Goal: Task Accomplishment & Management: Manage account settings

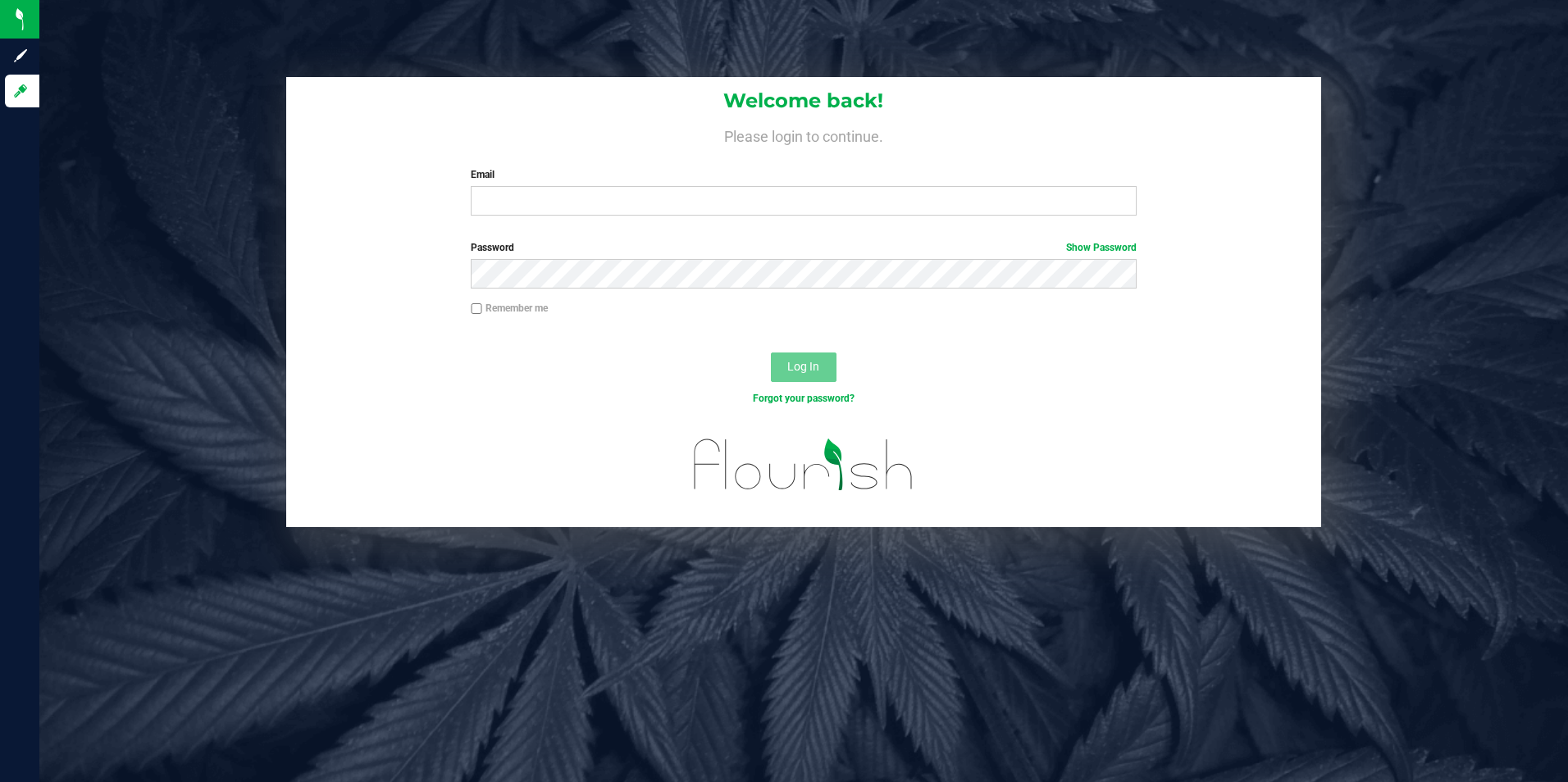
type input "[PERSON_NAME][EMAIL_ADDRESS][PERSON_NAME][DOMAIN_NAME]"
click at [771, 353] on button "Log In" at bounding box center [803, 368] width 66 height 30
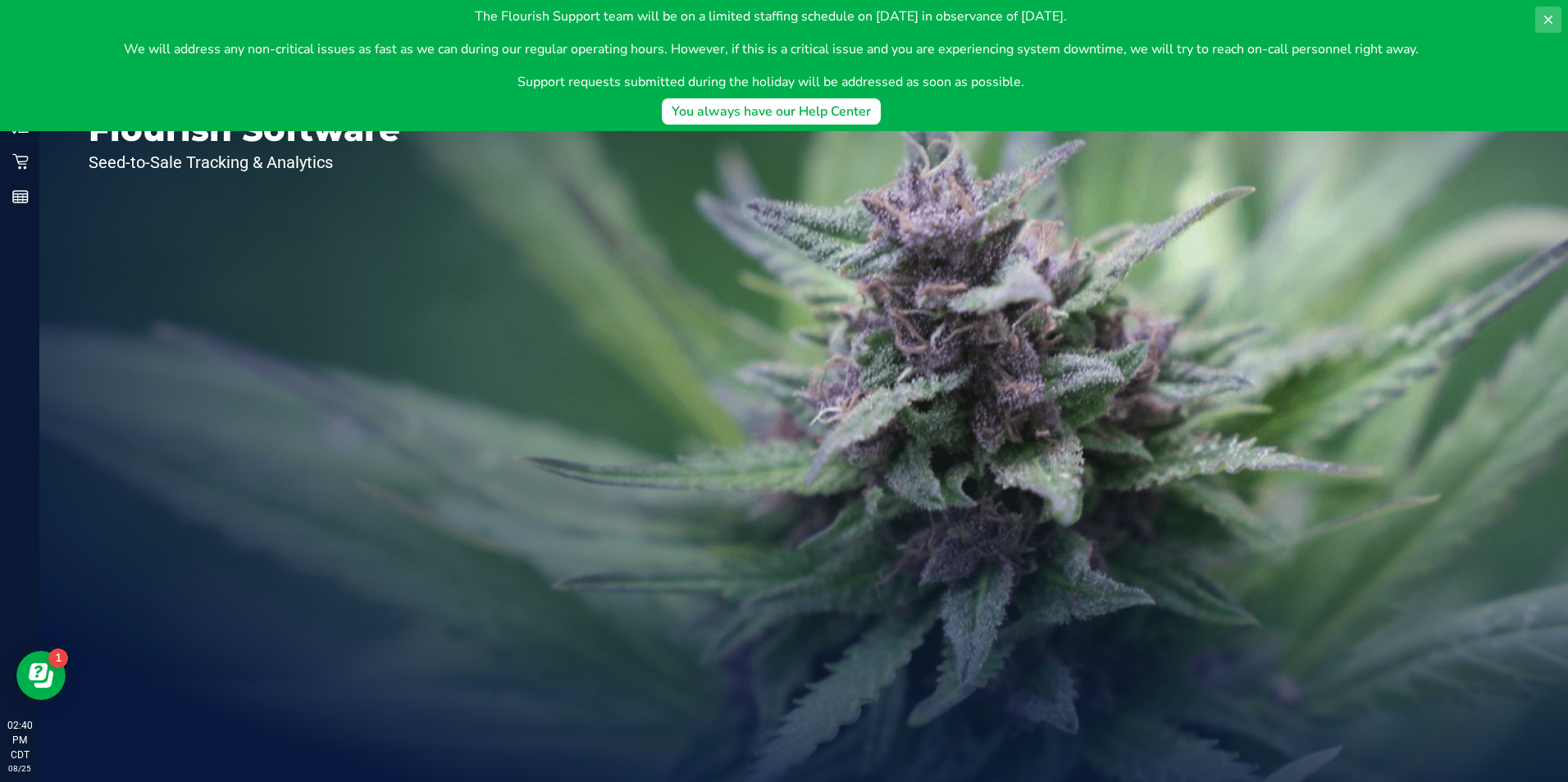
click at [1543, 15] on button at bounding box center [1549, 19] width 26 height 26
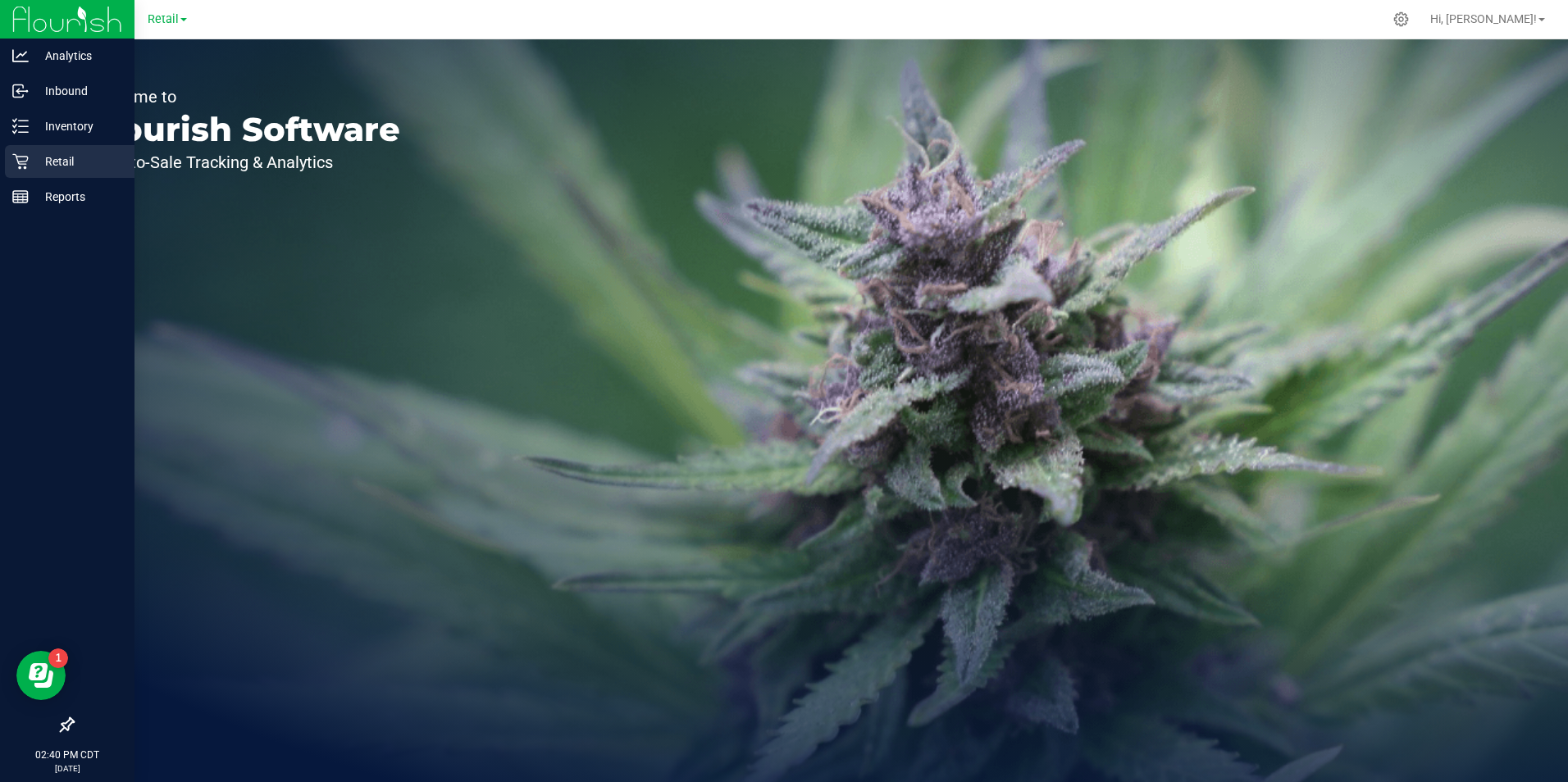
click at [9, 171] on div "Retail" at bounding box center [70, 161] width 130 height 32
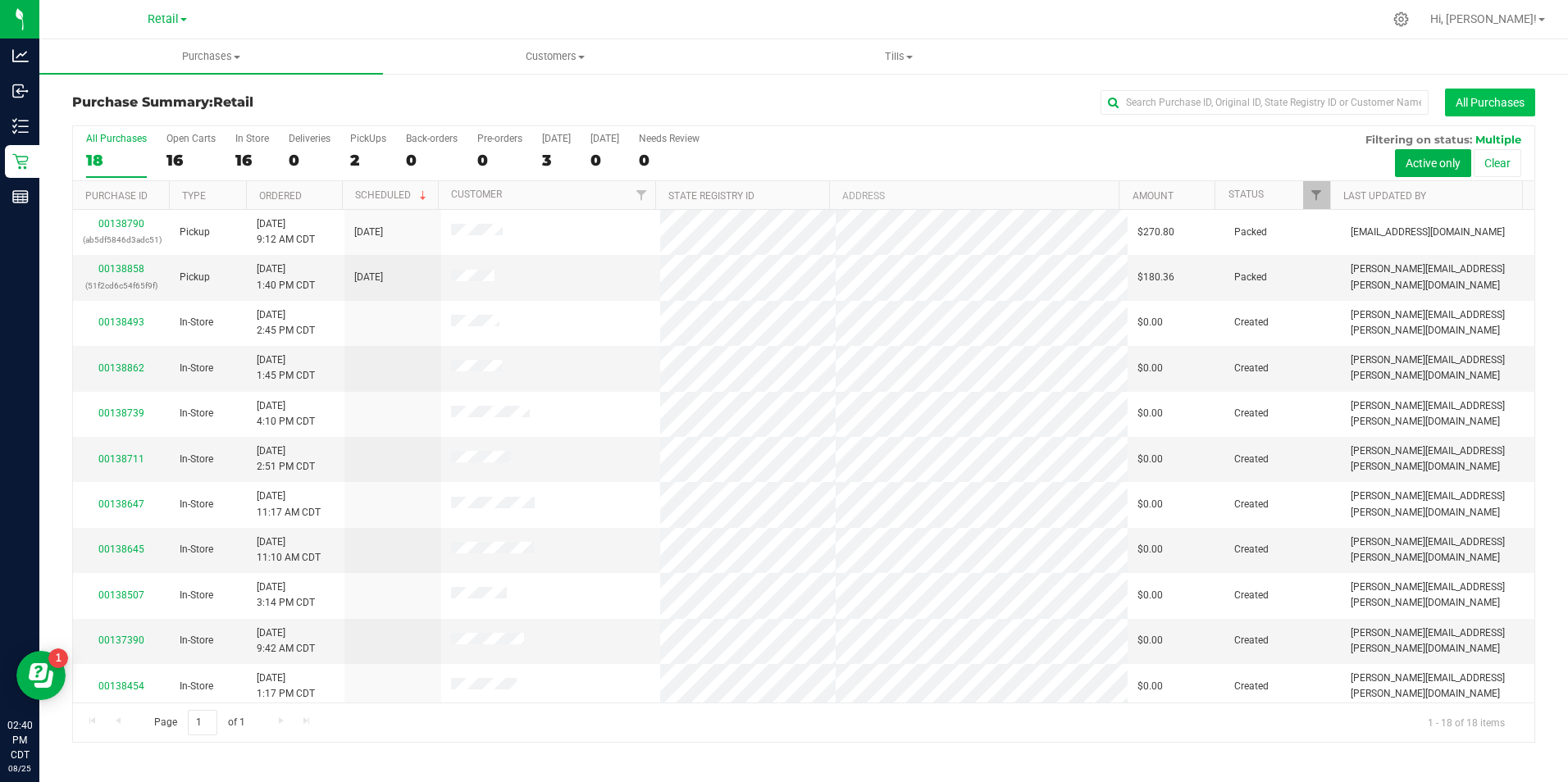
click at [1514, 105] on button "All Purchases" at bounding box center [1490, 103] width 90 height 28
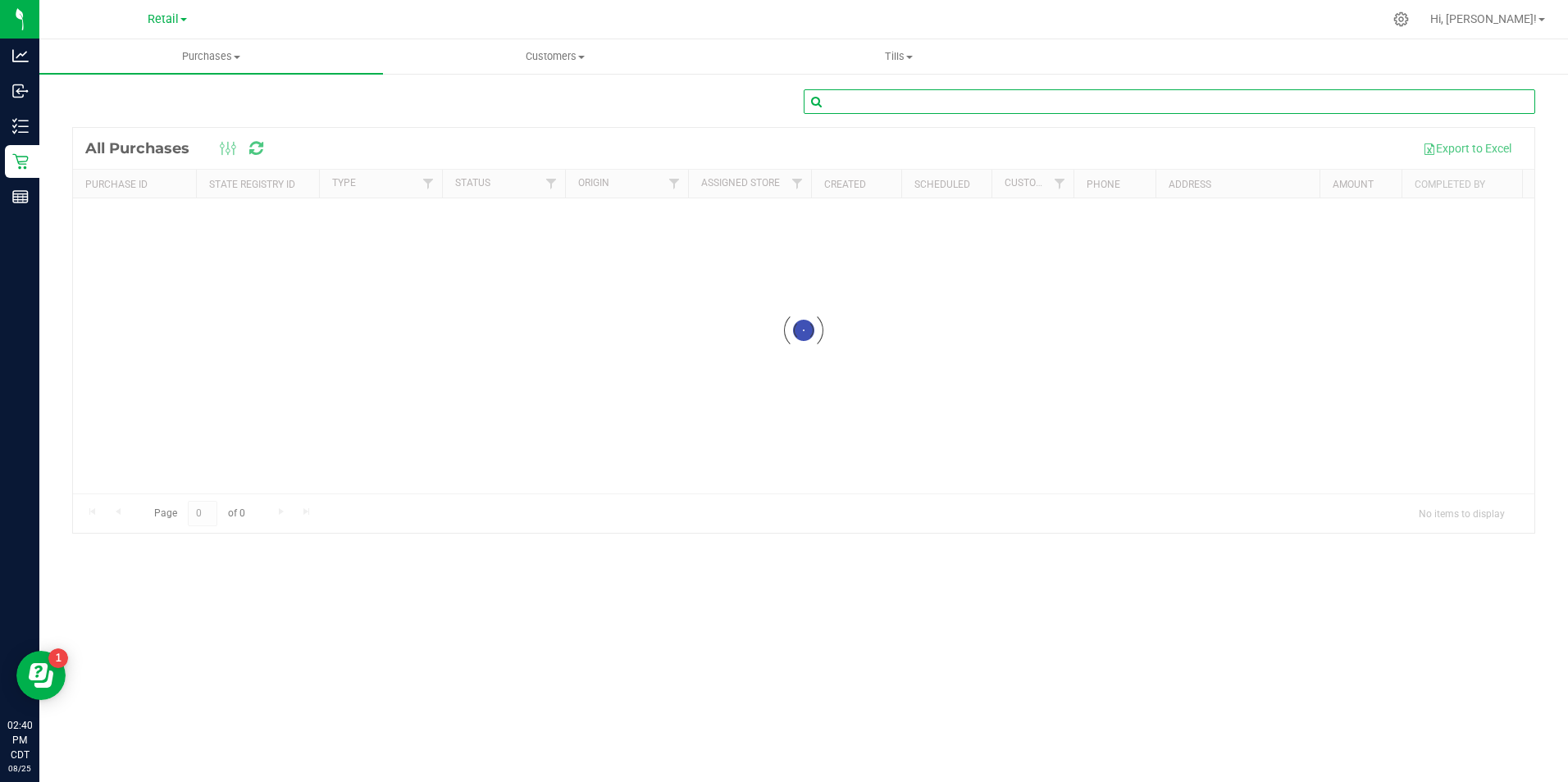
click at [1313, 105] on input "text" at bounding box center [1169, 102] width 731 height 25
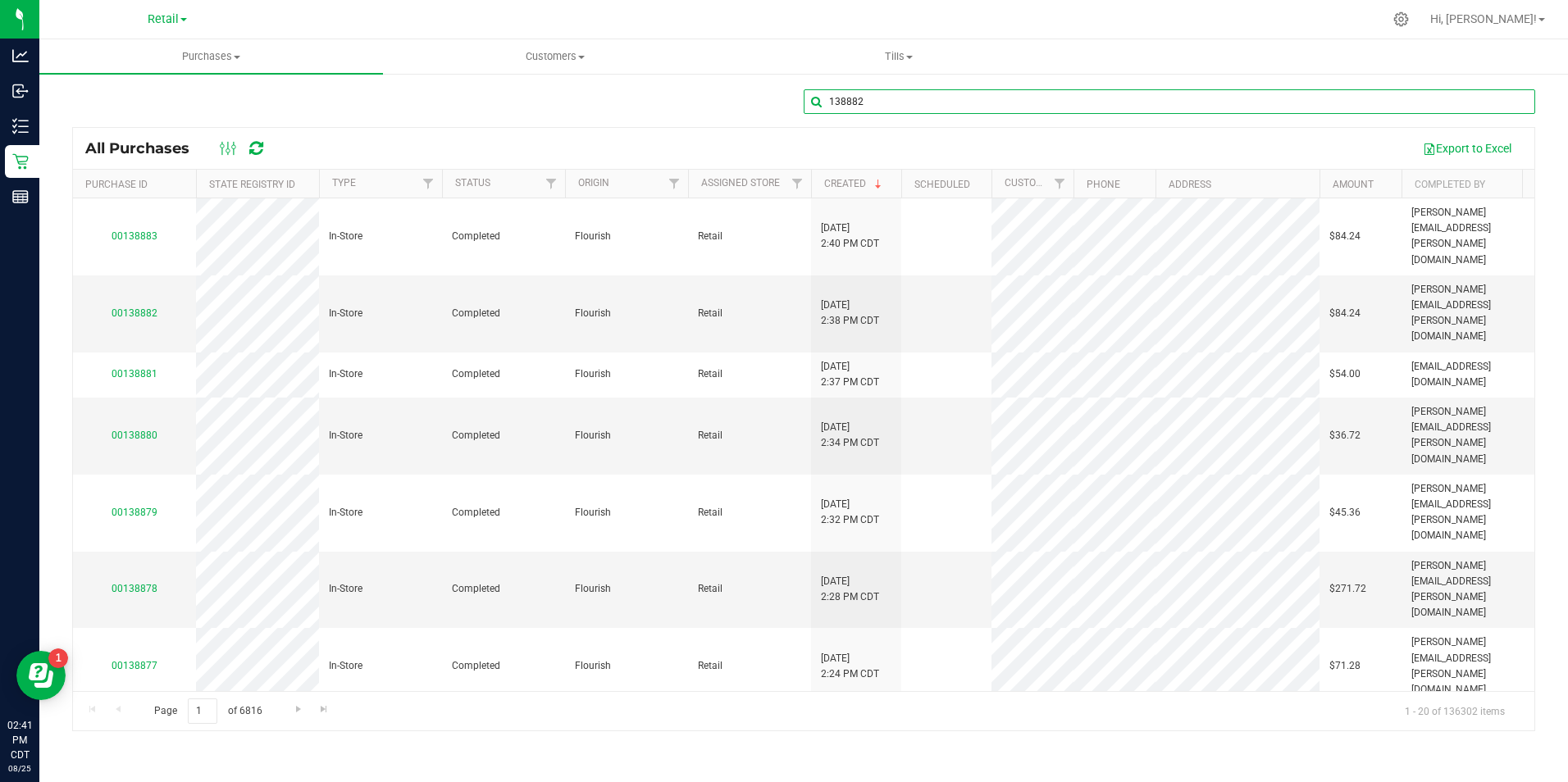
type input "138882"
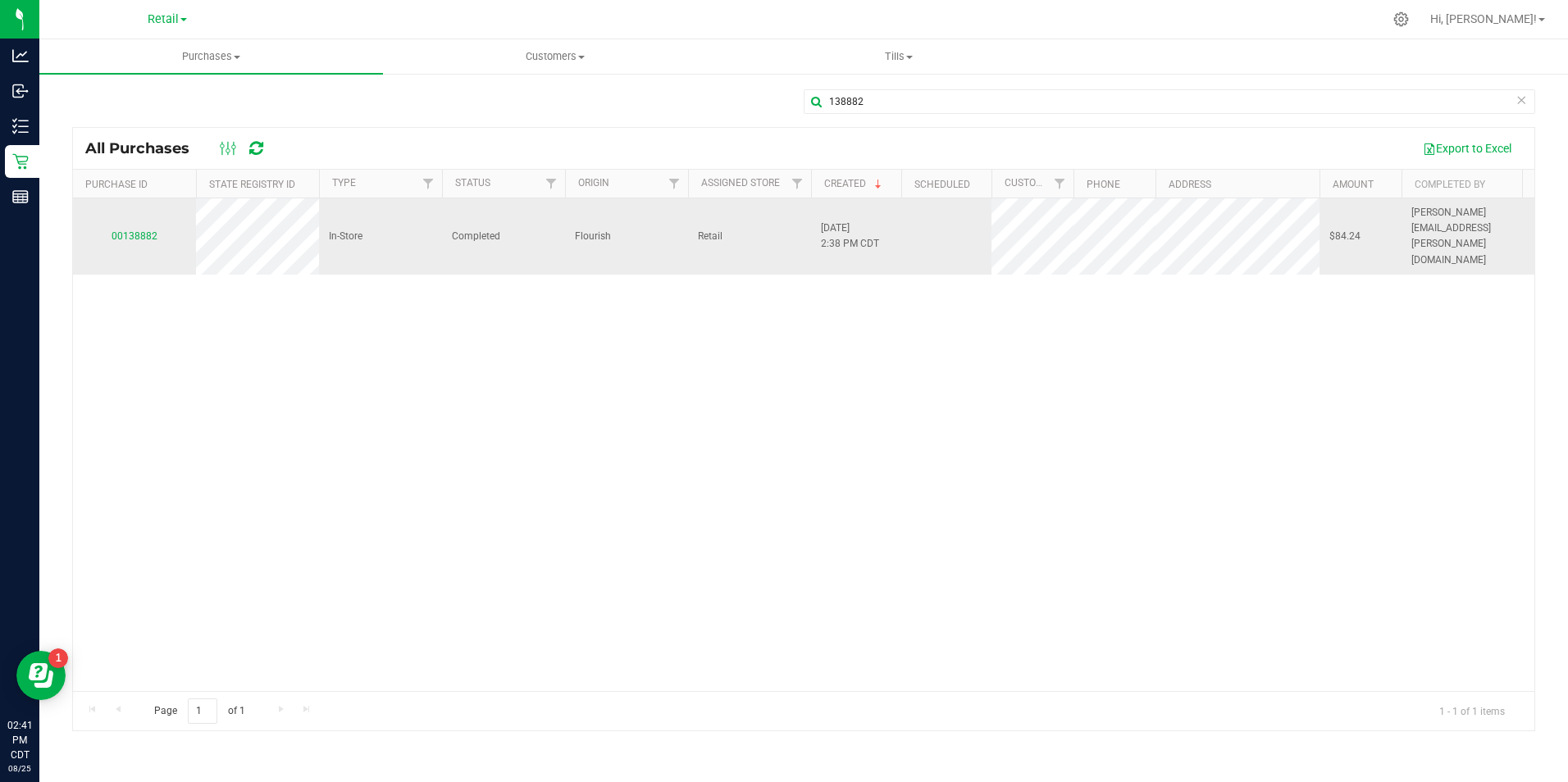
click at [140, 229] on div "00138882" at bounding box center [134, 237] width 104 height 16
click at [166, 211] on td "00138882" at bounding box center [134, 236] width 123 height 76
click at [137, 230] on link "00138882" at bounding box center [134, 235] width 46 height 11
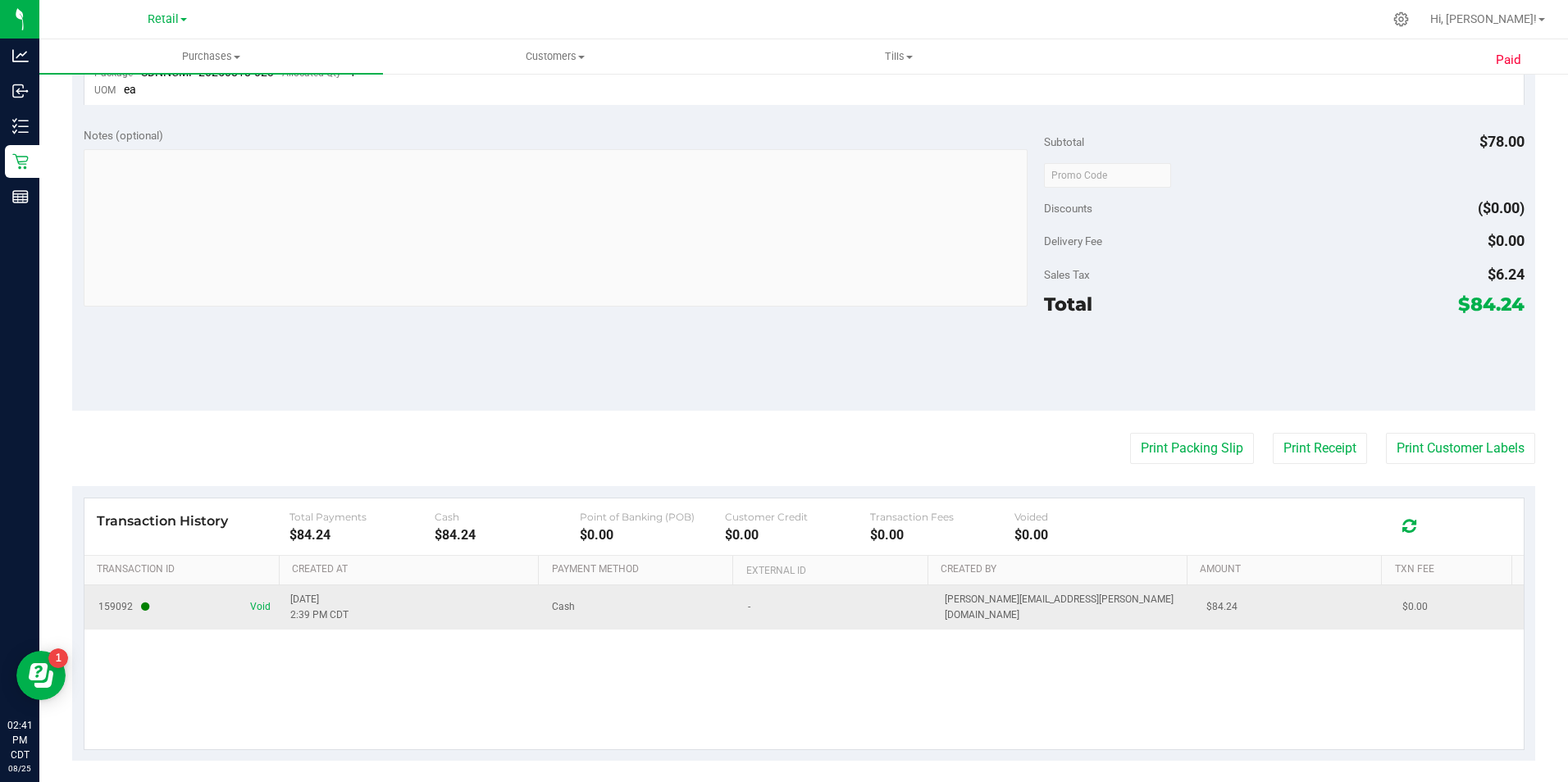
scroll to position [606, 0]
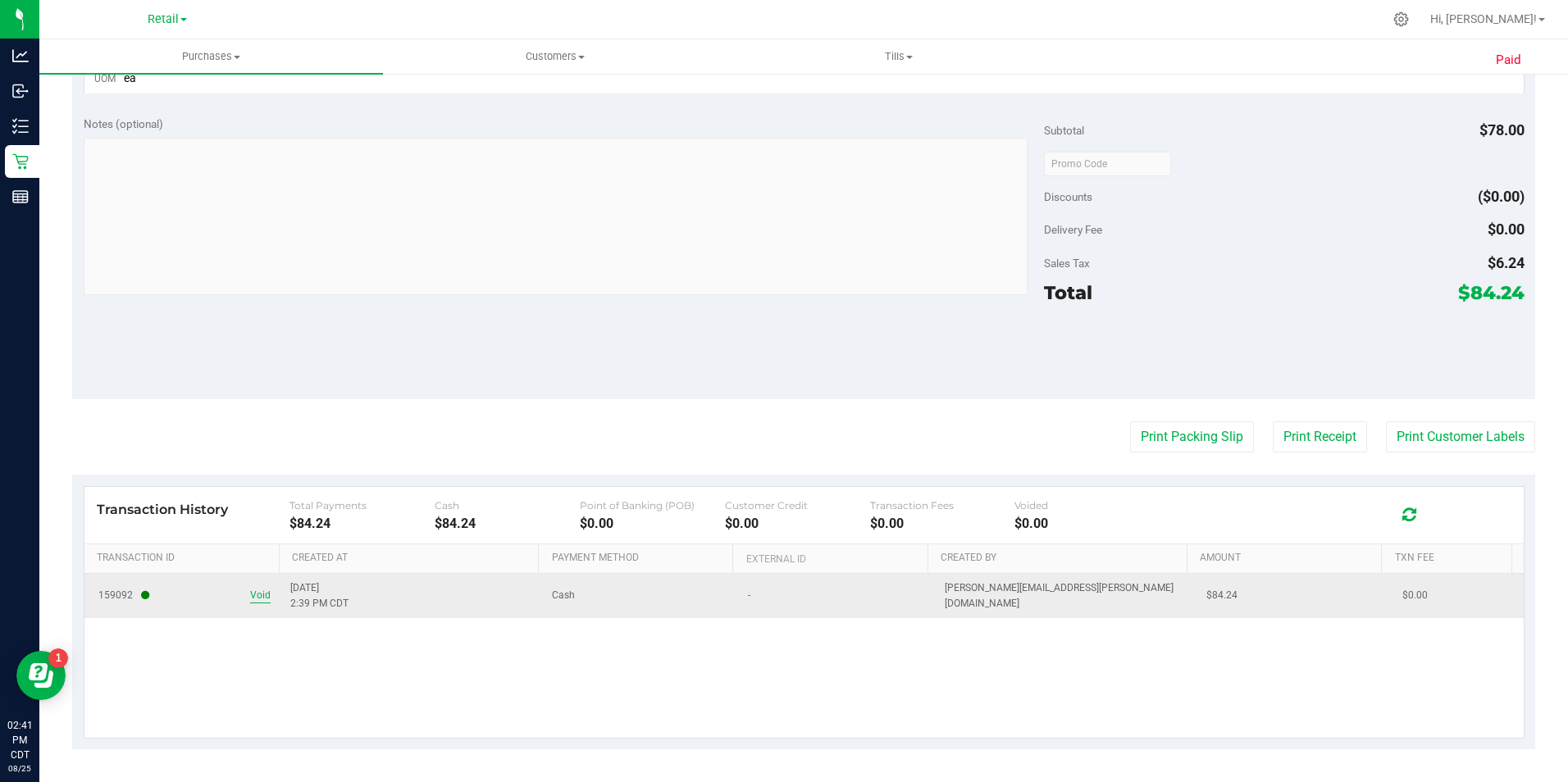
click at [255, 600] on span "Void" at bounding box center [260, 596] width 20 height 16
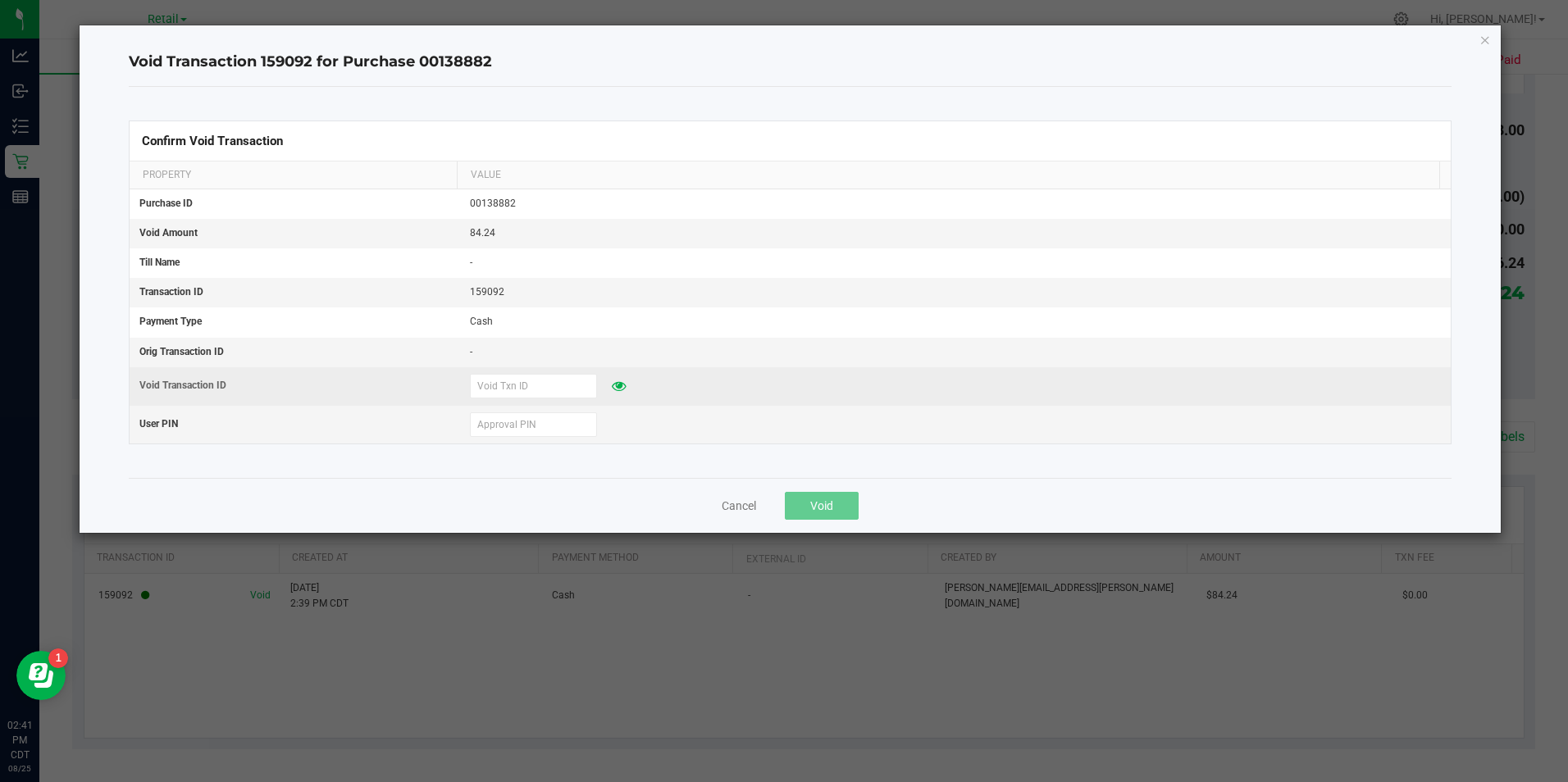
click at [538, 399] on td at bounding box center [955, 386] width 990 height 39
click at [537, 398] on td at bounding box center [955, 386] width 990 height 39
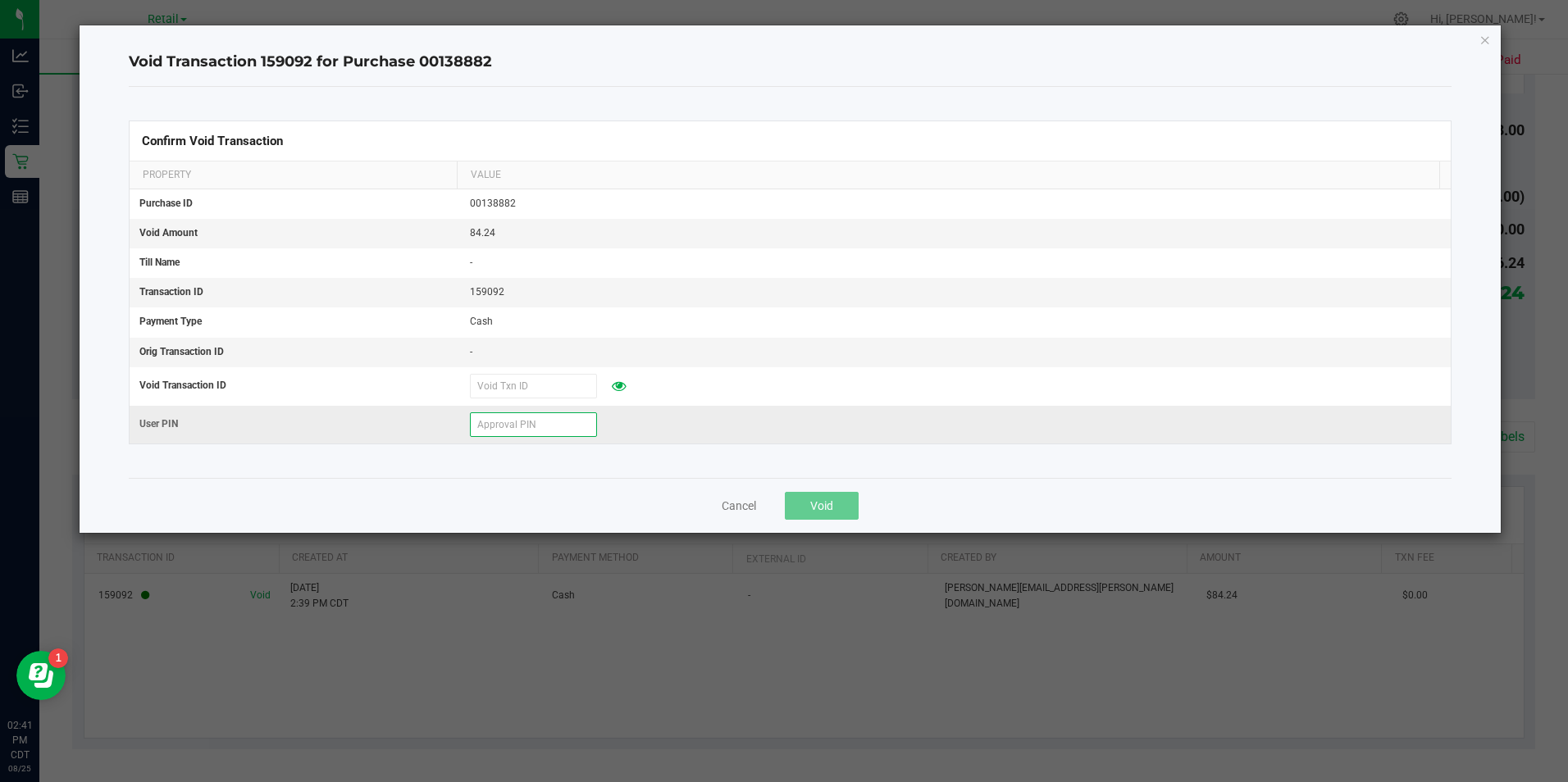
drag, startPoint x: 537, startPoint y: 398, endPoint x: 525, endPoint y: 420, distance: 25.1
click at [525, 420] on input "text" at bounding box center [533, 425] width 127 height 25
type input "962536"
click at [806, 500] on button "Void" at bounding box center [822, 506] width 74 height 28
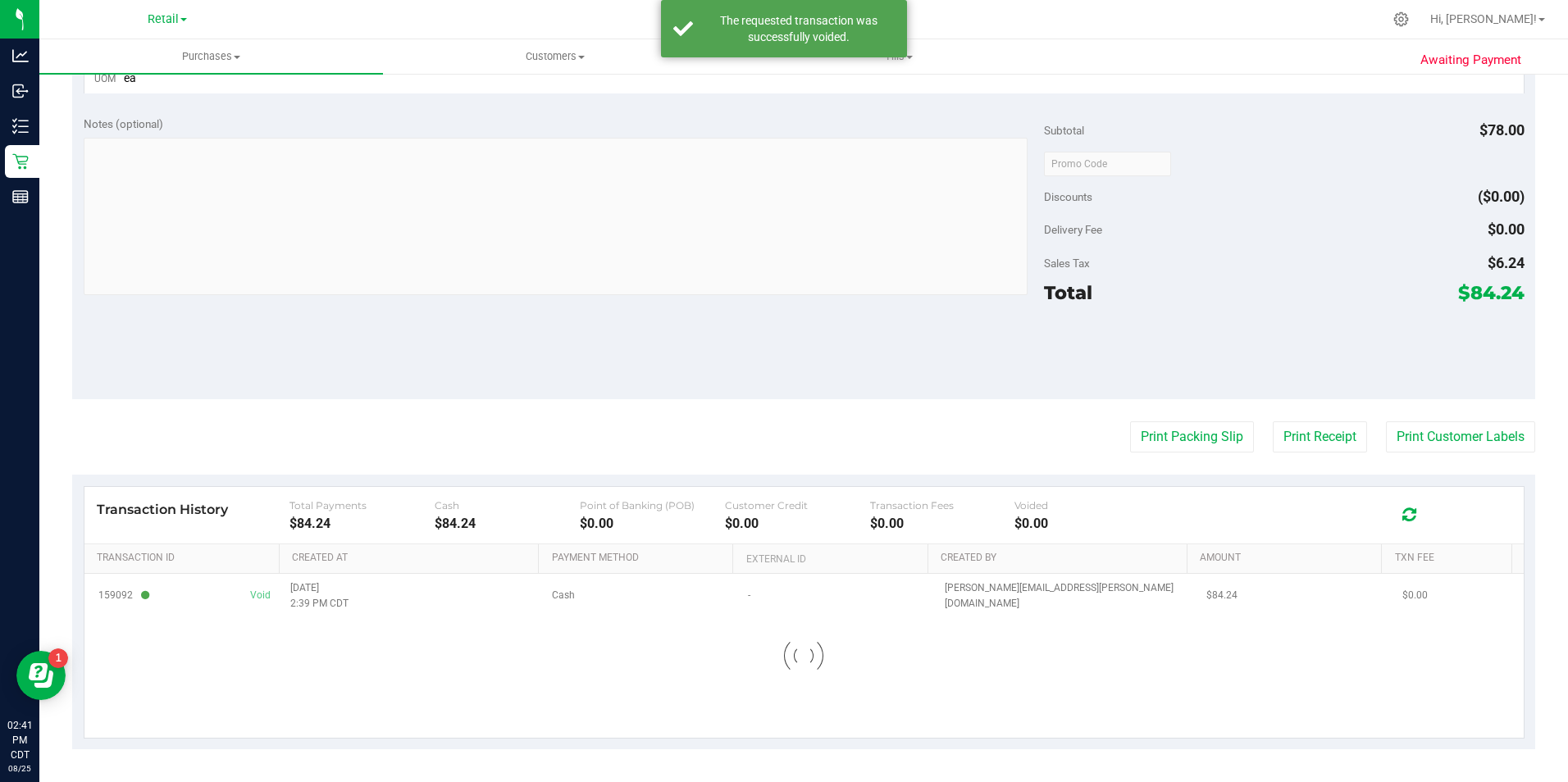
scroll to position [566, 0]
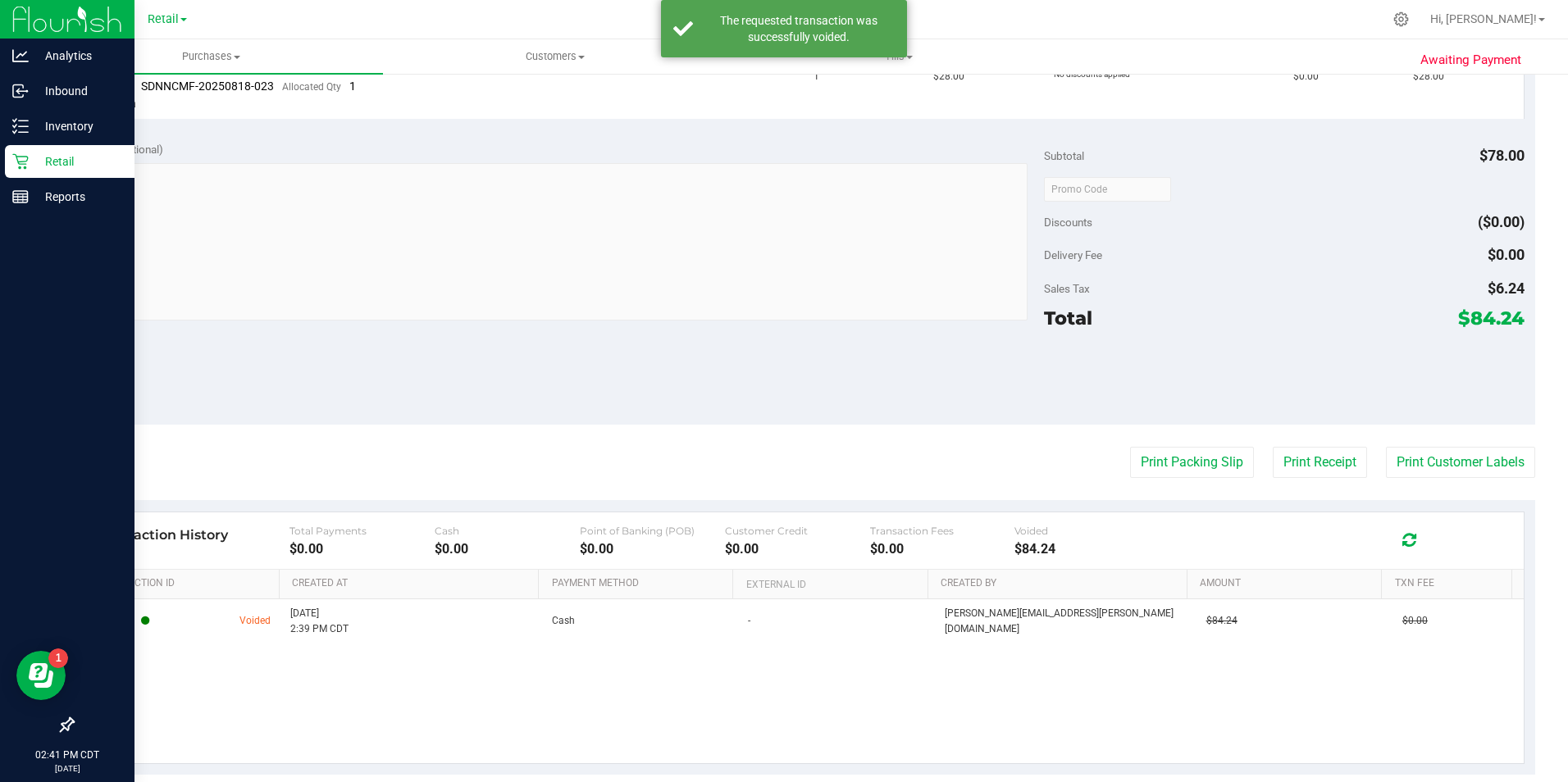
click at [19, 155] on icon at bounding box center [20, 161] width 17 height 17
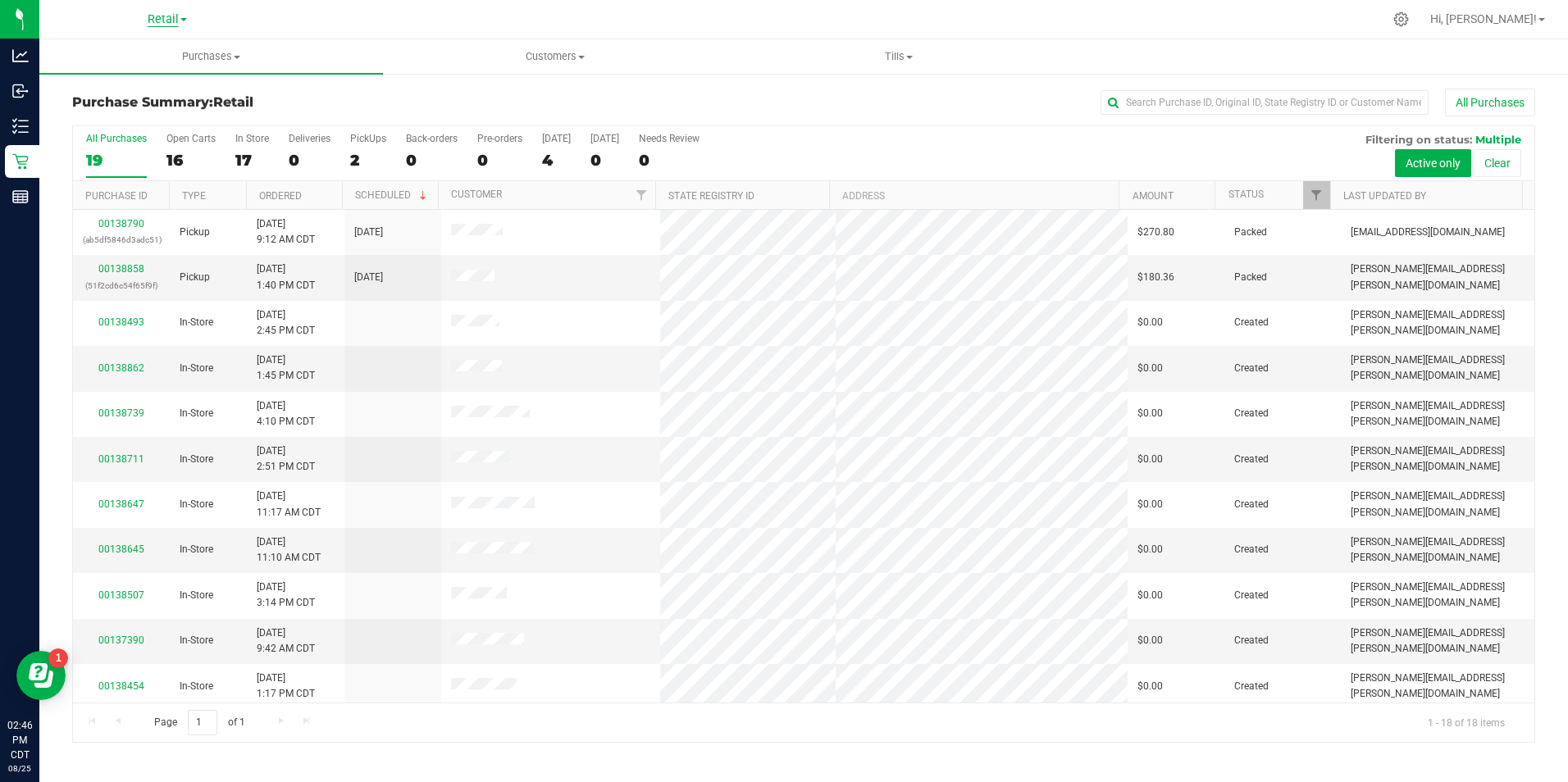
click at [162, 12] on span "Retail" at bounding box center [162, 19] width 31 height 15
click at [160, 83] on link "Manufacturing" at bounding box center [167, 79] width 240 height 22
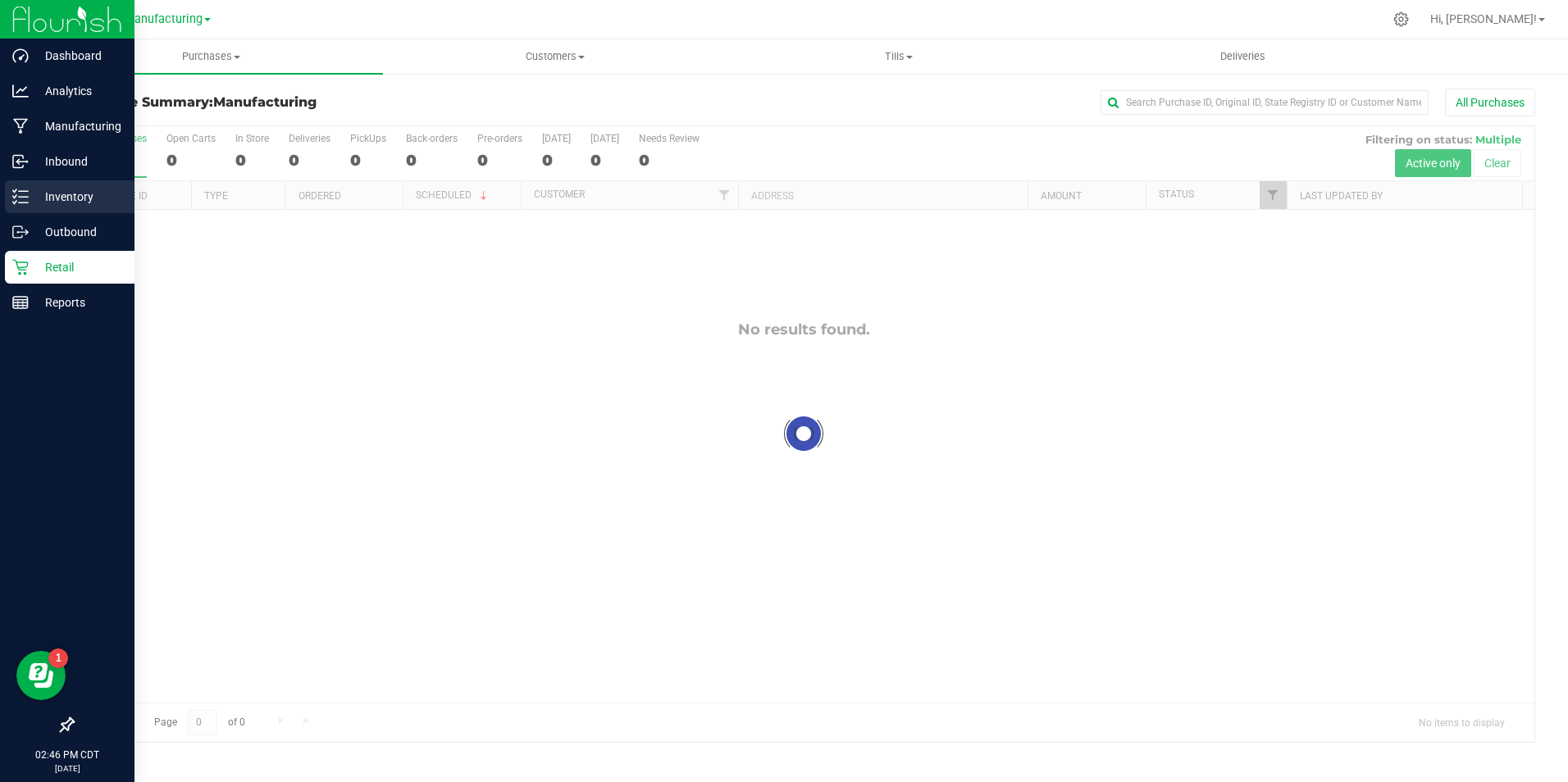
click at [35, 190] on p "Inventory" at bounding box center [78, 197] width 98 height 19
click at [17, 191] on icon at bounding box center [20, 197] width 17 height 17
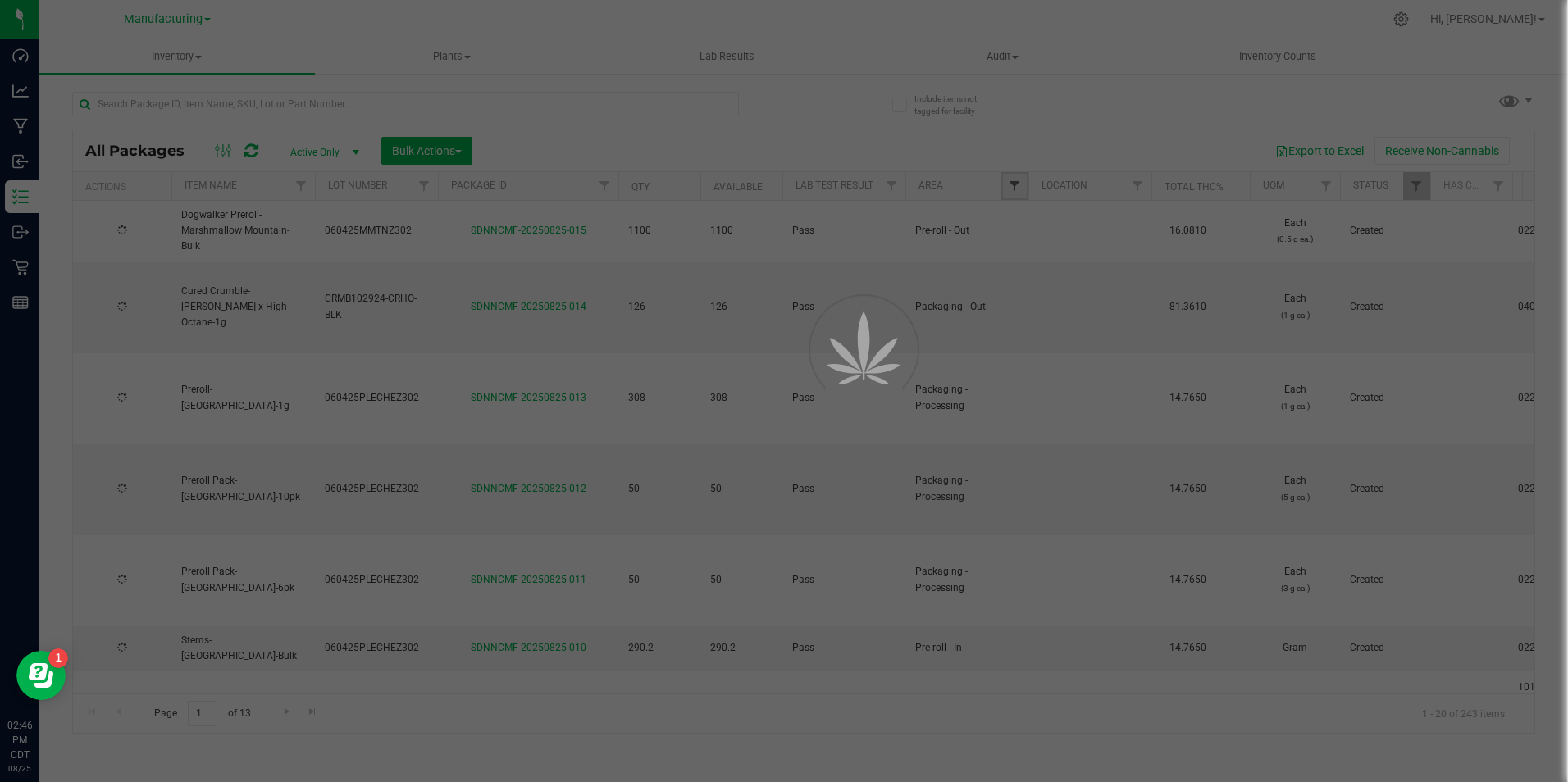
click at [1018, 183] on span "Filter" at bounding box center [1014, 186] width 13 height 13
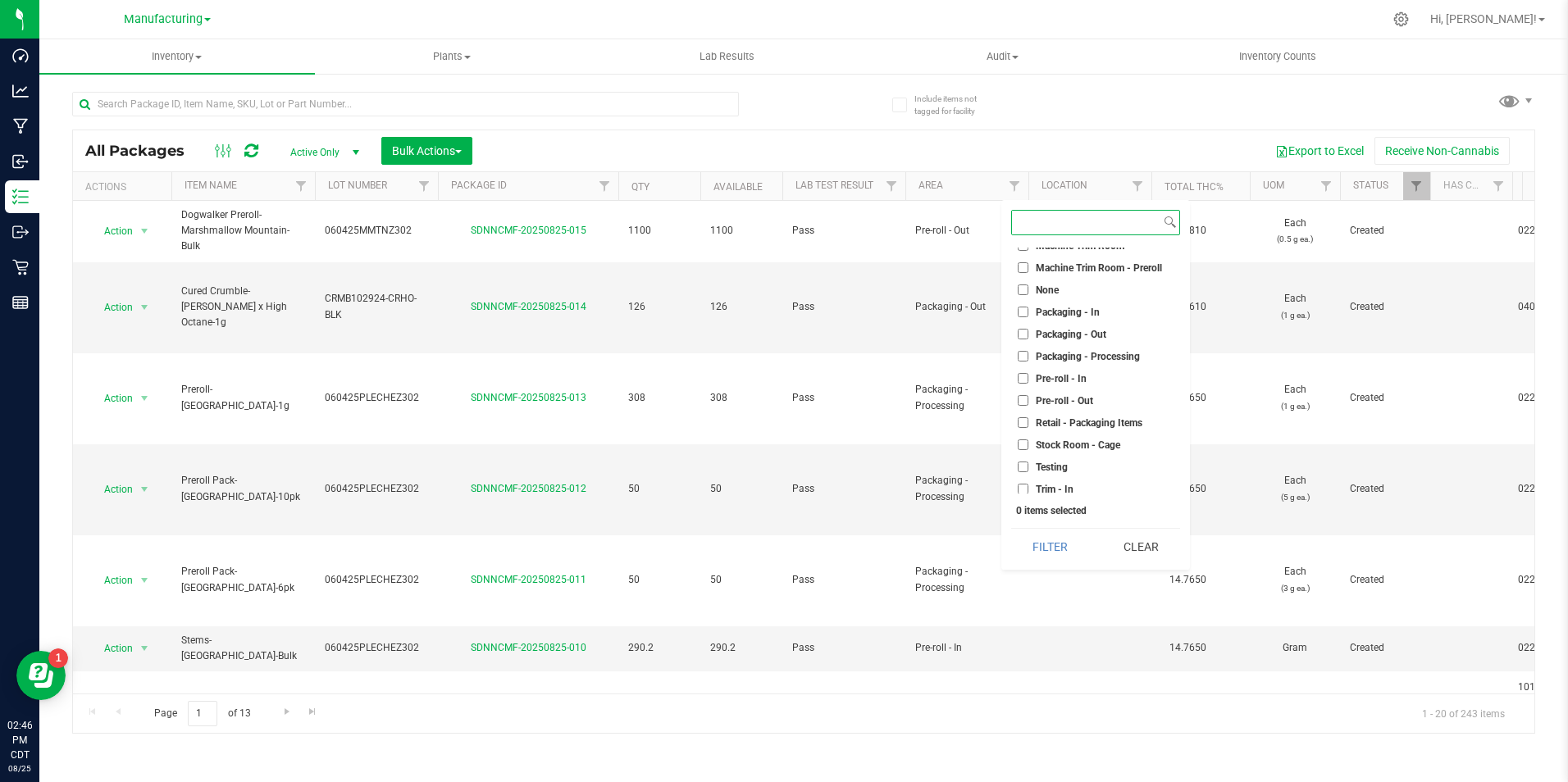
scroll to position [410, 0]
click at [1070, 329] on span "Packaging - Out" at bounding box center [1071, 334] width 70 height 10
click at [1028, 329] on input "Packaging - Out" at bounding box center [1023, 334] width 11 height 11
checkbox input "true"
click at [1080, 537] on button "Filter" at bounding box center [1051, 546] width 79 height 36
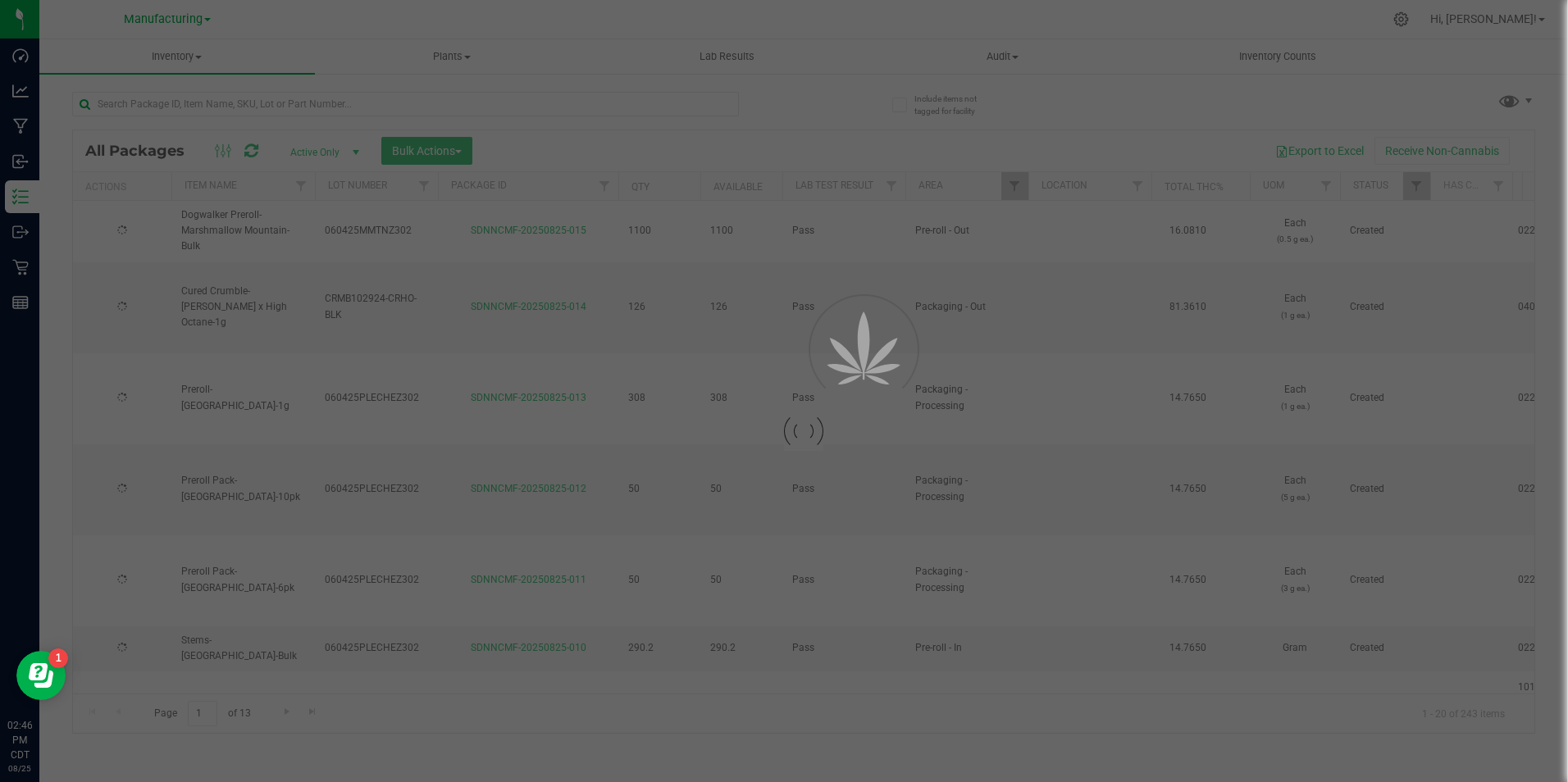
type input "[DATE]"
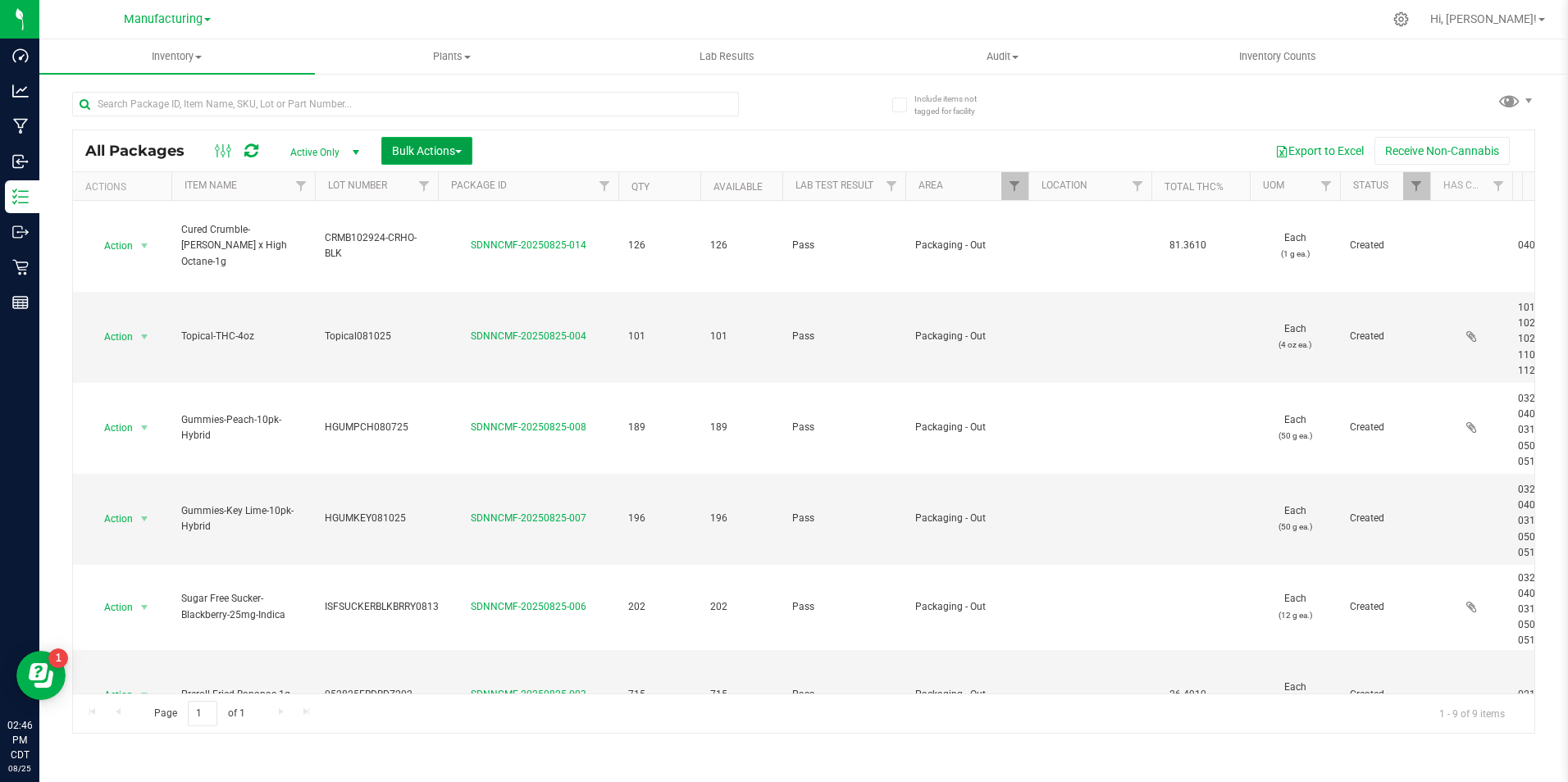
click at [408, 152] on span "Bulk Actions" at bounding box center [426, 150] width 69 height 13
click at [428, 219] on span "Add to outbound order" at bounding box center [447, 217] width 111 height 13
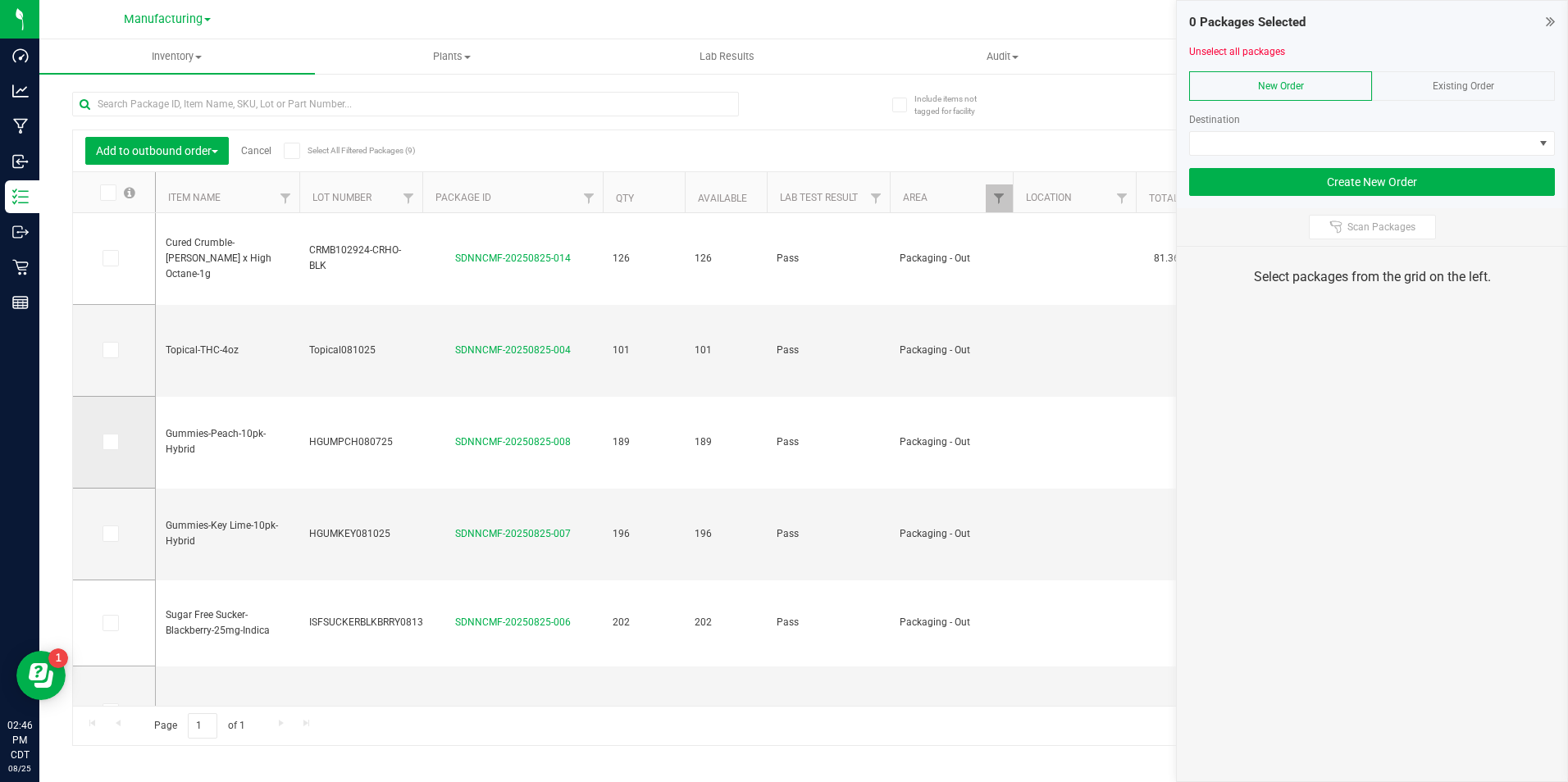
drag, startPoint x: 112, startPoint y: 442, endPoint x: 114, endPoint y: 459, distance: 17.1
click at [112, 441] on icon at bounding box center [110, 441] width 11 height 0
click at [0, 0] on input "checkbox" at bounding box center [0, 0] width 0 height 0
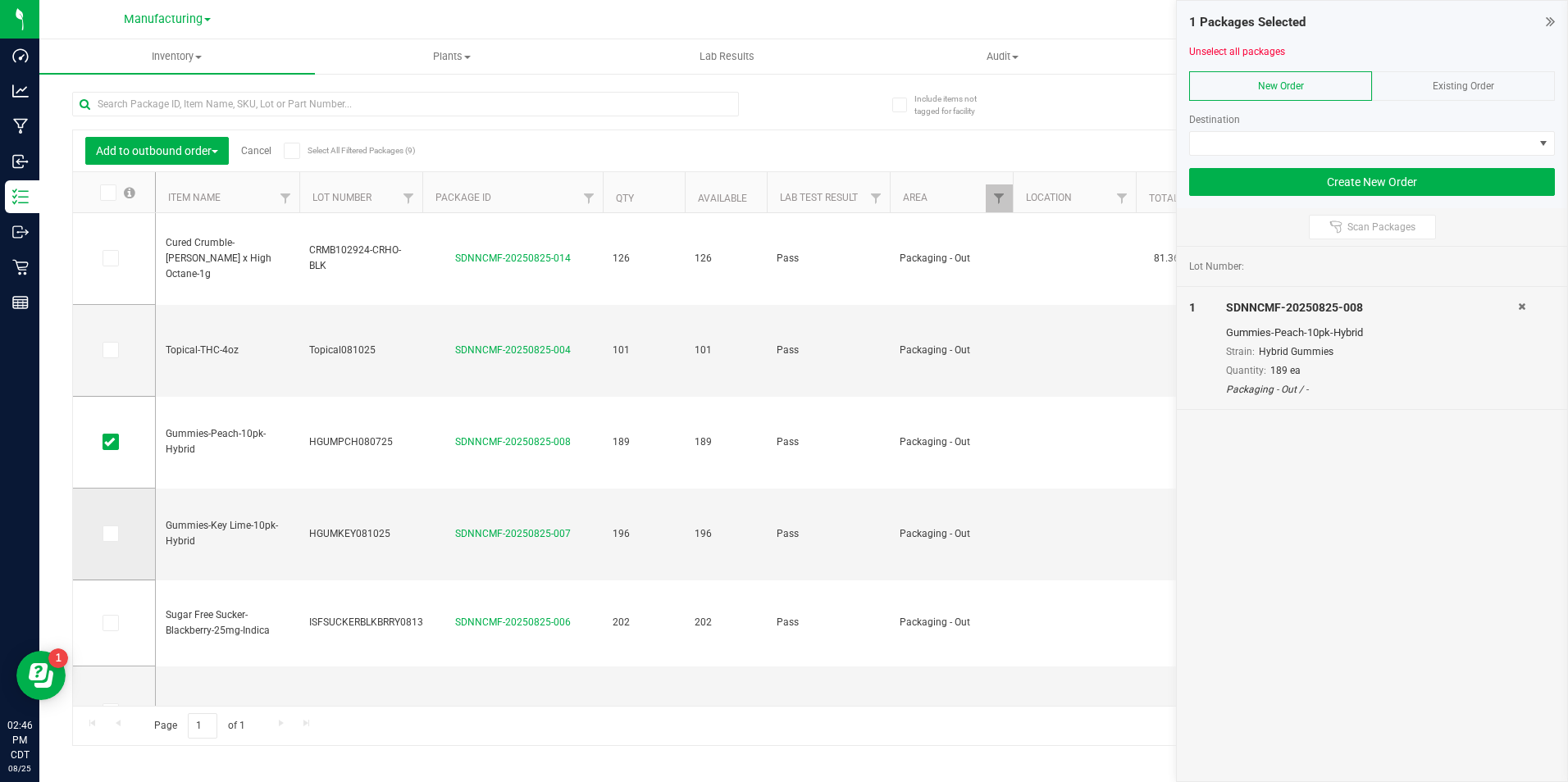
click at [109, 541] on span at bounding box center [111, 534] width 17 height 17
click at [0, 0] on input "checkbox" at bounding box center [0, 0] width 0 height 0
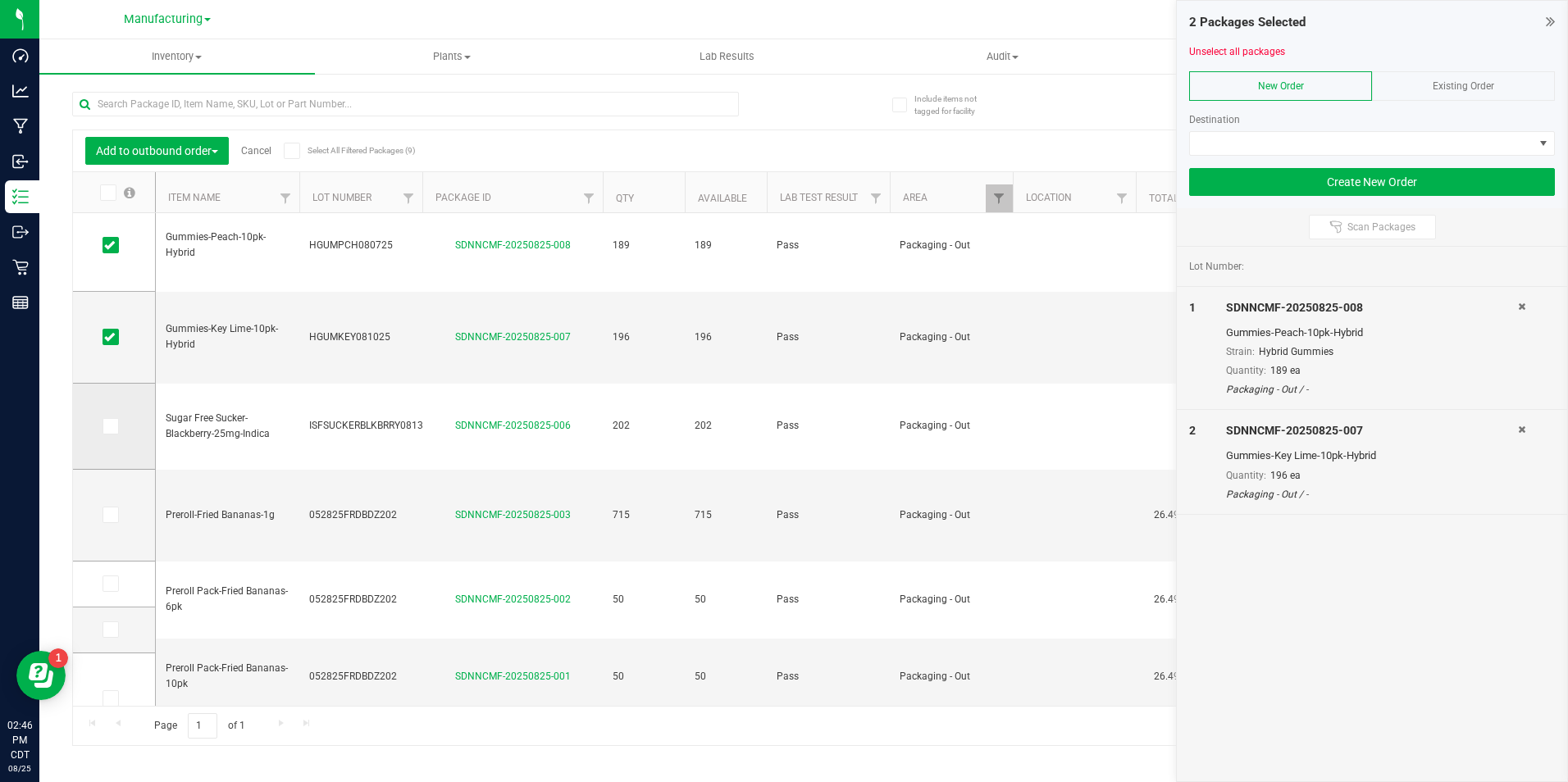
click at [109, 427] on icon at bounding box center [110, 427] width 11 height 0
click at [0, 0] on input "checkbox" at bounding box center [0, 0] width 0 height 0
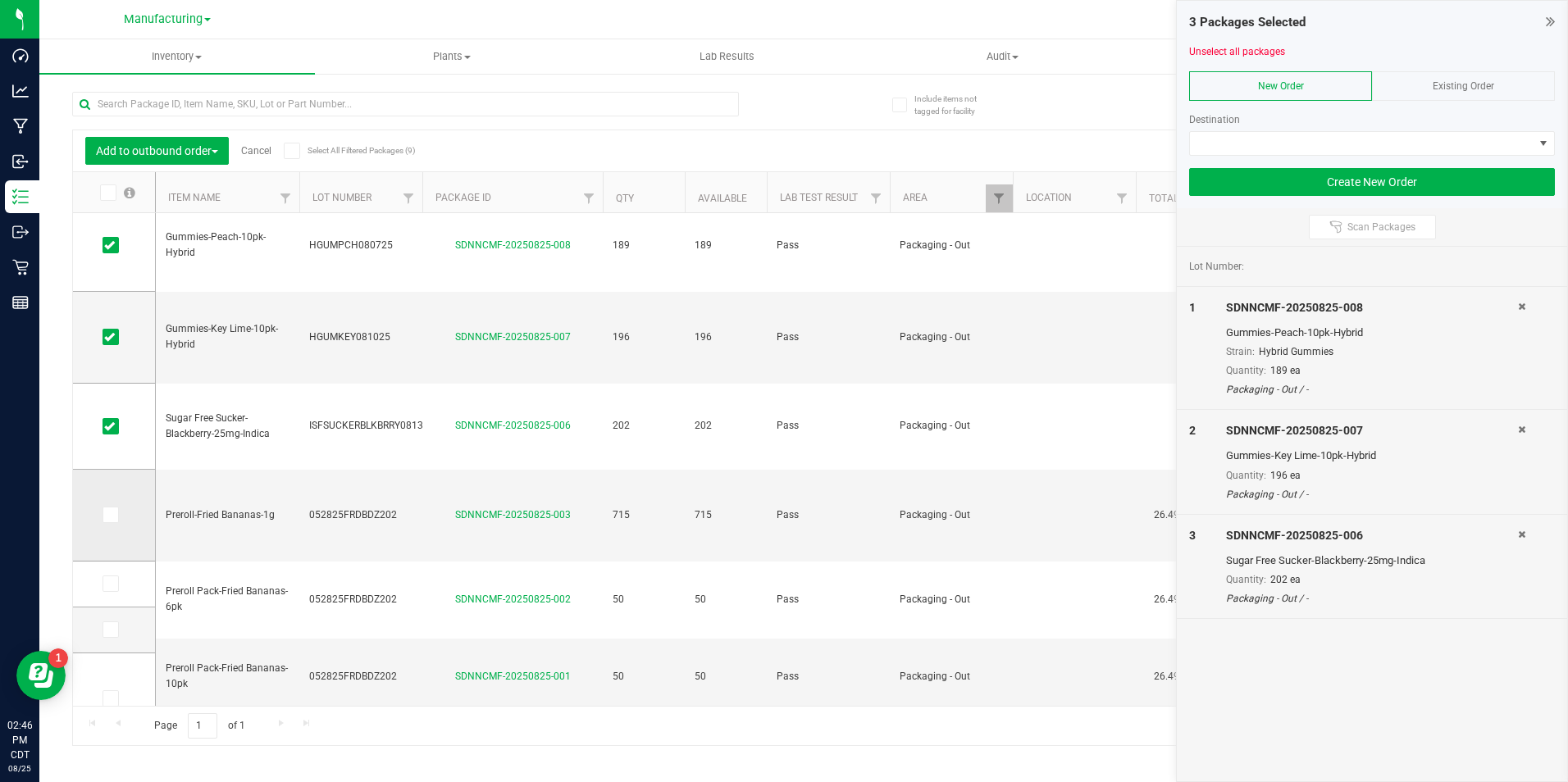
click at [113, 515] on icon at bounding box center [110, 515] width 11 height 0
click at [0, 0] on input "checkbox" at bounding box center [0, 0] width 0 height 0
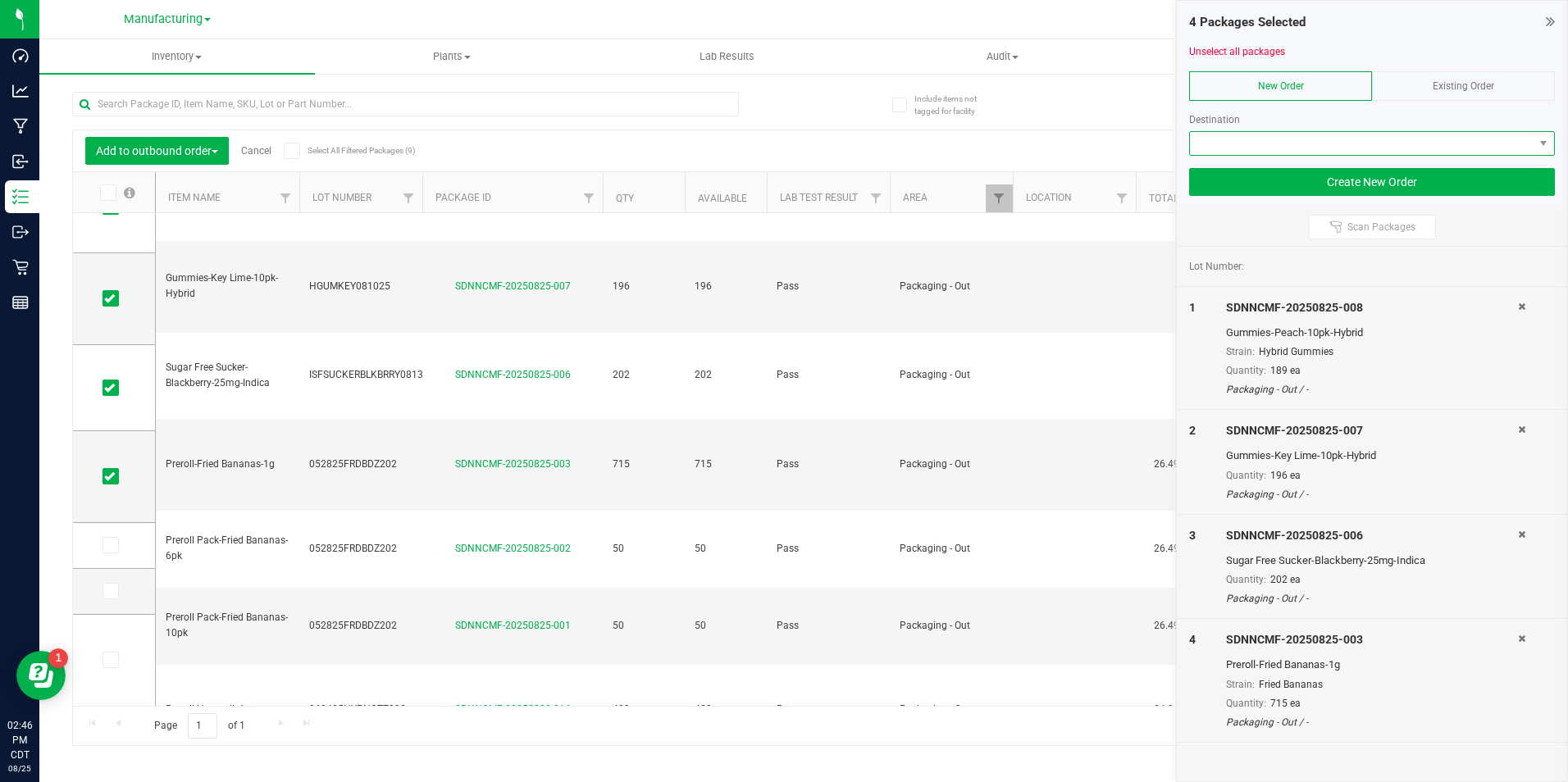
click at [1237, 135] on span at bounding box center [1361, 143] width 343 height 23
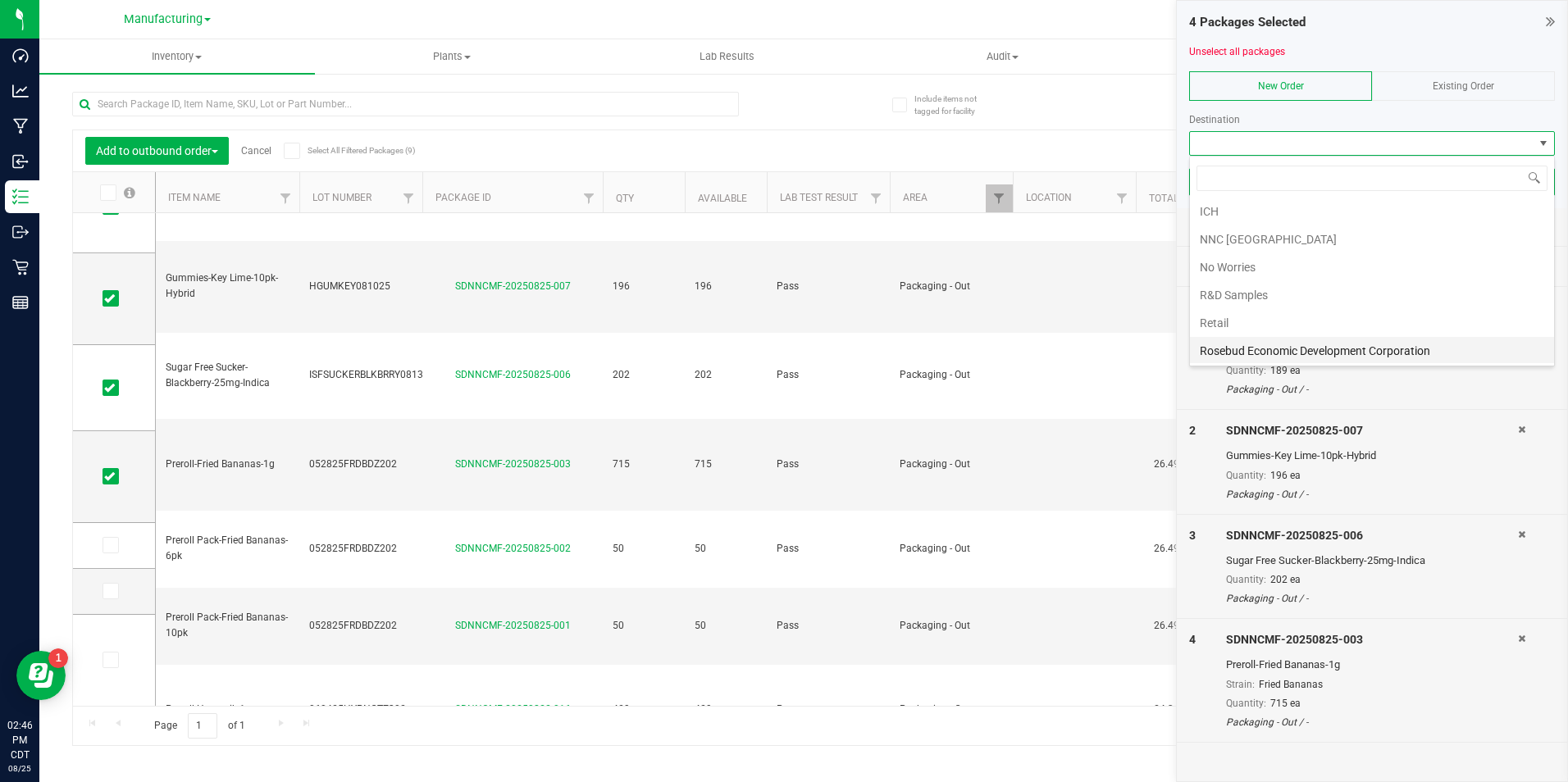
scroll to position [255, 0]
click at [1251, 309] on li "Retail" at bounding box center [1371, 321] width 364 height 28
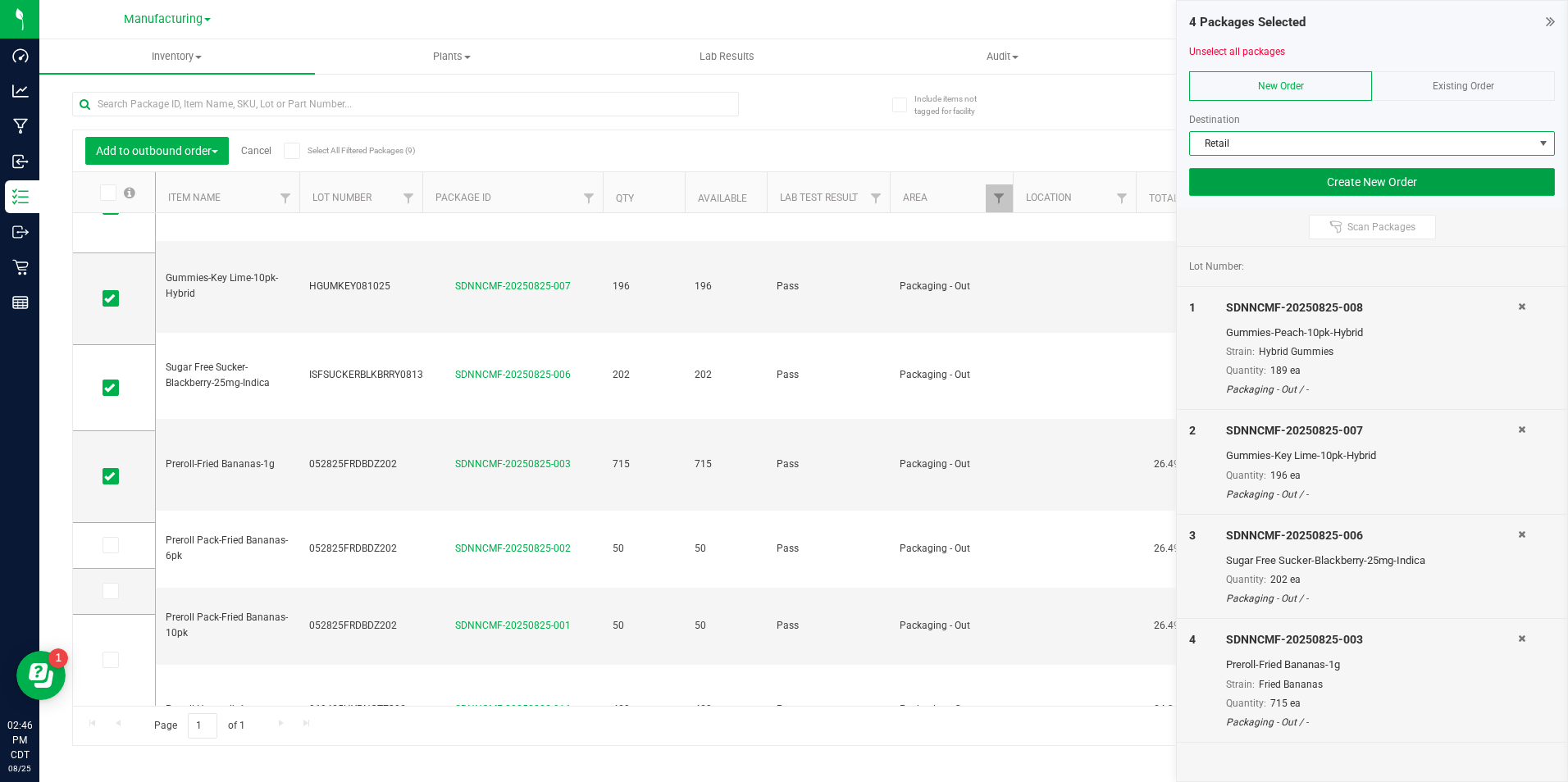
click at [1251, 174] on button "Create New Order" at bounding box center [1371, 182] width 366 height 28
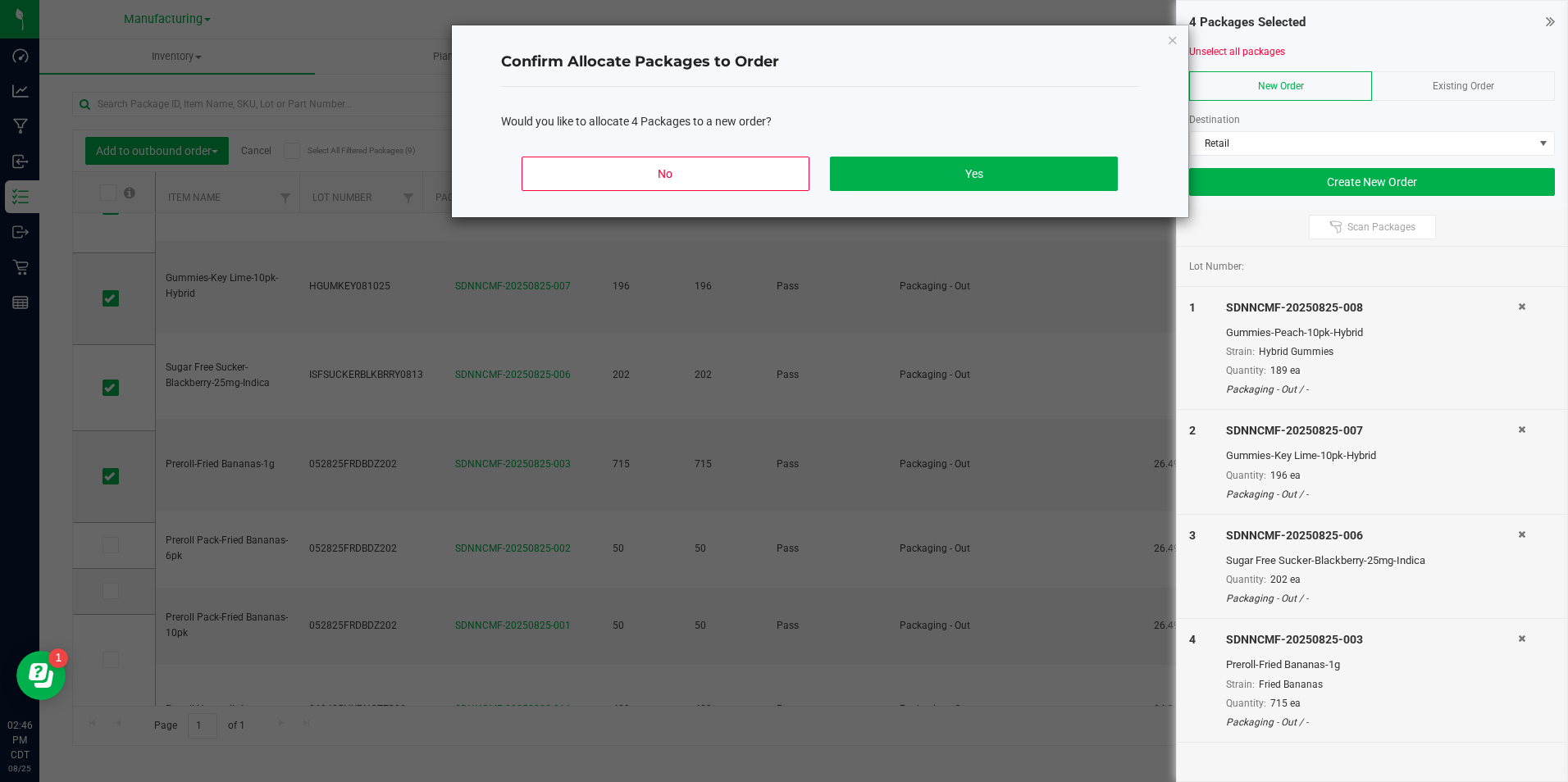
click at [893, 154] on div "No Yes" at bounding box center [820, 180] width 638 height 74
click at [893, 170] on button "Yes" at bounding box center [973, 173] width 287 height 34
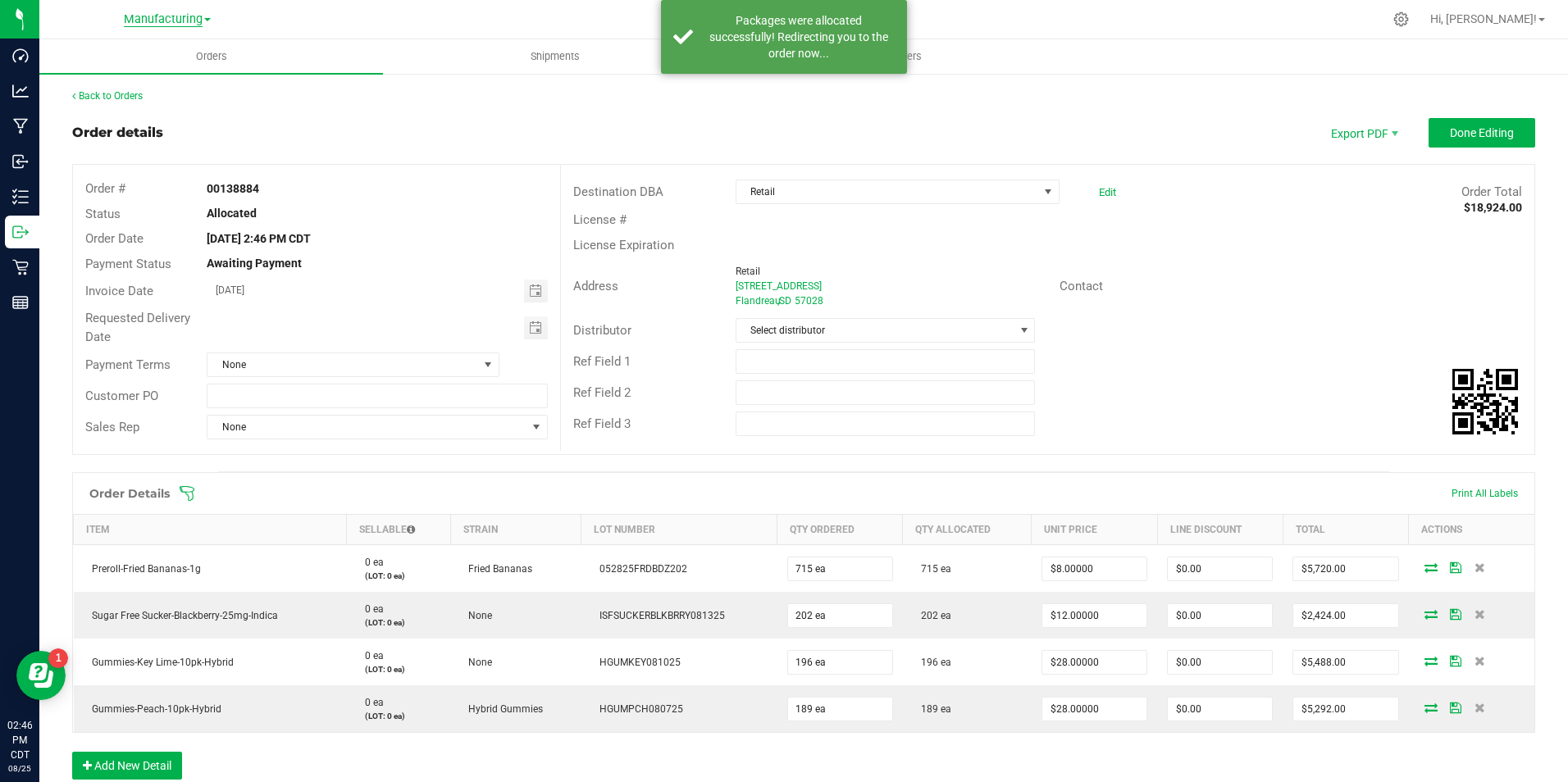
click at [193, 15] on span "Manufacturing" at bounding box center [163, 19] width 79 height 15
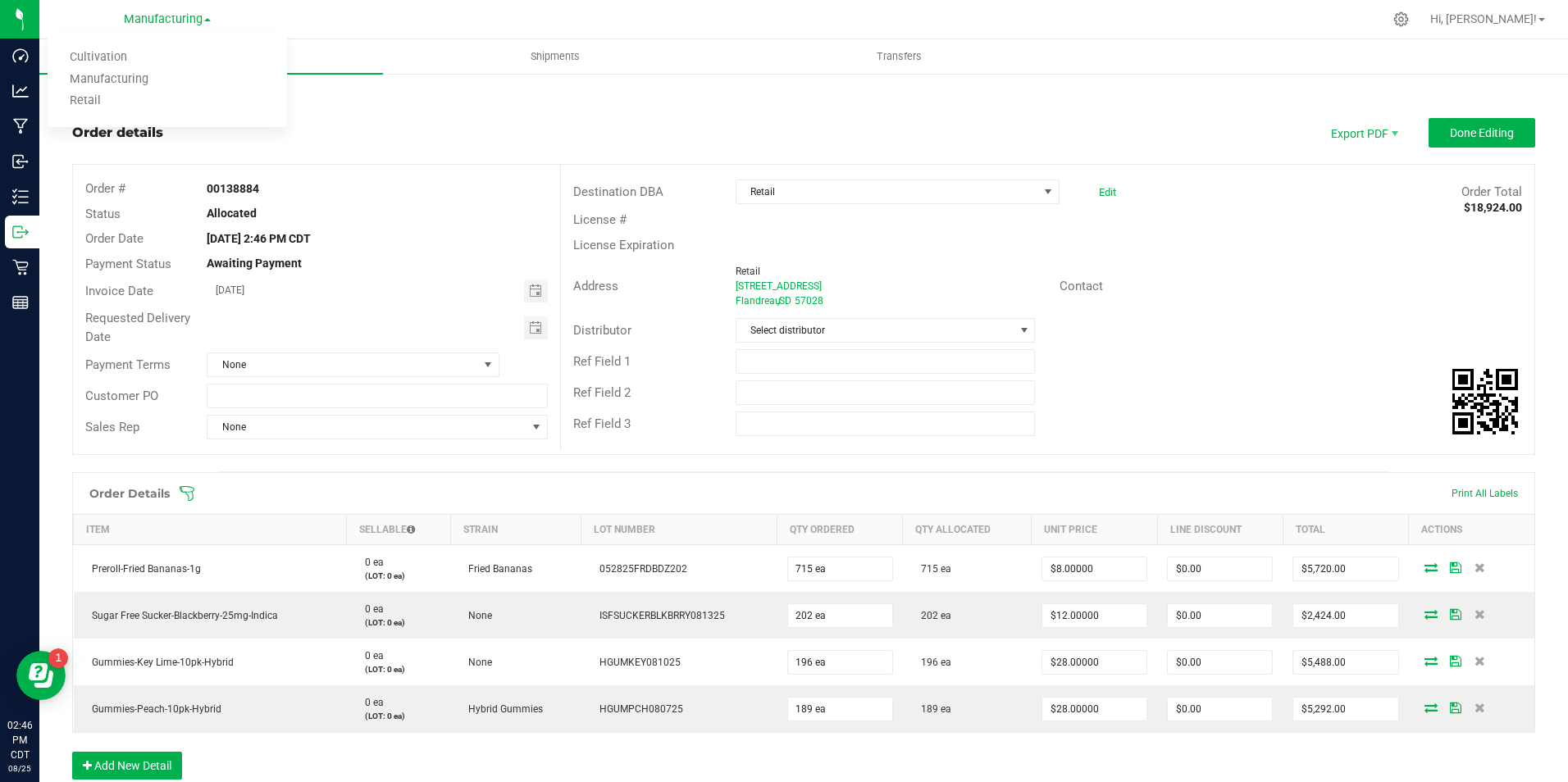
click at [1482, 108] on div "Back to Orders Order details Export PDF Done Editing Order # 00138884 Status Al…" at bounding box center [803, 569] width 1463 height 960
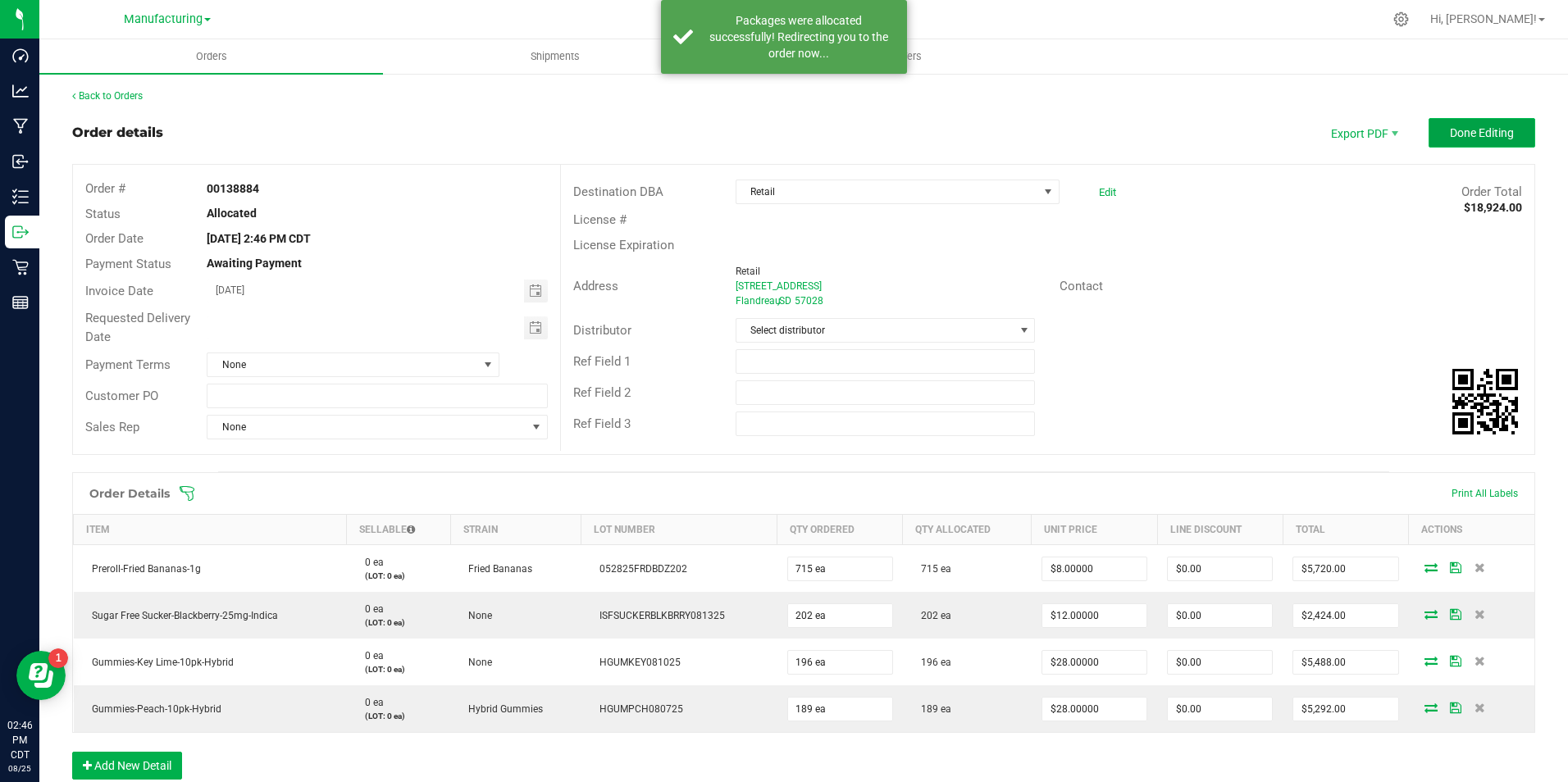
click at [1486, 132] on span "Done Editing" at bounding box center [1481, 133] width 64 height 13
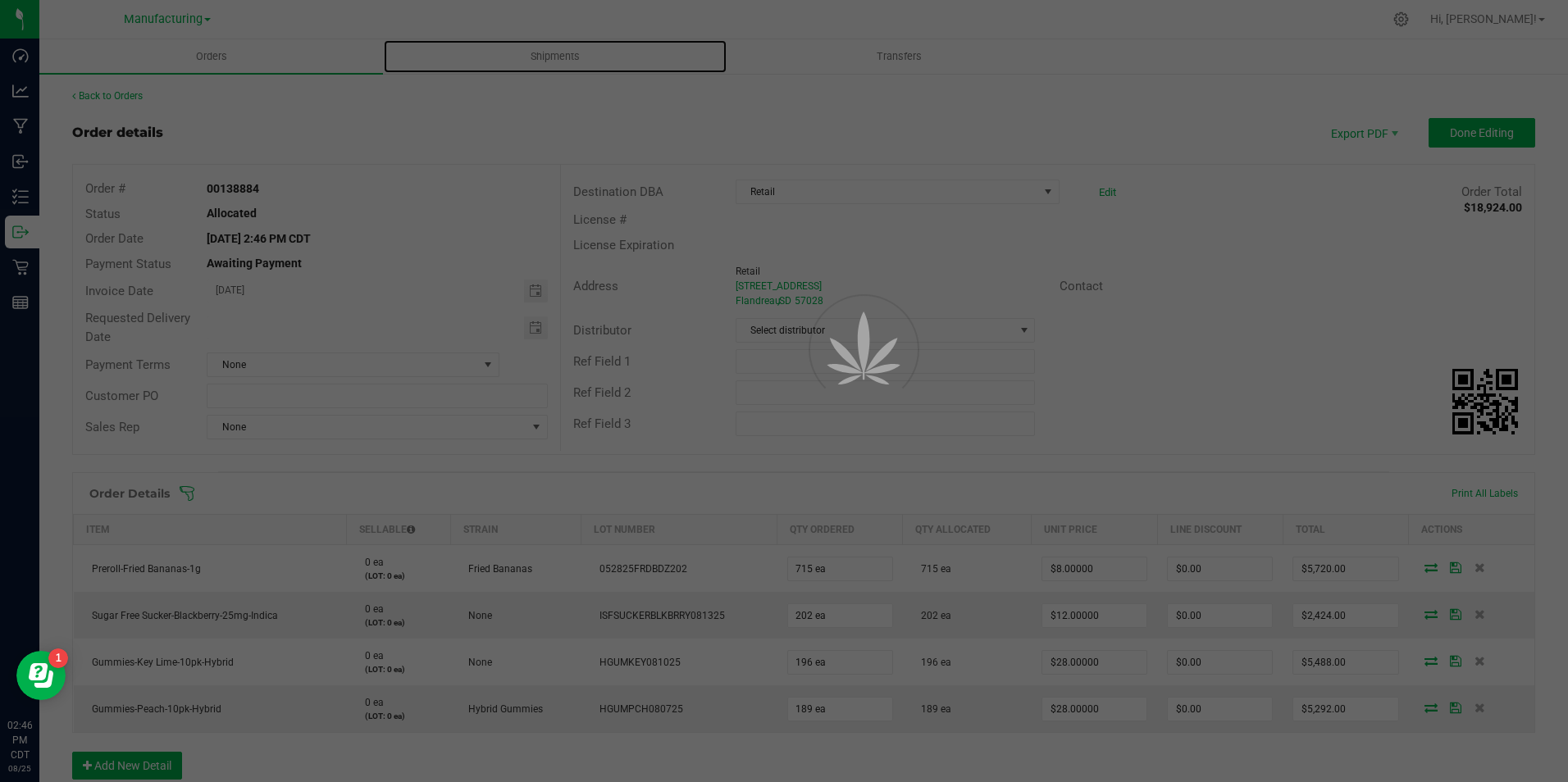
click at [561, 57] on span "Shipments" at bounding box center [555, 56] width 93 height 15
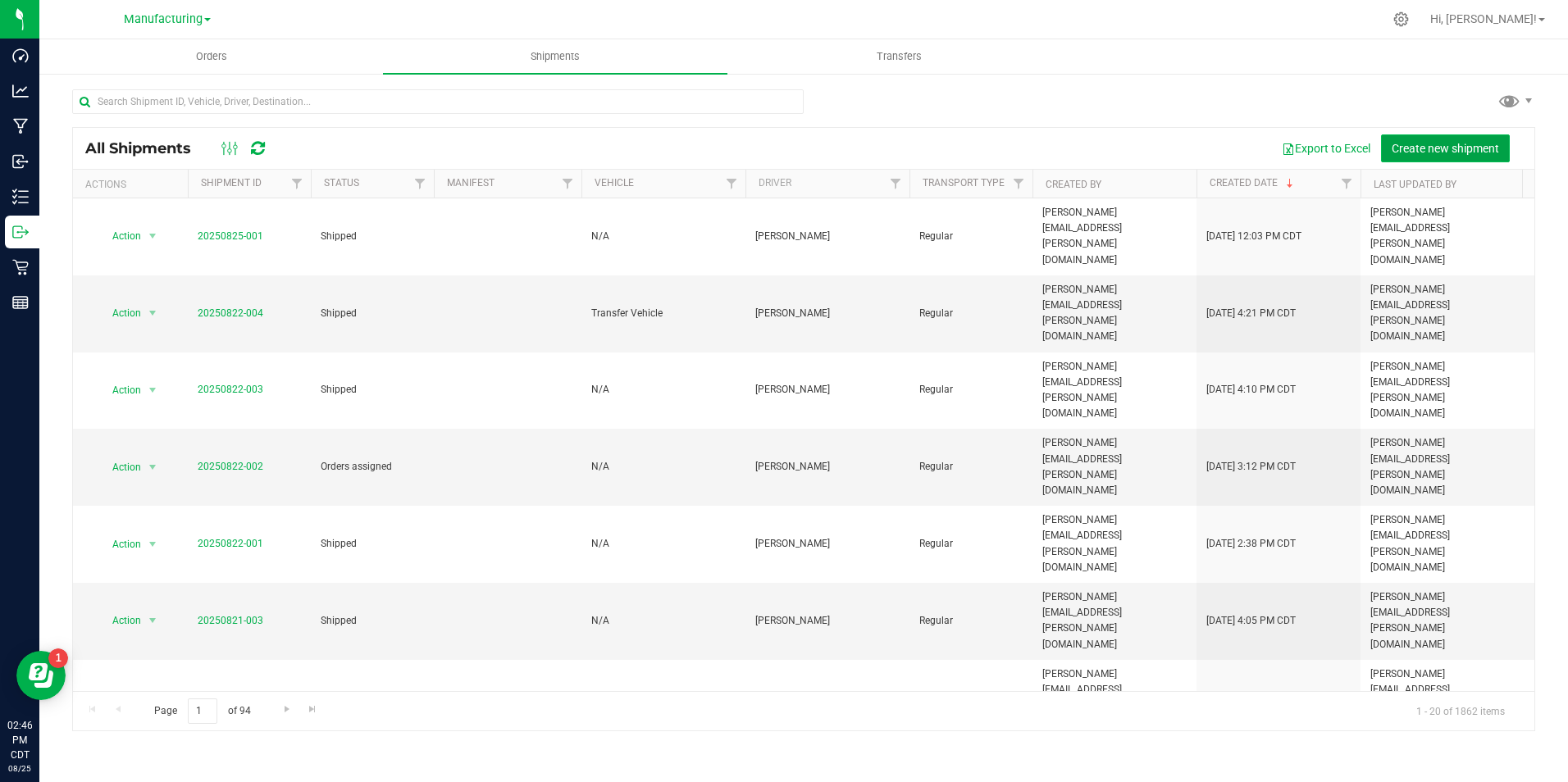
click at [1423, 147] on span "Create new shipment" at bounding box center [1445, 148] width 107 height 13
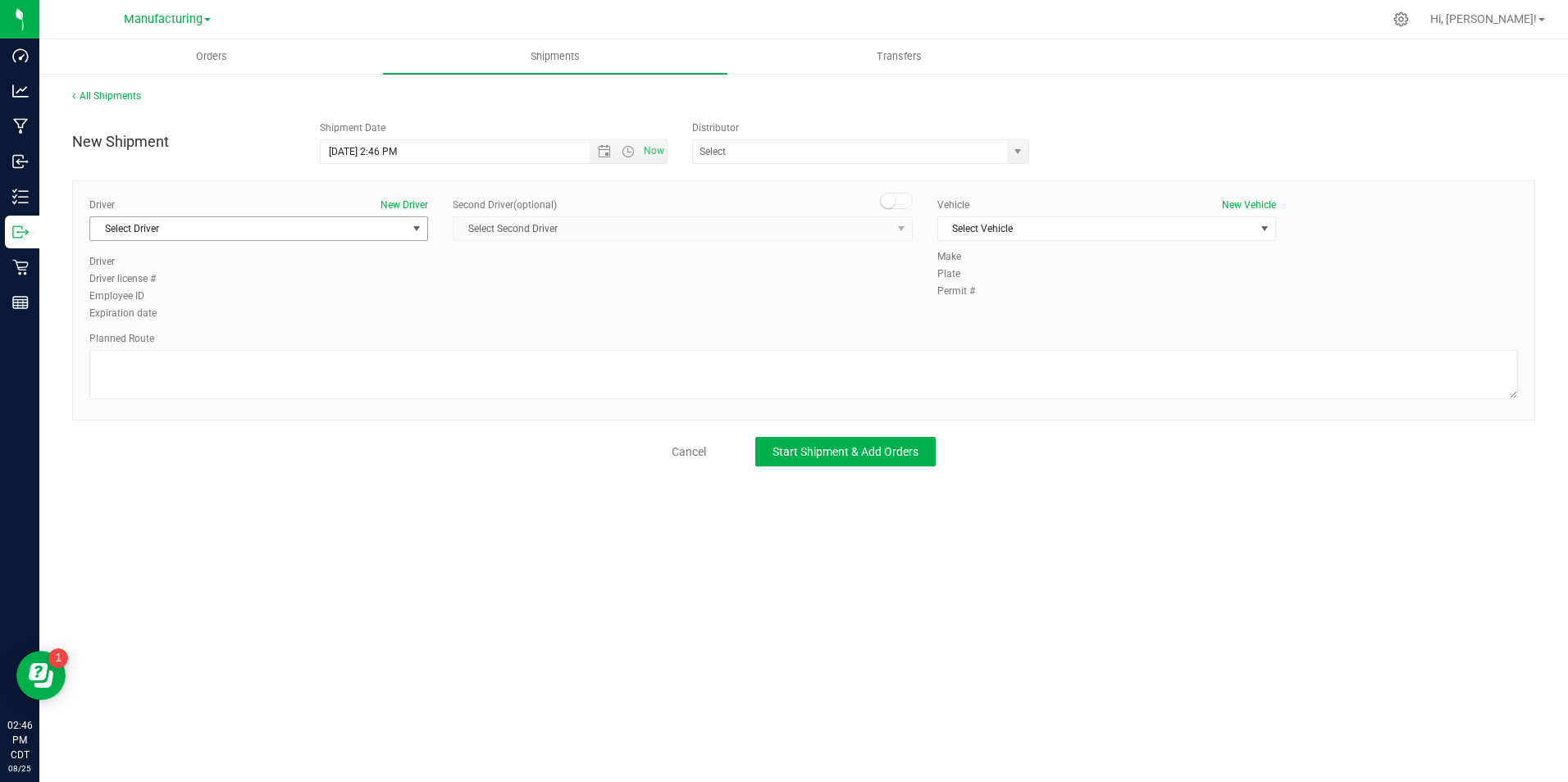
click at [251, 236] on span "Select Driver" at bounding box center [248, 229] width 317 height 23
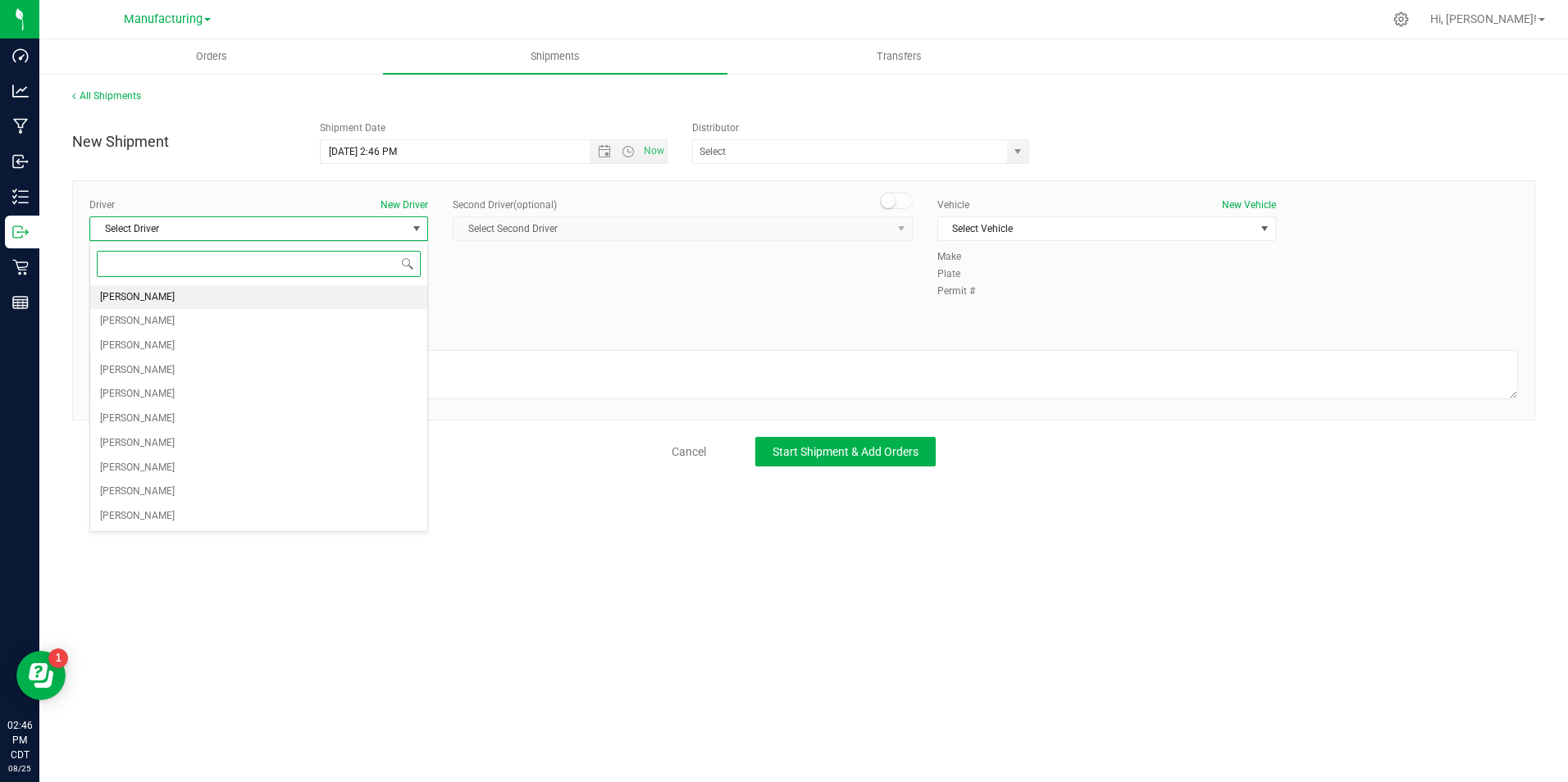
drag, startPoint x: 227, startPoint y: 302, endPoint x: 235, endPoint y: 300, distance: 8.2
click at [229, 302] on li "[PERSON_NAME]" at bounding box center [259, 298] width 337 height 25
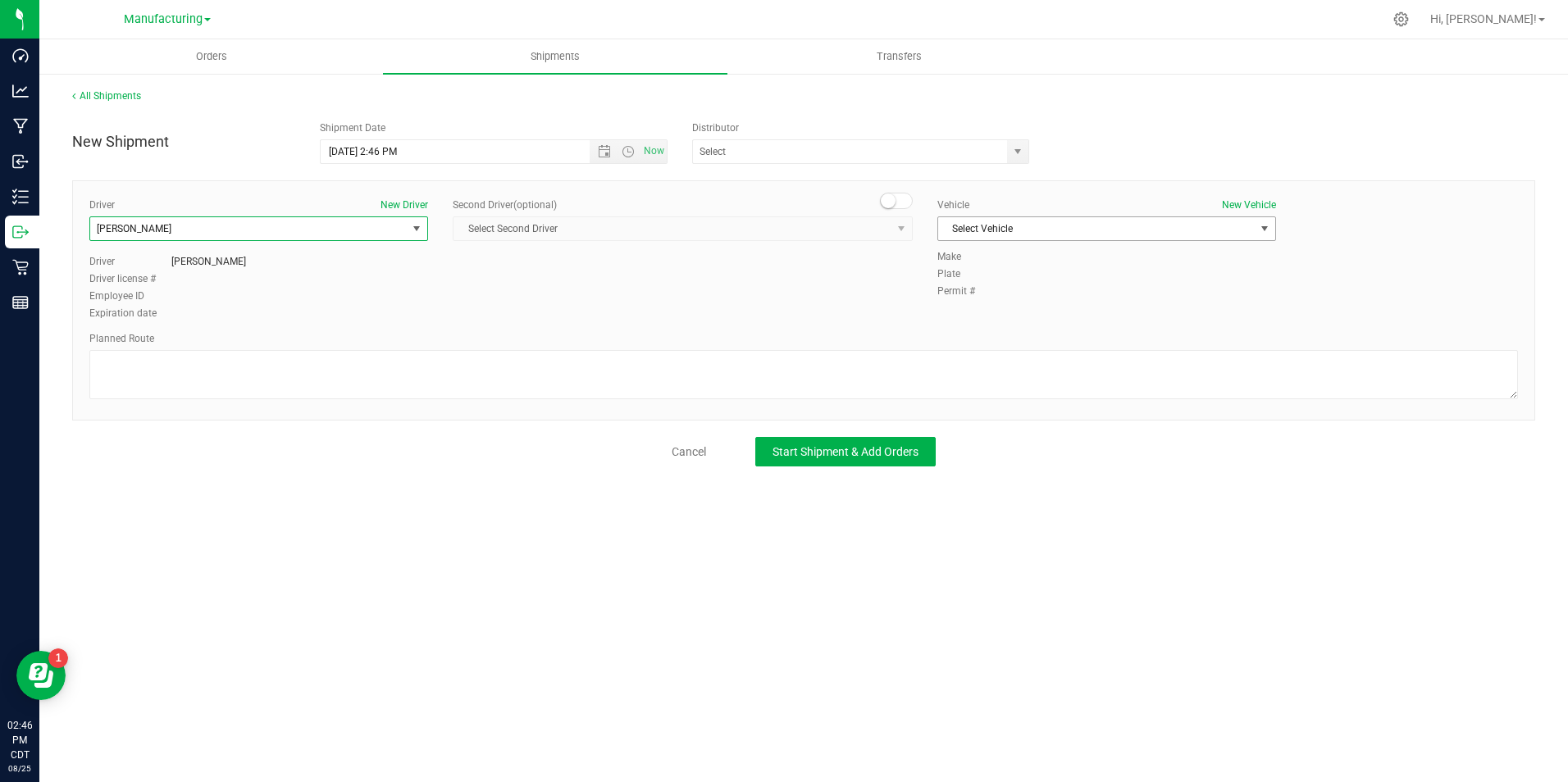
click at [978, 230] on span "Select Vehicle" at bounding box center [1097, 229] width 317 height 23
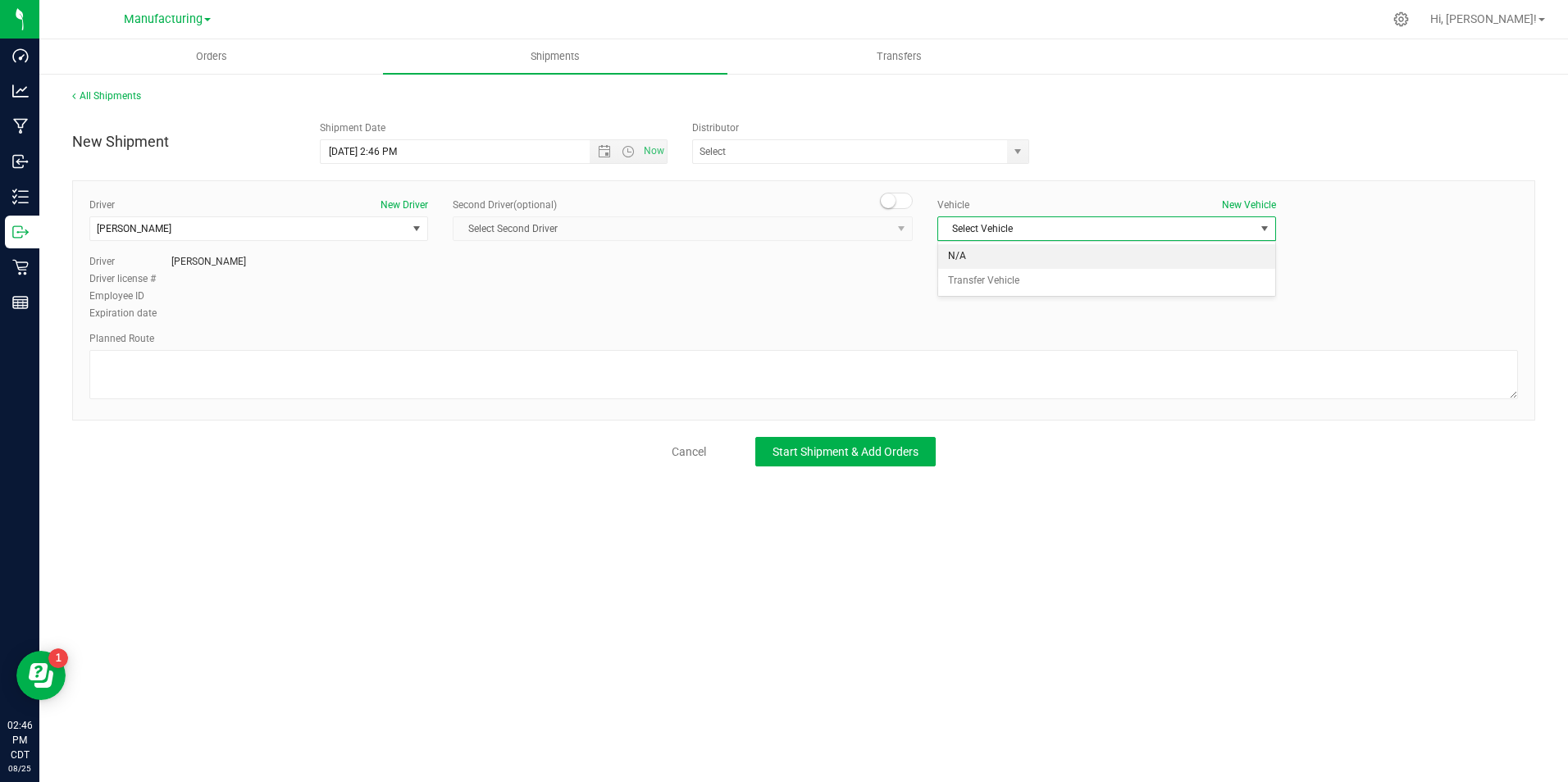
click at [963, 251] on li "N/A" at bounding box center [1107, 256] width 337 height 25
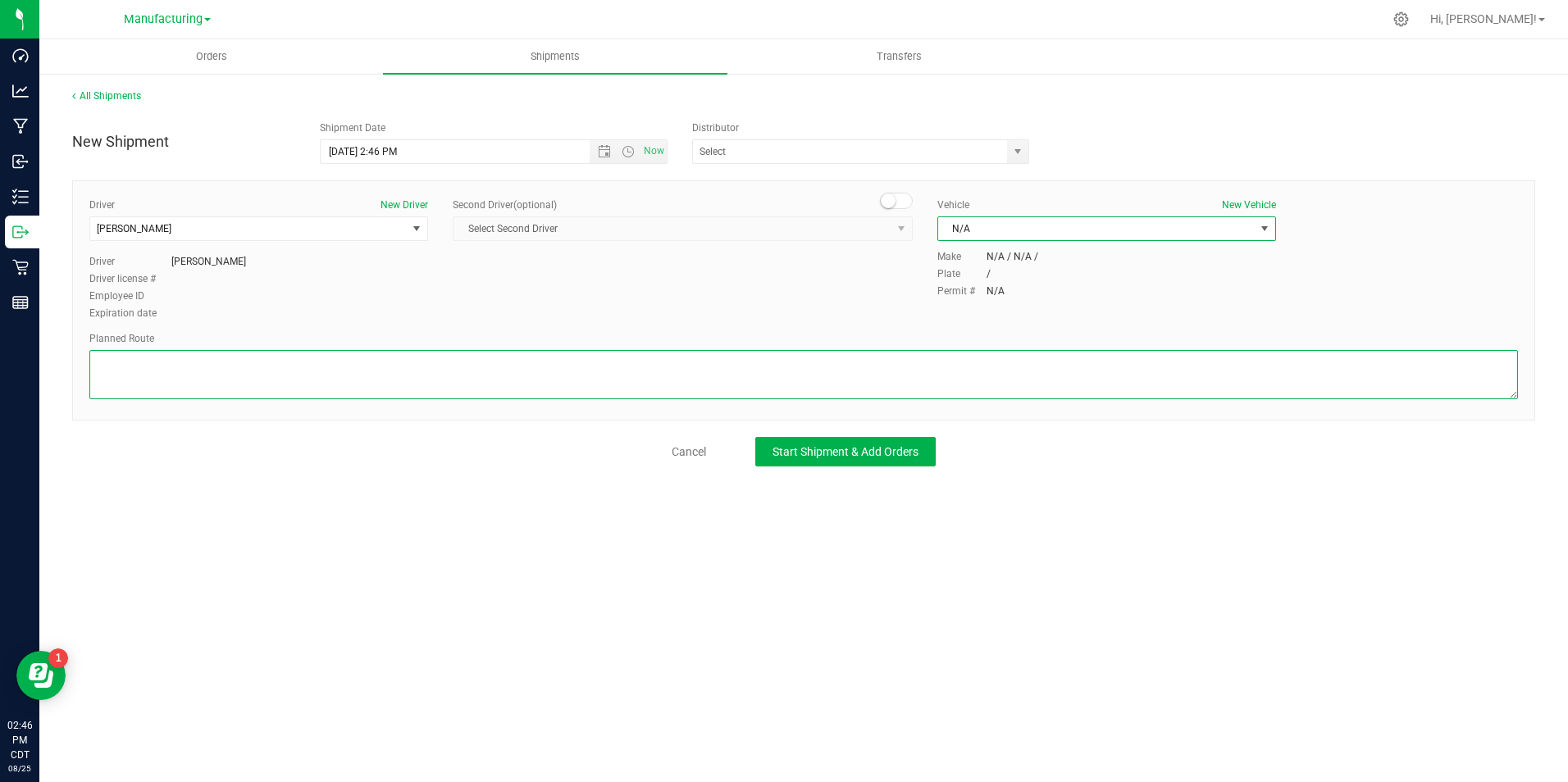
click at [931, 351] on textarea at bounding box center [803, 375] width 1428 height 49
type textarea "Packaging to stockroom"
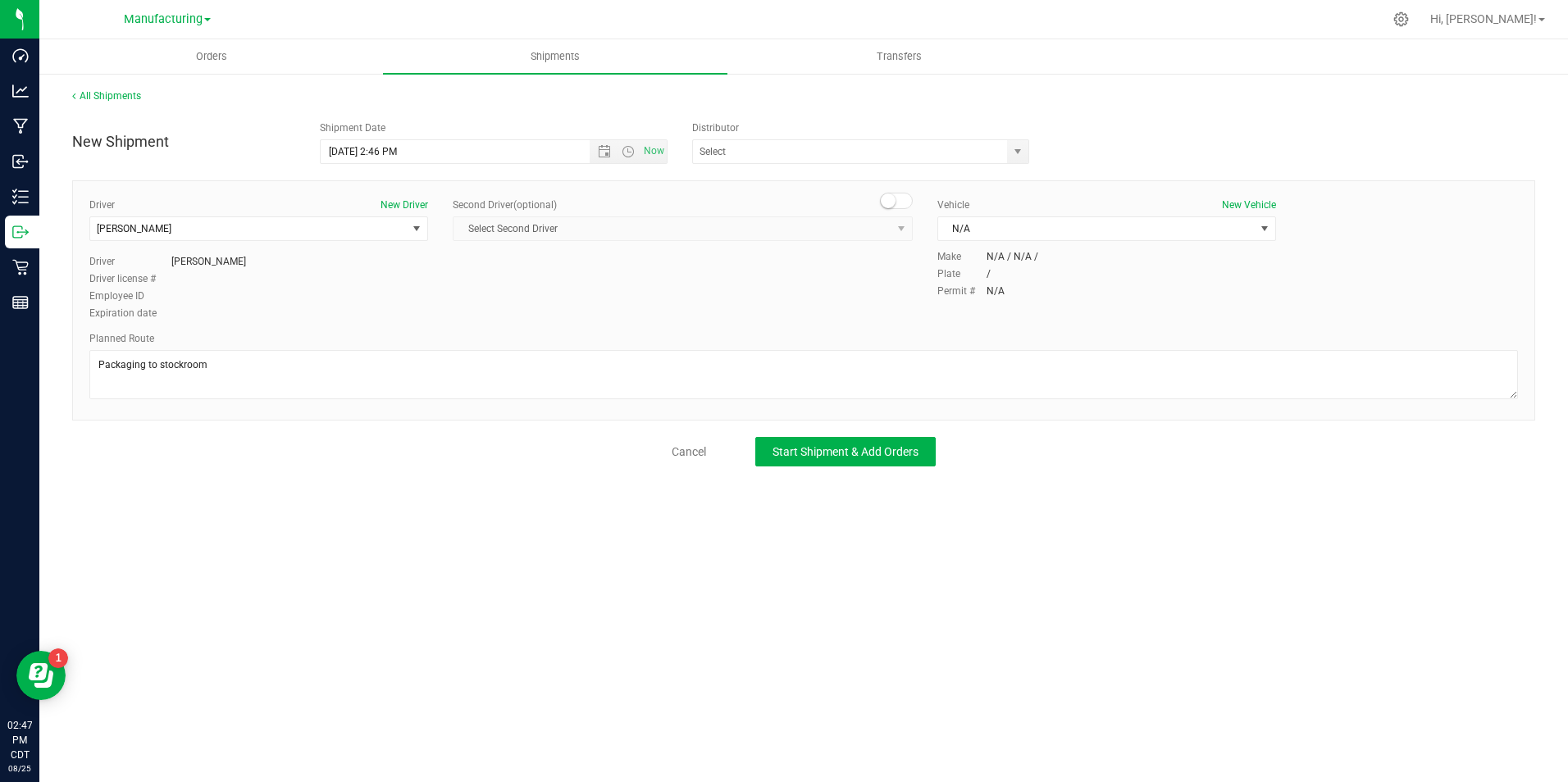
drag, startPoint x: 916, startPoint y: 433, endPoint x: 902, endPoint y: 441, distance: 16.1
click at [915, 433] on div "New Shipment Shipment Date [DATE] 2:46 PM Now Distributor ACS Cannabis ChemLab …" at bounding box center [803, 290] width 1463 height 354
click at [898, 446] on button "Start Shipment & Add Orders" at bounding box center [845, 452] width 180 height 30
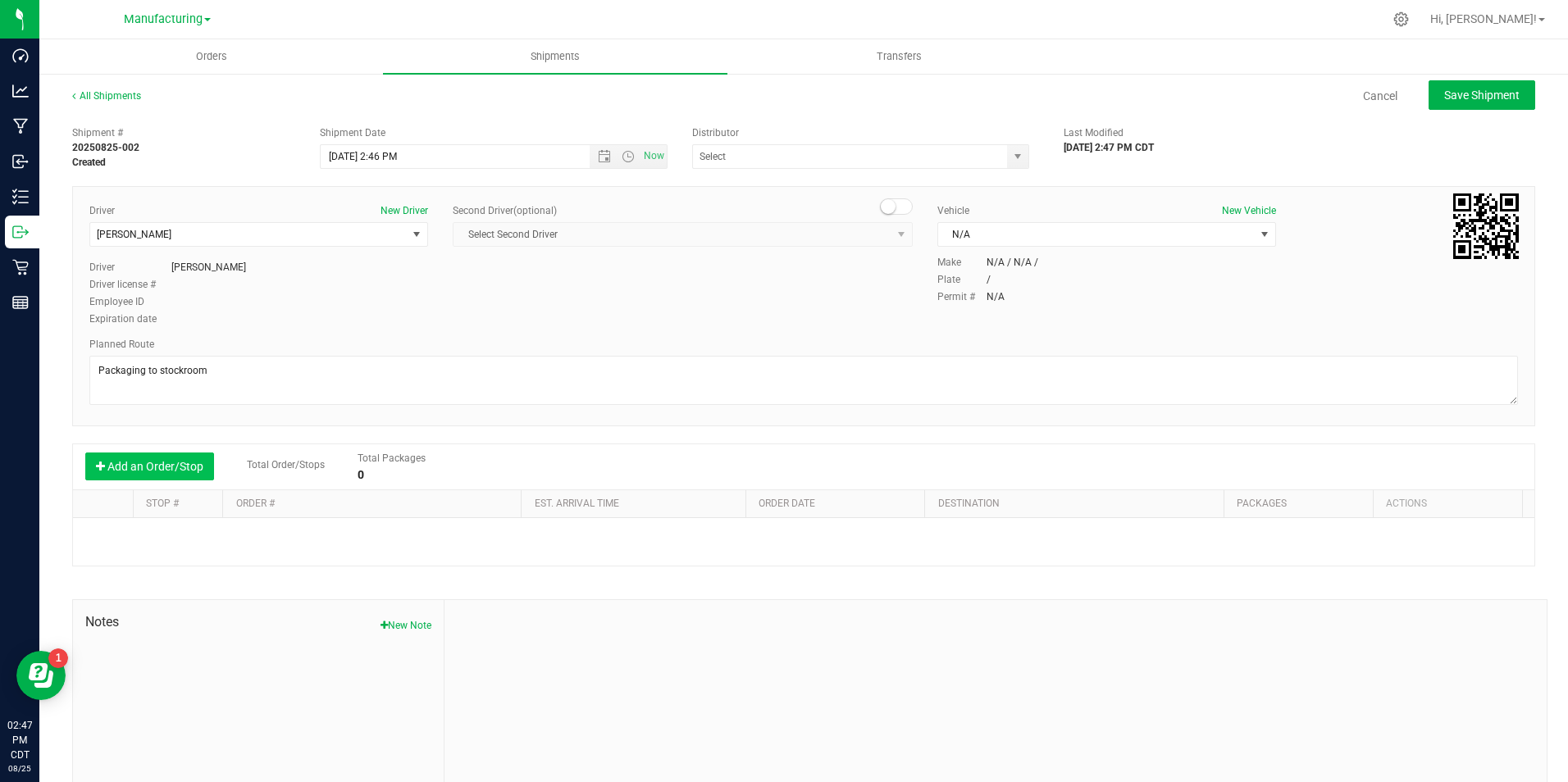
click at [173, 473] on button "Add an Order/Stop" at bounding box center [149, 467] width 129 height 28
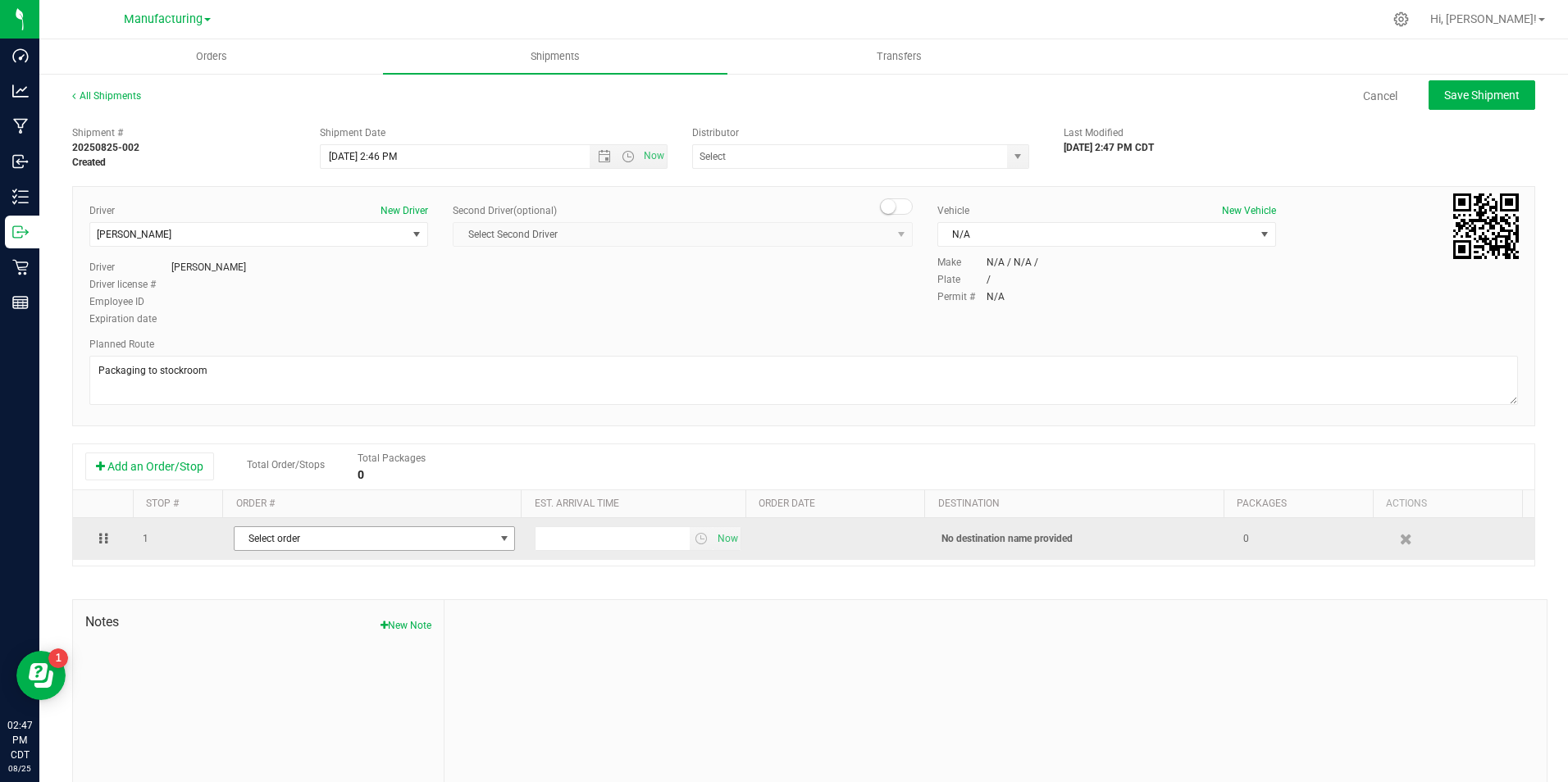
click at [241, 540] on span "Select order" at bounding box center [363, 539] width 259 height 23
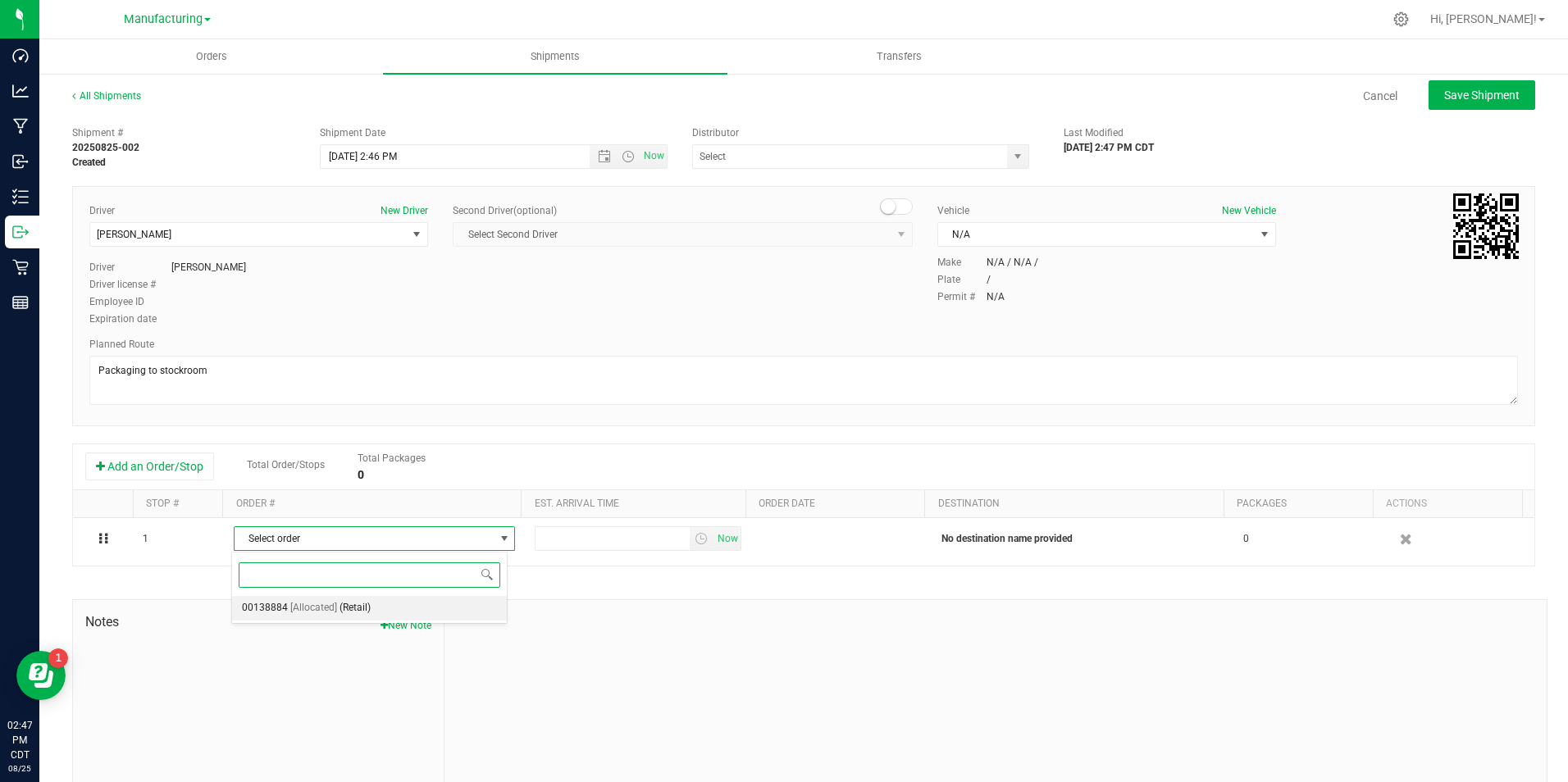
drag, startPoint x: 285, startPoint y: 610, endPoint x: 472, endPoint y: 604, distance: 187.1
click at [291, 610] on li "00138884 [Allocated] (Retail)" at bounding box center [369, 608] width 275 height 25
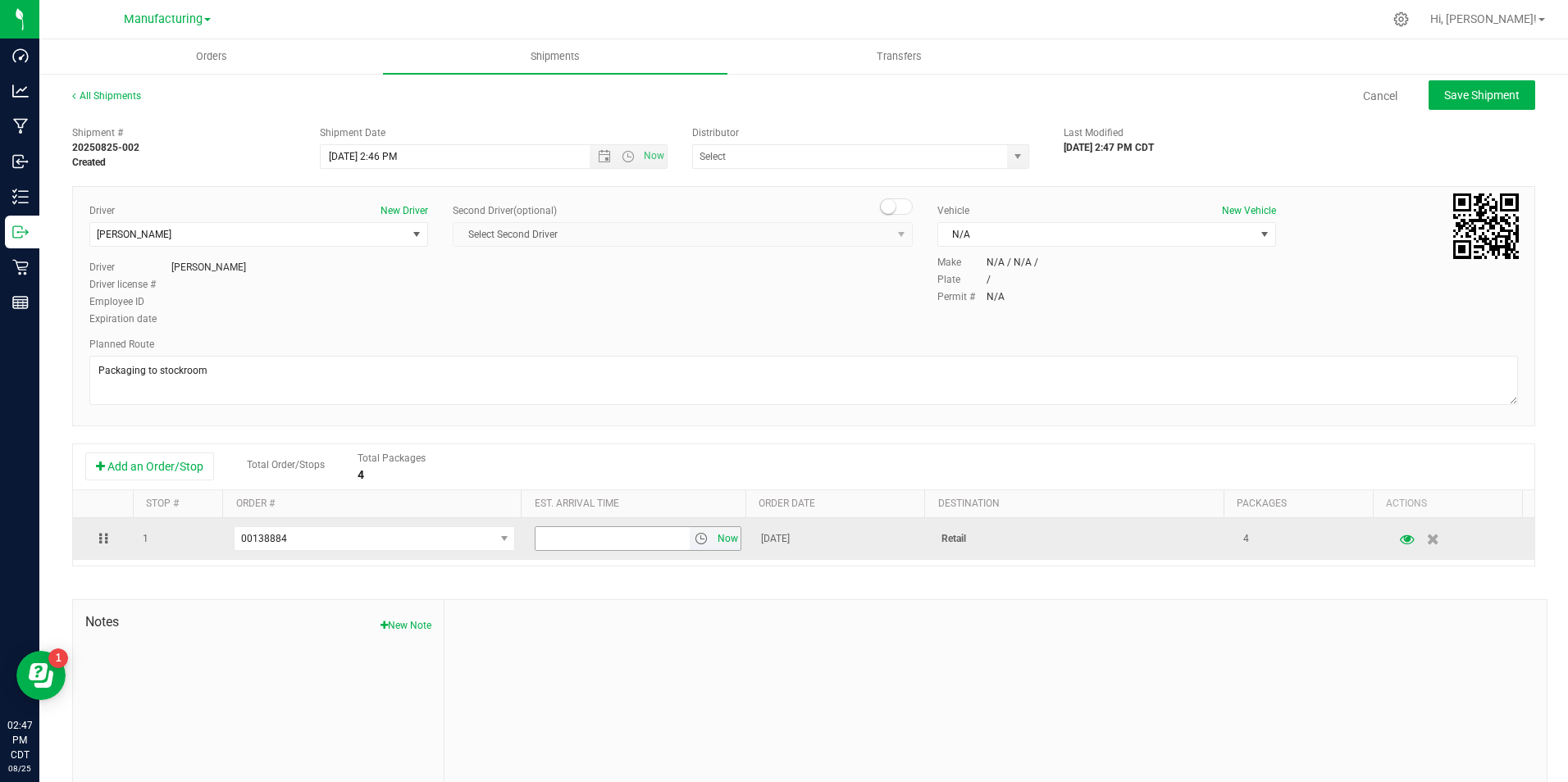
click at [718, 534] on span "Now" at bounding box center [728, 539] width 28 height 24
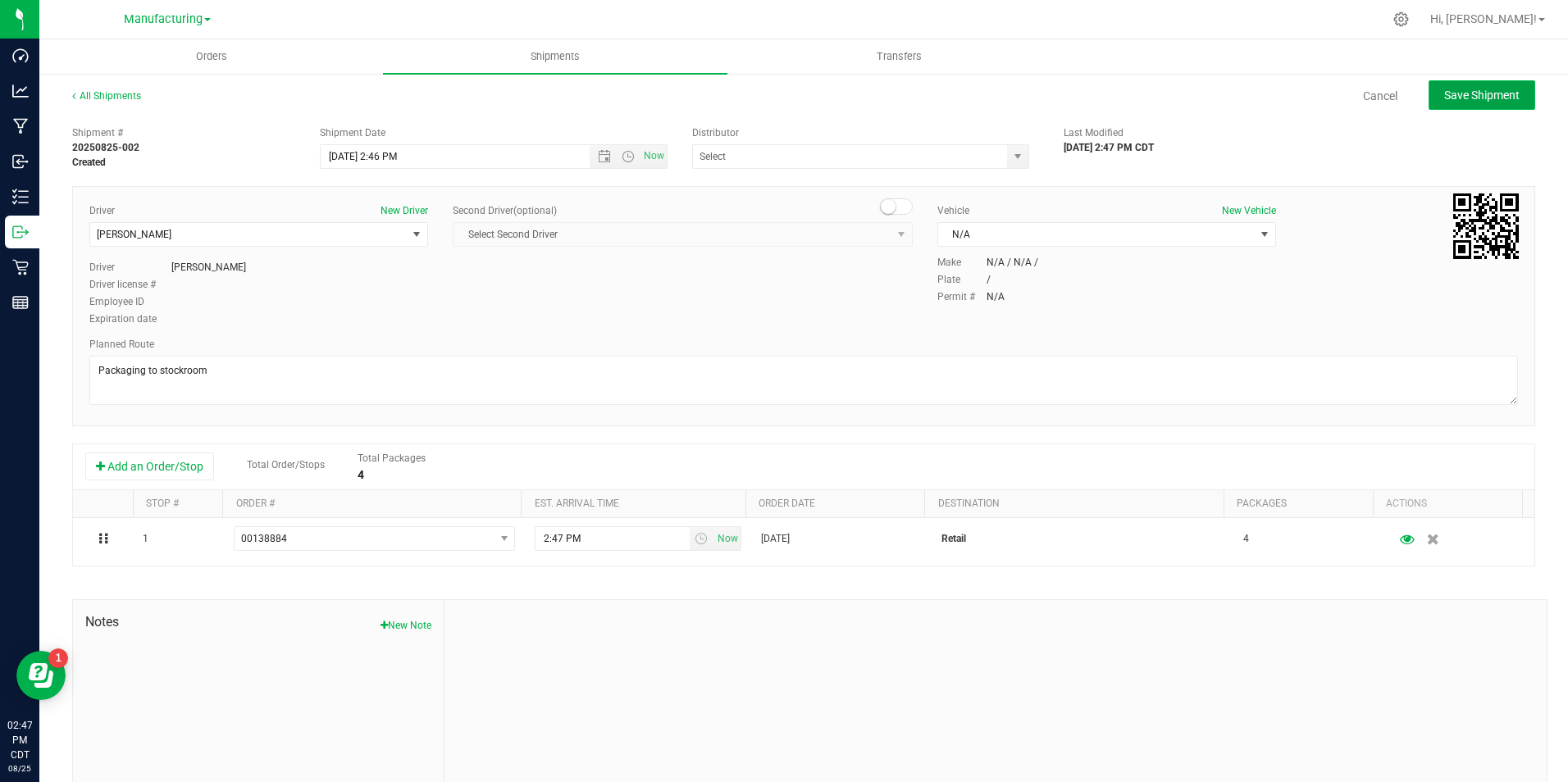
drag, startPoint x: 1486, startPoint y: 89, endPoint x: 1485, endPoint y: 97, distance: 8.1
click at [1487, 92] on span "Save Shipment" at bounding box center [1482, 95] width 76 height 13
type input "[DATE] 7:46 PM"
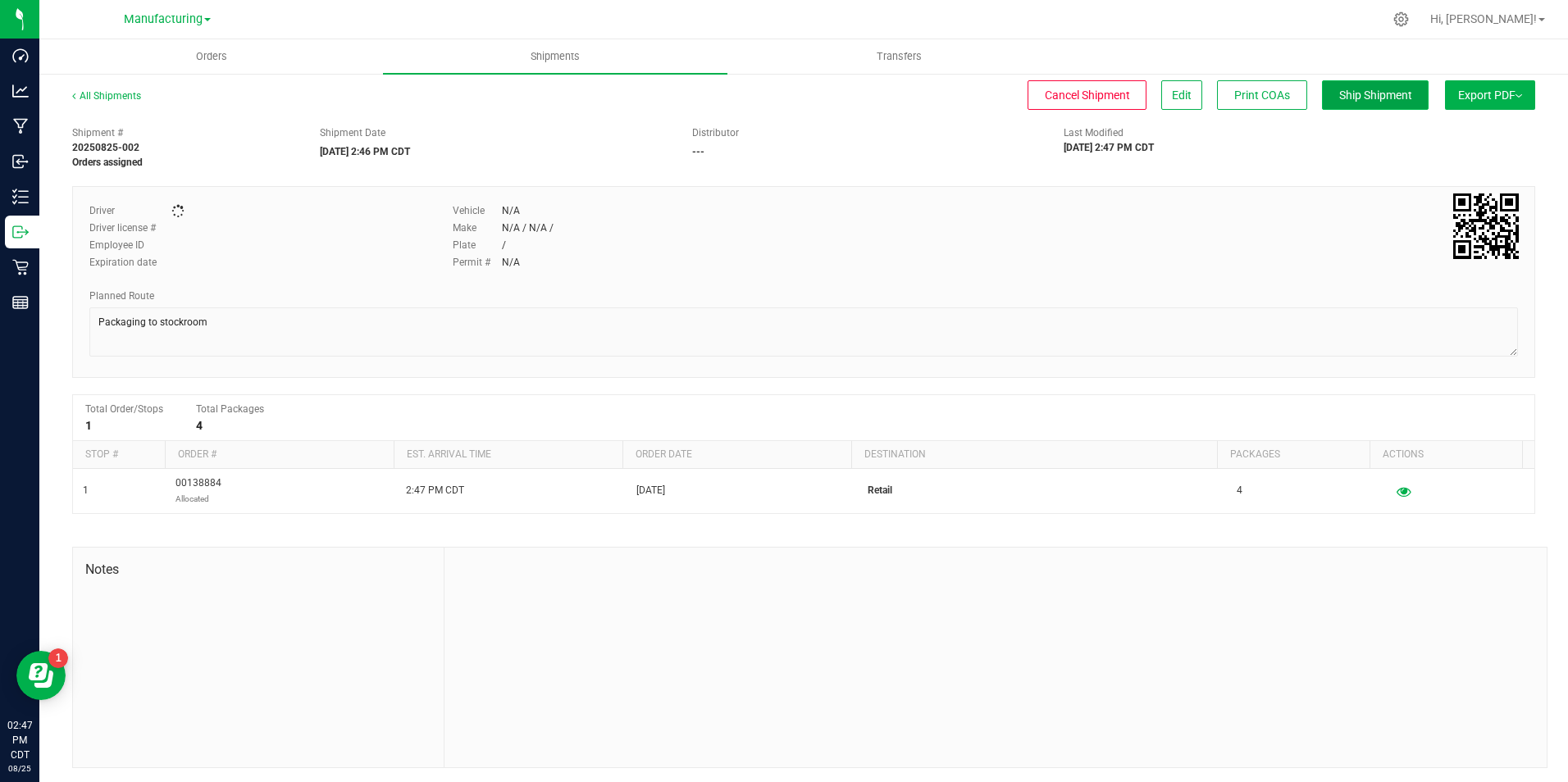
click at [1370, 92] on span "Ship Shipment" at bounding box center [1375, 95] width 73 height 13
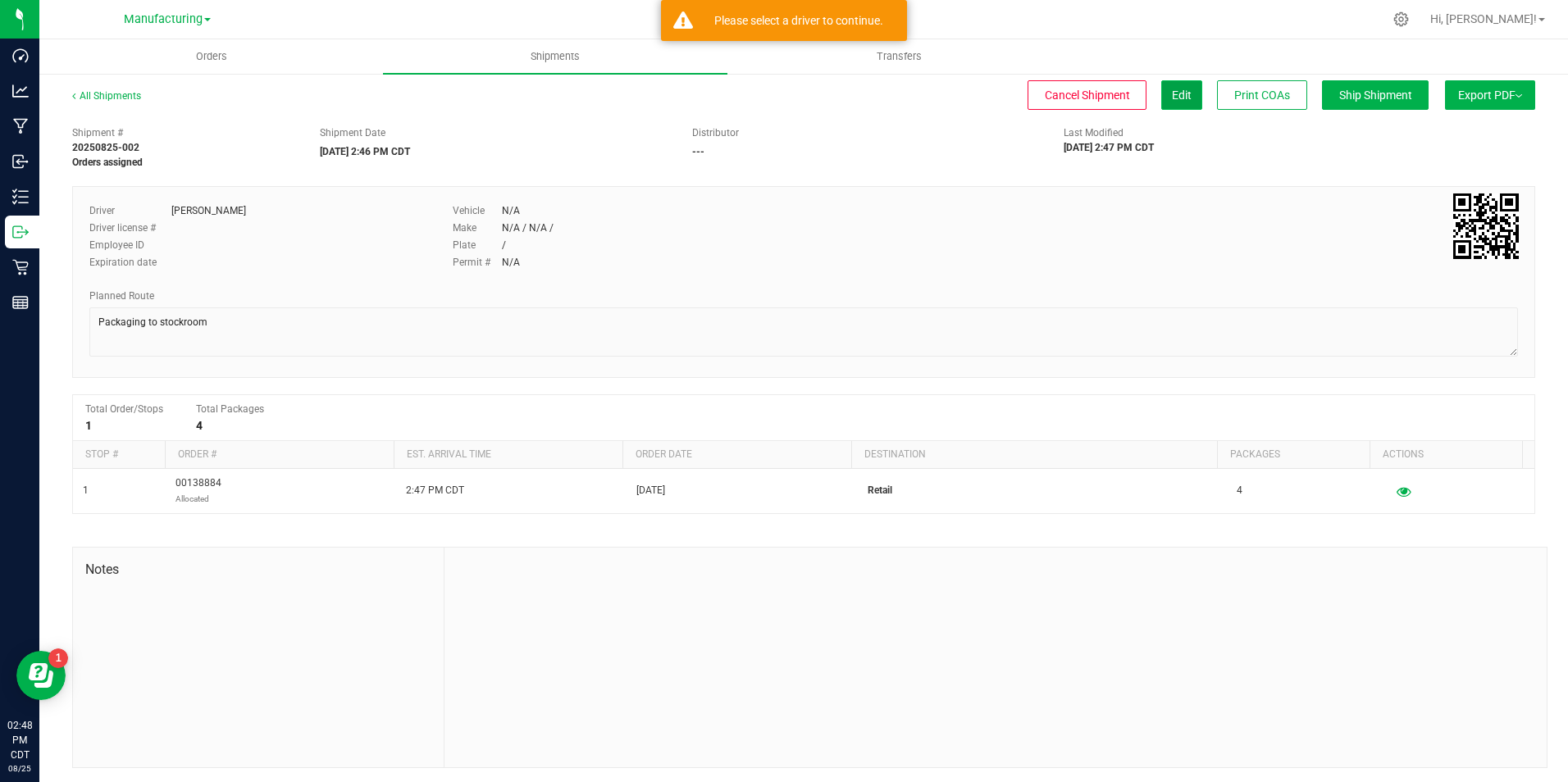
click at [1172, 96] on span "Edit" at bounding box center [1182, 95] width 19 height 13
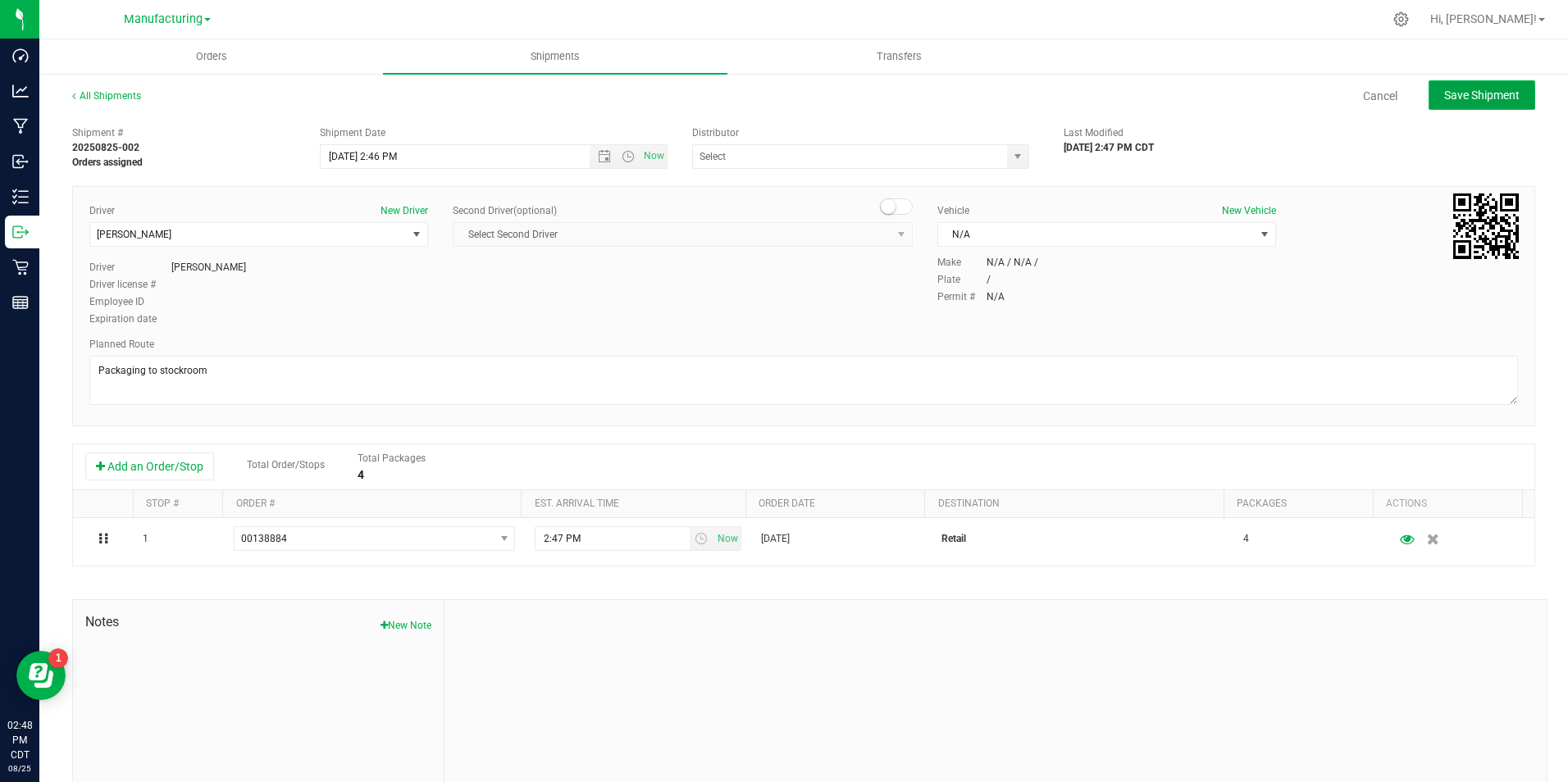
click at [1444, 91] on span "Save Shipment" at bounding box center [1482, 95] width 76 height 13
type input "[DATE] 7:46 PM"
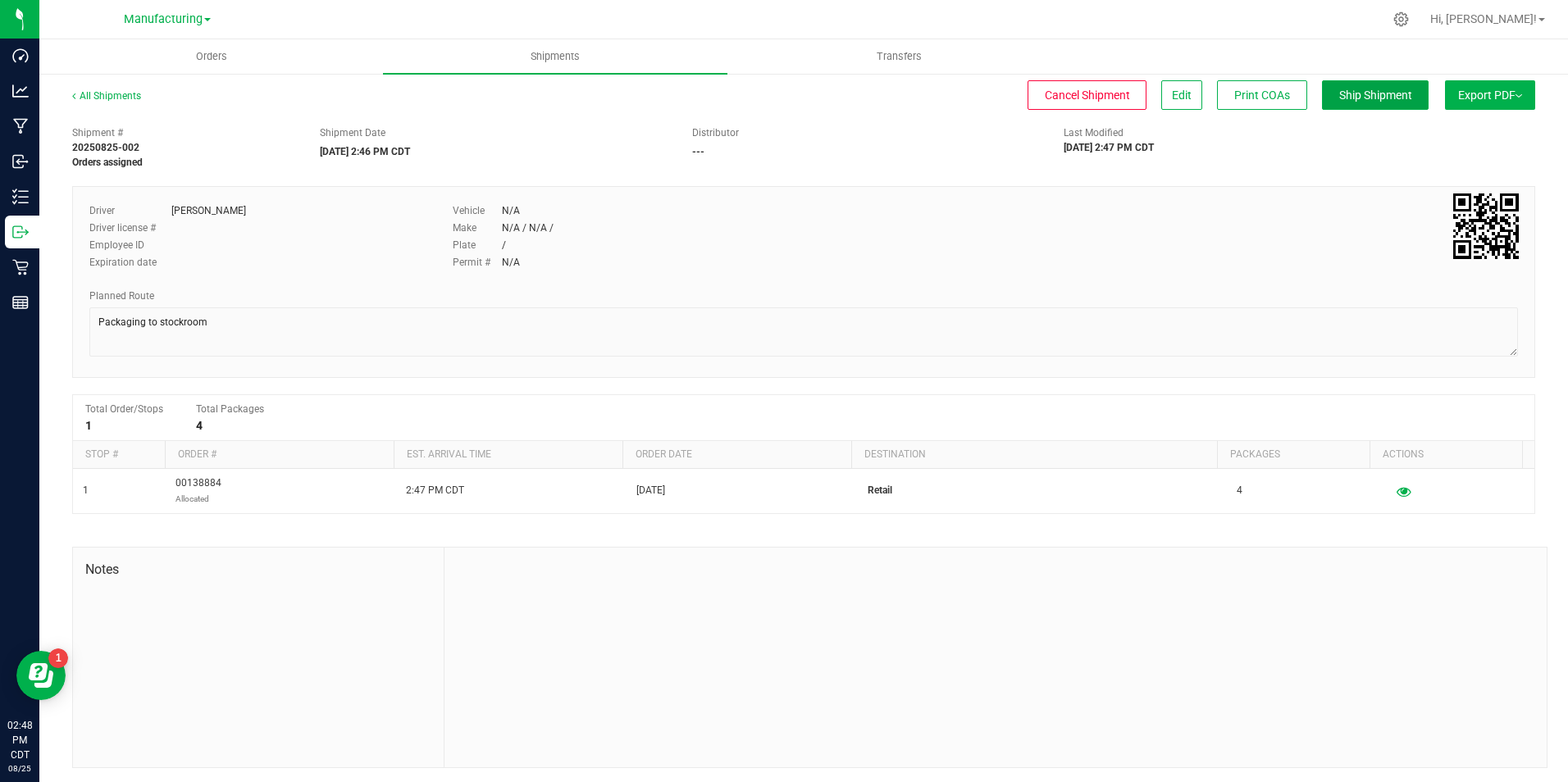
click at [1374, 96] on span "Ship Shipment" at bounding box center [1375, 95] width 73 height 13
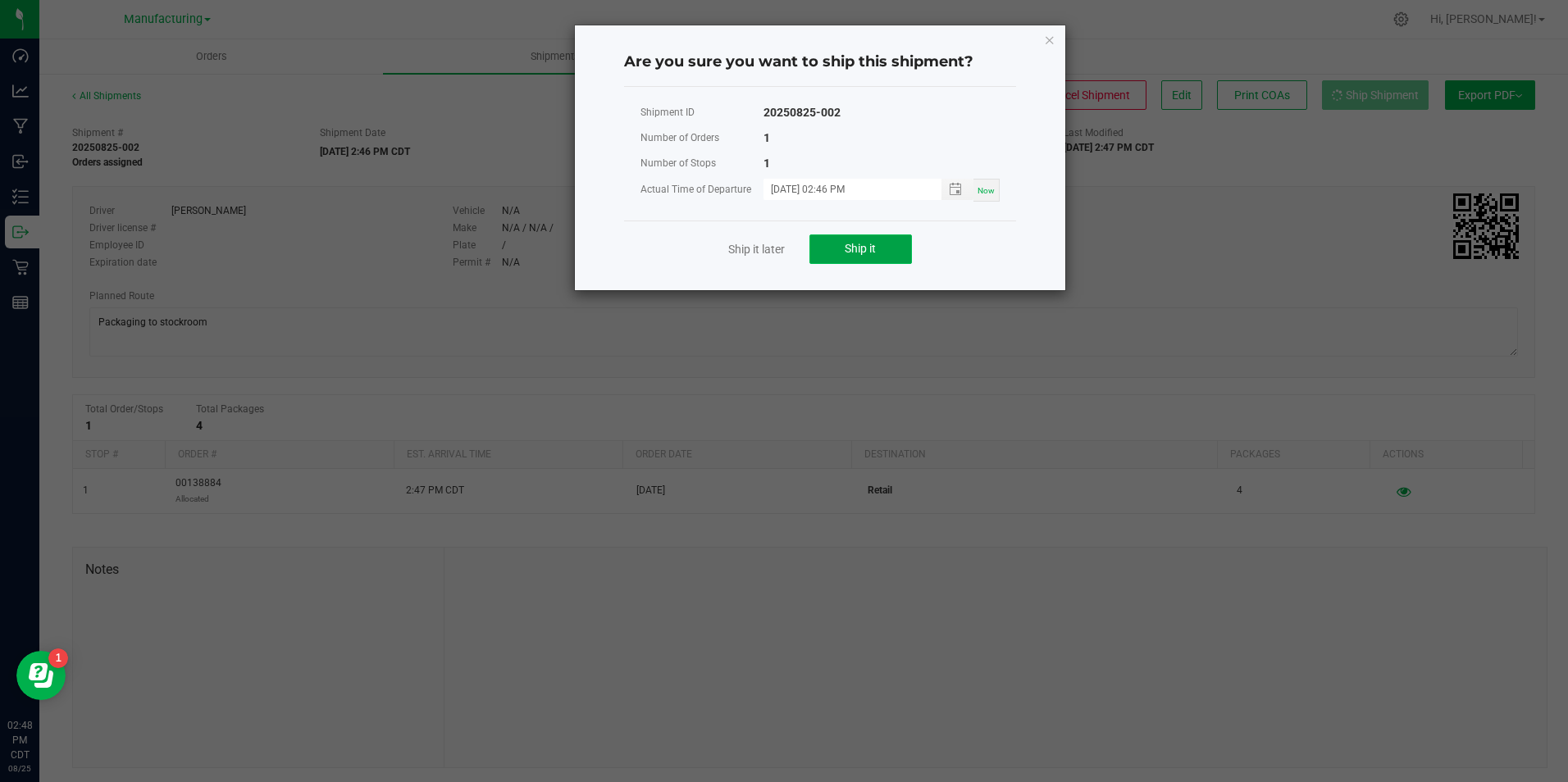
click at [860, 251] on span "Ship it" at bounding box center [860, 248] width 31 height 13
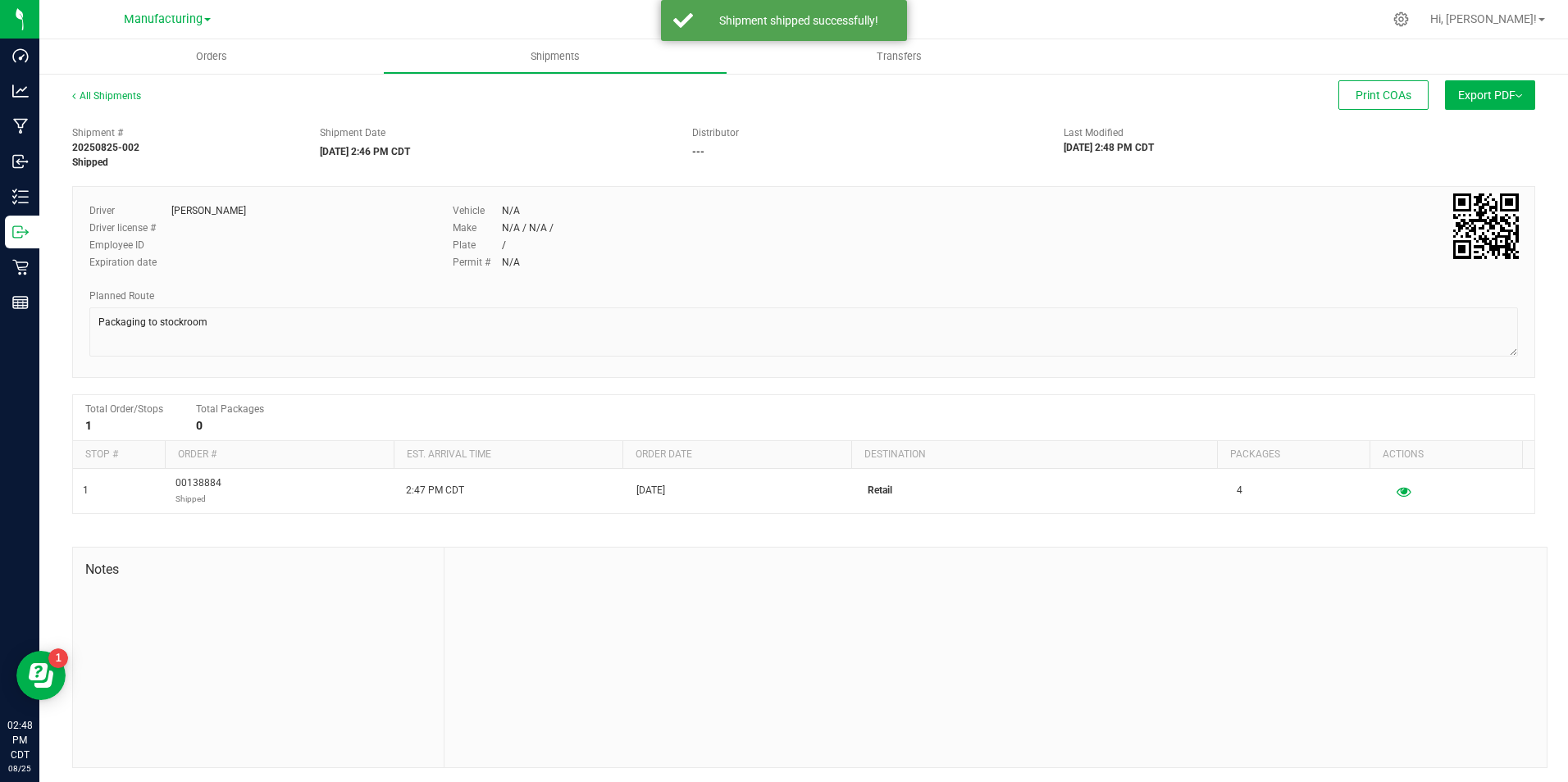
drag, startPoint x: 156, startPoint y: 25, endPoint x: 157, endPoint y: 40, distance: 15.0
click at [157, 24] on span "Manufacturing" at bounding box center [163, 19] width 79 height 14
click at [136, 104] on link "Retail" at bounding box center [167, 101] width 240 height 22
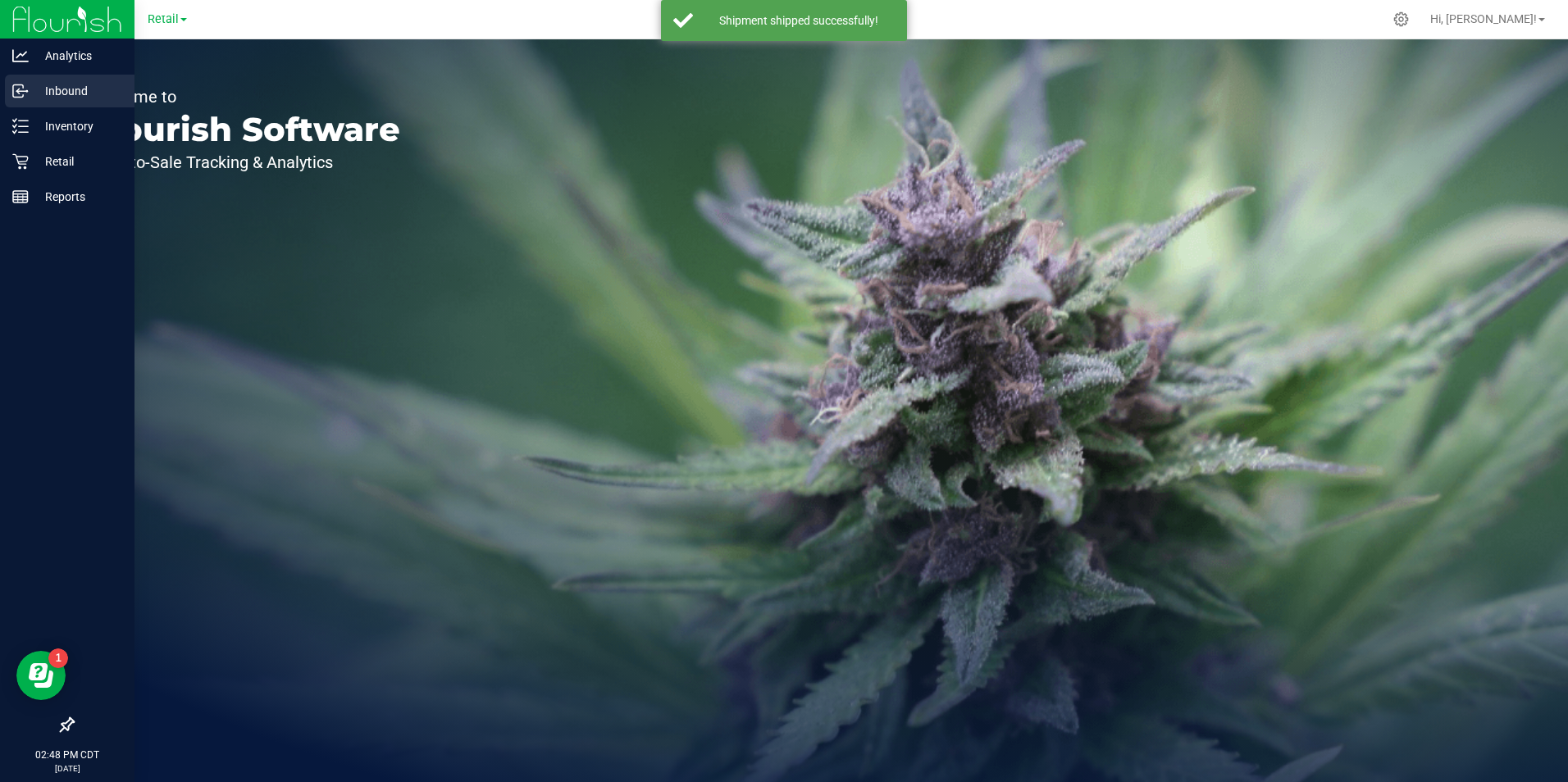
click at [12, 97] on div "Inbound" at bounding box center [70, 90] width 130 height 32
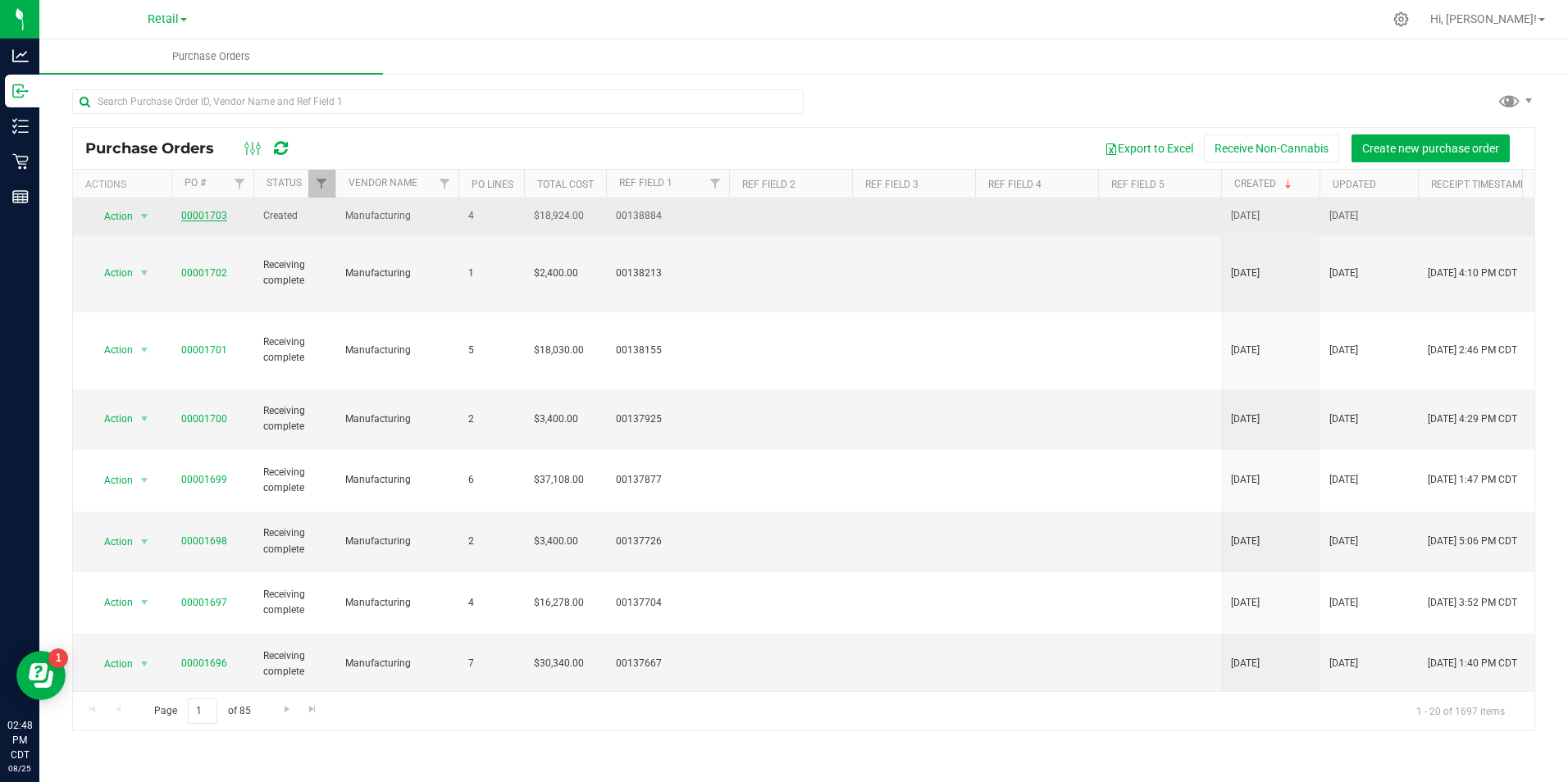
click at [213, 215] on link "00001703" at bounding box center [204, 215] width 46 height 11
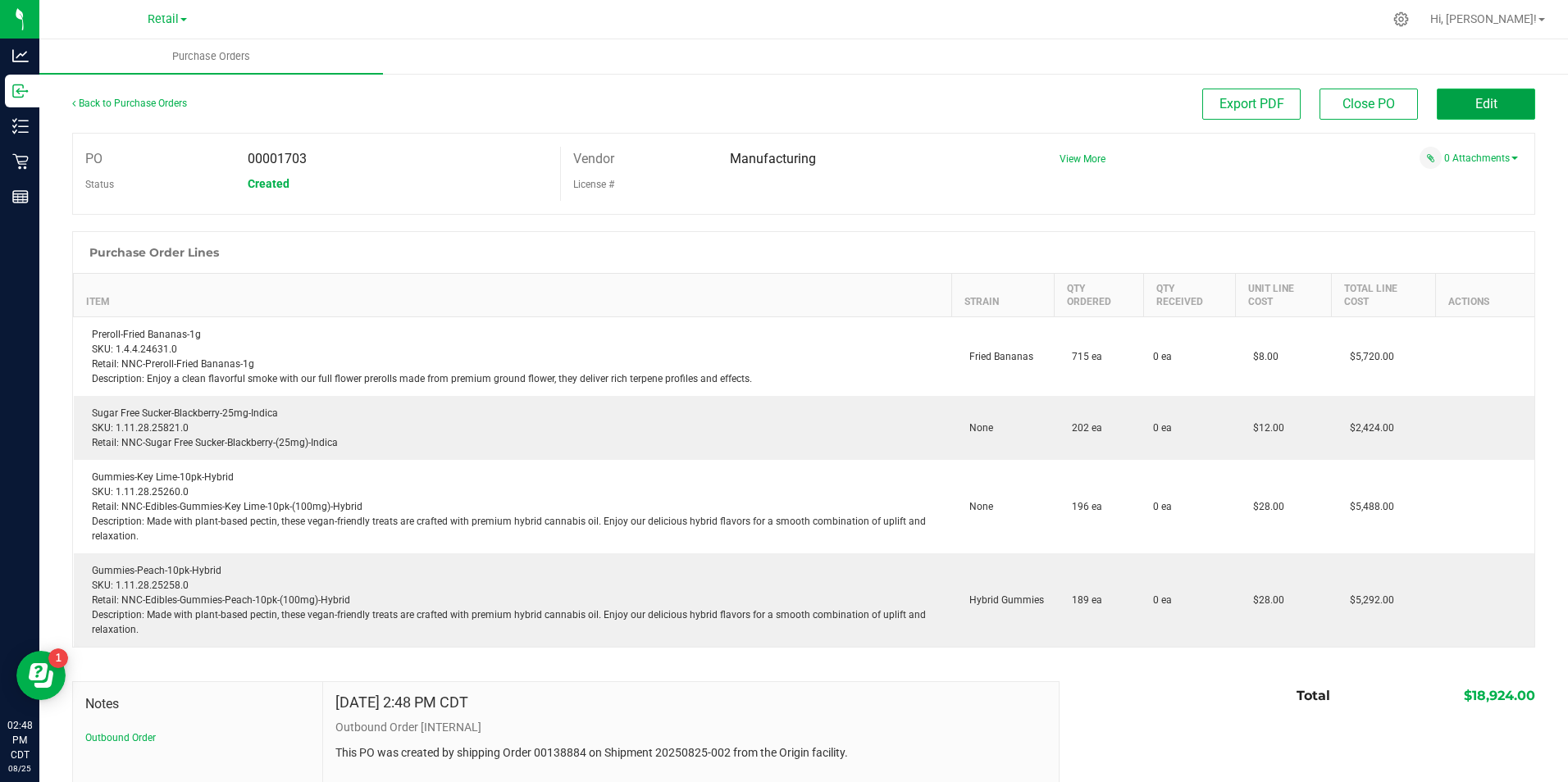
click at [1504, 104] on button "Edit" at bounding box center [1485, 104] width 98 height 31
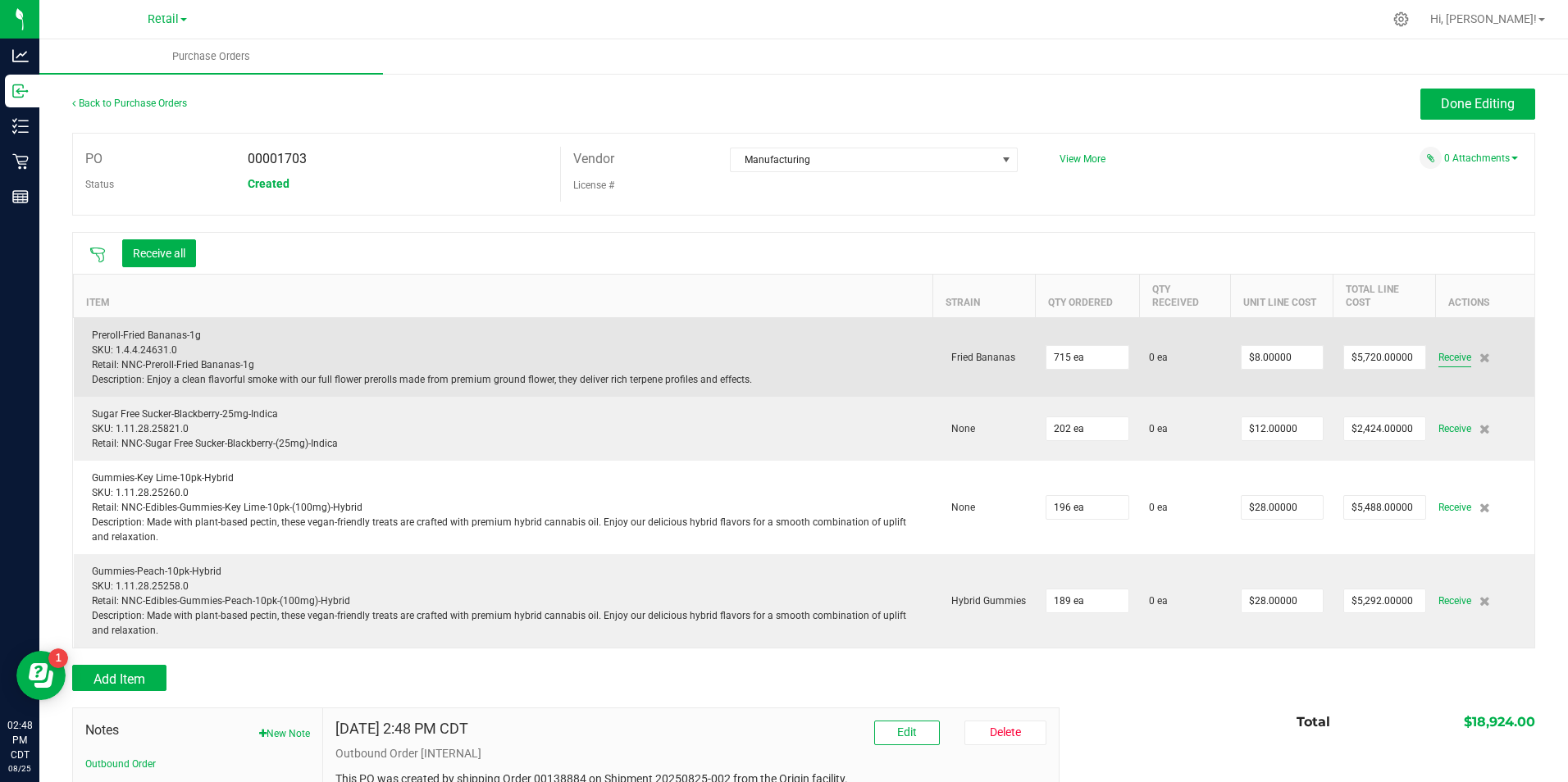
click at [1438, 362] on span "Receive" at bounding box center [1454, 357] width 32 height 19
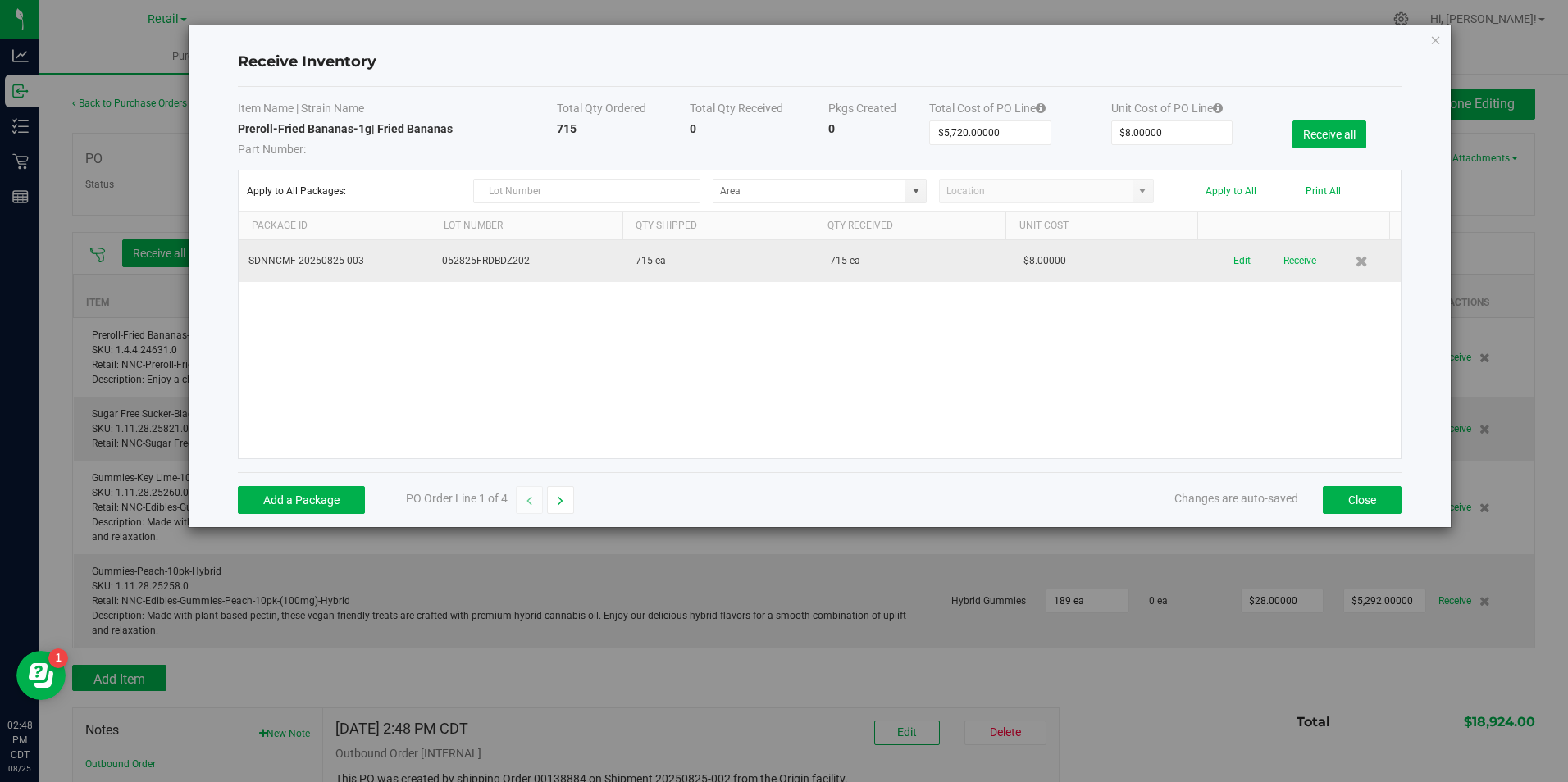
click at [1234, 264] on button "Edit" at bounding box center [1242, 261] width 18 height 29
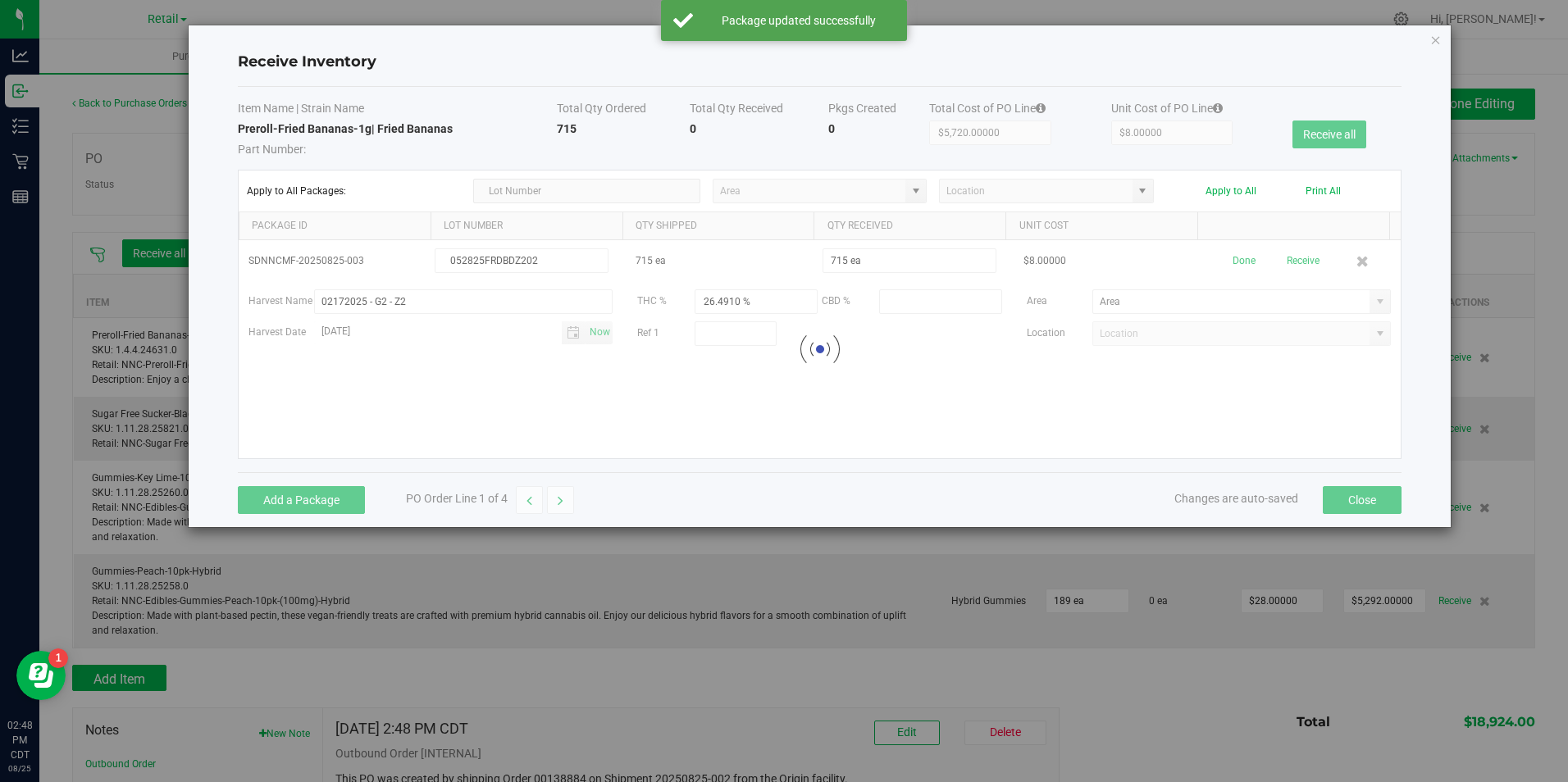
click at [1376, 292] on div at bounding box center [820, 349] width 1162 height 218
click at [1374, 298] on span at bounding box center [1380, 301] width 13 height 13
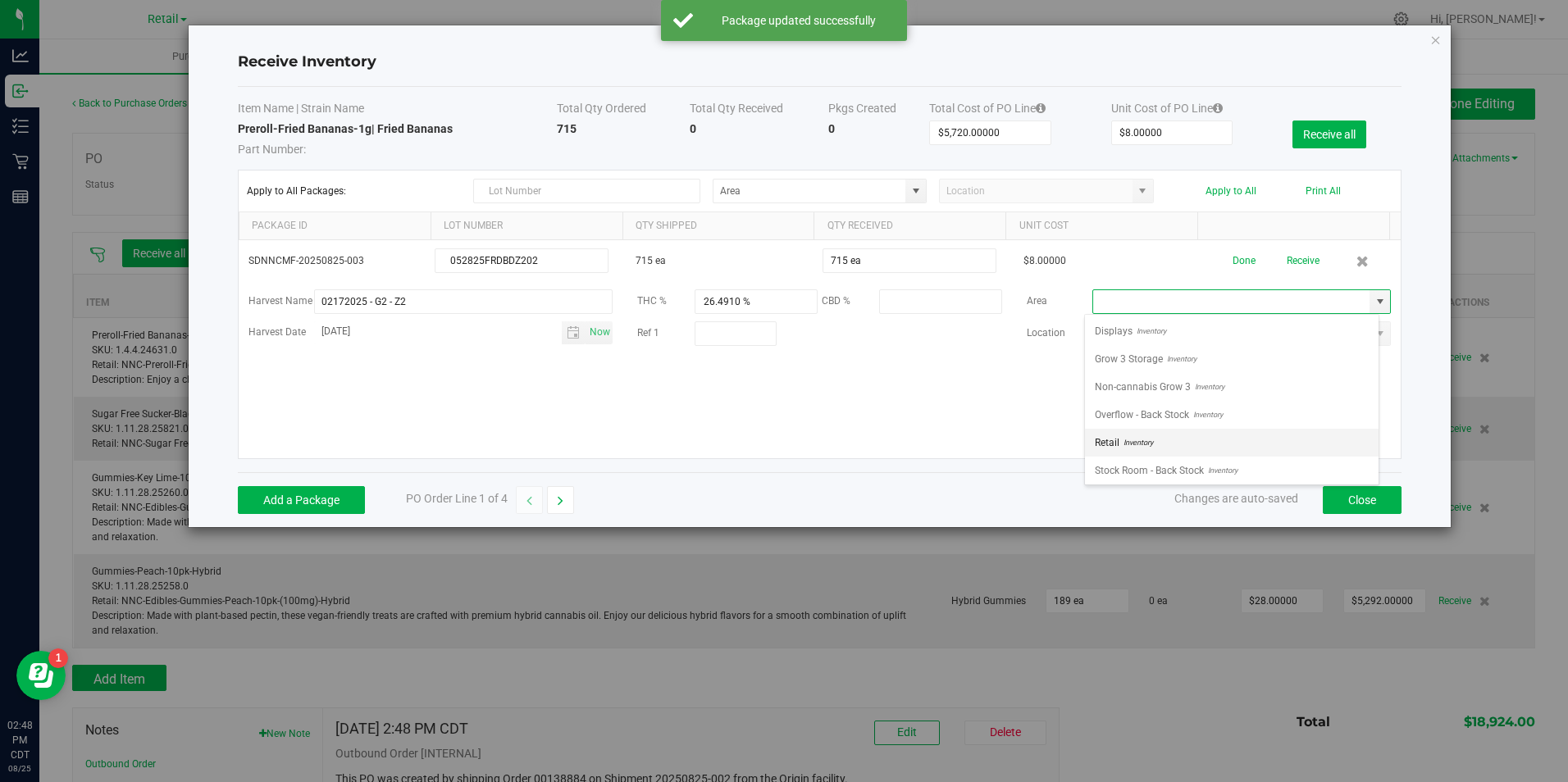
scroll to position [25, 294]
click at [1280, 444] on li "Retail Inventory" at bounding box center [1232, 442] width 293 height 28
type input "Retail"
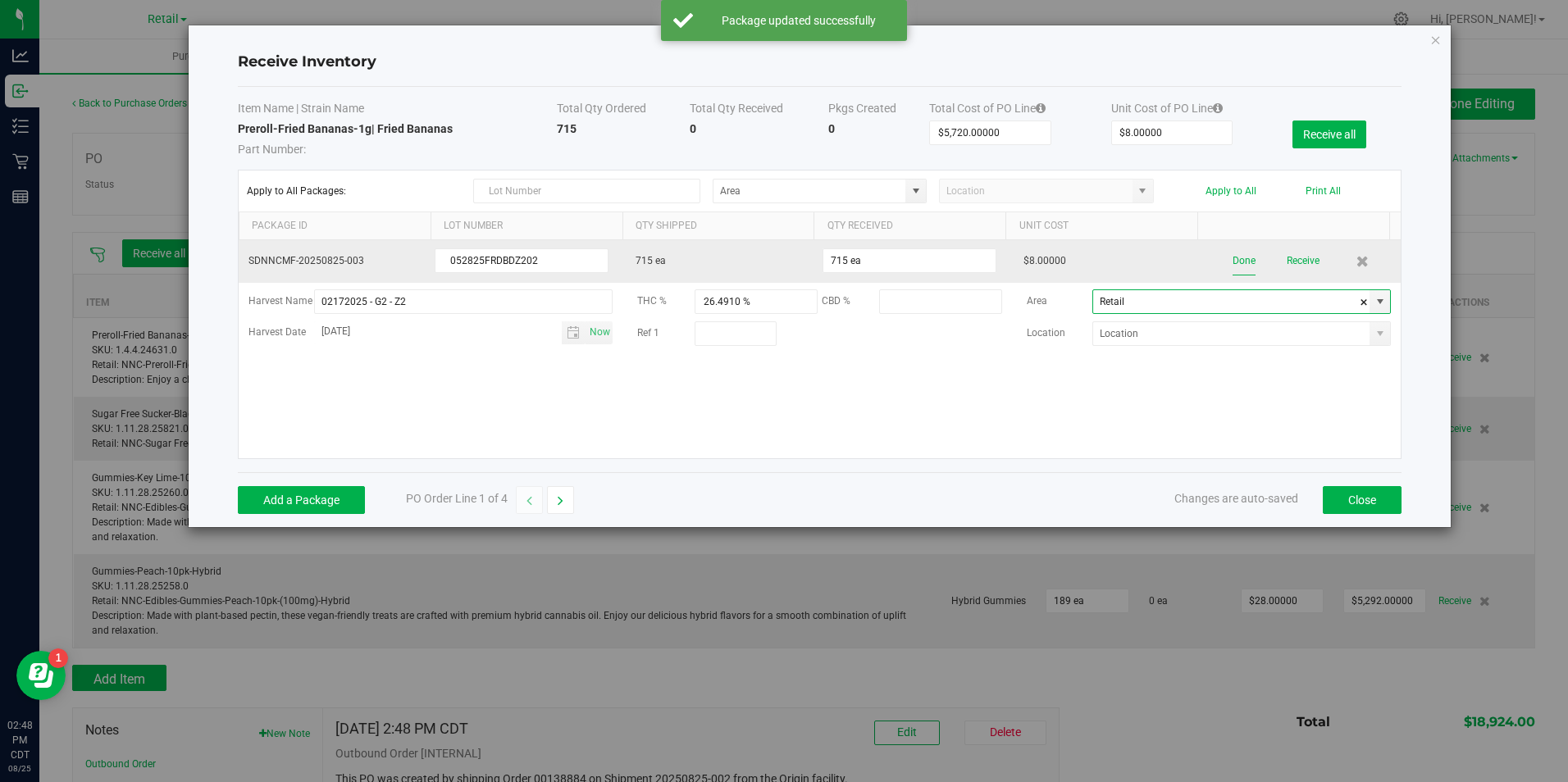
click at [1242, 270] on button "Done" at bounding box center [1244, 261] width 23 height 29
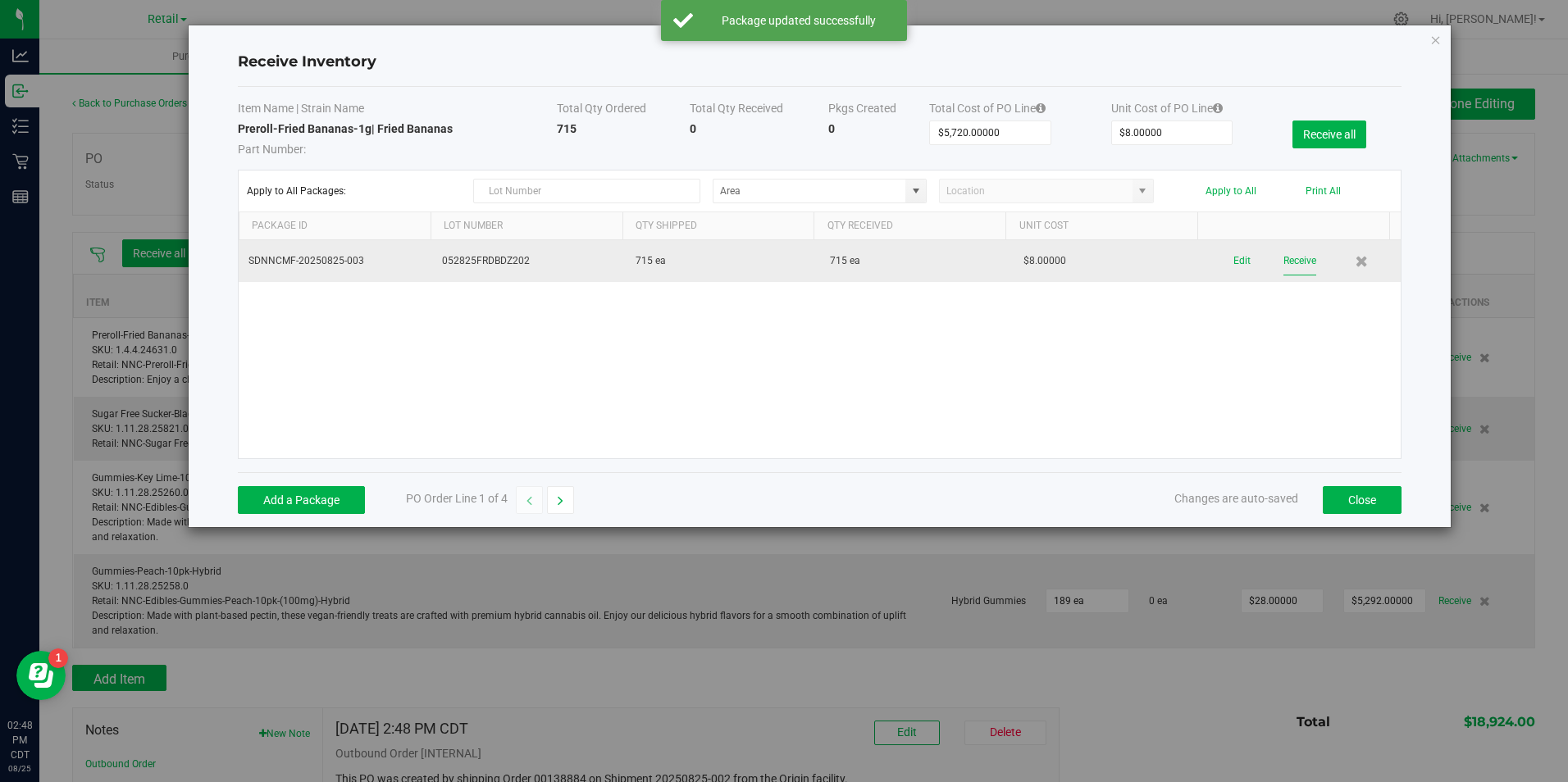
click at [1291, 265] on button "Receive" at bounding box center [1299, 261] width 32 height 29
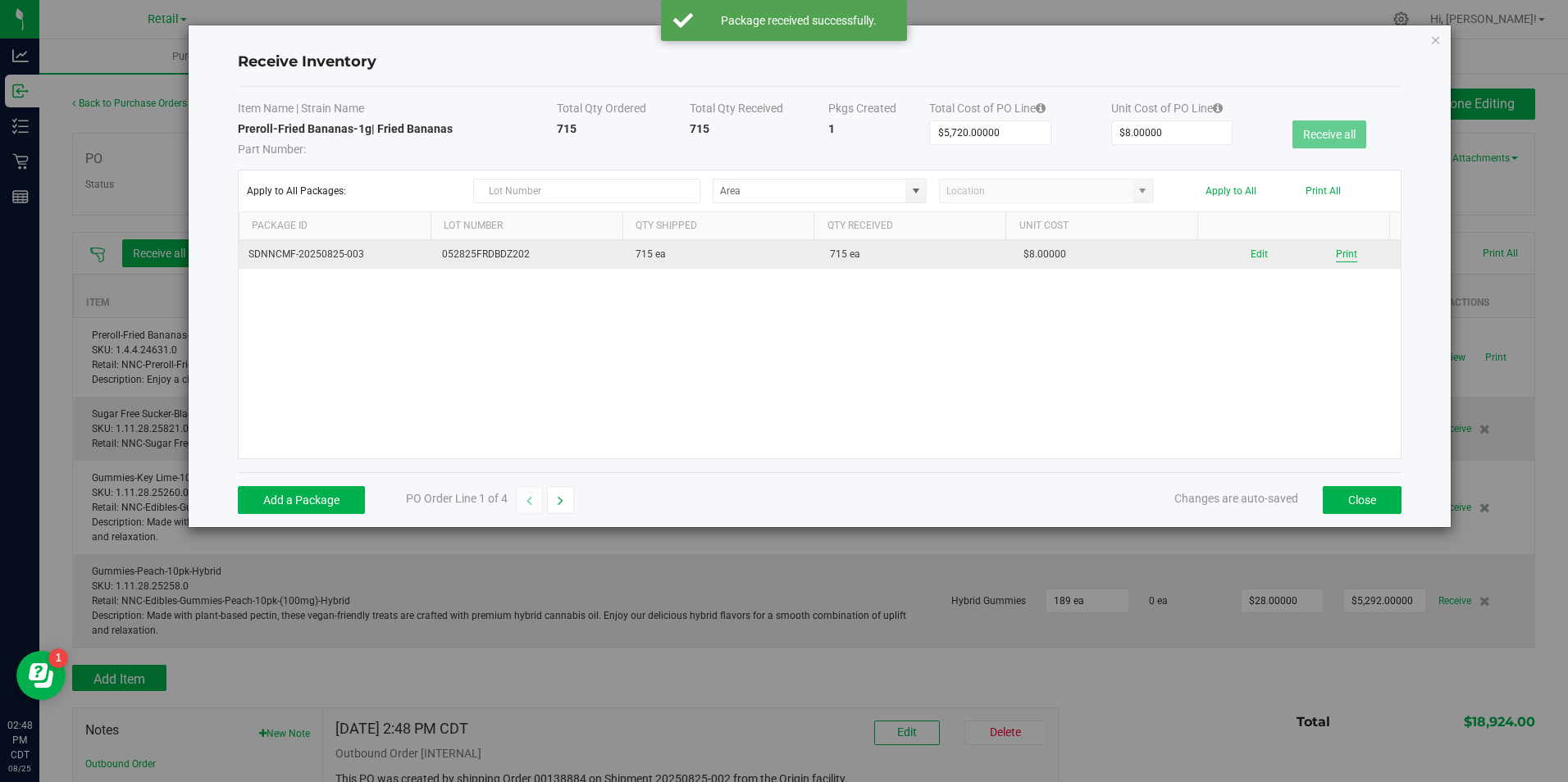
click at [1336, 254] on button "Print" at bounding box center [1347, 255] width 21 height 16
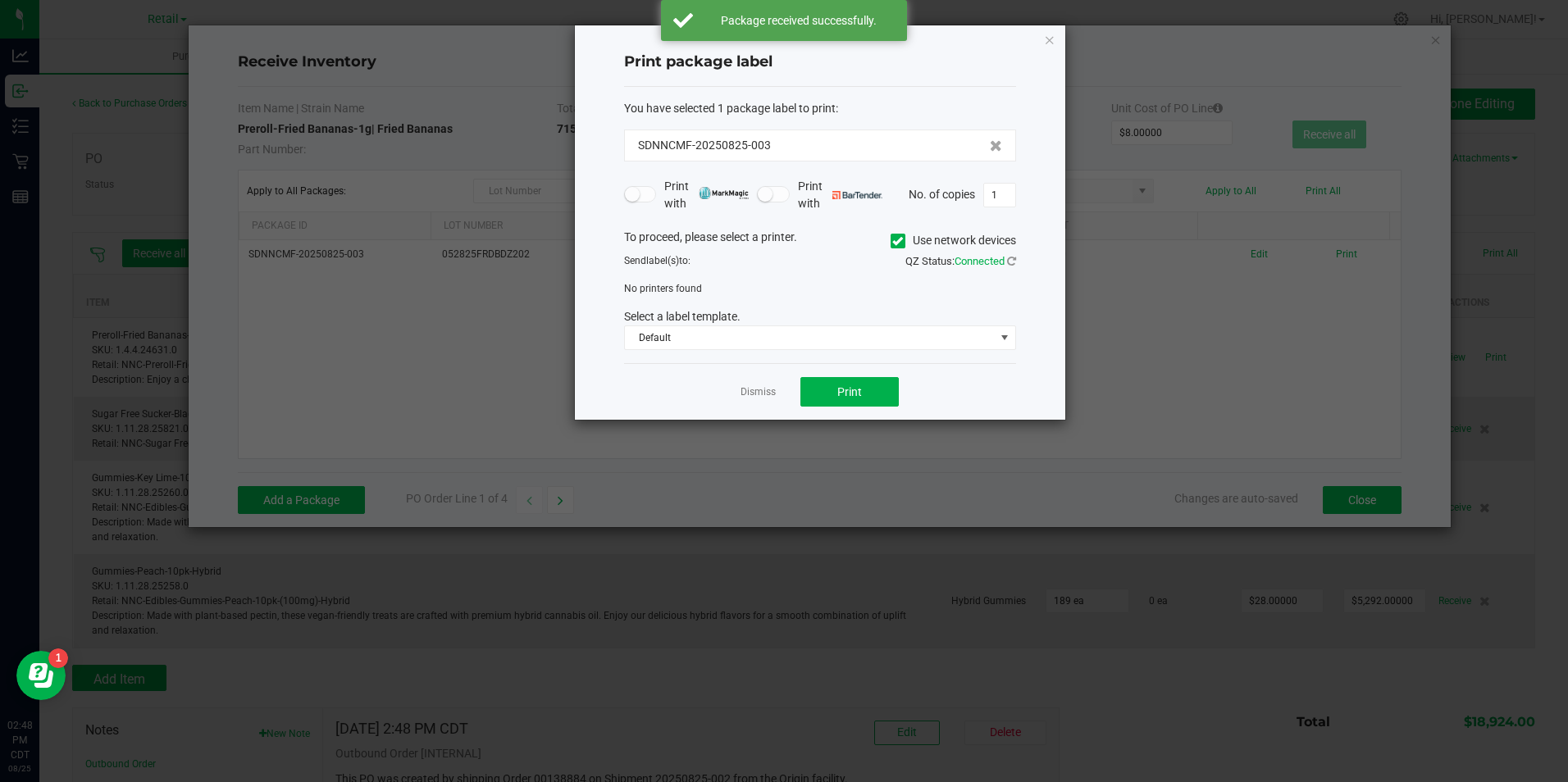
click at [903, 237] on span at bounding box center [897, 240] width 15 height 15
click at [0, 0] on input "Use network devices" at bounding box center [0, 0] width 0 height 0
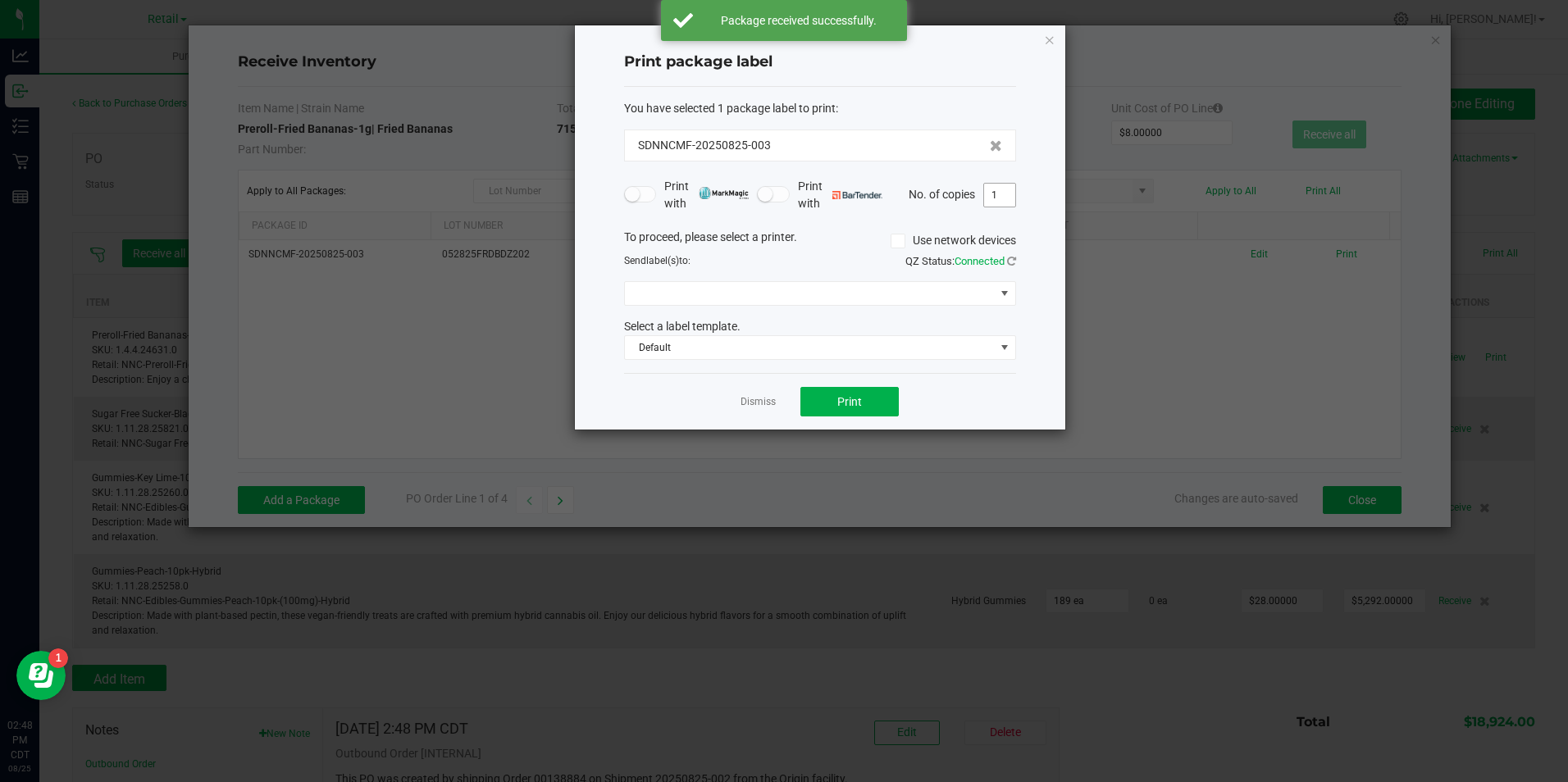
click at [985, 204] on div "No. of copies 1" at bounding box center [962, 195] width 107 height 25
click at [1002, 197] on input "1" at bounding box center [999, 195] width 31 height 23
type input "4"
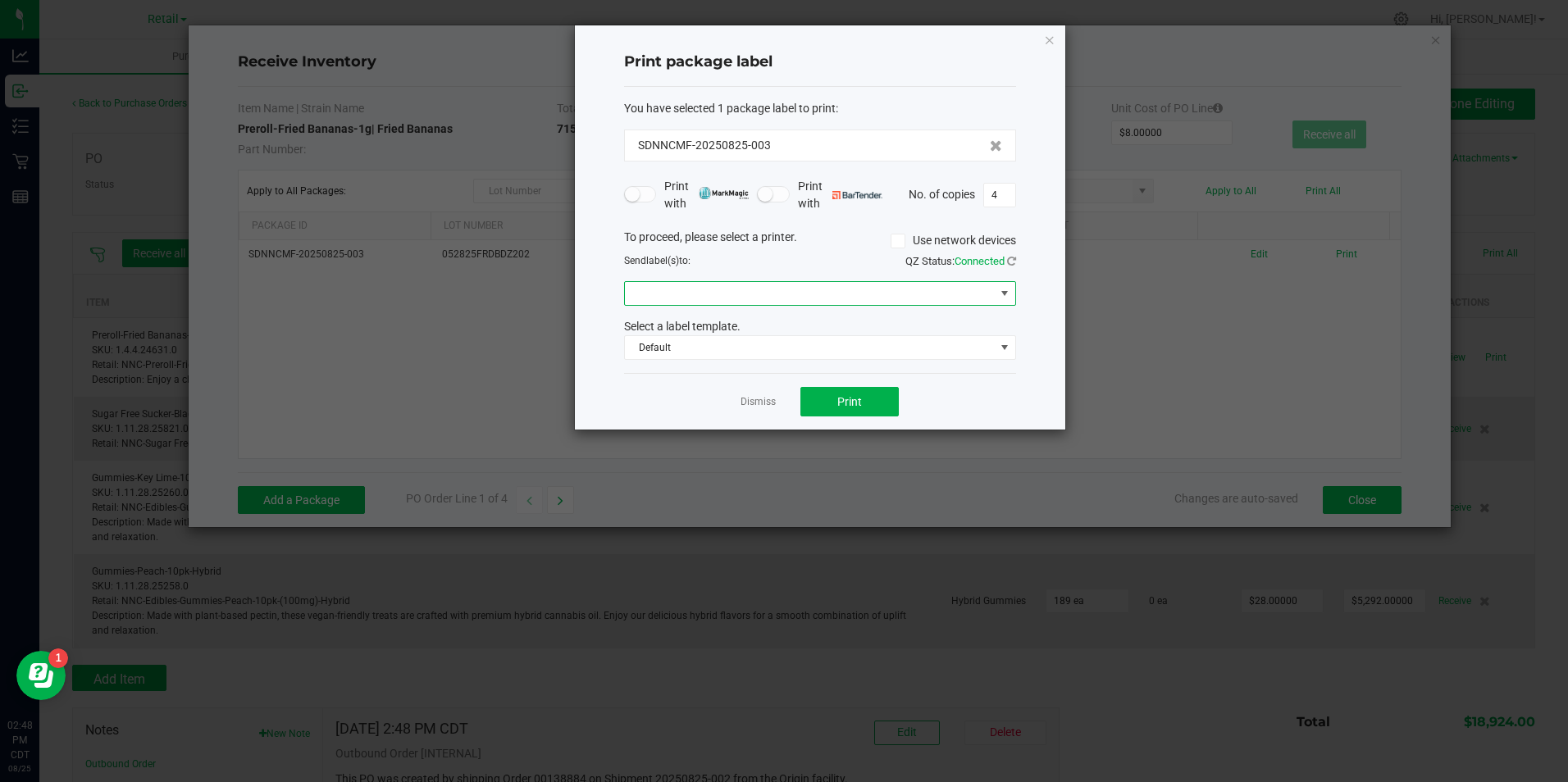
click at [840, 300] on span at bounding box center [809, 293] width 370 height 23
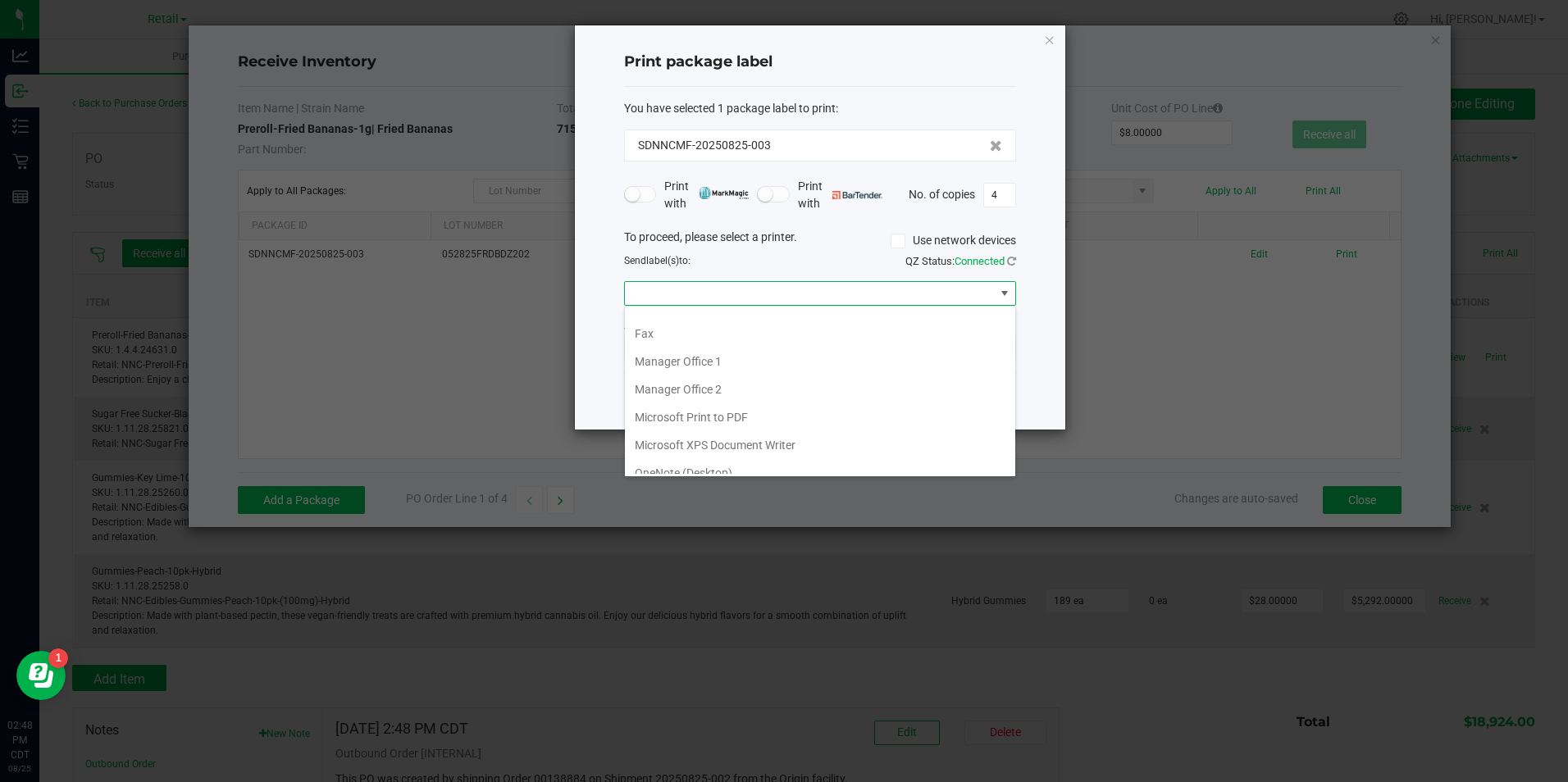
scroll to position [170, 0]
drag, startPoint x: 841, startPoint y: 453, endPoint x: 839, endPoint y: 418, distance: 35.1
click at [841, 450] on 1\) "ZDesigner ZD410-203dpi ZPL (Copy 1)" at bounding box center [820, 460] width 391 height 28
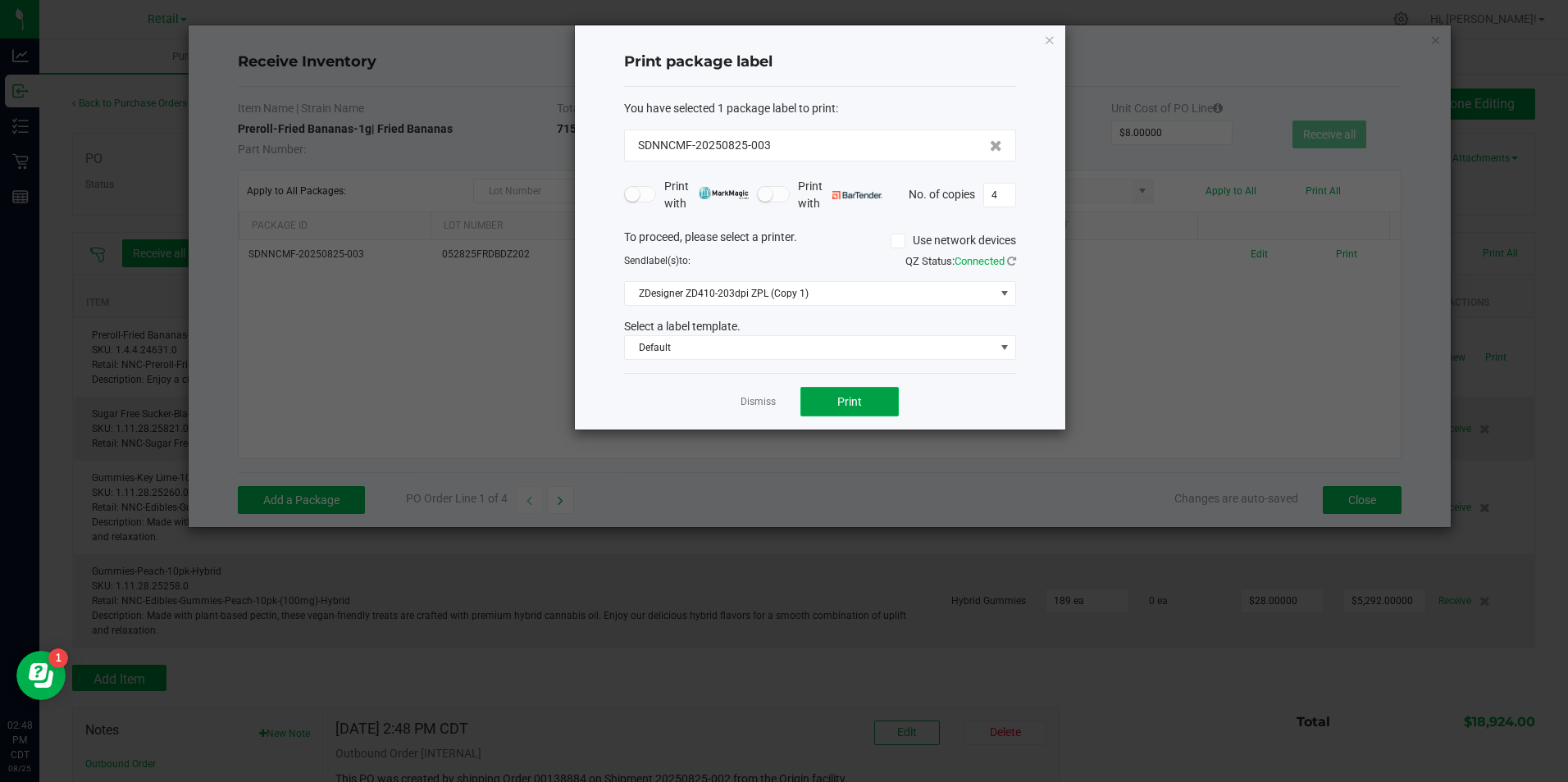
click at [841, 400] on span "Print" at bounding box center [850, 401] width 25 height 13
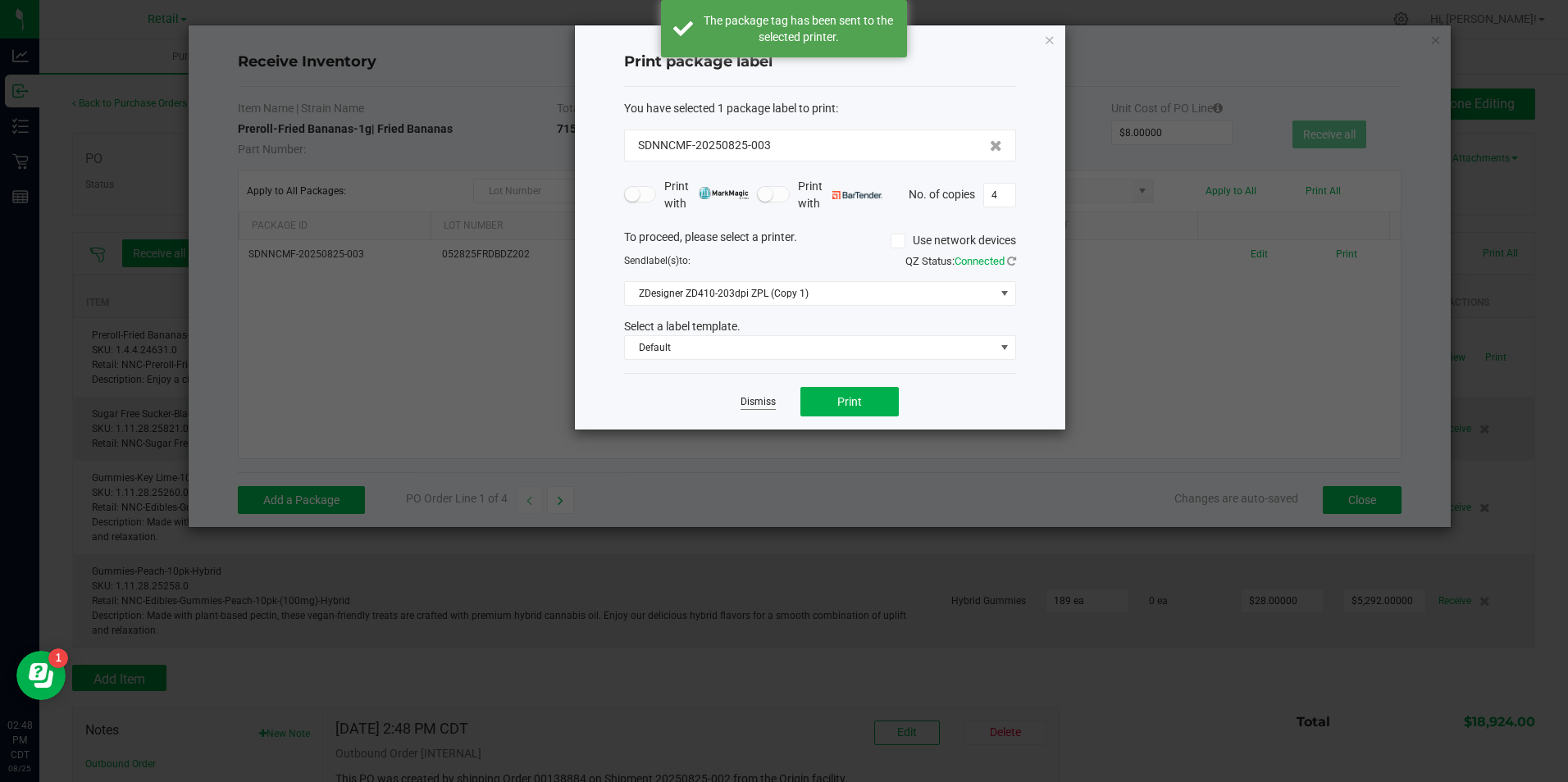
click at [759, 399] on link "Dismiss" at bounding box center [758, 402] width 35 height 14
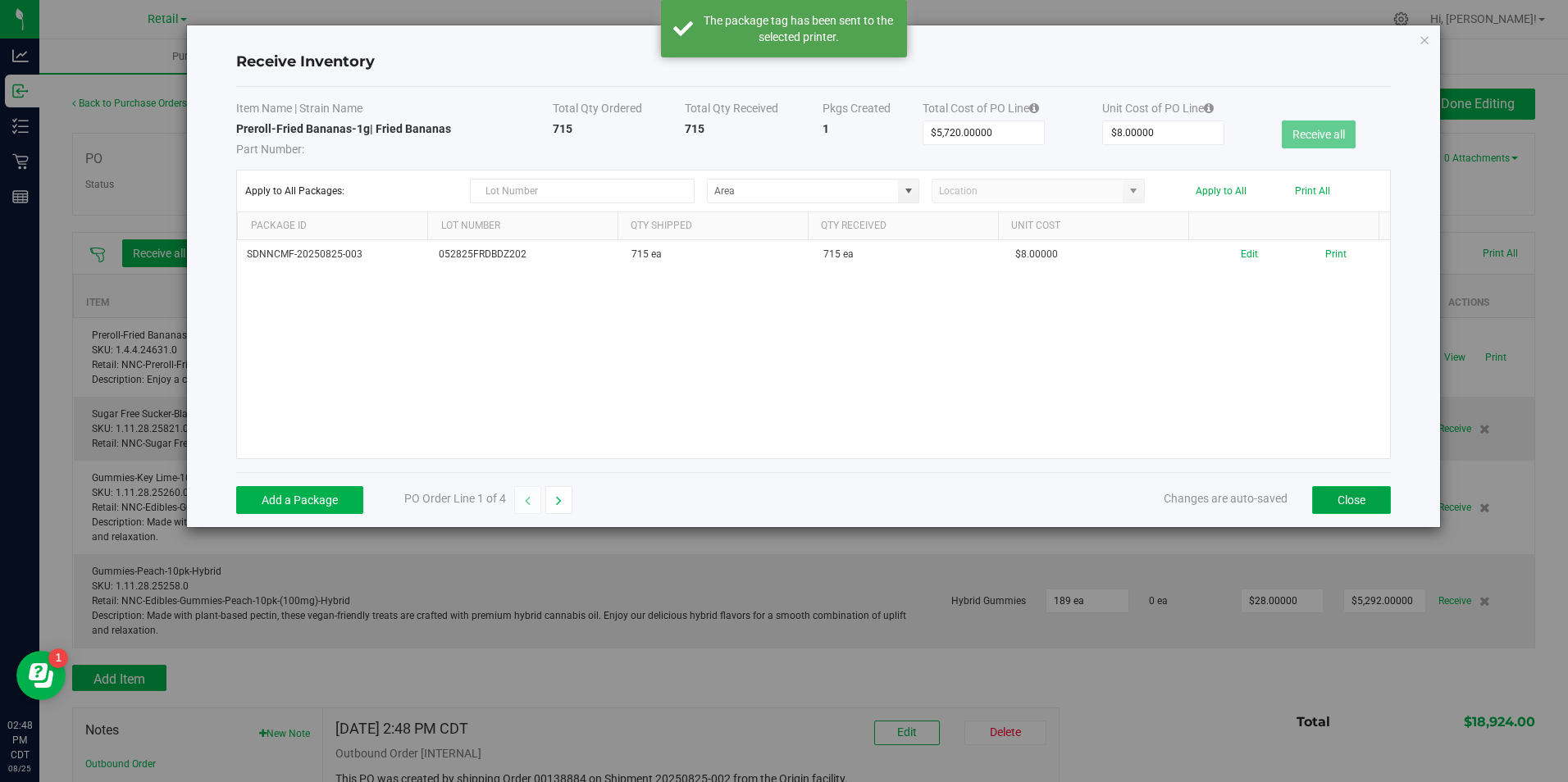
click at [1333, 498] on button "Close" at bounding box center [1351, 500] width 79 height 28
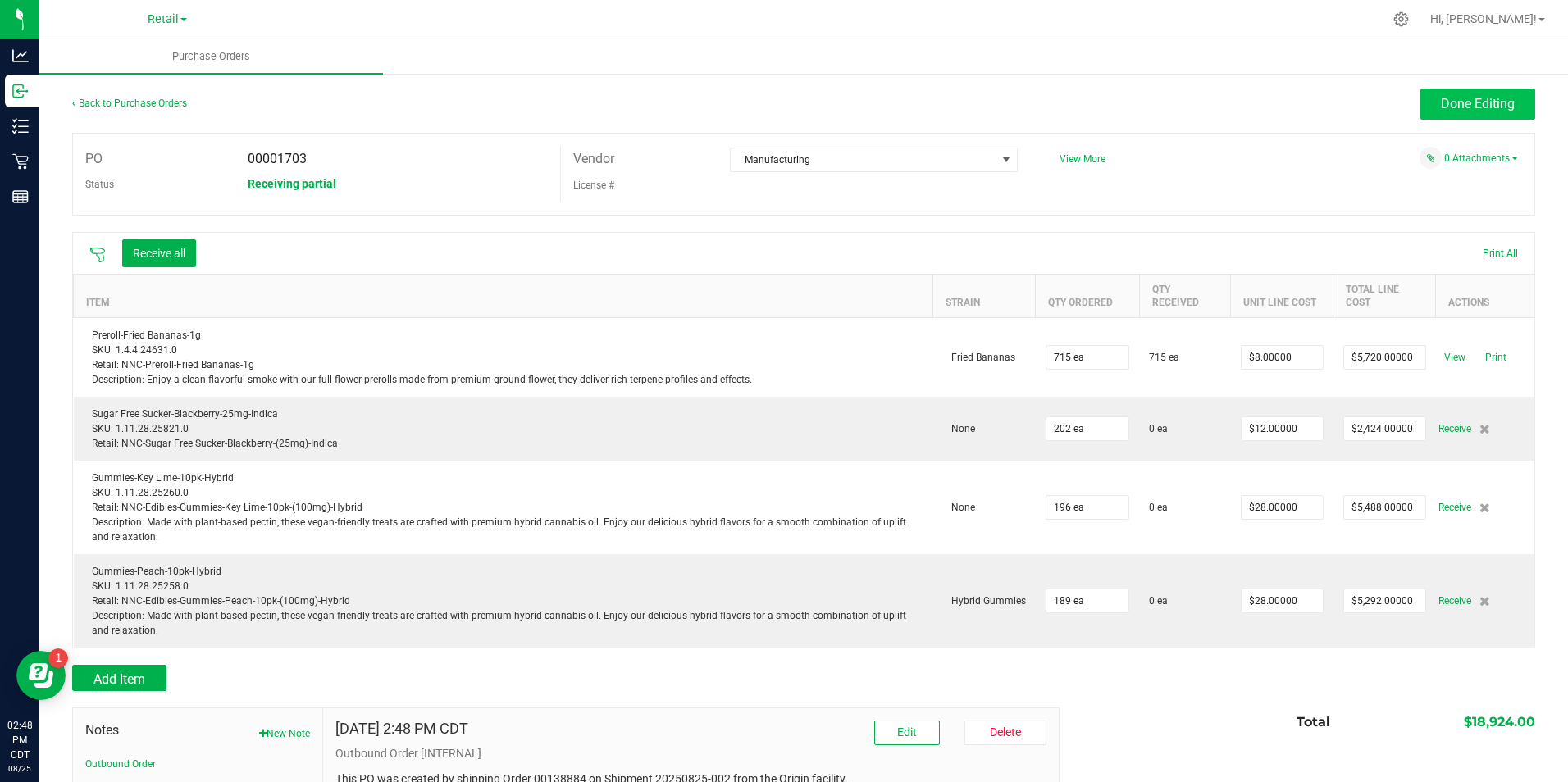
click at [1442, 119] on div "Back to Purchase Orders Done Editing" at bounding box center [803, 111] width 1463 height 44
drag, startPoint x: 1442, startPoint y: 113, endPoint x: 1283, endPoint y: 154, distance: 164.2
click at [1278, 144] on div "Back to Purchase Orders Done Editing PO 00001703 Status Receiving partial Vendo…" at bounding box center [803, 508] width 1463 height 840
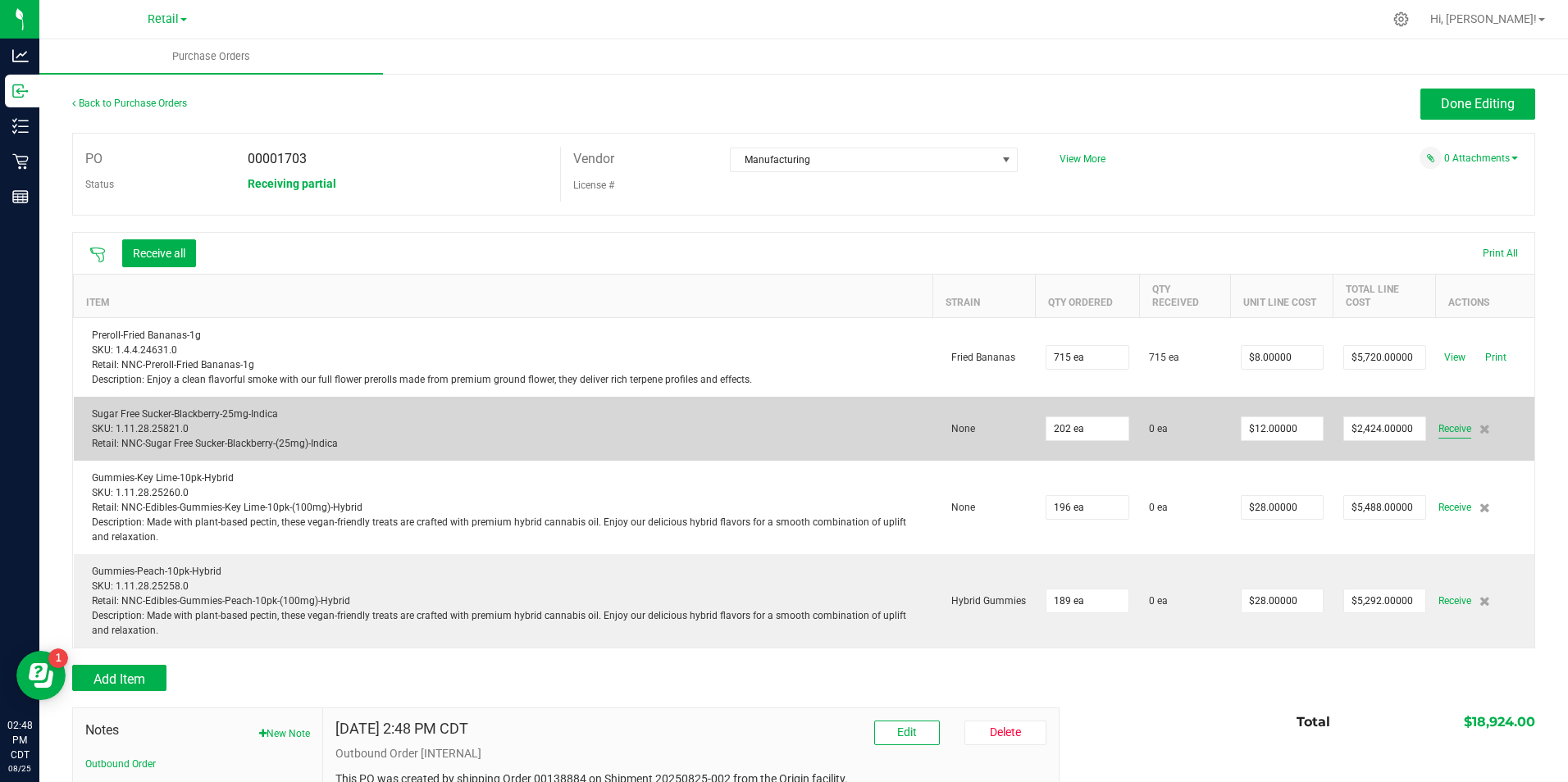
click at [1438, 420] on span "Receive" at bounding box center [1454, 428] width 32 height 19
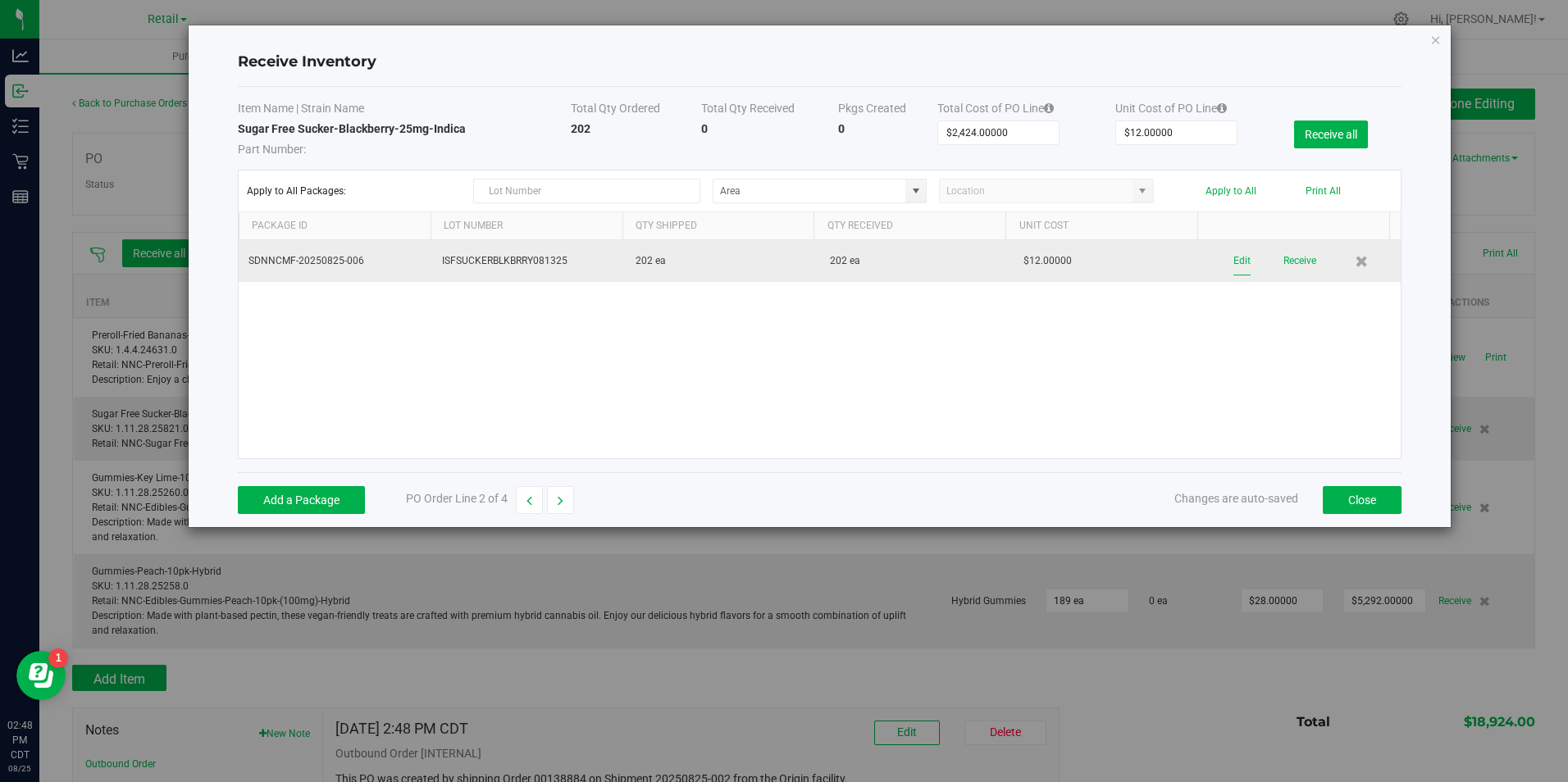
click at [1234, 256] on button "Edit" at bounding box center [1242, 261] width 18 height 29
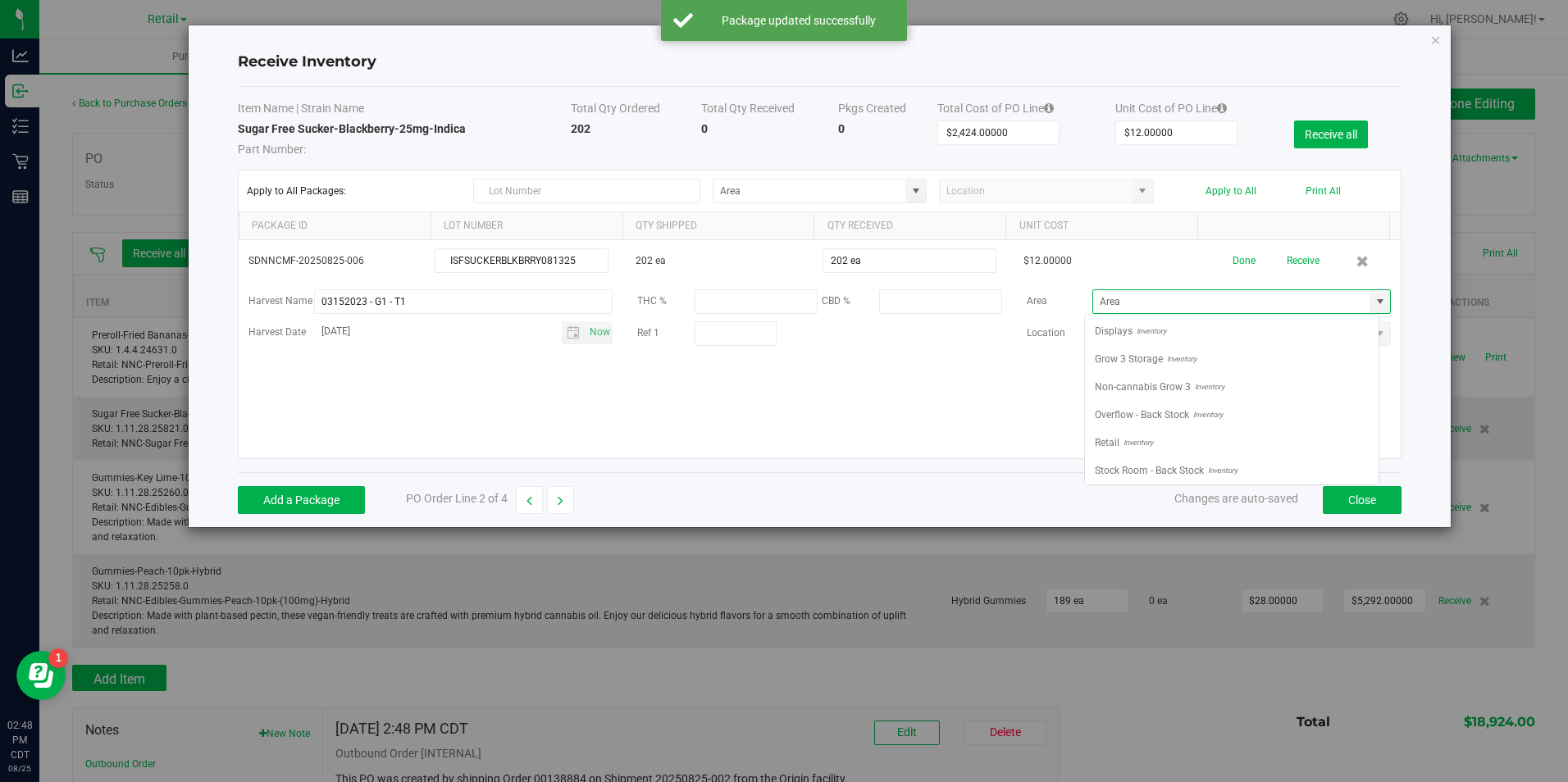
scroll to position [25, 294]
click at [1257, 434] on li "Retail Inventory" at bounding box center [1232, 442] width 293 height 28
type input "Retail"
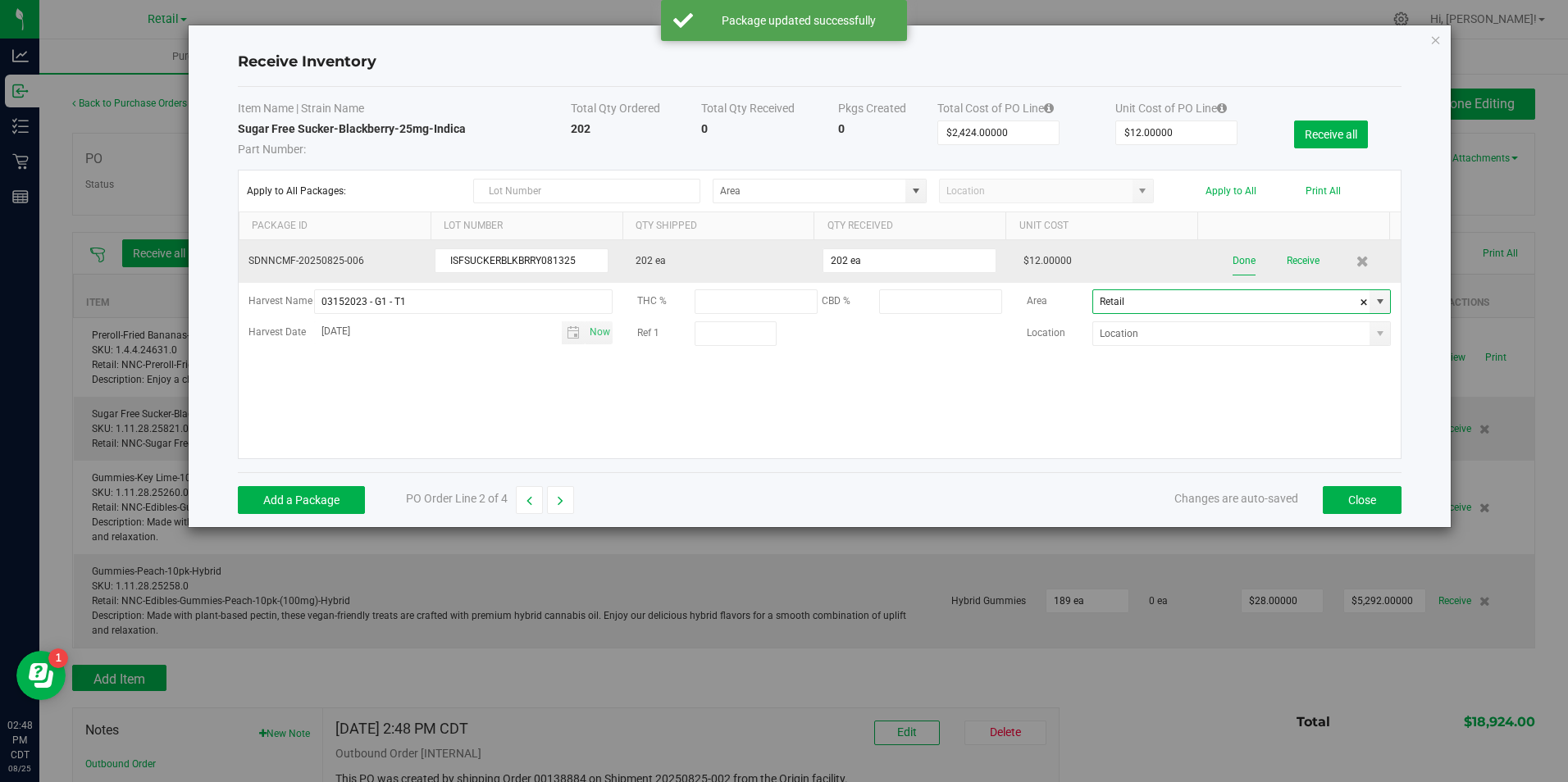
click at [1233, 255] on button "Done" at bounding box center [1244, 261] width 23 height 29
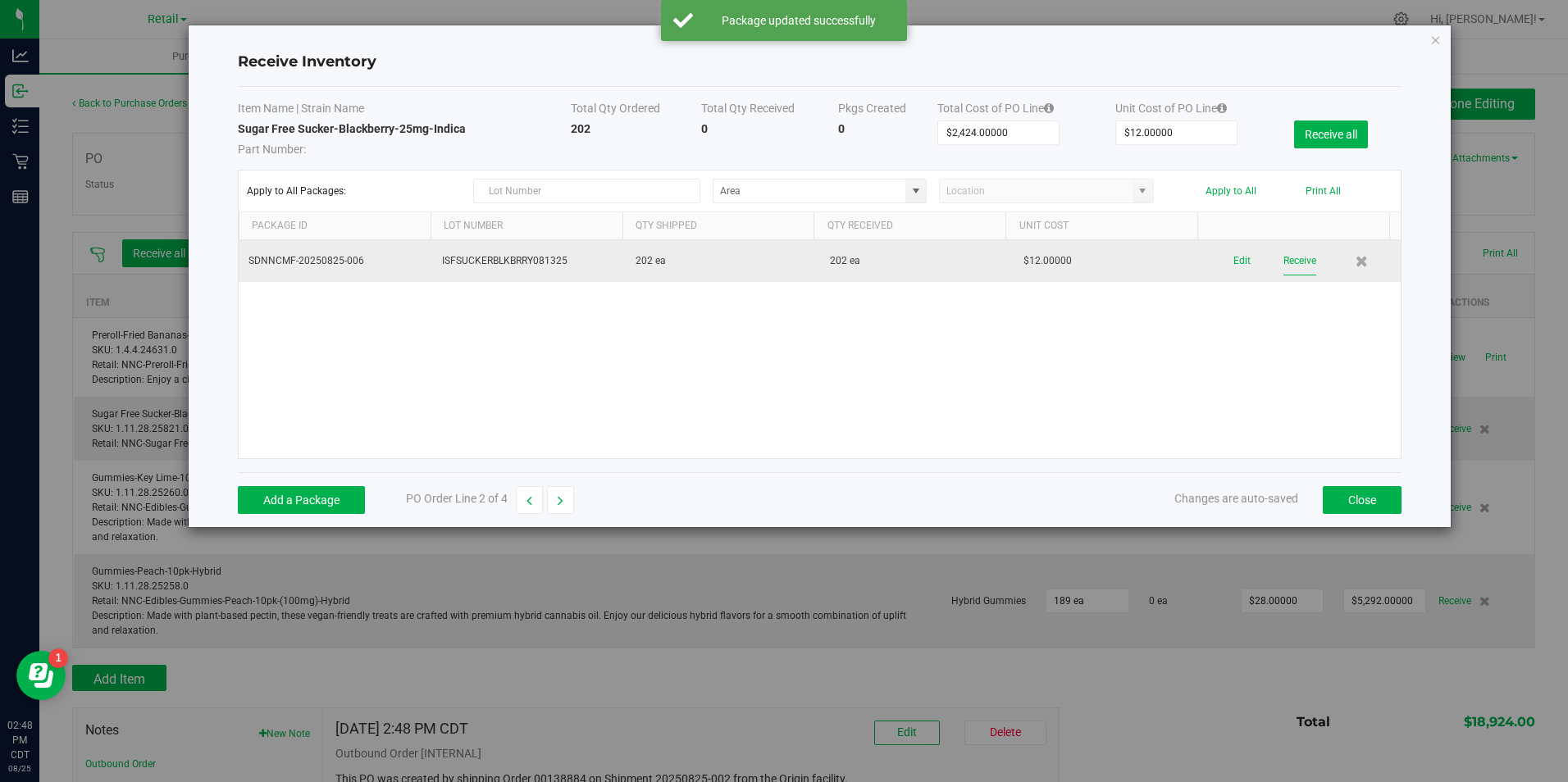
click at [1291, 256] on button "Receive" at bounding box center [1299, 261] width 32 height 29
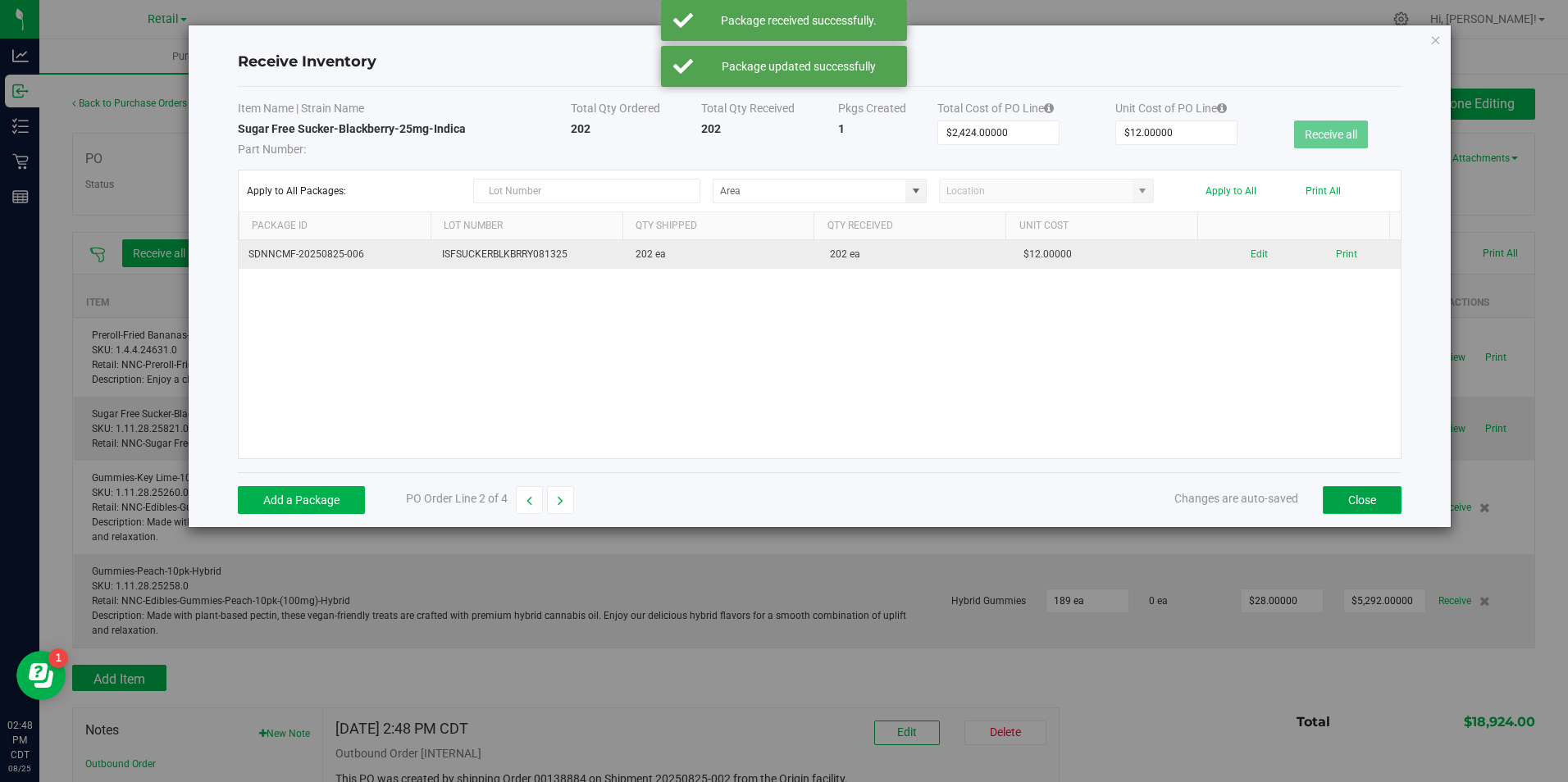
click at [1369, 499] on button "Close" at bounding box center [1363, 500] width 79 height 28
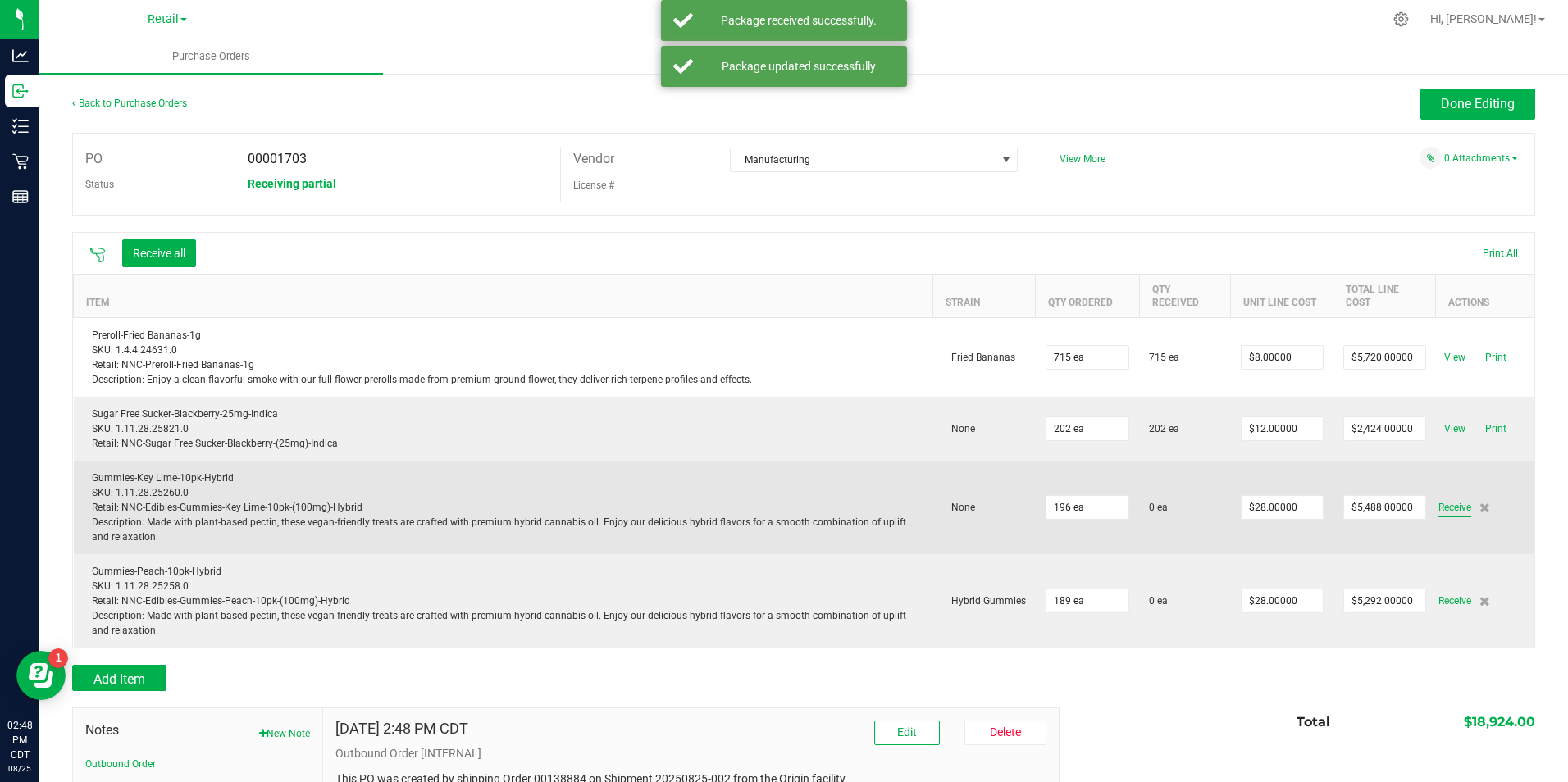
click at [1438, 510] on span "Receive" at bounding box center [1454, 507] width 32 height 19
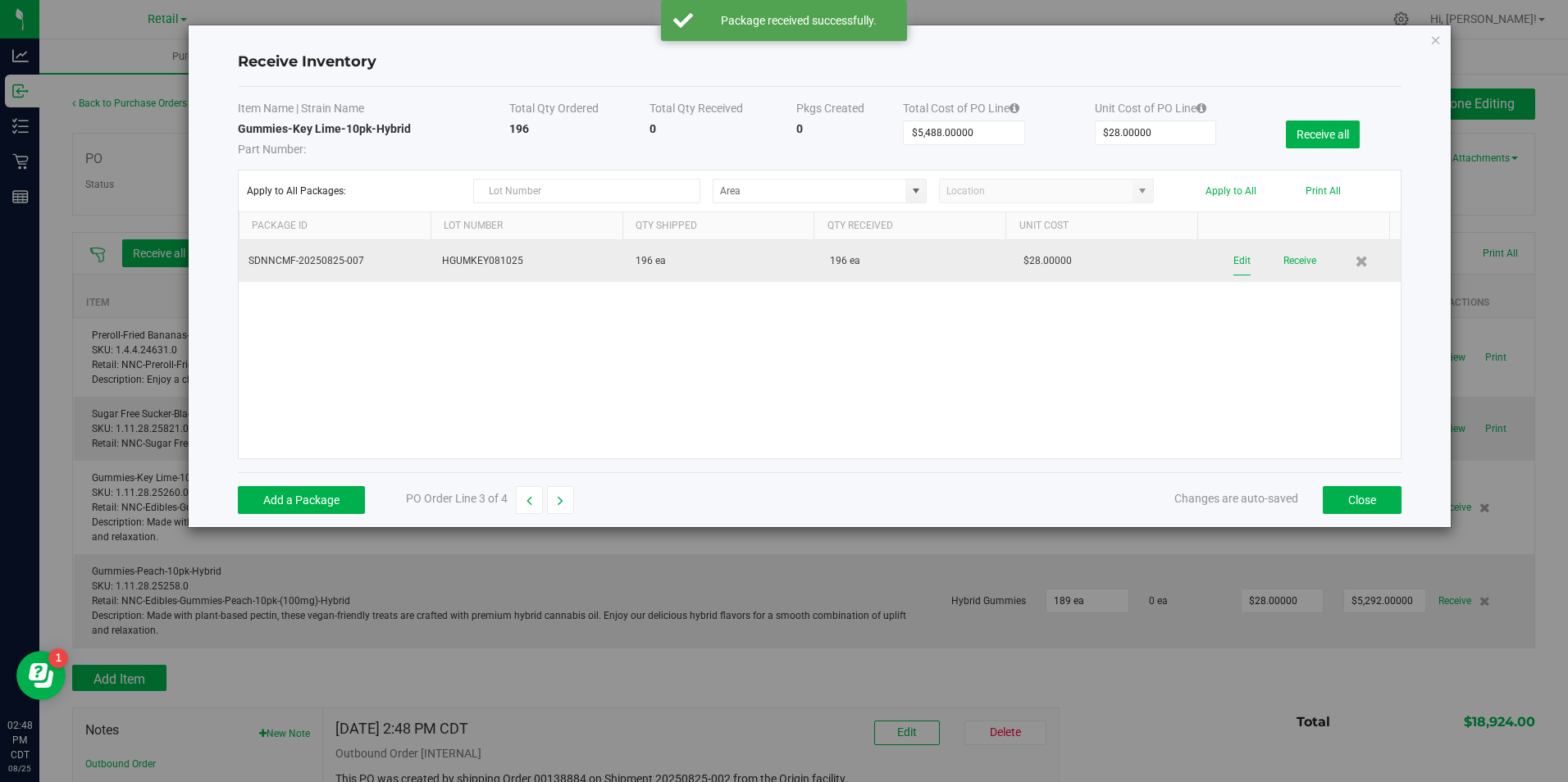
click at [1234, 257] on button "Edit" at bounding box center [1242, 261] width 18 height 29
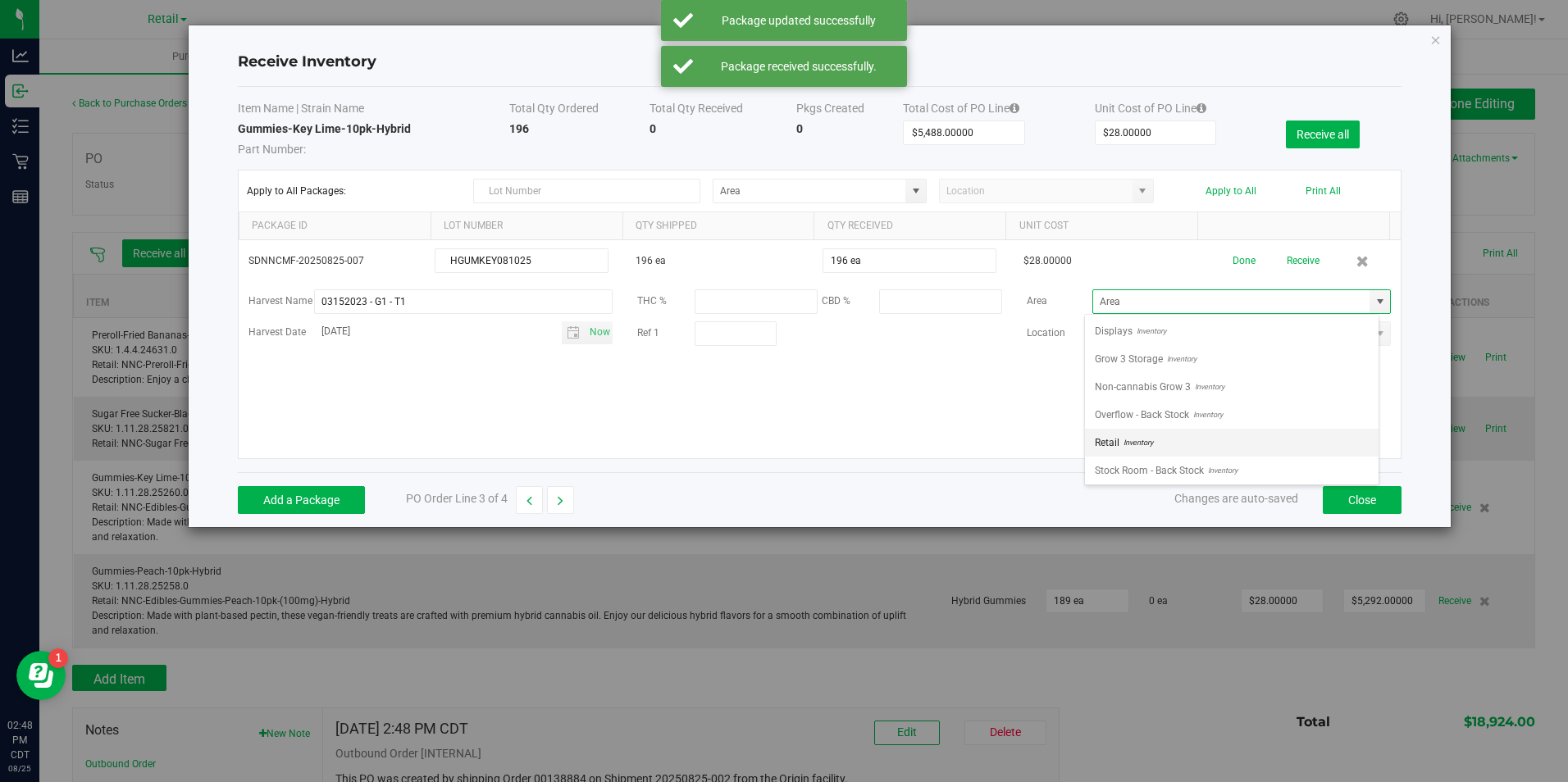
click at [1287, 446] on li "Retail Inventory" at bounding box center [1232, 442] width 293 height 28
type input "Retail"
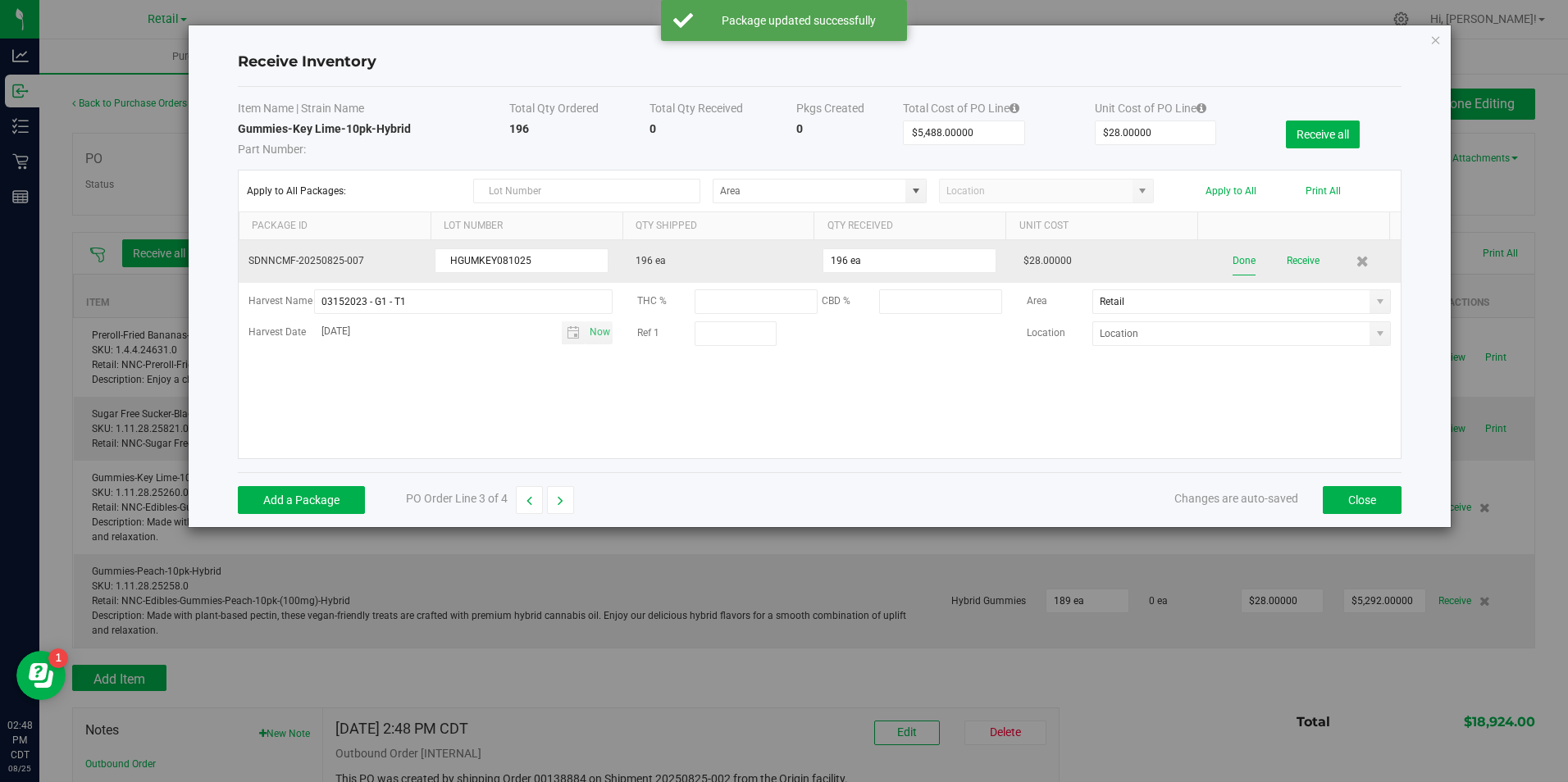
click at [1237, 266] on button "Done" at bounding box center [1244, 261] width 23 height 29
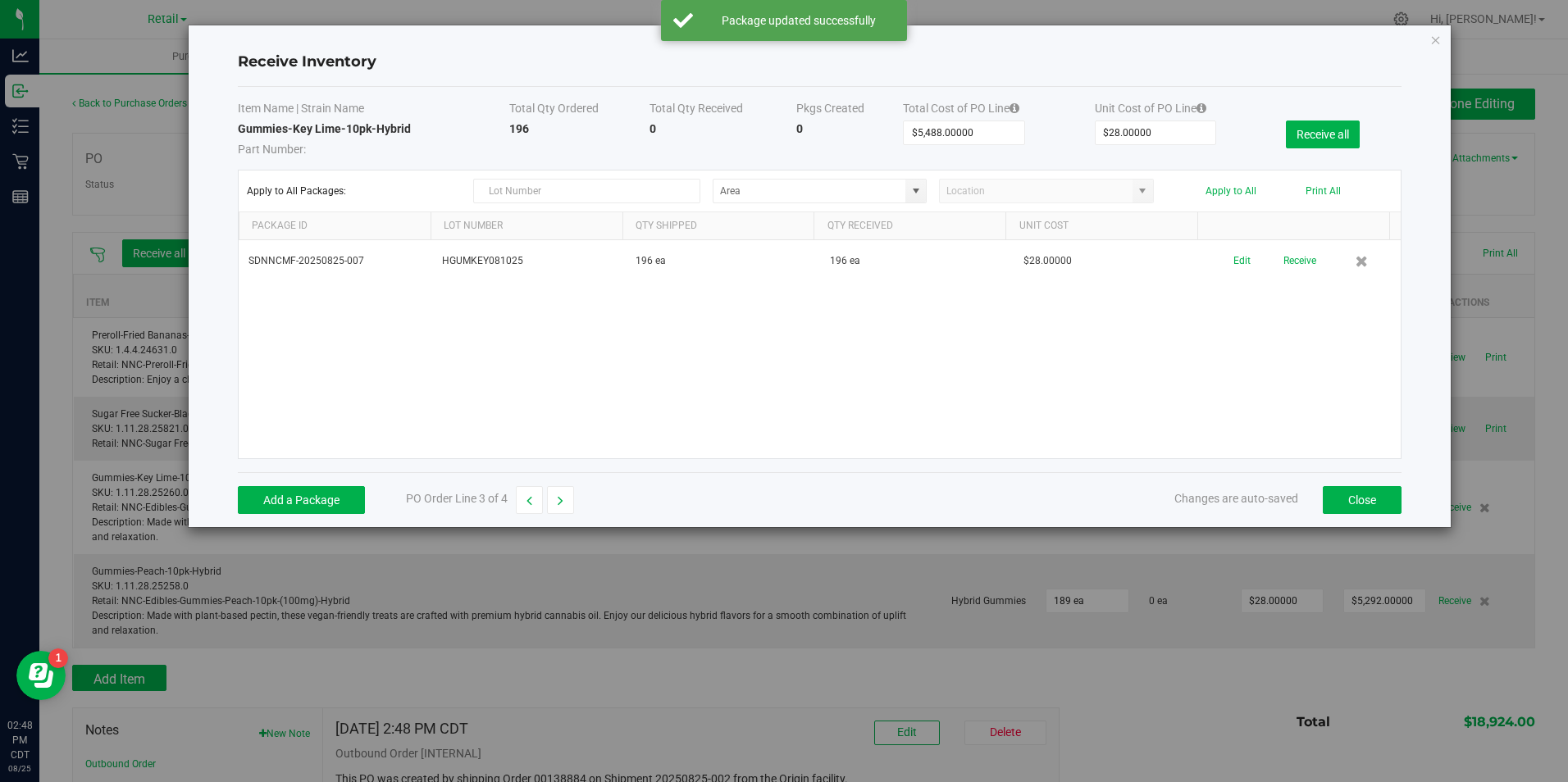
click at [1290, 263] on button "Receive" at bounding box center [1299, 261] width 32 height 29
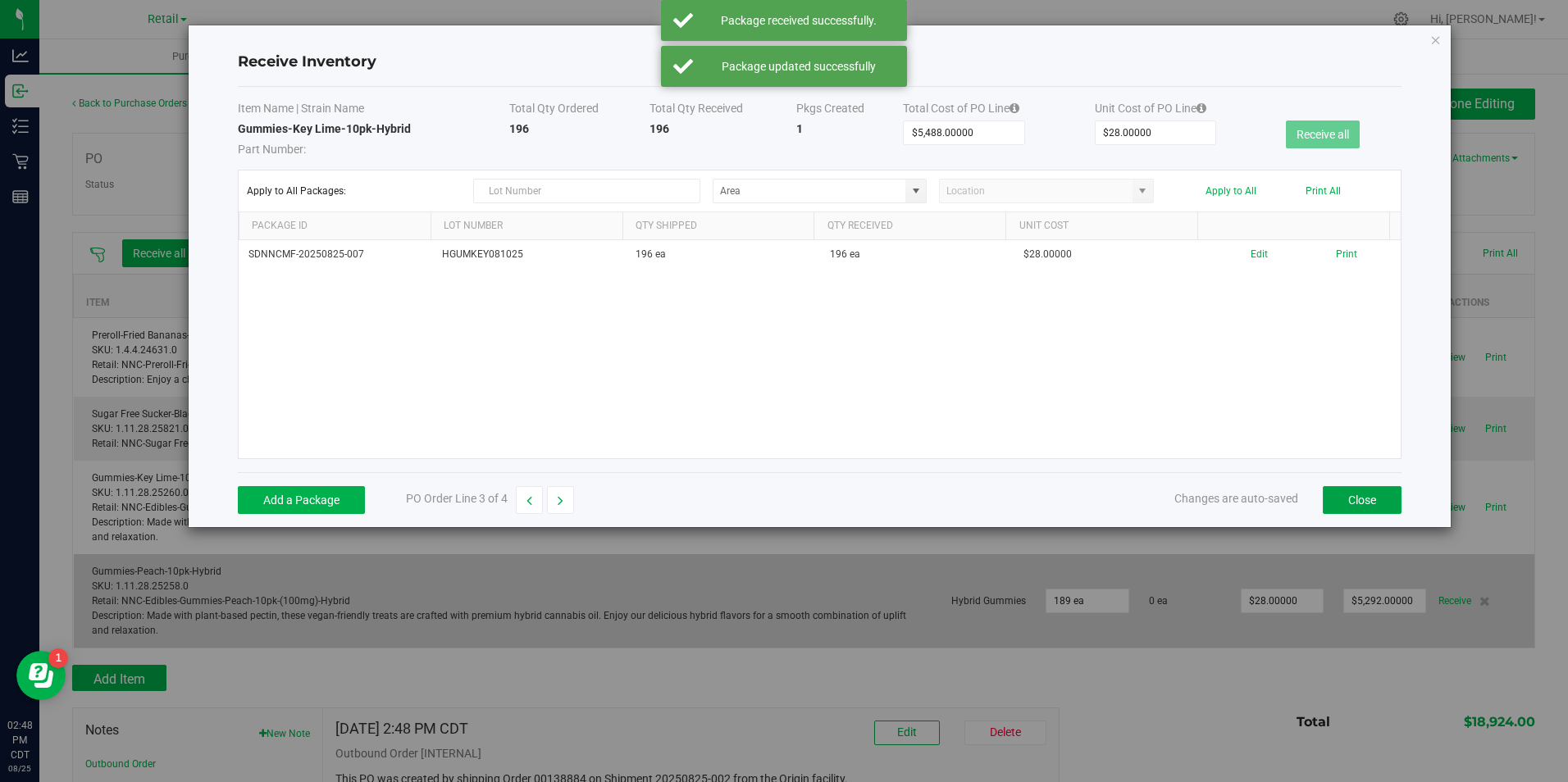
drag, startPoint x: 1367, startPoint y: 506, endPoint x: 1412, endPoint y: 576, distance: 83.2
click at [1367, 507] on button "Close" at bounding box center [1363, 500] width 79 height 28
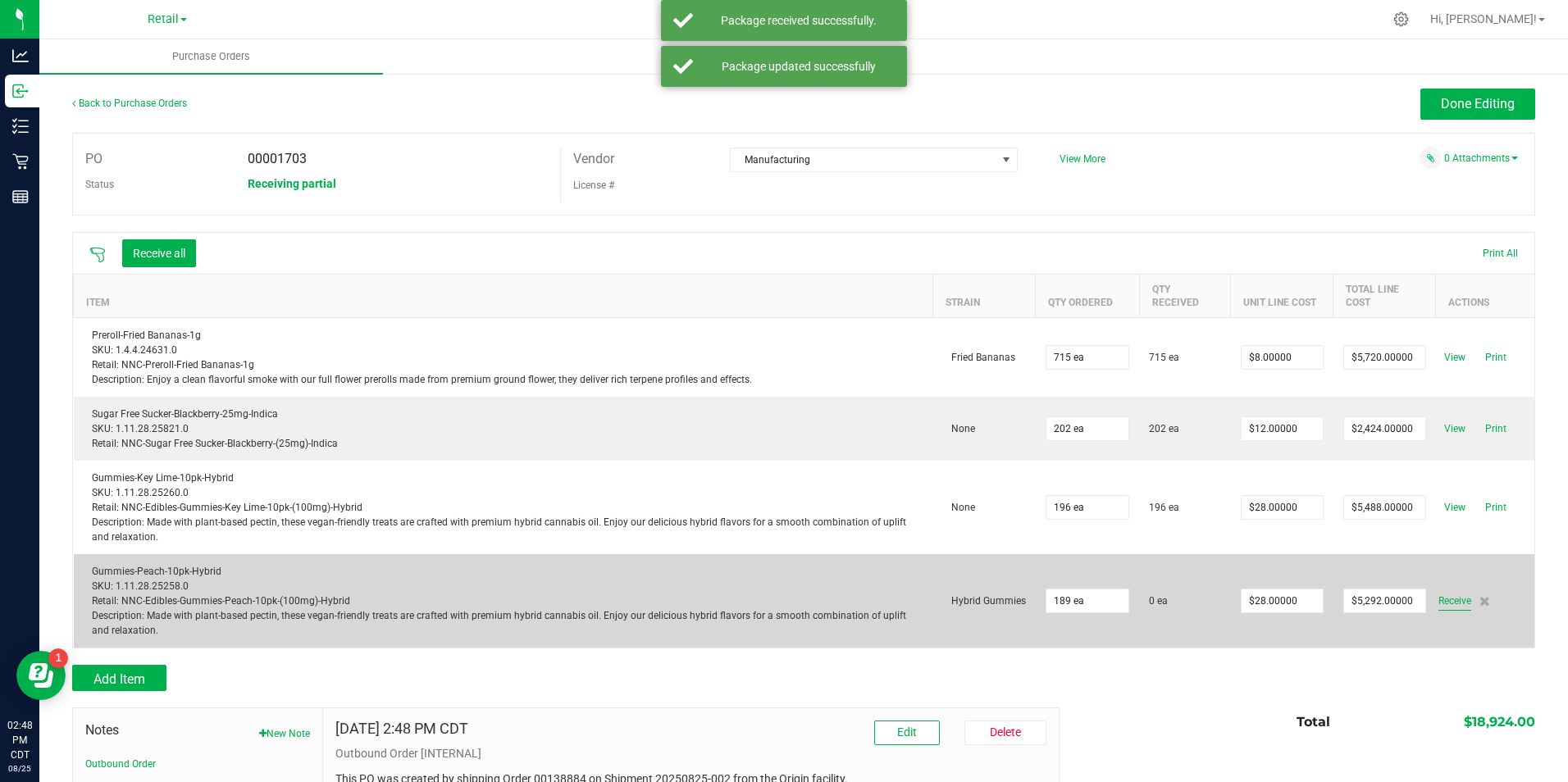
click at [1442, 606] on span "Receive" at bounding box center [1454, 600] width 32 height 19
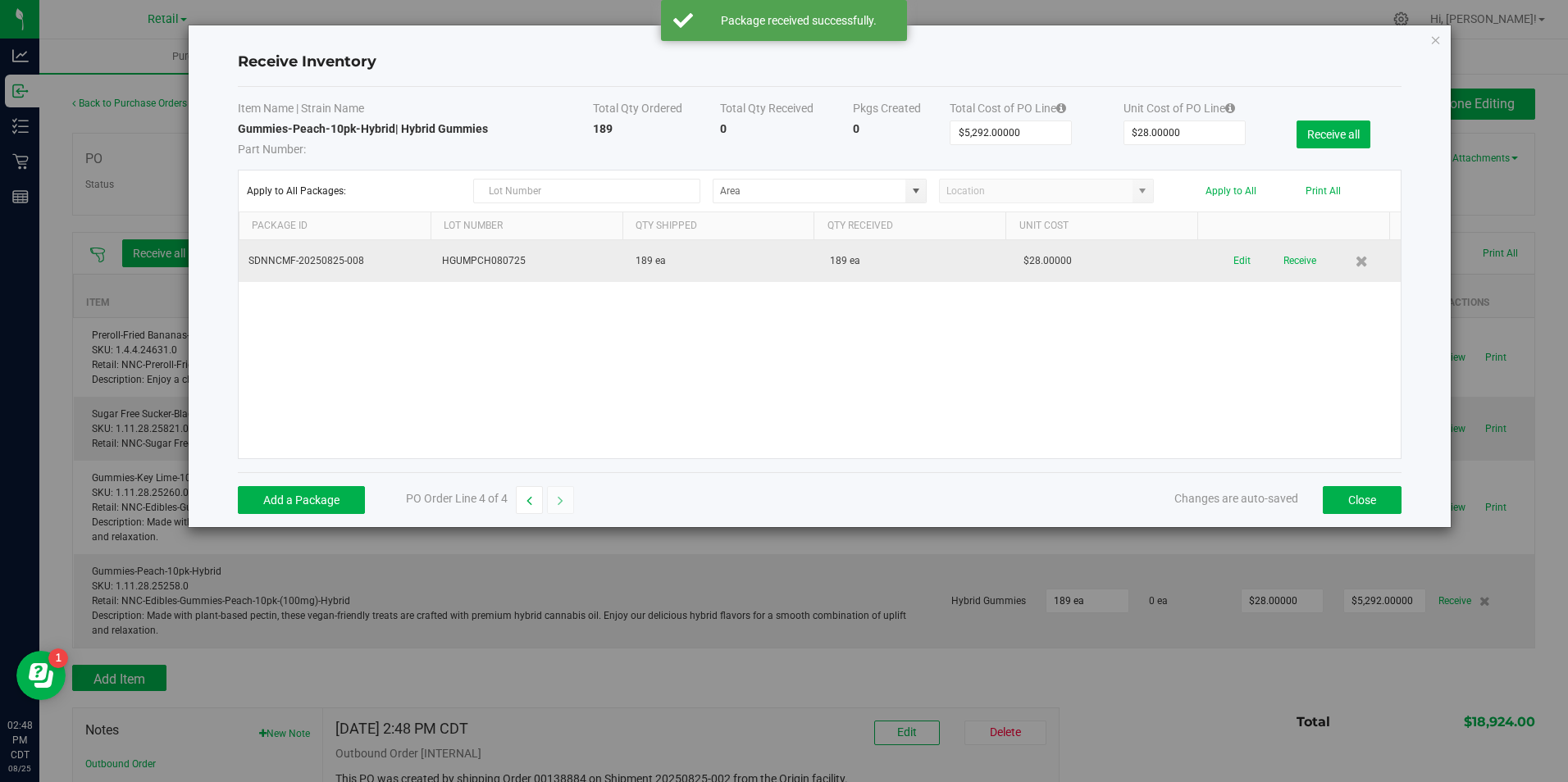
click at [1222, 255] on div "Edit Receive" at bounding box center [1304, 261] width 174 height 29
click at [1238, 260] on button "Edit" at bounding box center [1242, 261] width 18 height 29
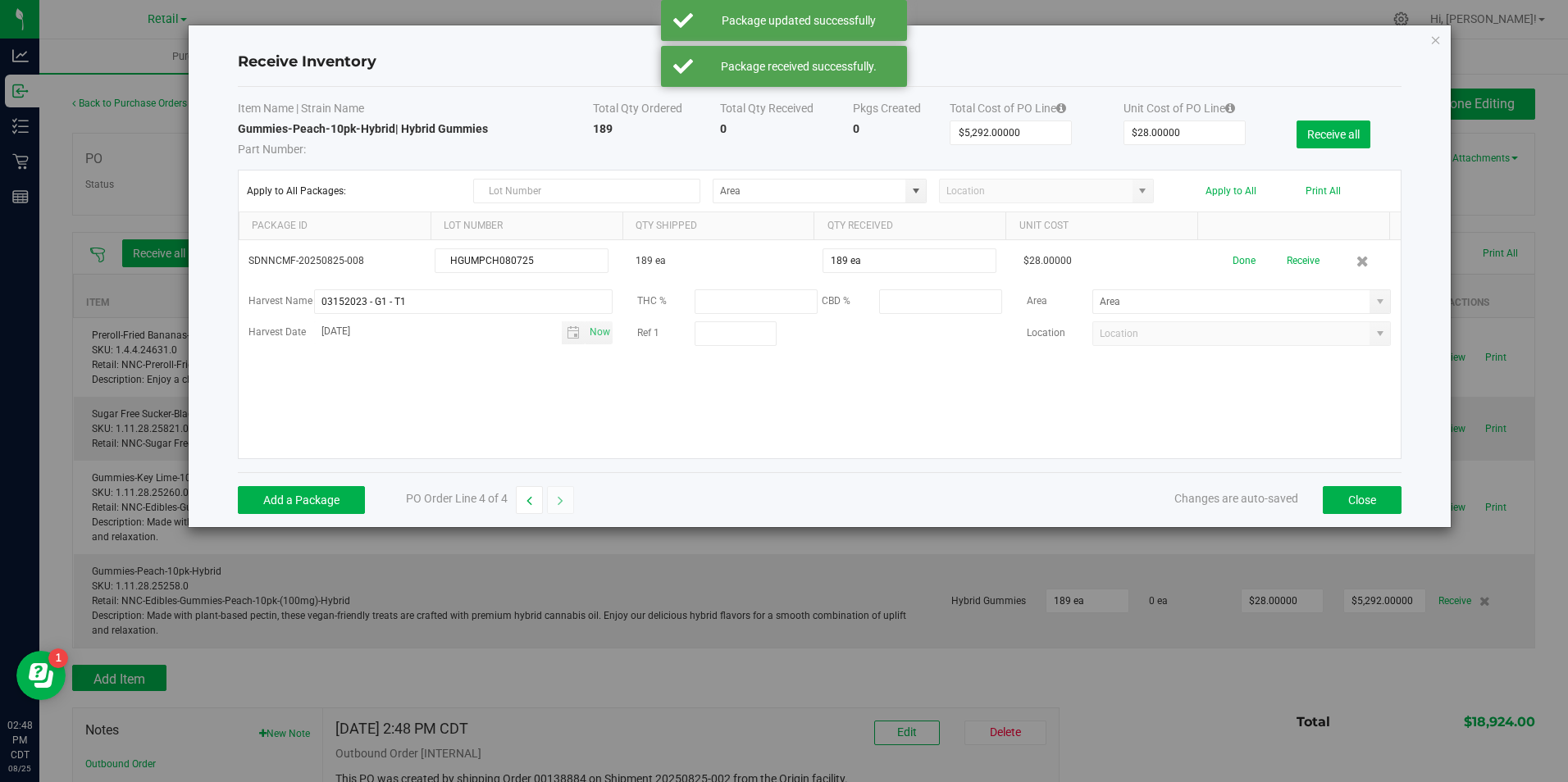
click at [1374, 300] on span at bounding box center [1380, 301] width 13 height 13
drag, startPoint x: 1290, startPoint y: 441, endPoint x: 1267, endPoint y: 365, distance: 79.4
click at [1290, 440] on li "Retail Inventory" at bounding box center [1232, 442] width 293 height 28
type input "Retail"
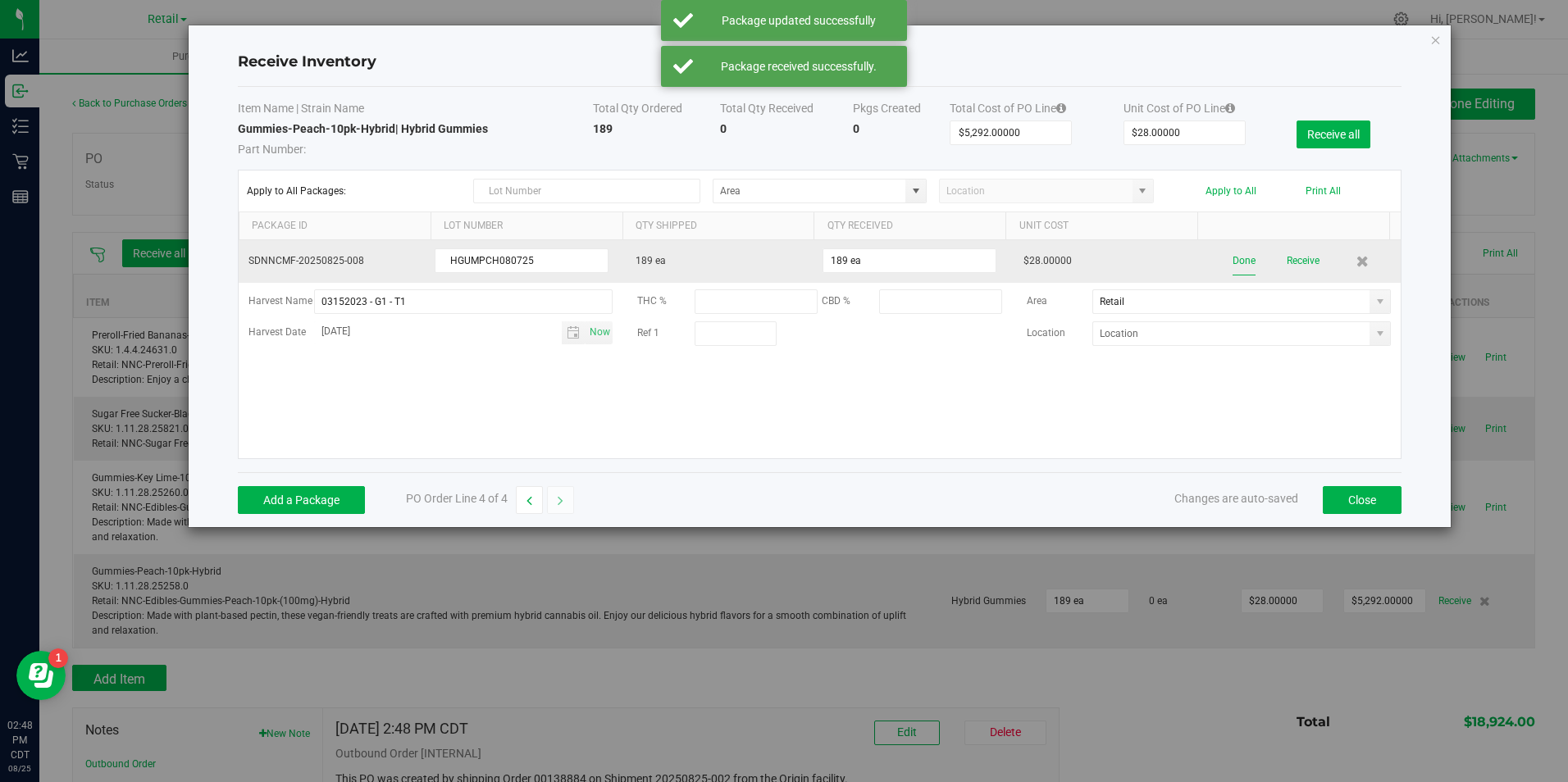
click at [1237, 262] on button "Done" at bounding box center [1244, 261] width 23 height 29
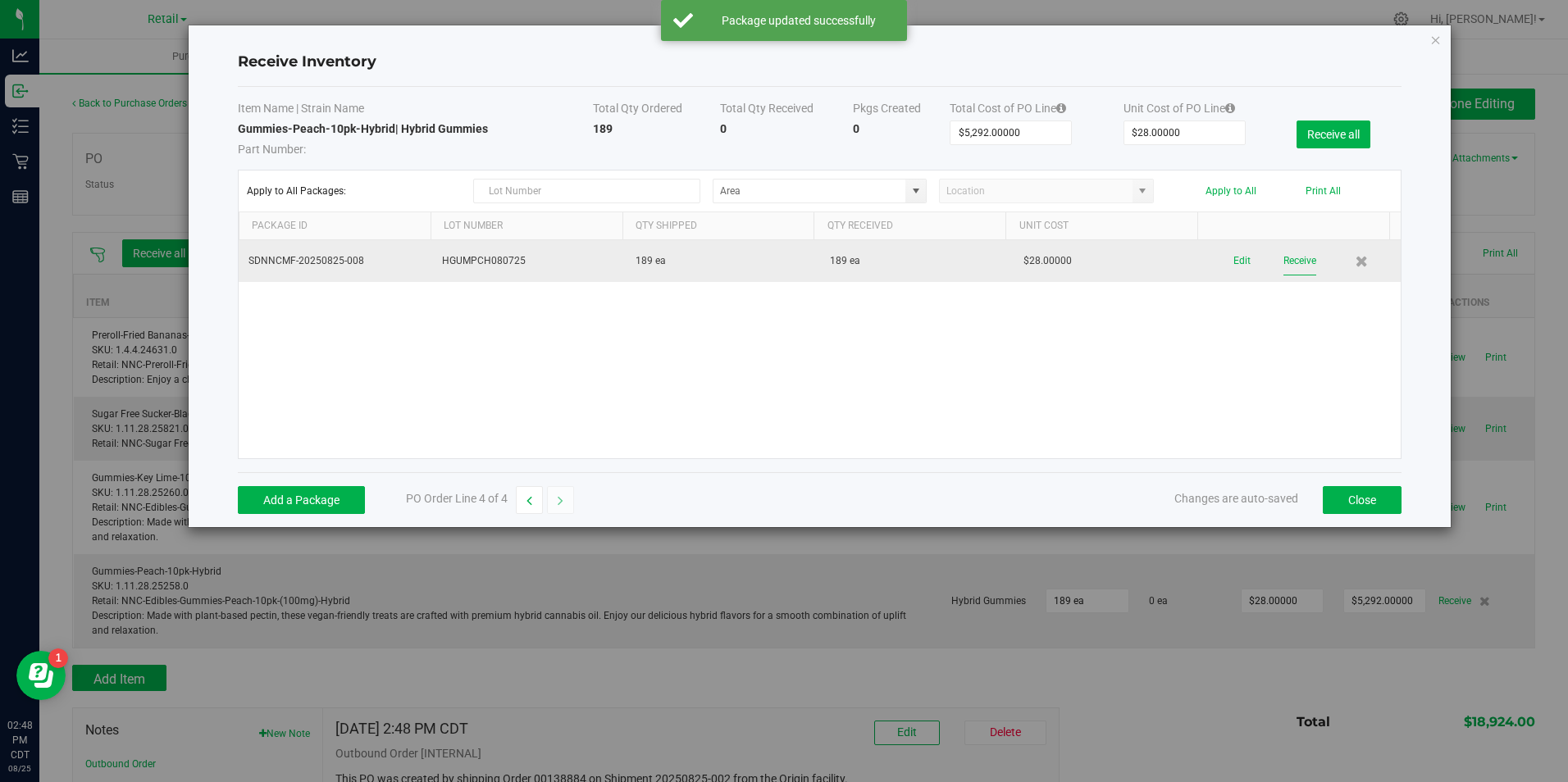
click at [1284, 258] on button "Receive" at bounding box center [1299, 261] width 32 height 29
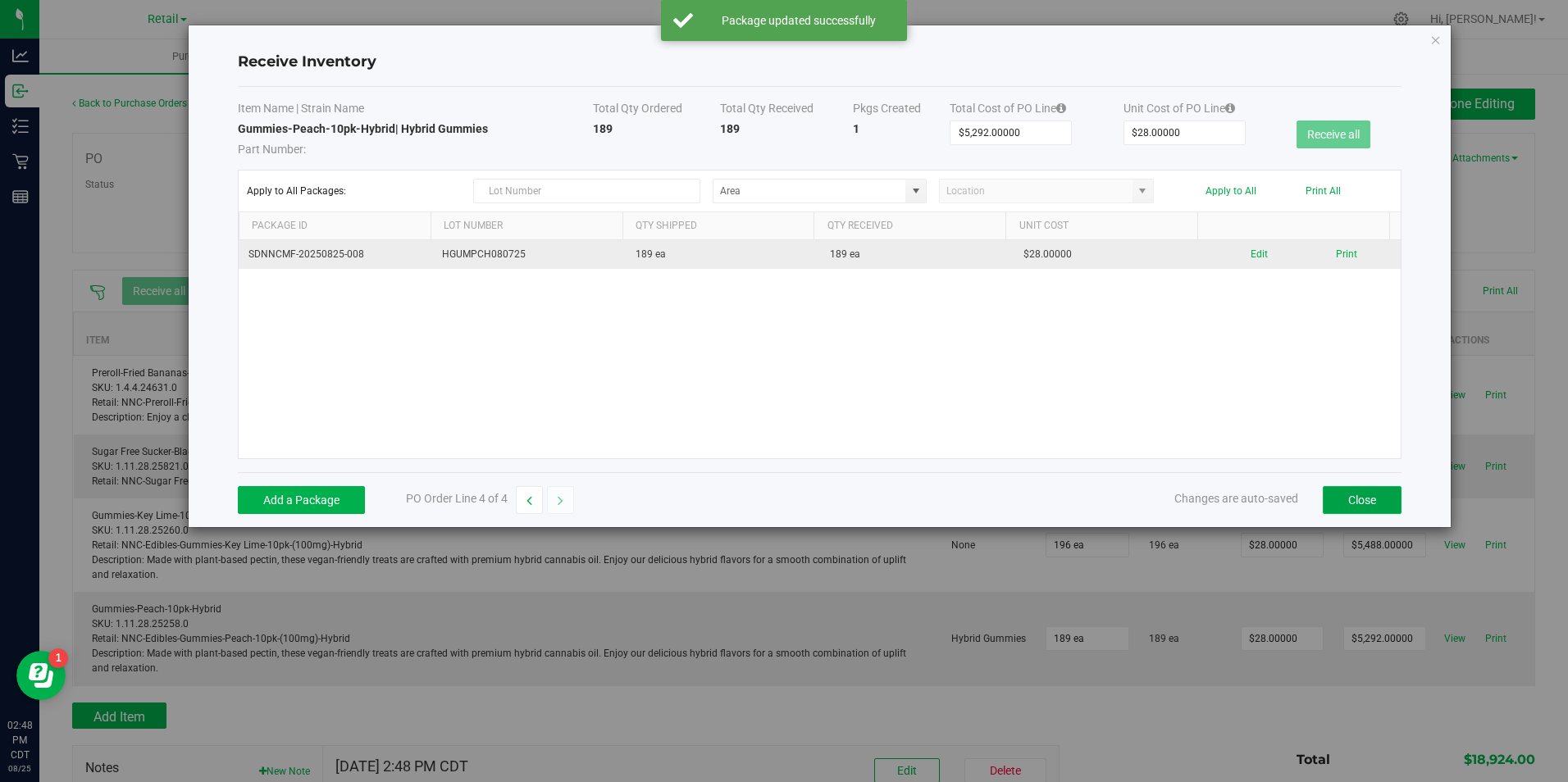
click at [1354, 499] on button "Close" at bounding box center [1363, 500] width 79 height 28
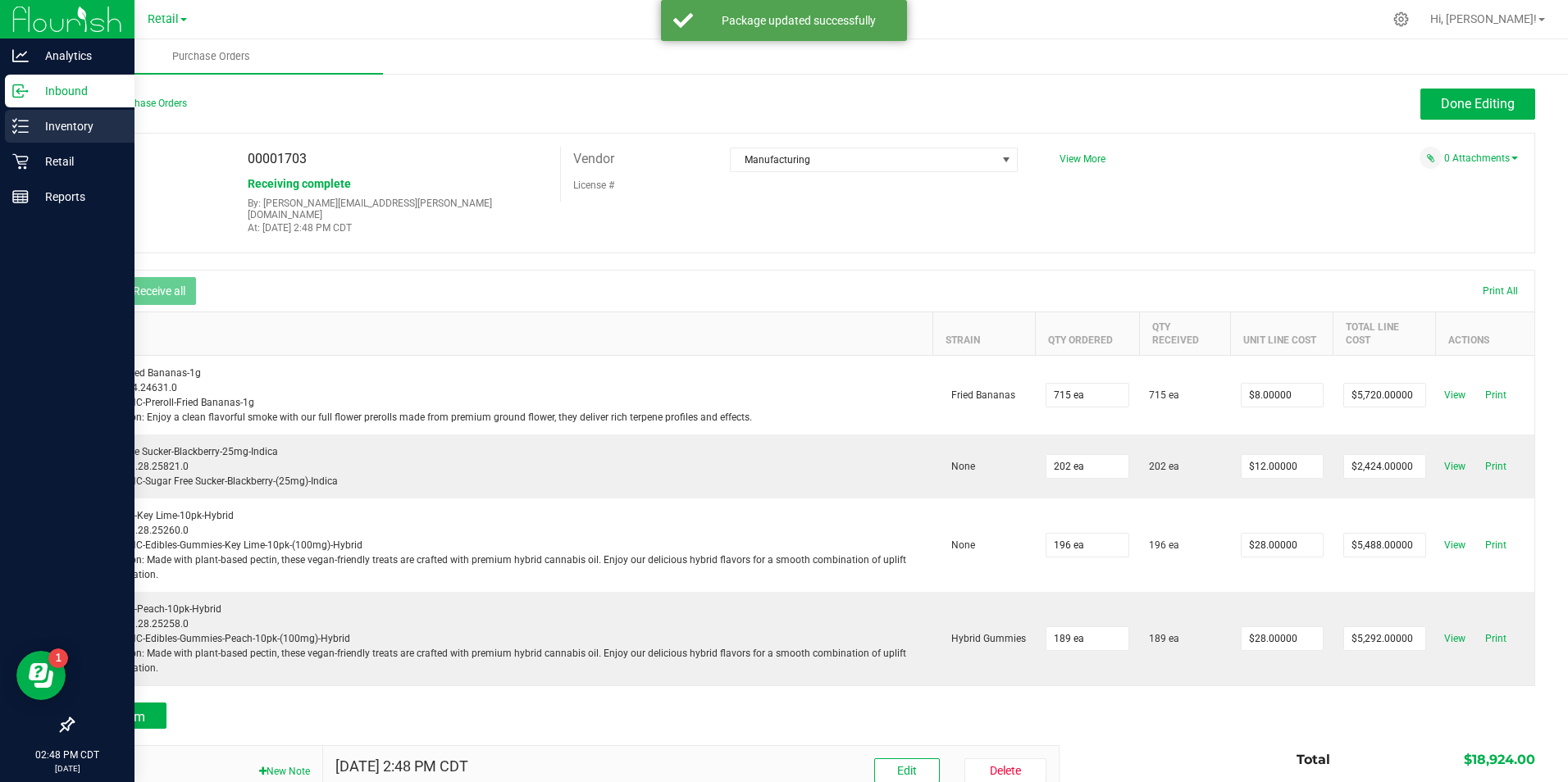
click at [56, 112] on div "Inventory" at bounding box center [70, 126] width 130 height 32
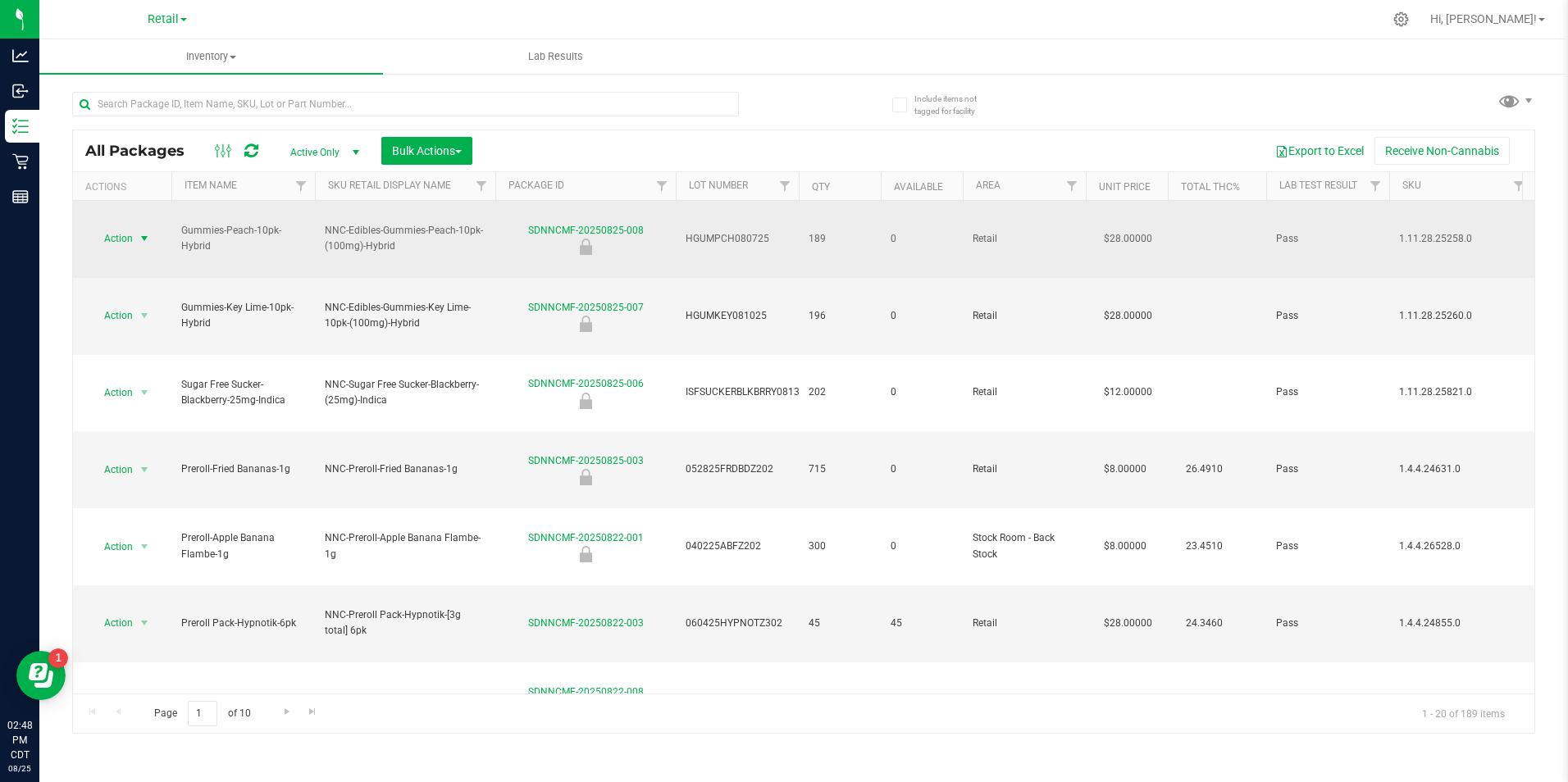
click at [131, 227] on span "Action" at bounding box center [111, 239] width 44 height 23
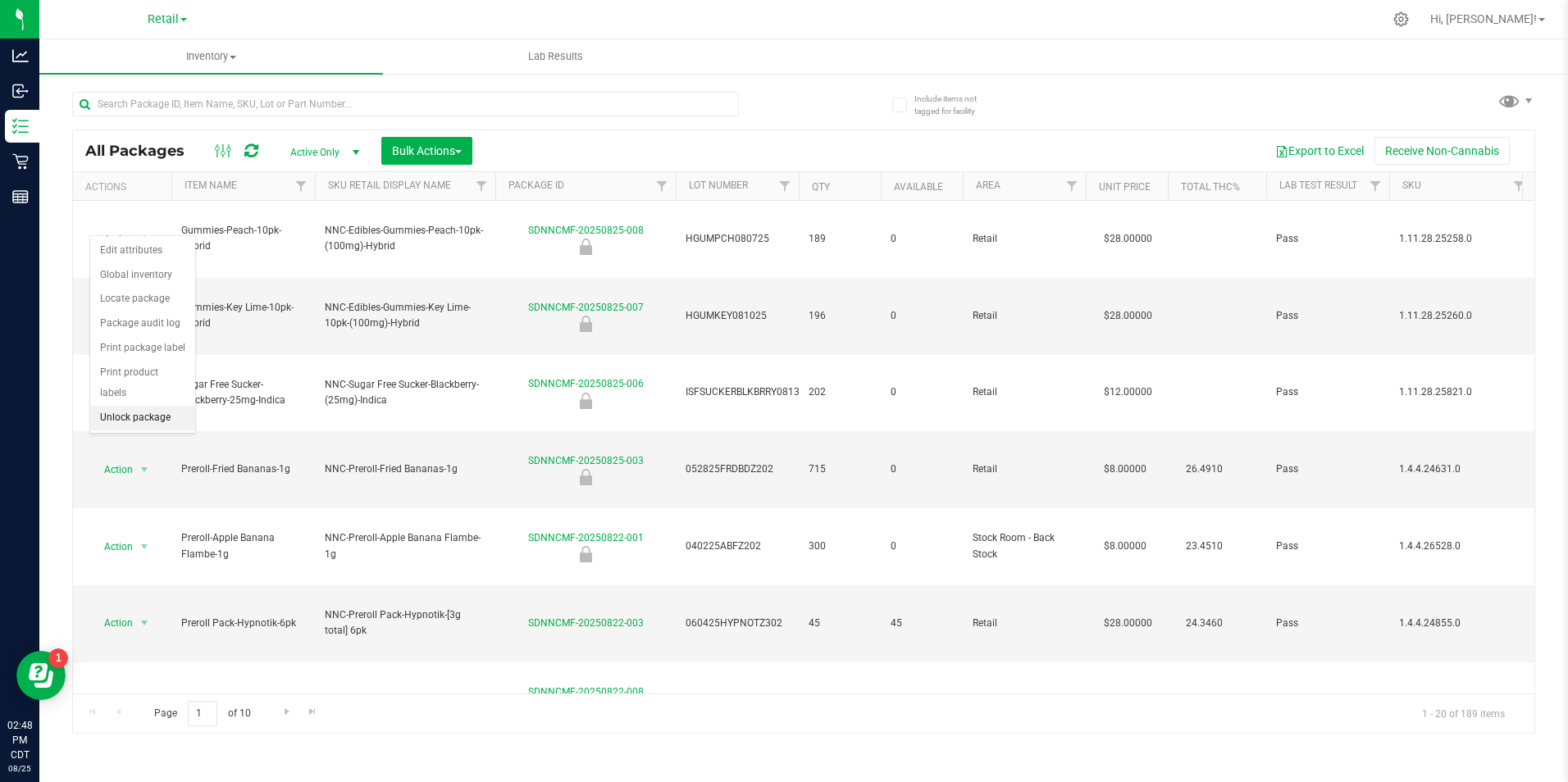
click at [144, 405] on li "Unlock package" at bounding box center [143, 418] width 105 height 25
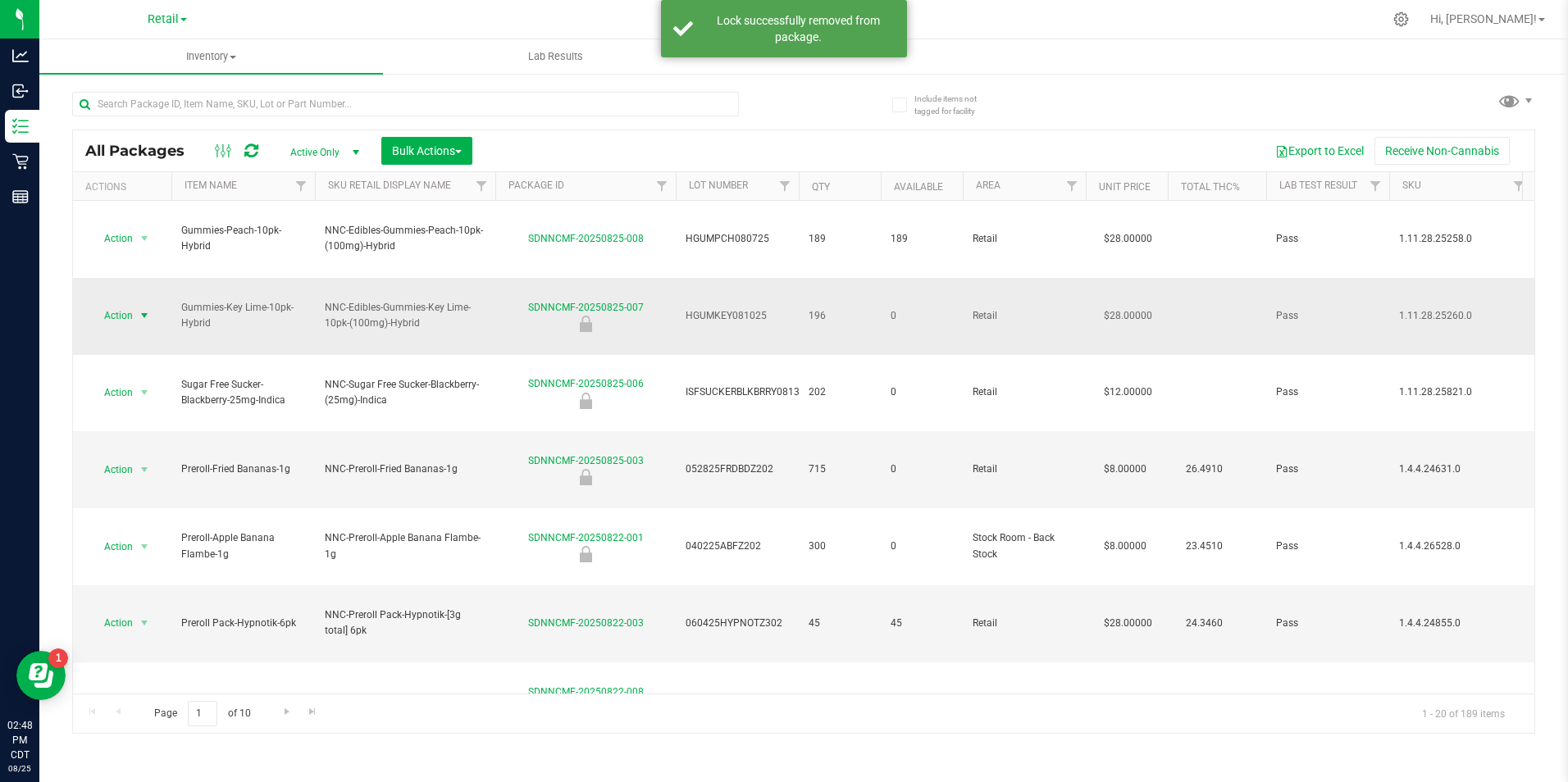
click at [124, 305] on span "Action" at bounding box center [111, 316] width 44 height 23
click at [127, 451] on li "Unlock package" at bounding box center [143, 463] width 105 height 25
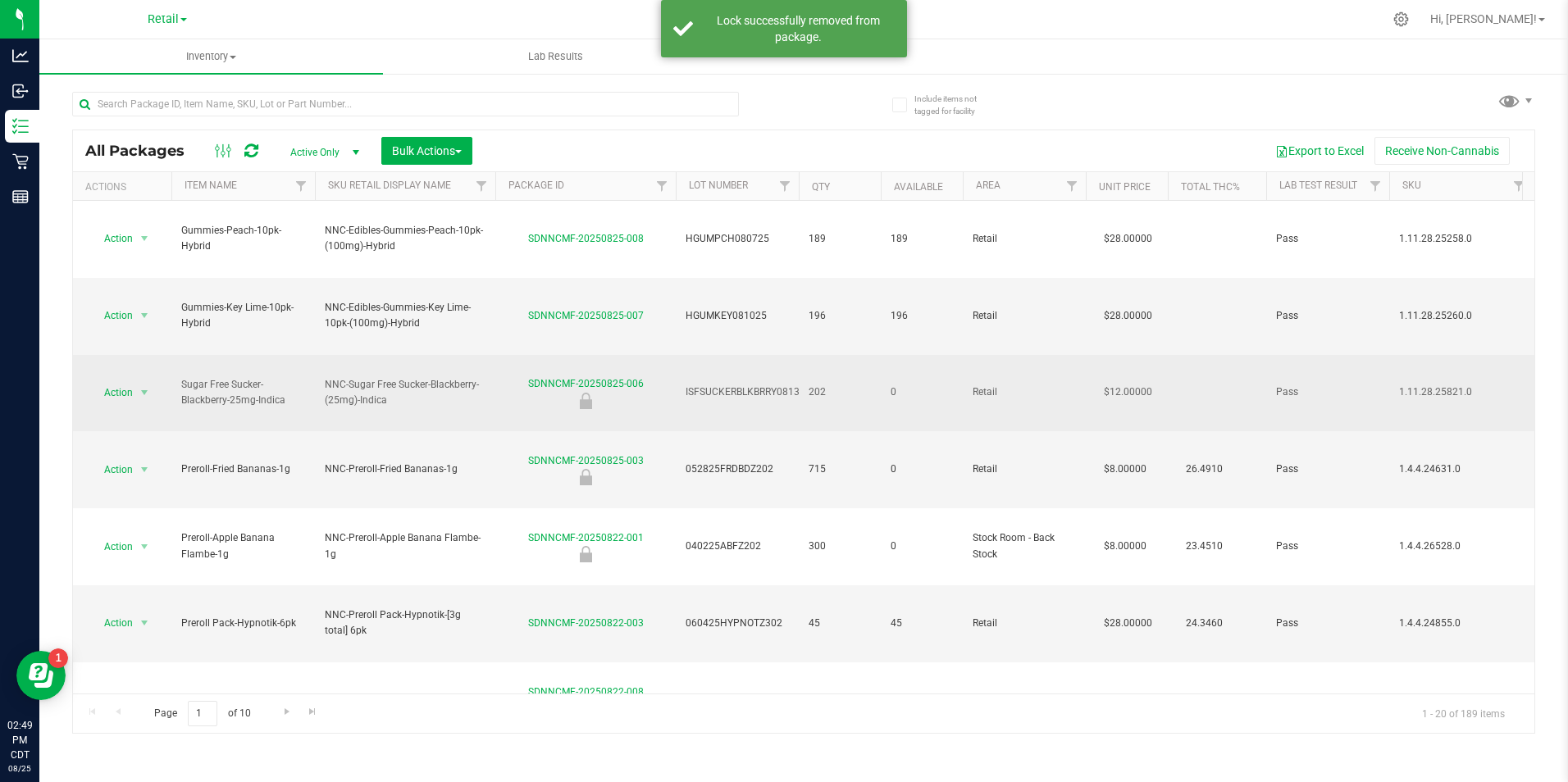
click at [108, 355] on td "Action Action Edit attributes Global inventory Locate package Package audit log…" at bounding box center [122, 393] width 98 height 77
click at [109, 381] on span "Action" at bounding box center [111, 392] width 44 height 23
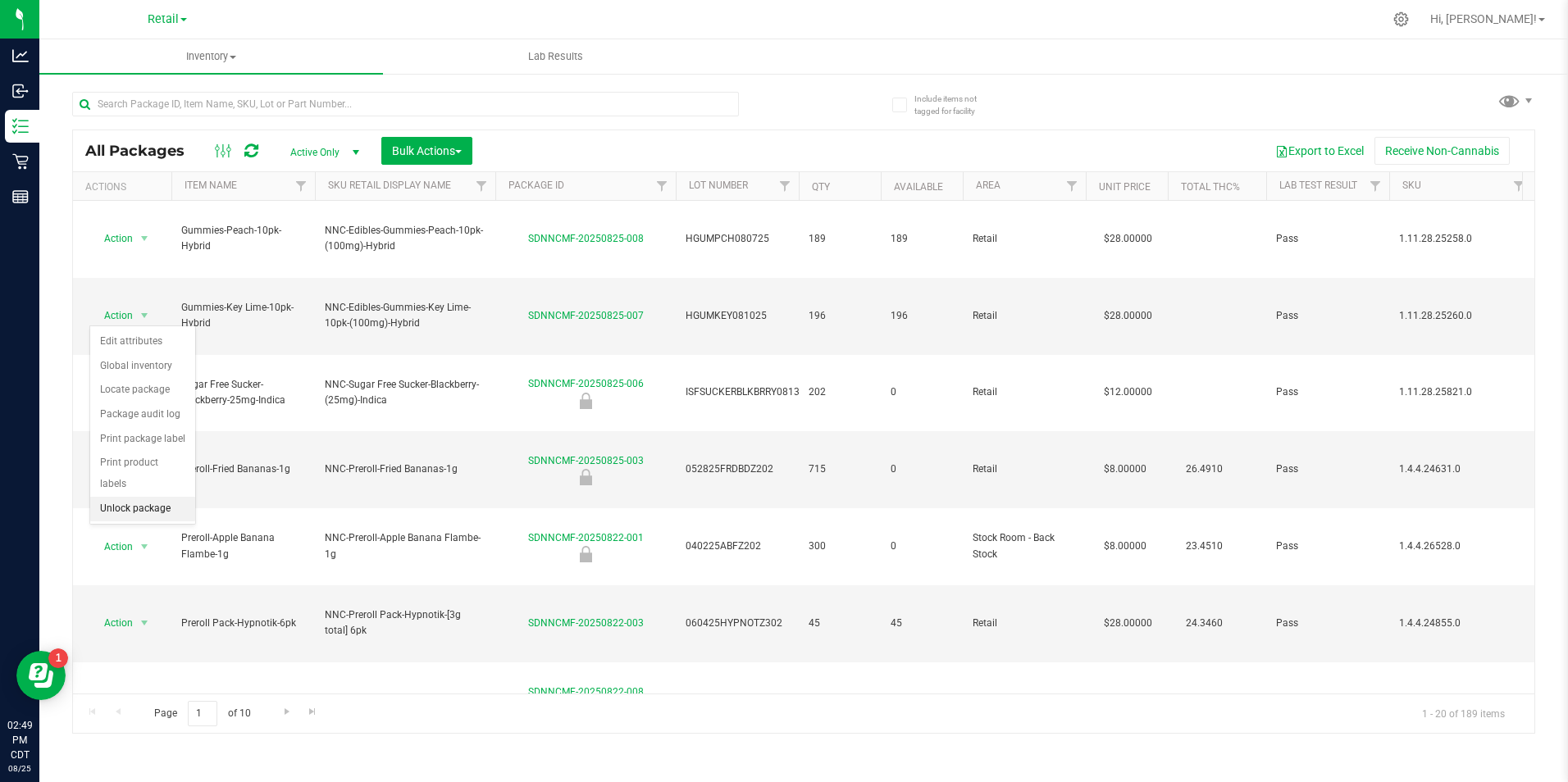
click at [156, 497] on li "Unlock package" at bounding box center [143, 509] width 105 height 25
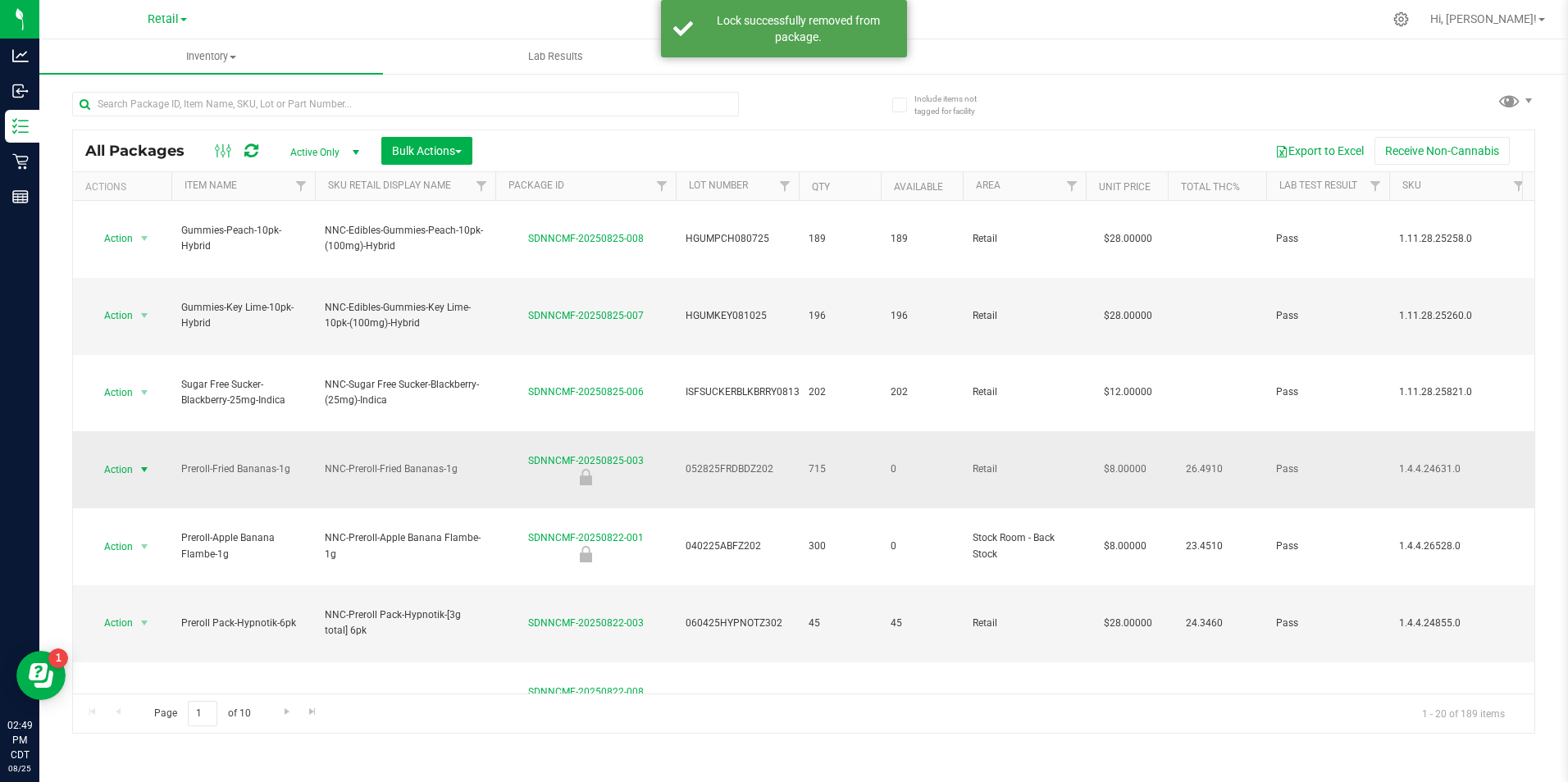
click at [133, 458] on span "Action" at bounding box center [111, 470] width 44 height 23
click at [136, 542] on li "Unlock package" at bounding box center [143, 554] width 105 height 25
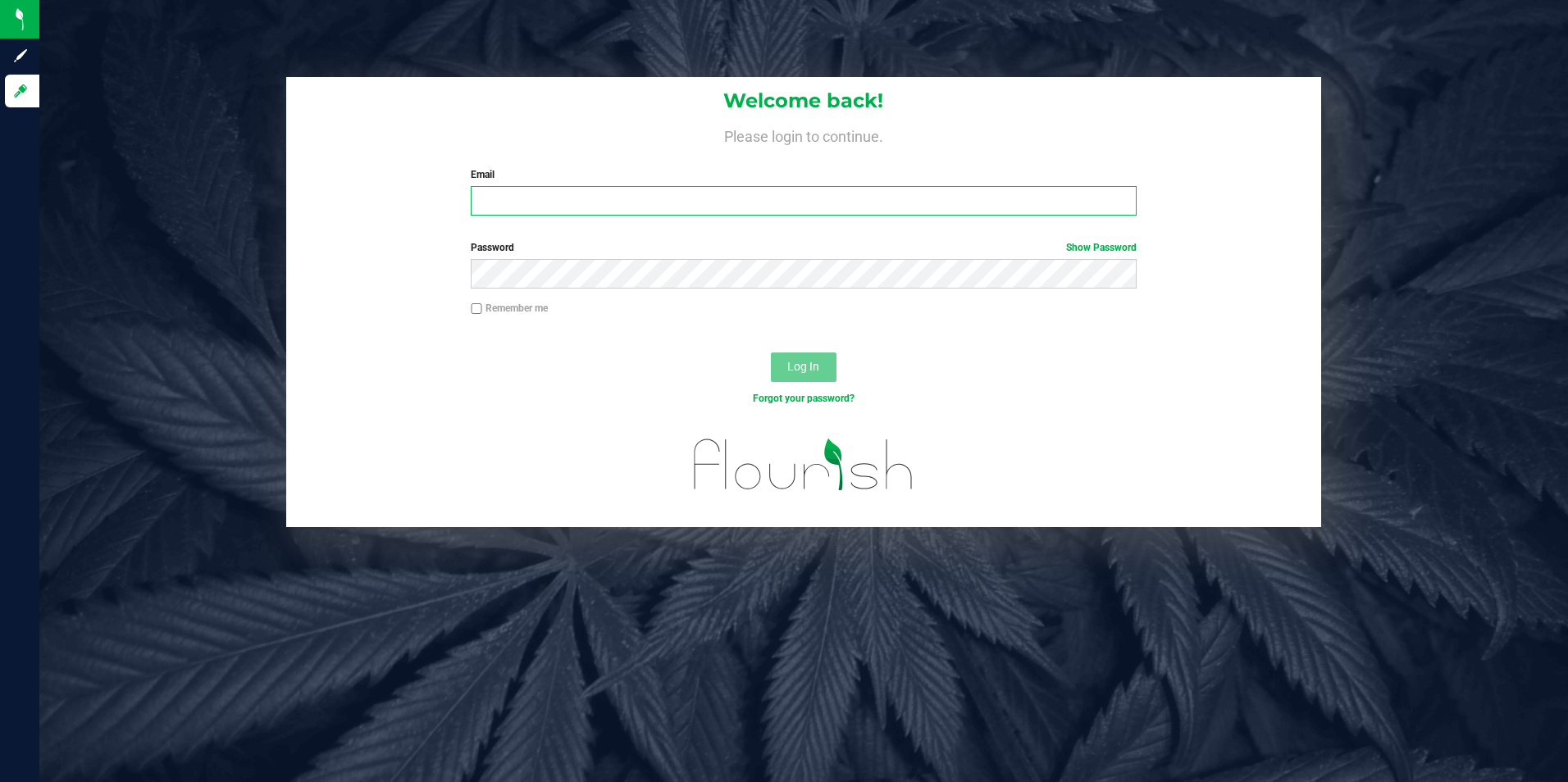
click at [1080, 201] on input "Email" at bounding box center [803, 201] width 665 height 30
type input "[PERSON_NAME][EMAIL_ADDRESS][PERSON_NAME][DOMAIN_NAME]"
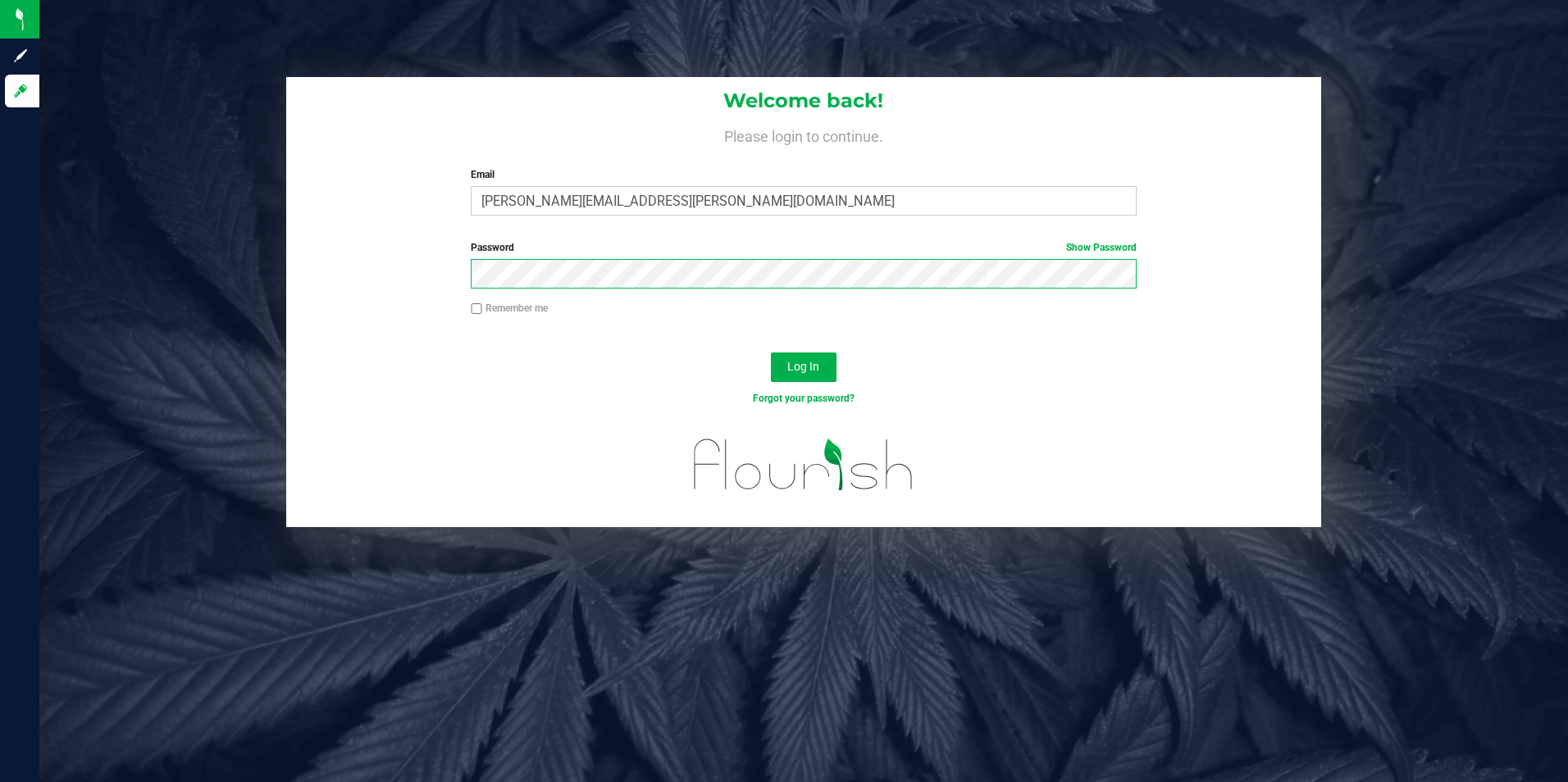
click at [771, 353] on button "Log In" at bounding box center [803, 368] width 66 height 30
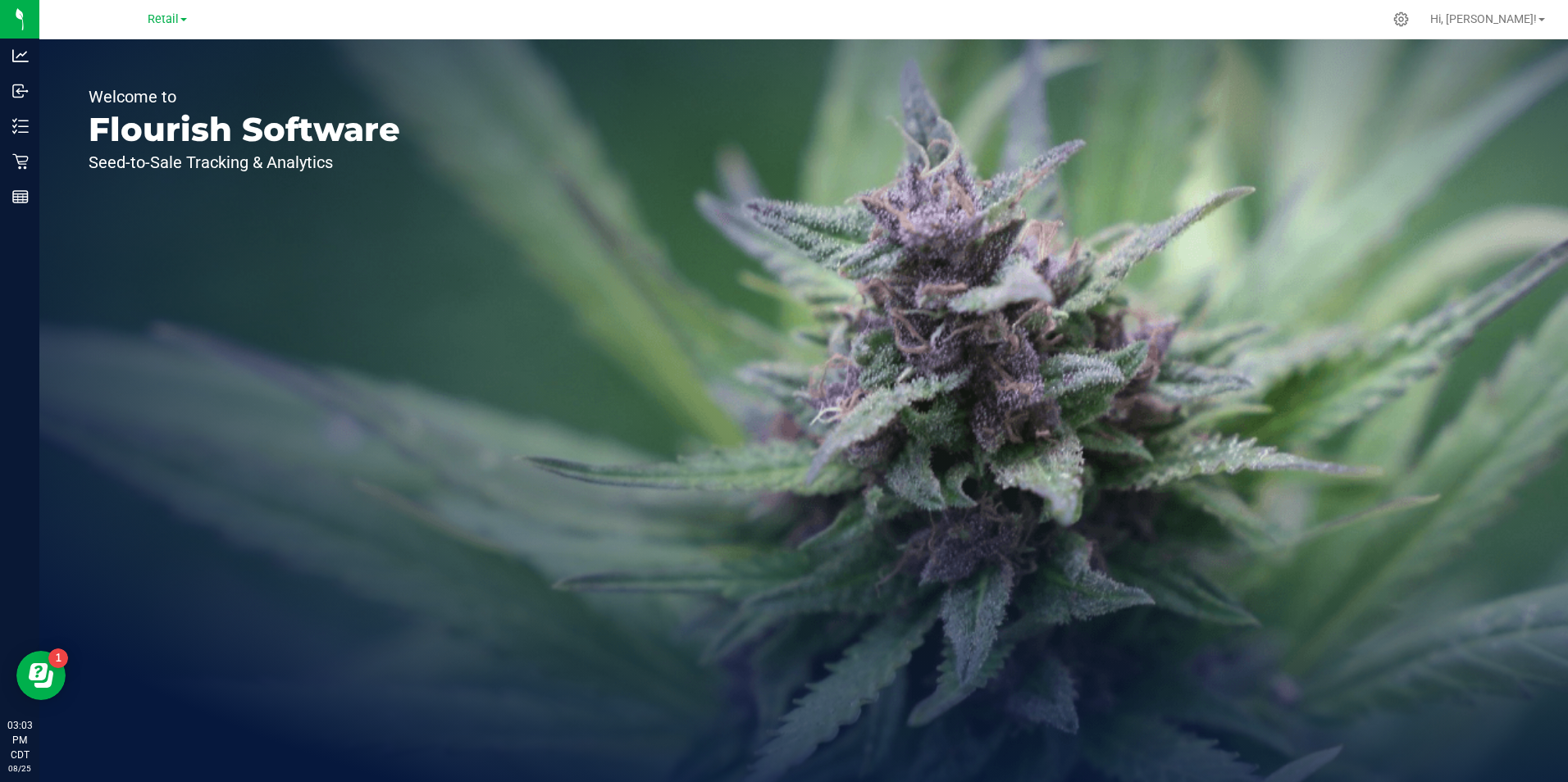
click at [155, 30] on div "Retail" at bounding box center [167, 18] width 240 height 25
click at [156, 18] on span "Retail" at bounding box center [162, 19] width 31 height 15
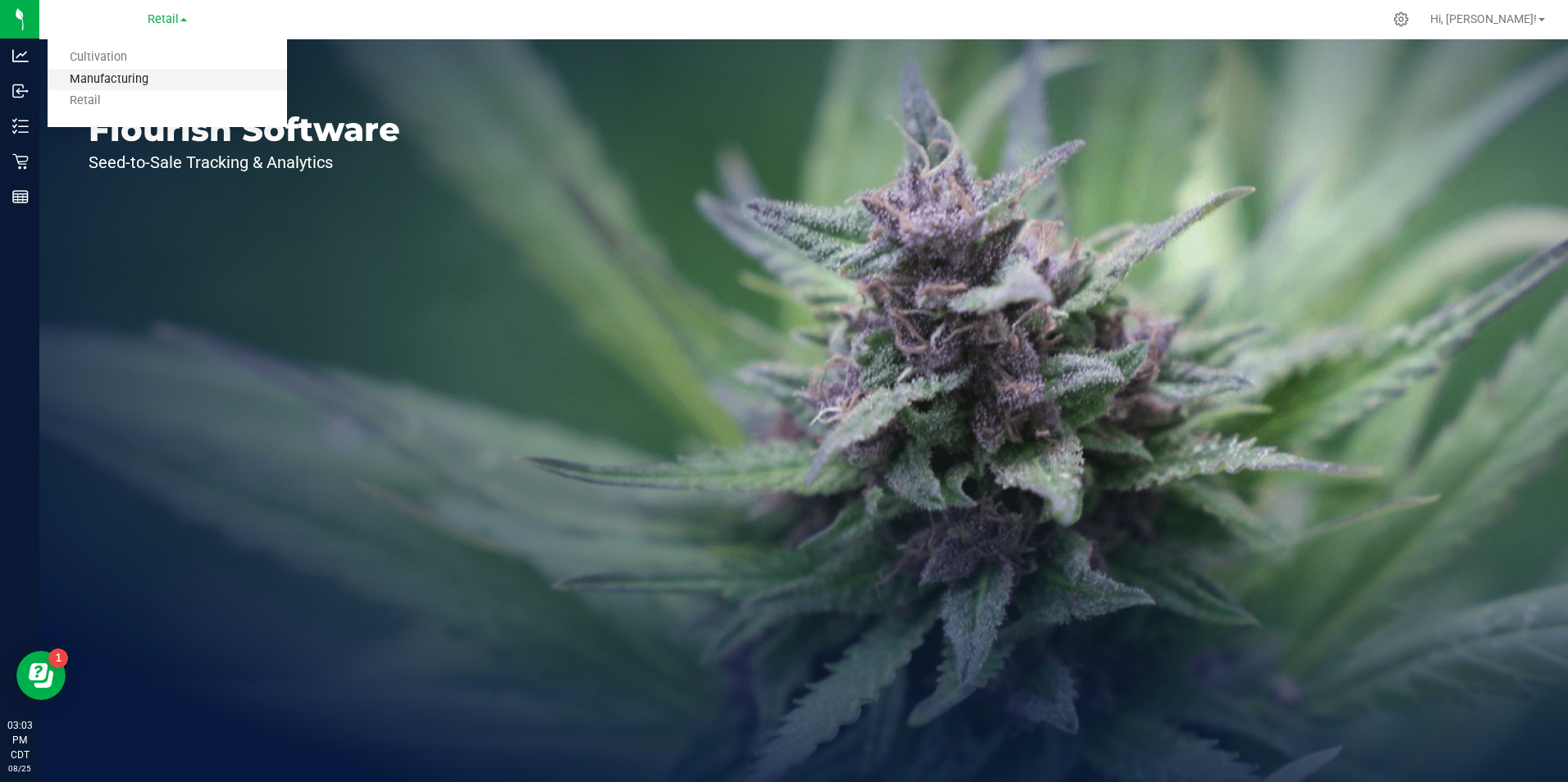
click at [143, 78] on link "Manufacturing" at bounding box center [167, 79] width 240 height 22
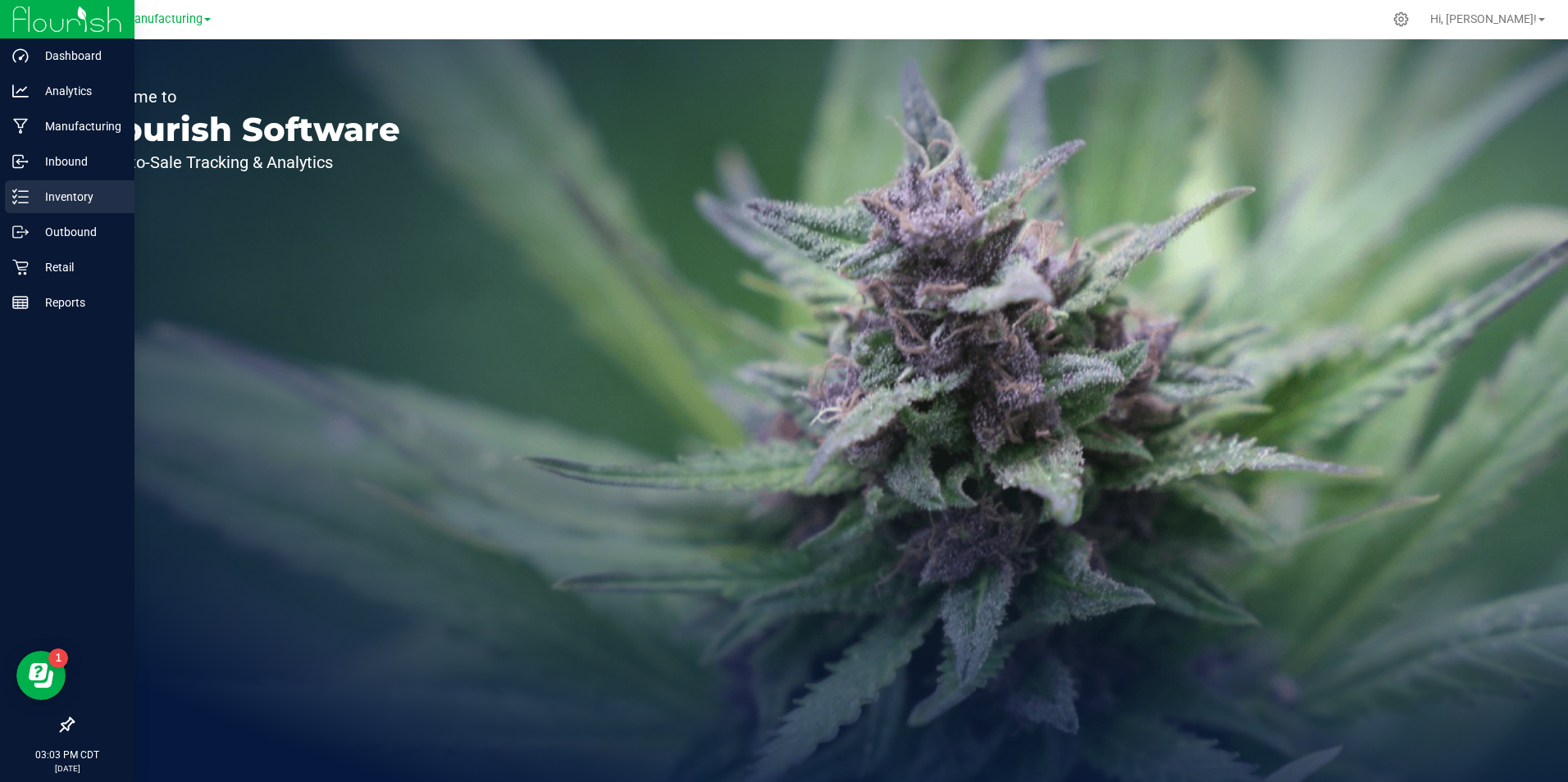
click at [15, 194] on icon at bounding box center [20, 197] width 17 height 17
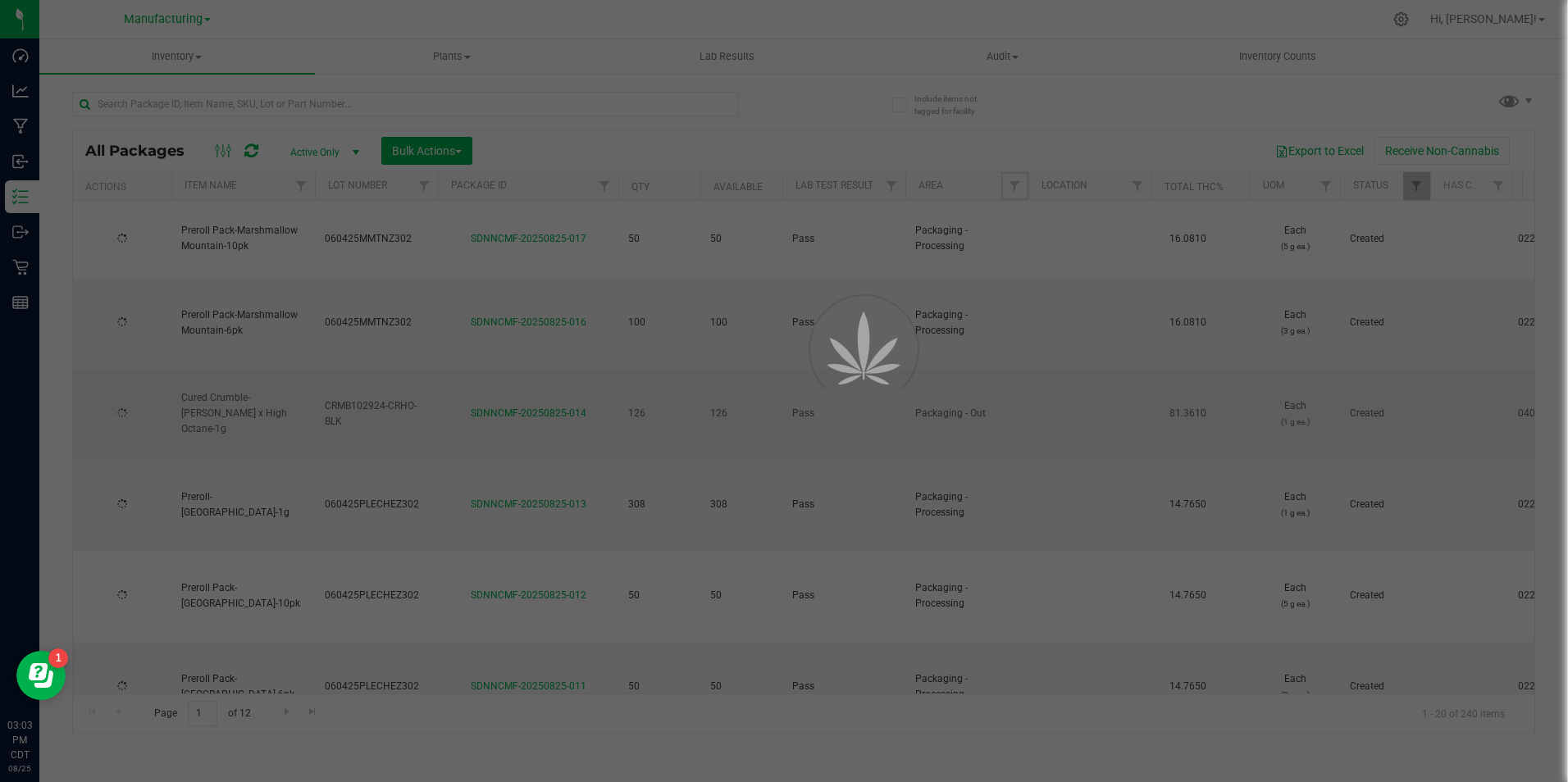
click at [1018, 185] on span "Filter" at bounding box center [1014, 186] width 13 height 13
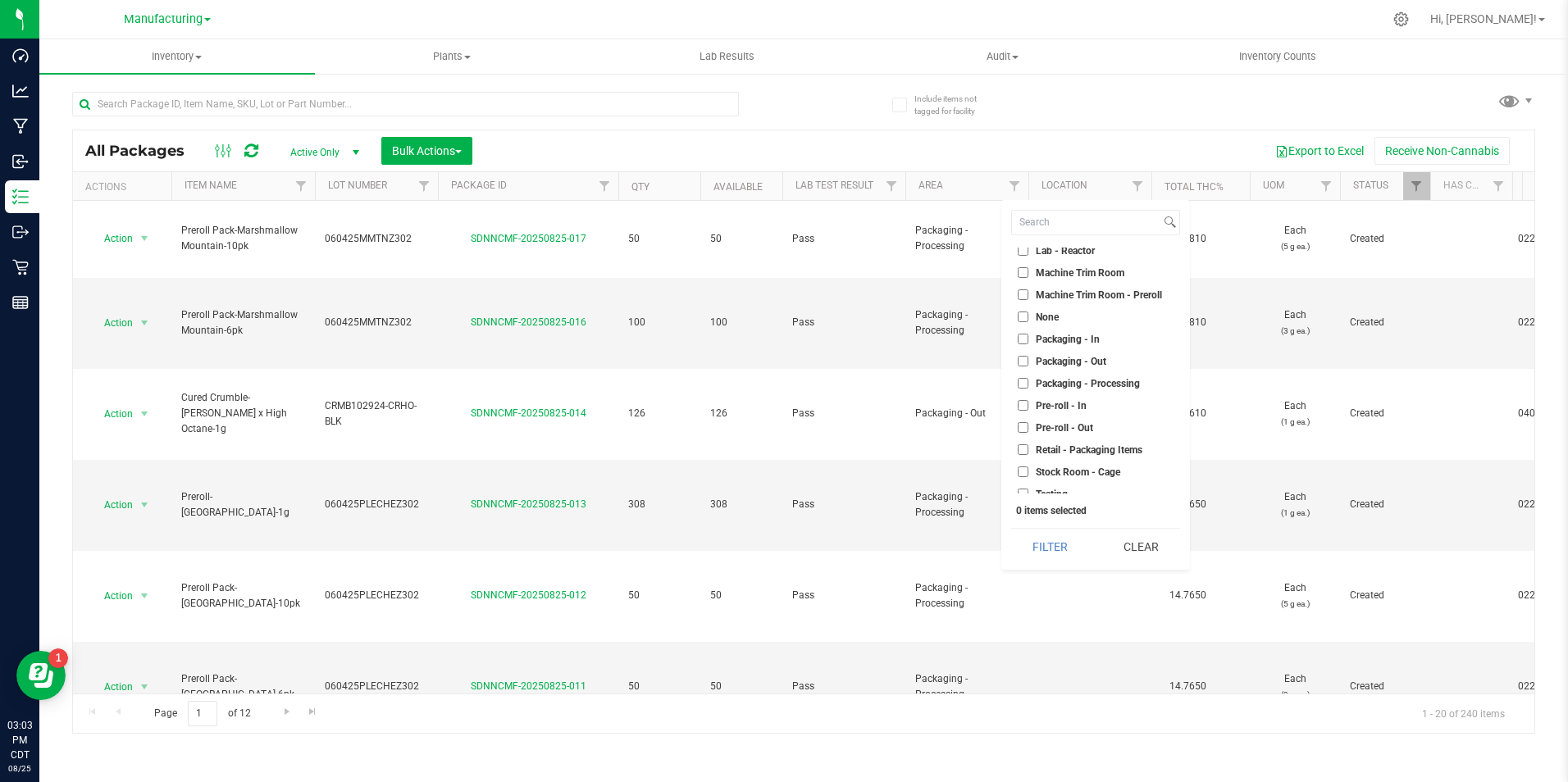
scroll to position [410, 0]
click at [1051, 335] on span "Packaging - Out" at bounding box center [1071, 334] width 70 height 10
click at [1028, 335] on input "Packaging - Out" at bounding box center [1023, 334] width 11 height 11
checkbox input "true"
click at [1034, 356] on label "Packaging - Processing" at bounding box center [1078, 355] width 122 height 11
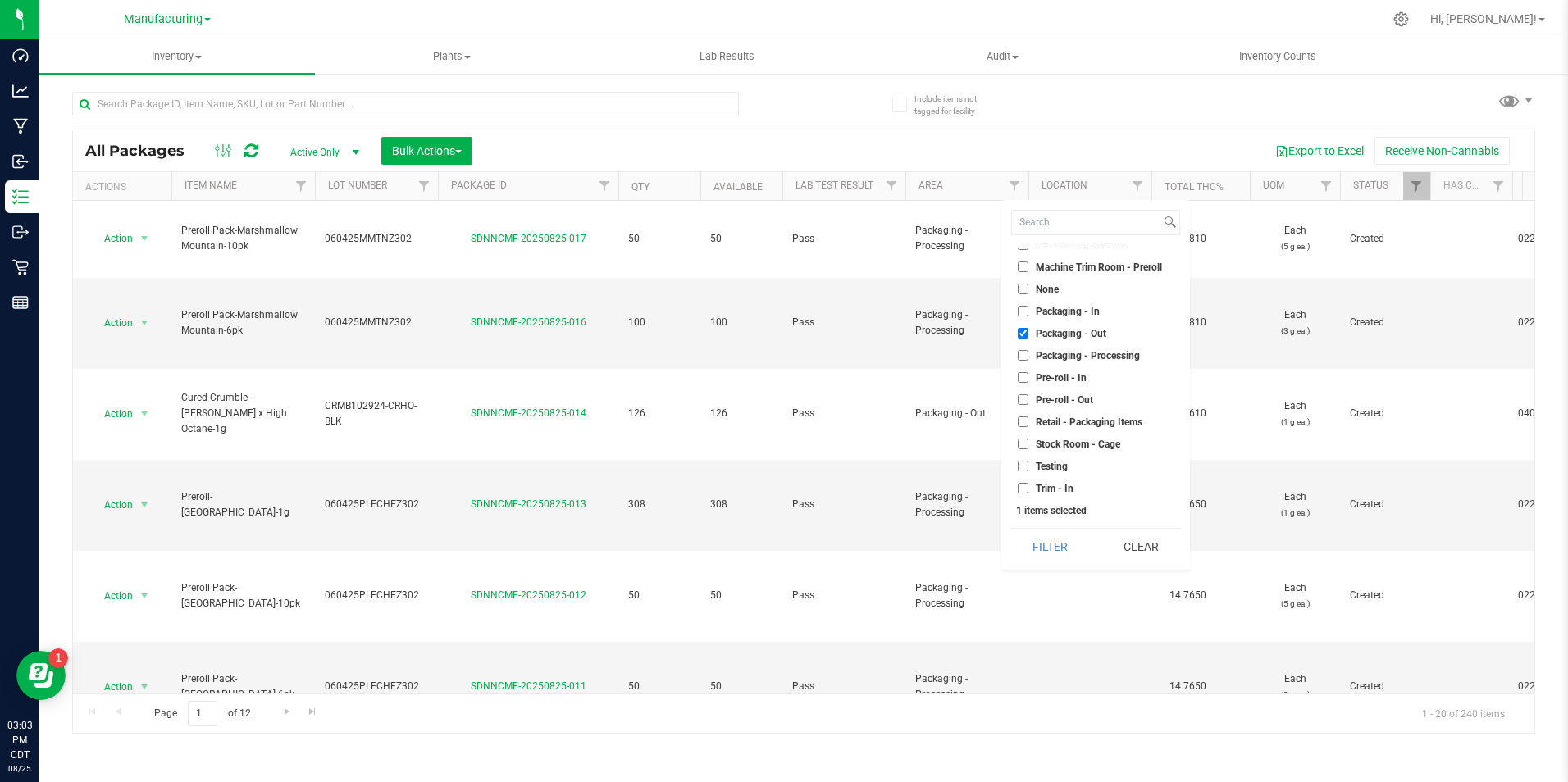
click at [1028, 356] on input "Packaging - Processing" at bounding box center [1023, 355] width 11 height 11
click at [1028, 350] on label "Packaging - Processing" at bounding box center [1078, 355] width 122 height 11
click at [1028, 350] on input "Packaging - Processing" at bounding box center [1023, 355] width 11 height 11
checkbox input "false"
click at [1048, 554] on button "Filter" at bounding box center [1051, 546] width 79 height 36
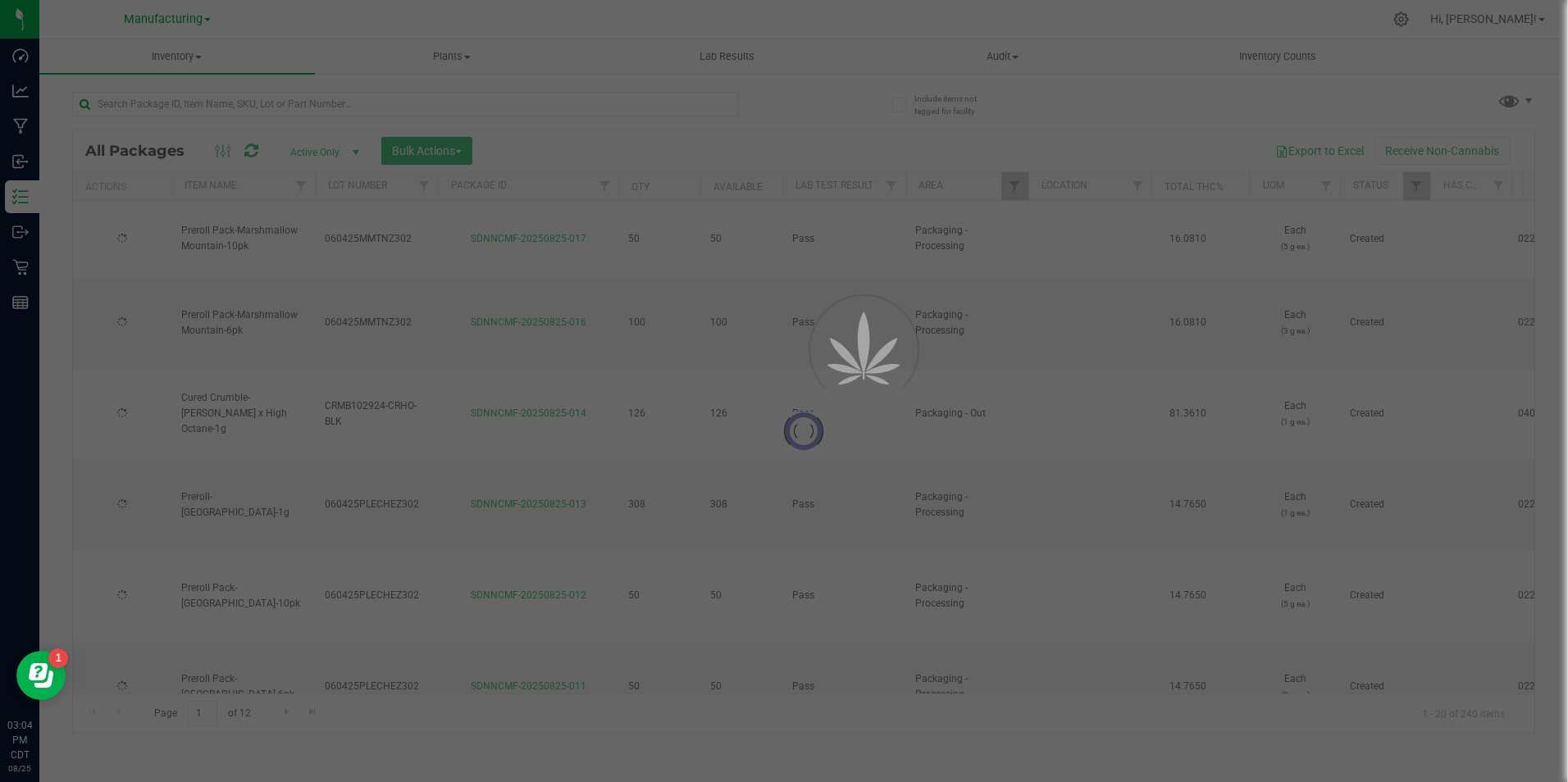
type input "[DATE]"
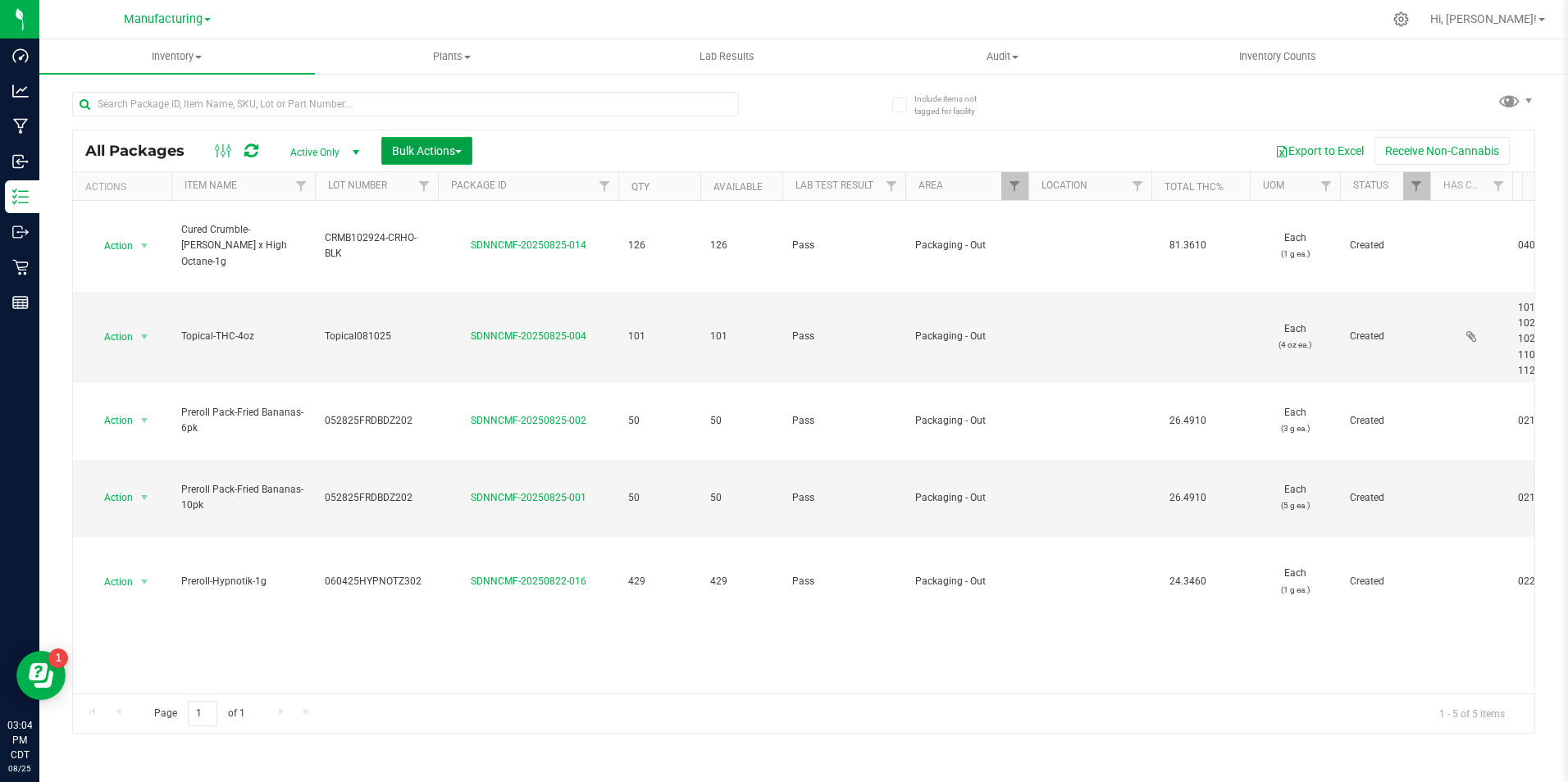
click at [442, 153] on span "Bulk Actions" at bounding box center [426, 150] width 69 height 13
click at [454, 220] on span "Add to outbound order" at bounding box center [447, 217] width 111 height 13
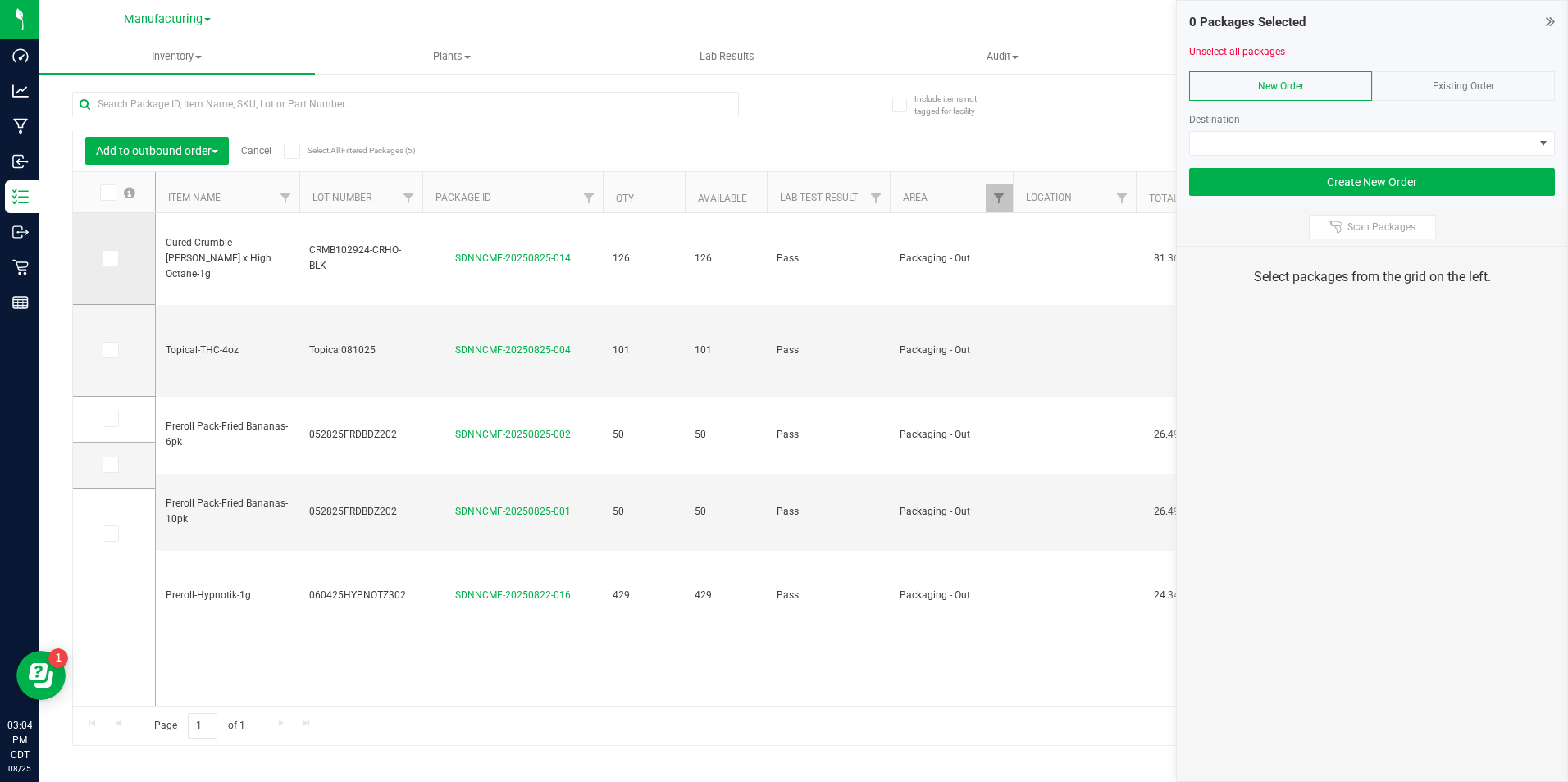
drag, startPoint x: 105, startPoint y: 258, endPoint x: 111, endPoint y: 274, distance: 17.1
click at [108, 258] on icon at bounding box center [110, 258] width 11 height 0
click at [0, 0] on input "checkbox" at bounding box center [0, 0] width 0 height 0
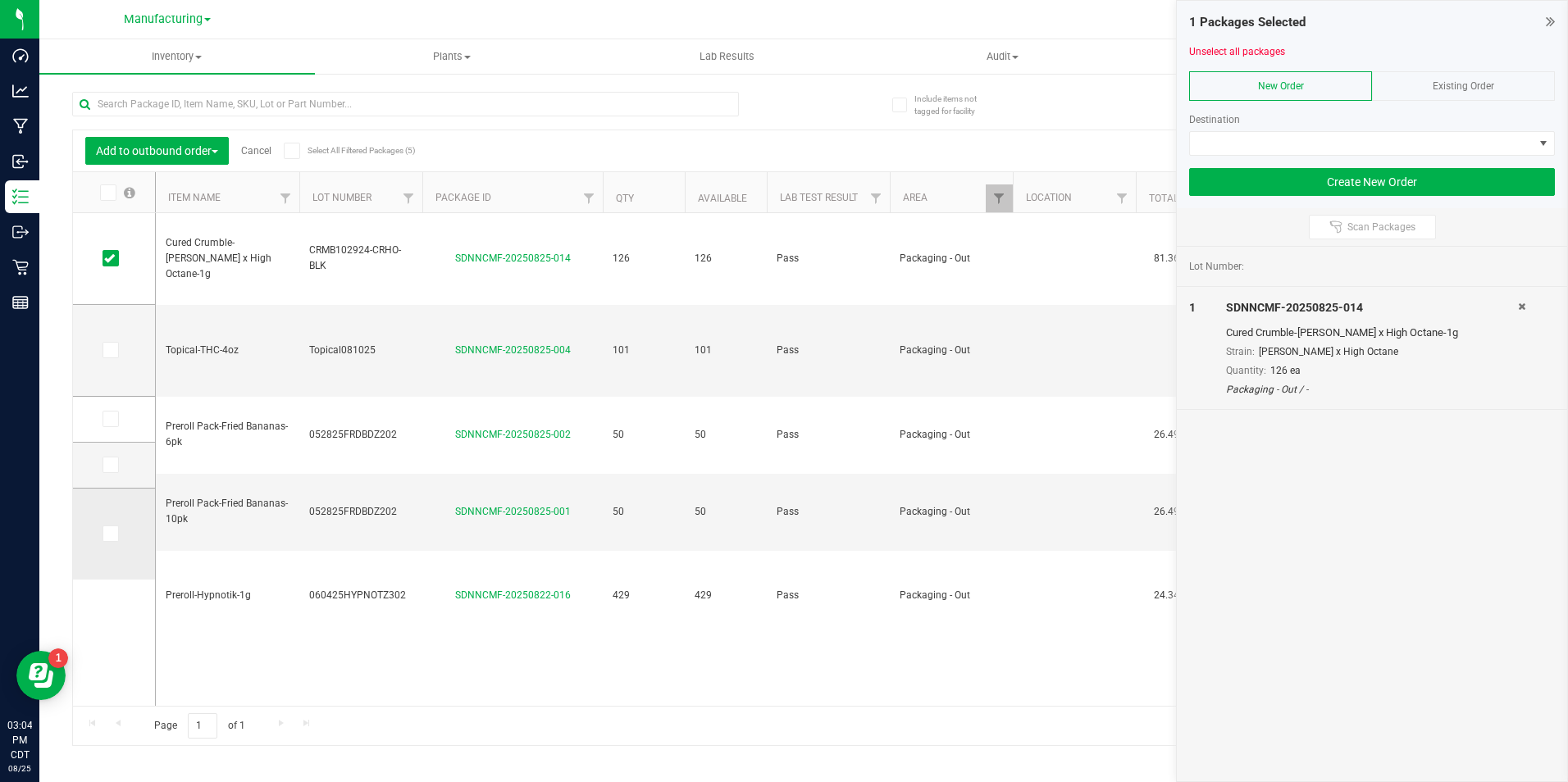
click at [108, 542] on td at bounding box center [113, 534] width 82 height 91
click at [105, 534] on icon at bounding box center [110, 534] width 11 height 0
click at [0, 0] on input "checkbox" at bounding box center [0, 0] width 0 height 0
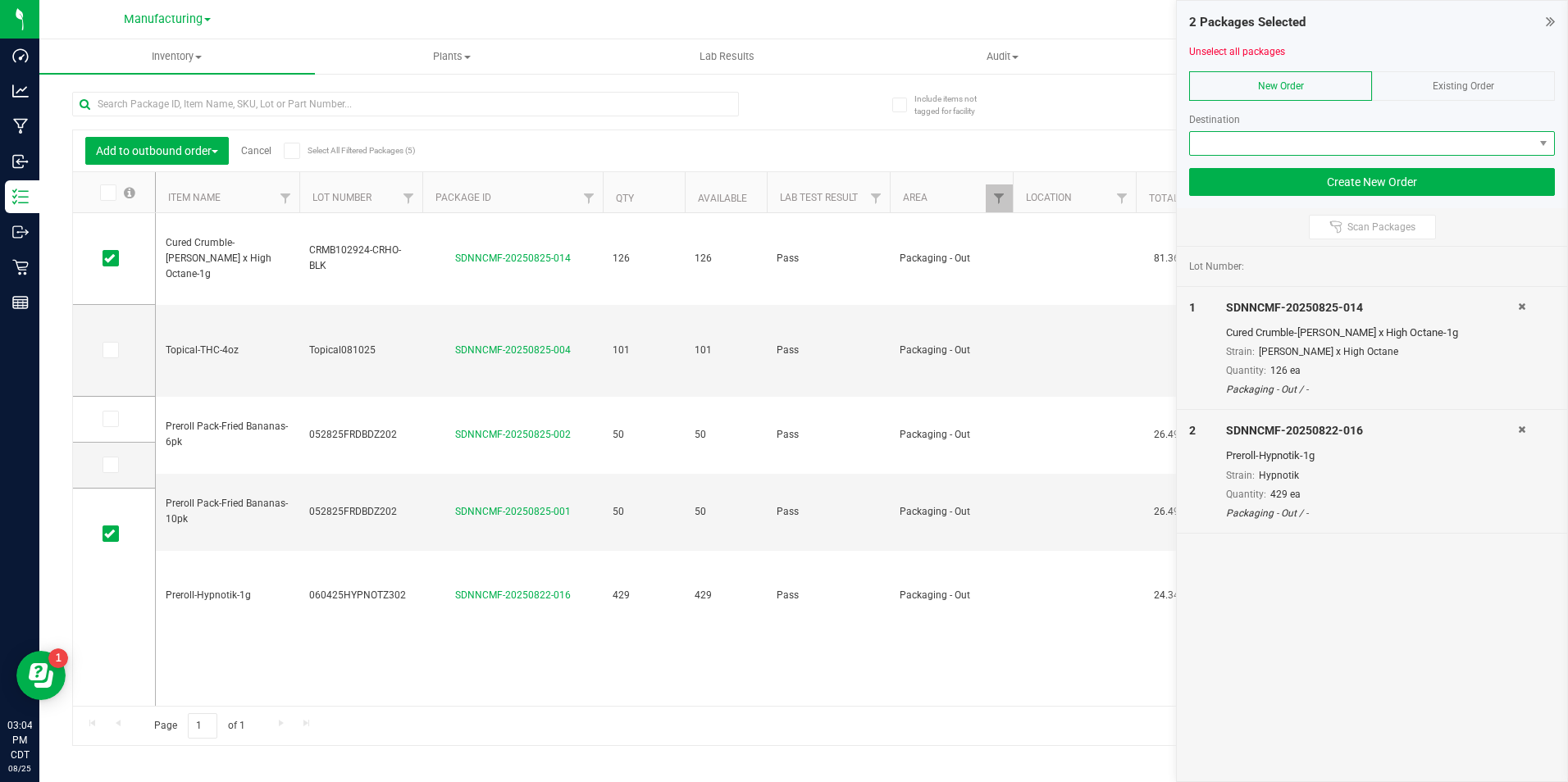
drag, startPoint x: 1291, startPoint y: 135, endPoint x: 1291, endPoint y: 147, distance: 12.0
click at [1291, 135] on span at bounding box center [1361, 143] width 343 height 23
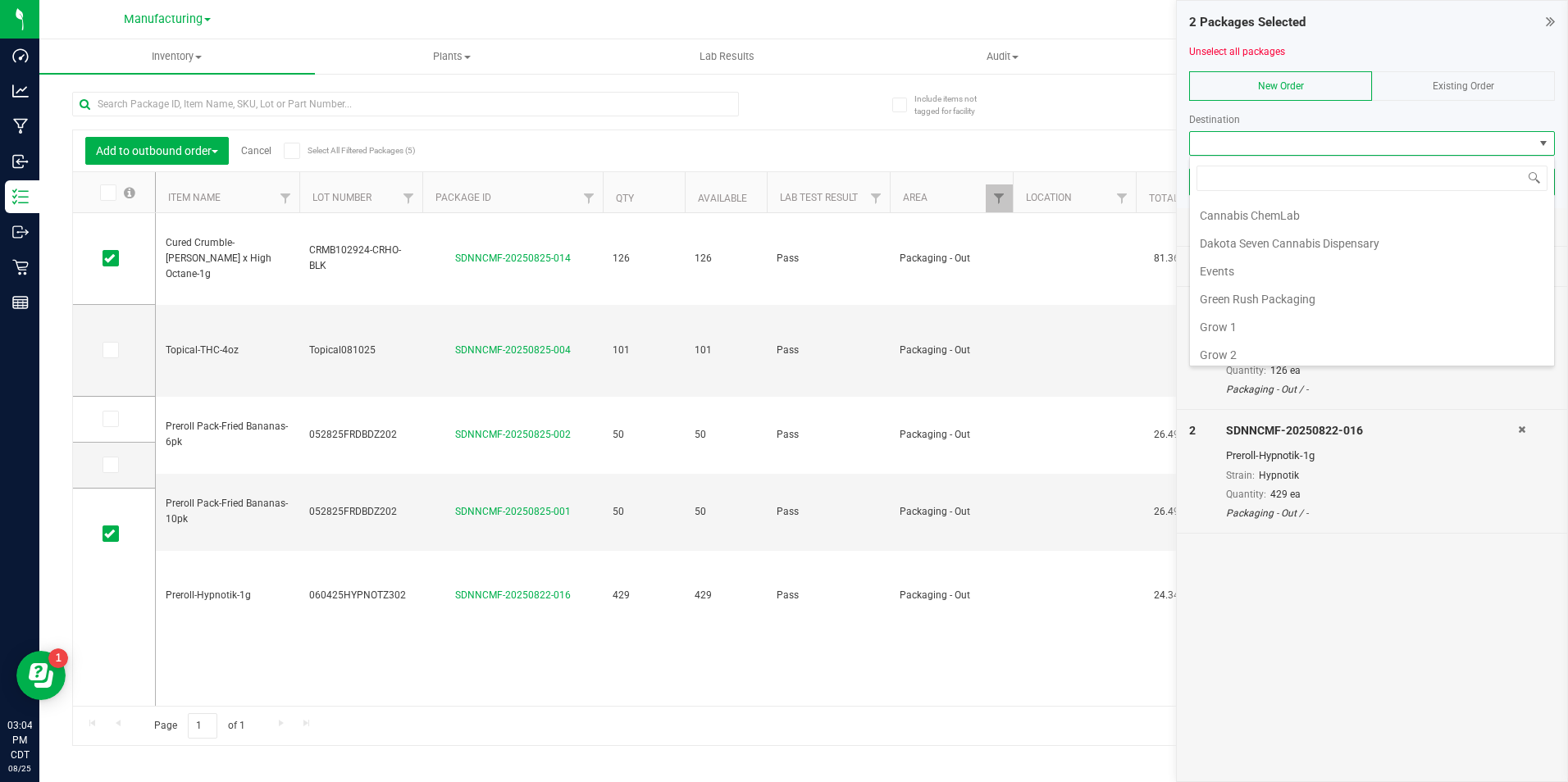
scroll to position [255, 0]
click at [1287, 326] on li "Retail" at bounding box center [1371, 321] width 364 height 28
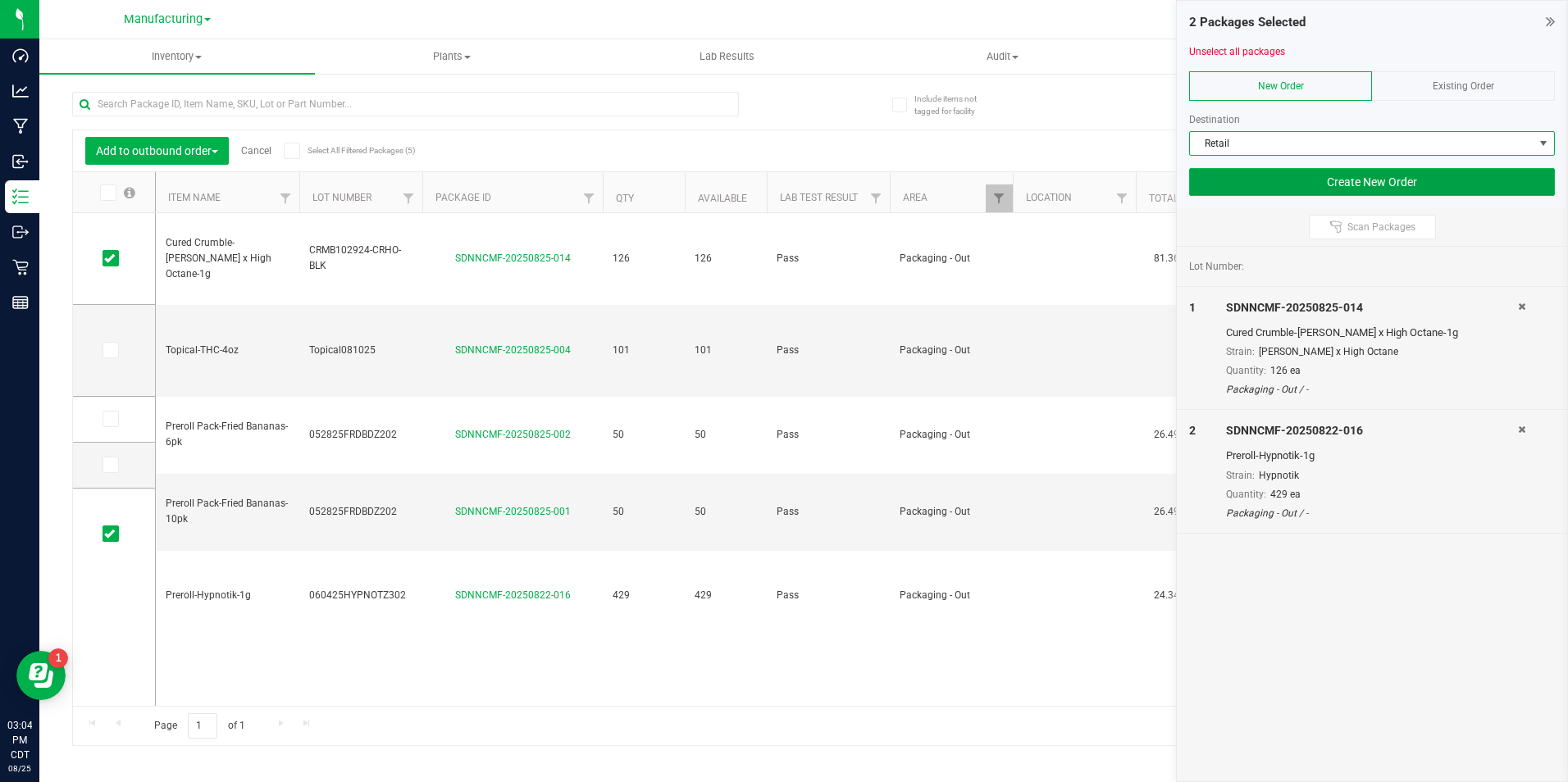
click at [1274, 189] on button "Create New Order" at bounding box center [1371, 182] width 366 height 28
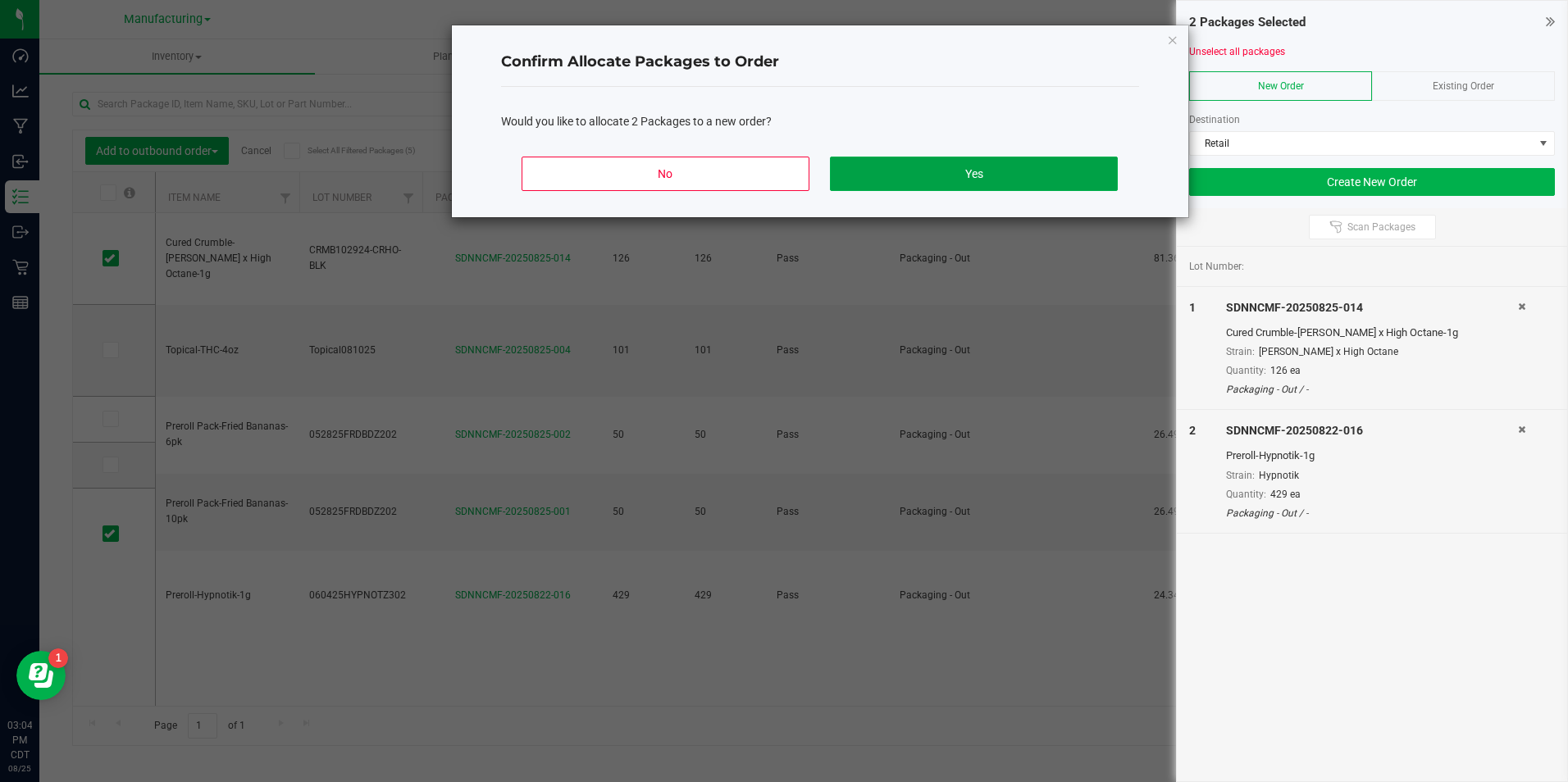
click at [976, 166] on button "Yes" at bounding box center [973, 173] width 287 height 34
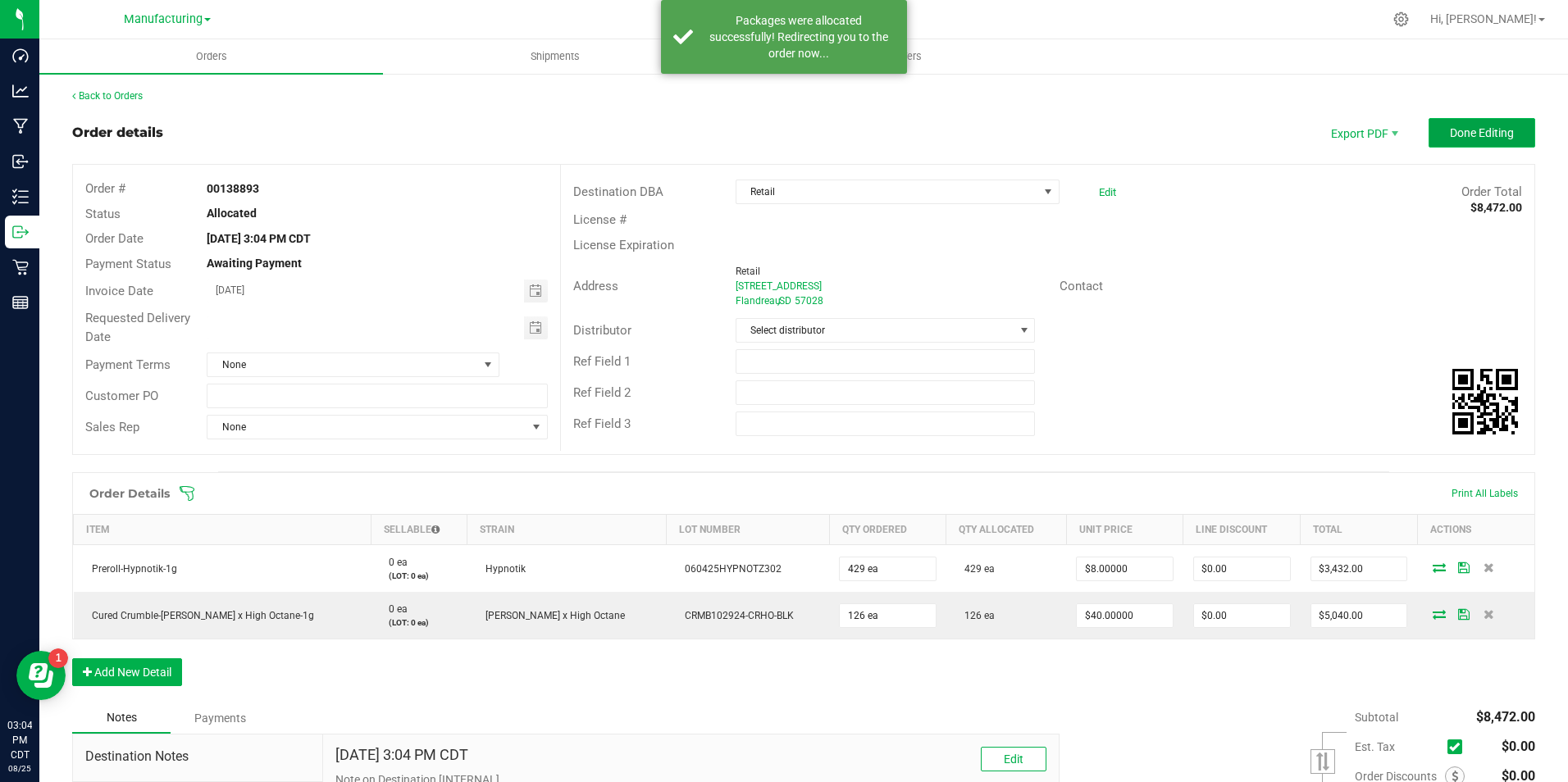
click at [1432, 130] on button "Done Editing" at bounding box center [1481, 133] width 106 height 30
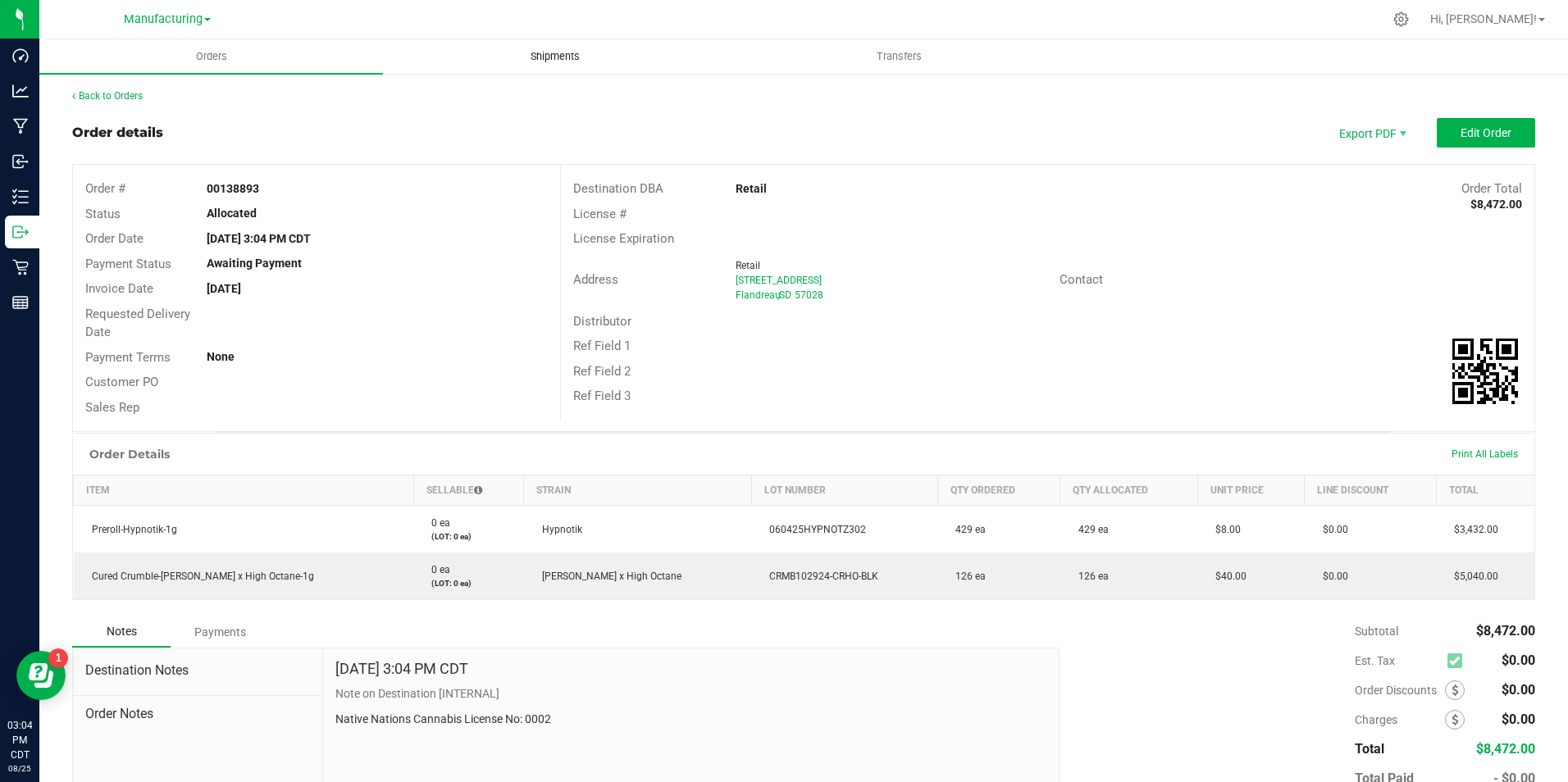
click at [549, 54] on span "Shipments" at bounding box center [555, 56] width 93 height 15
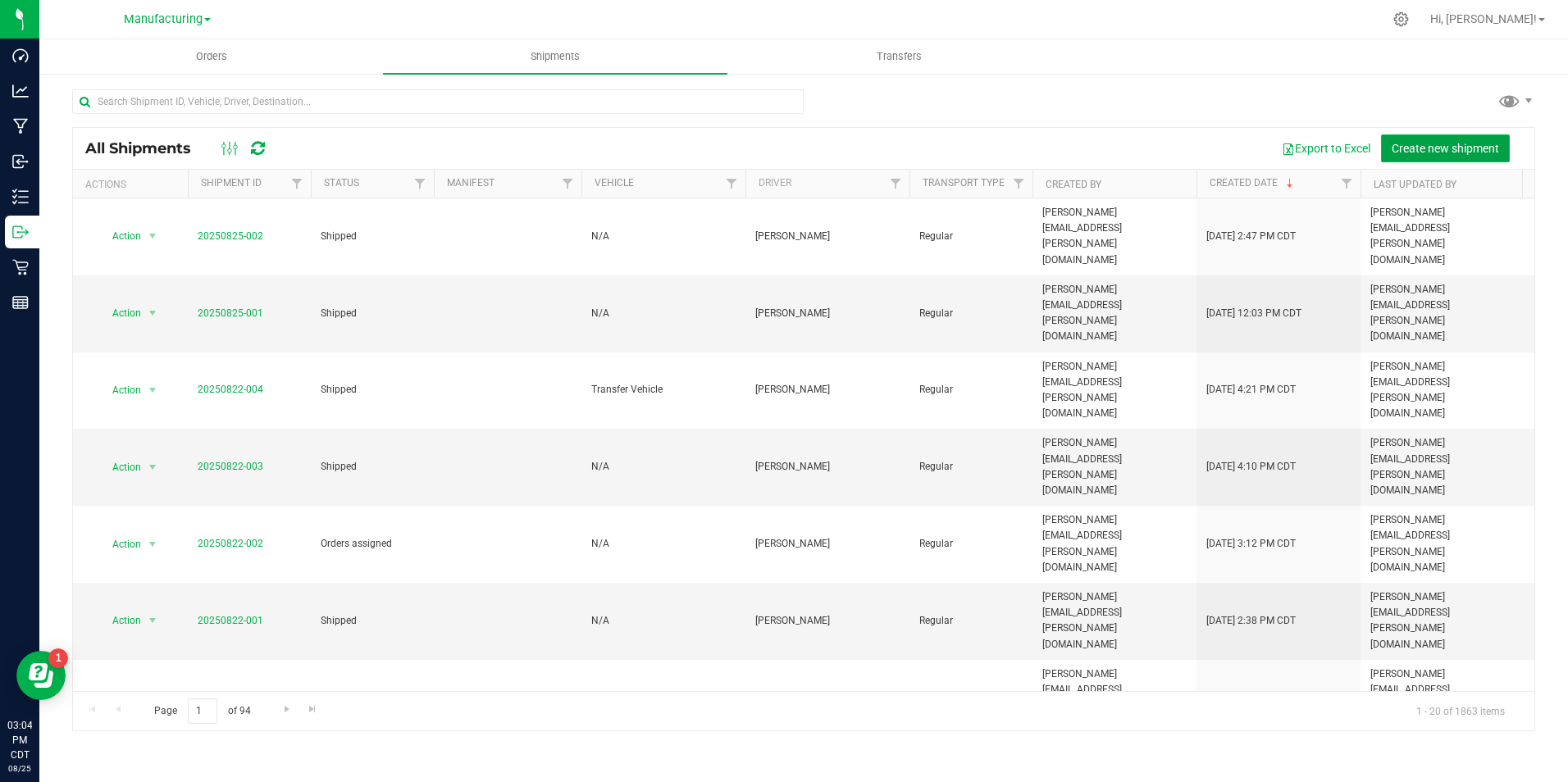
click at [1410, 145] on span "Create new shipment" at bounding box center [1445, 148] width 107 height 13
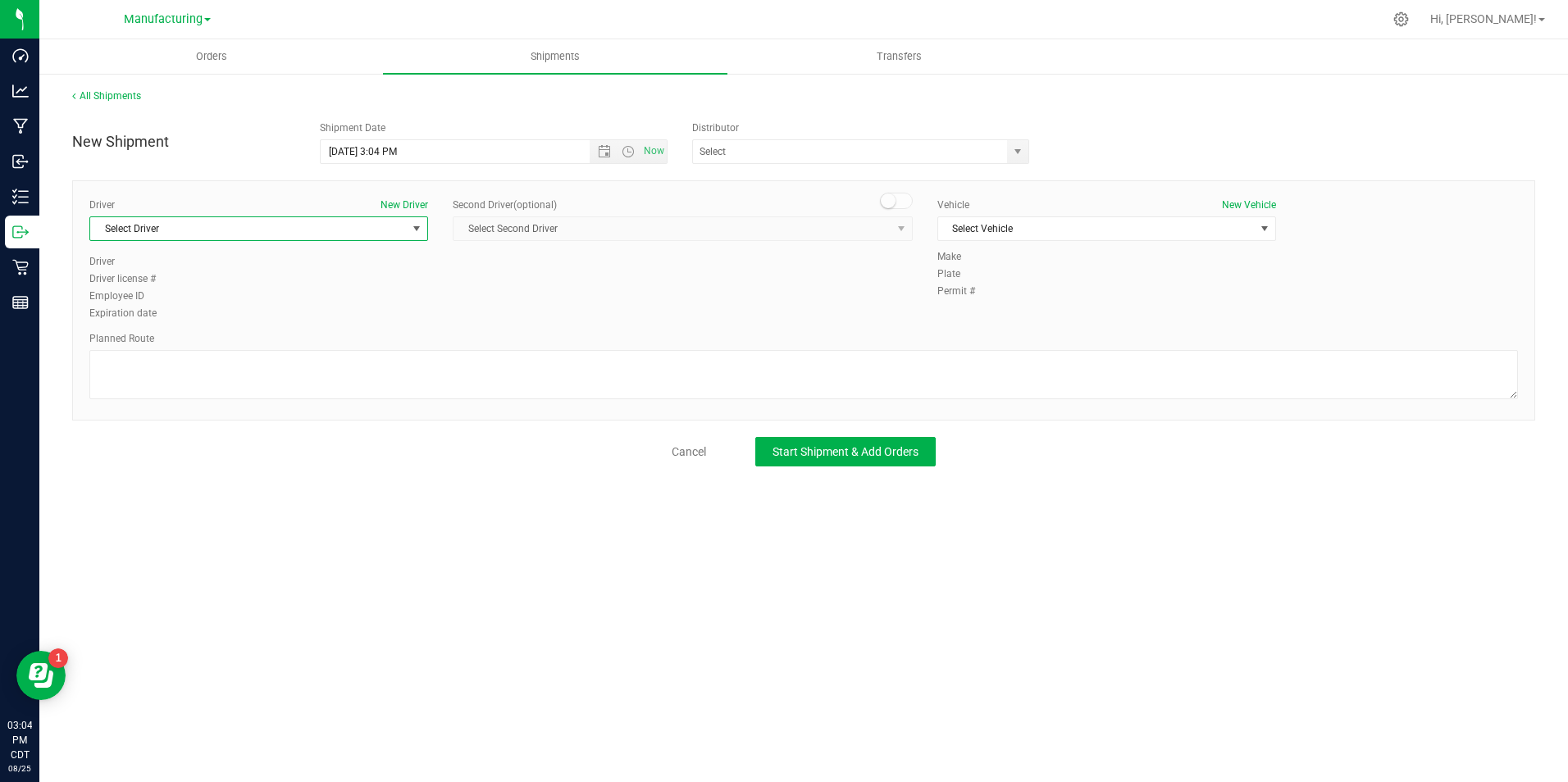
drag, startPoint x: 202, startPoint y: 222, endPoint x: 189, endPoint y: 247, distance: 28.2
click at [201, 222] on span "Select Driver" at bounding box center [248, 229] width 317 height 23
click at [180, 301] on li "[PERSON_NAME]" at bounding box center [259, 298] width 337 height 25
click at [1031, 229] on span "Select Vehicle" at bounding box center [1097, 229] width 317 height 23
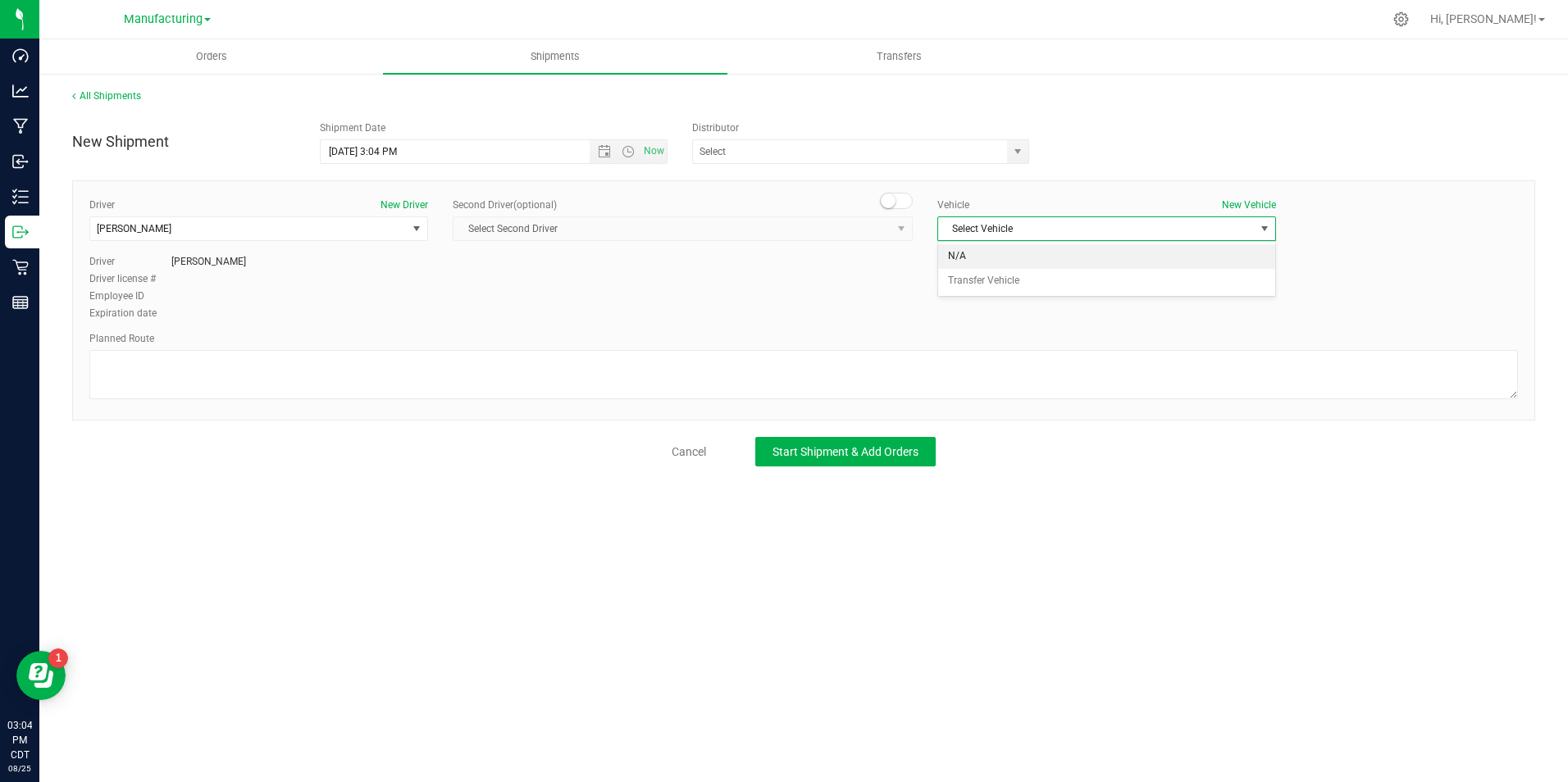
click at [1019, 261] on li "N/A" at bounding box center [1107, 256] width 337 height 25
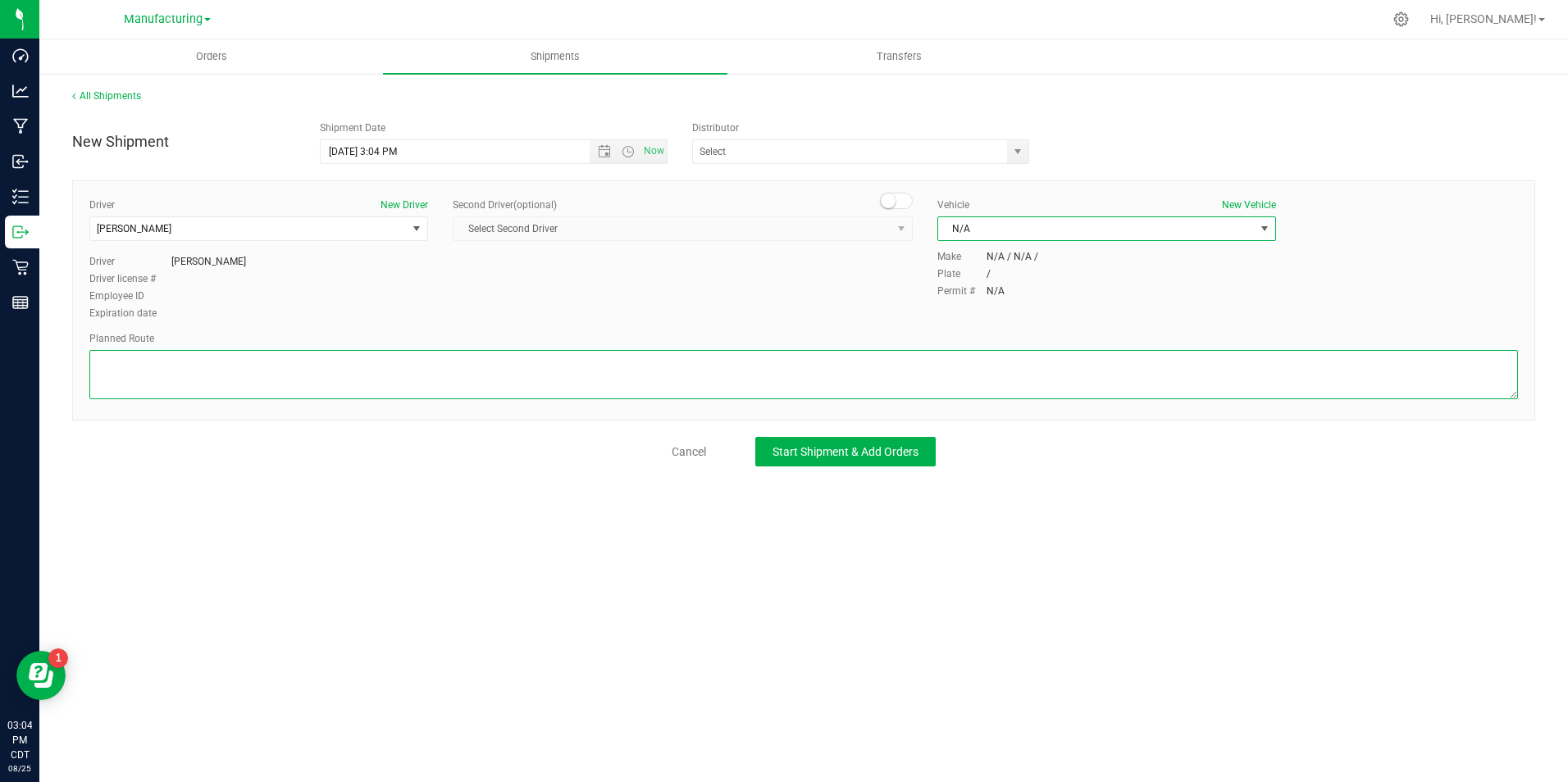
click at [937, 390] on textarea at bounding box center [803, 375] width 1428 height 49
type textarea "Packaging to stockroom"
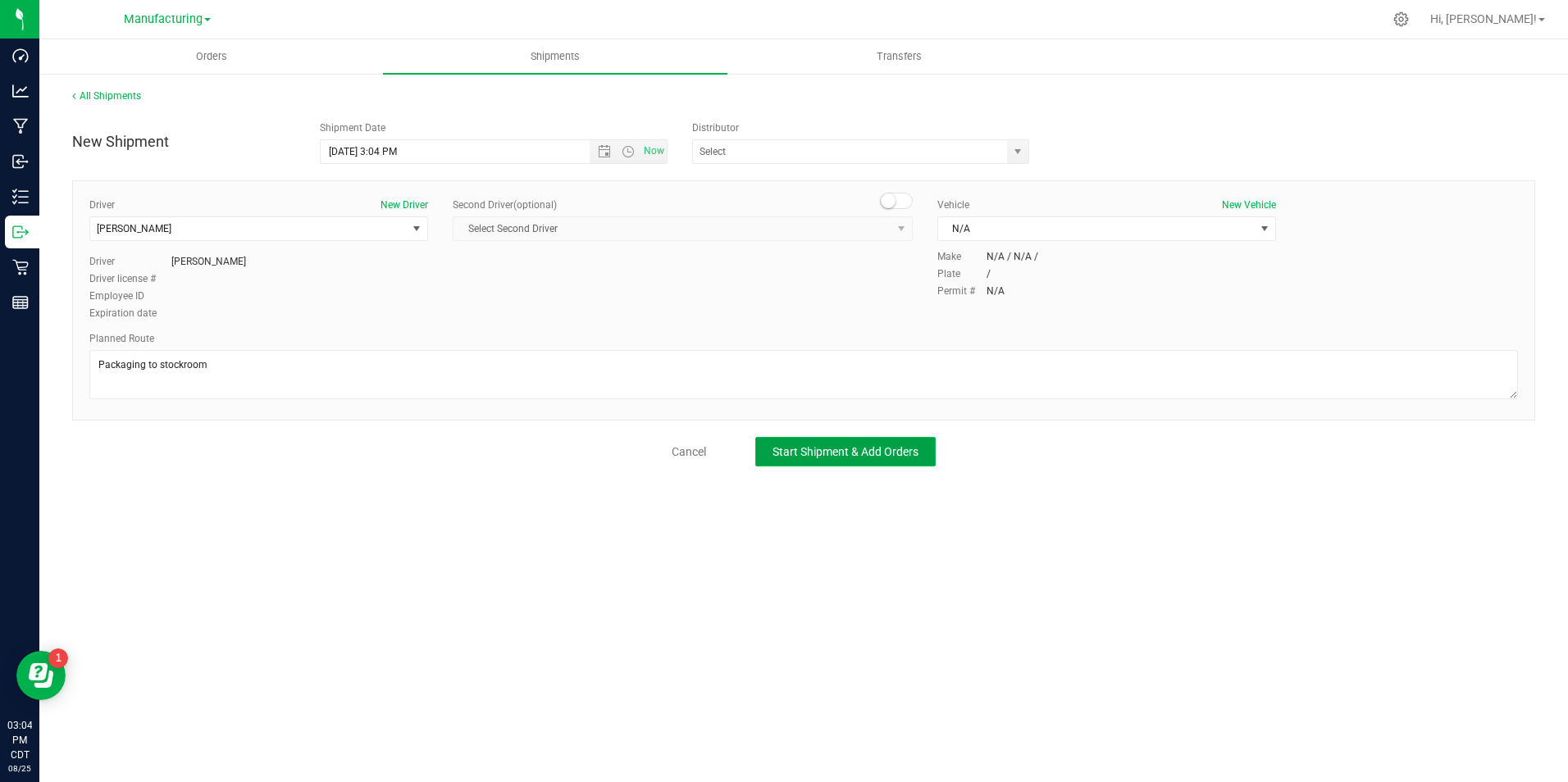
drag, startPoint x: 912, startPoint y: 443, endPoint x: 923, endPoint y: 441, distance: 11.2
click at [912, 444] on button "Start Shipment & Add Orders" at bounding box center [845, 452] width 180 height 30
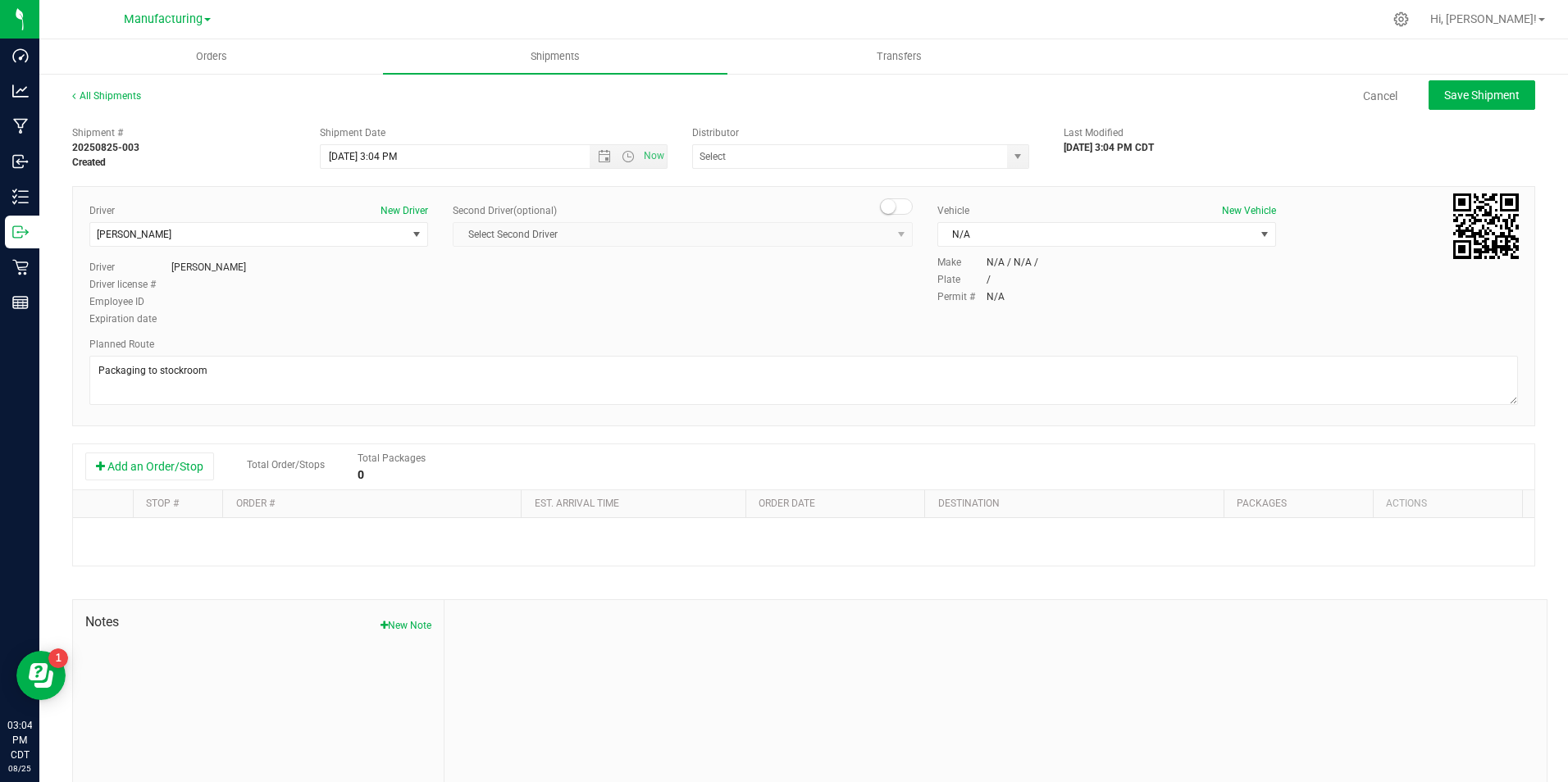
drag, startPoint x: 177, startPoint y: 463, endPoint x: 280, endPoint y: 485, distance: 105.3
click at [178, 464] on button "Add an Order/Stop" at bounding box center [149, 467] width 129 height 28
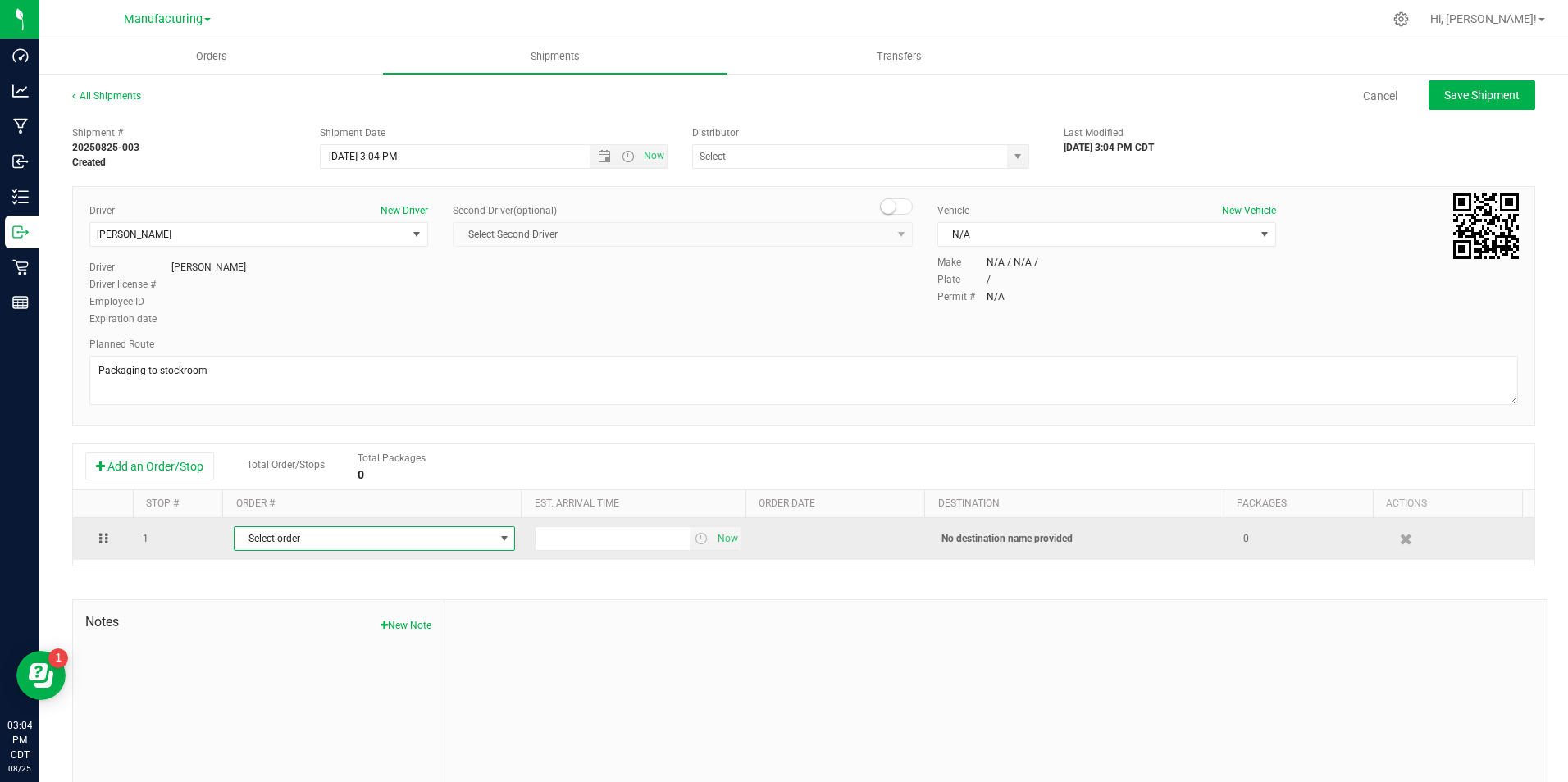
click at [349, 537] on span "Select order" at bounding box center [363, 539] width 259 height 23
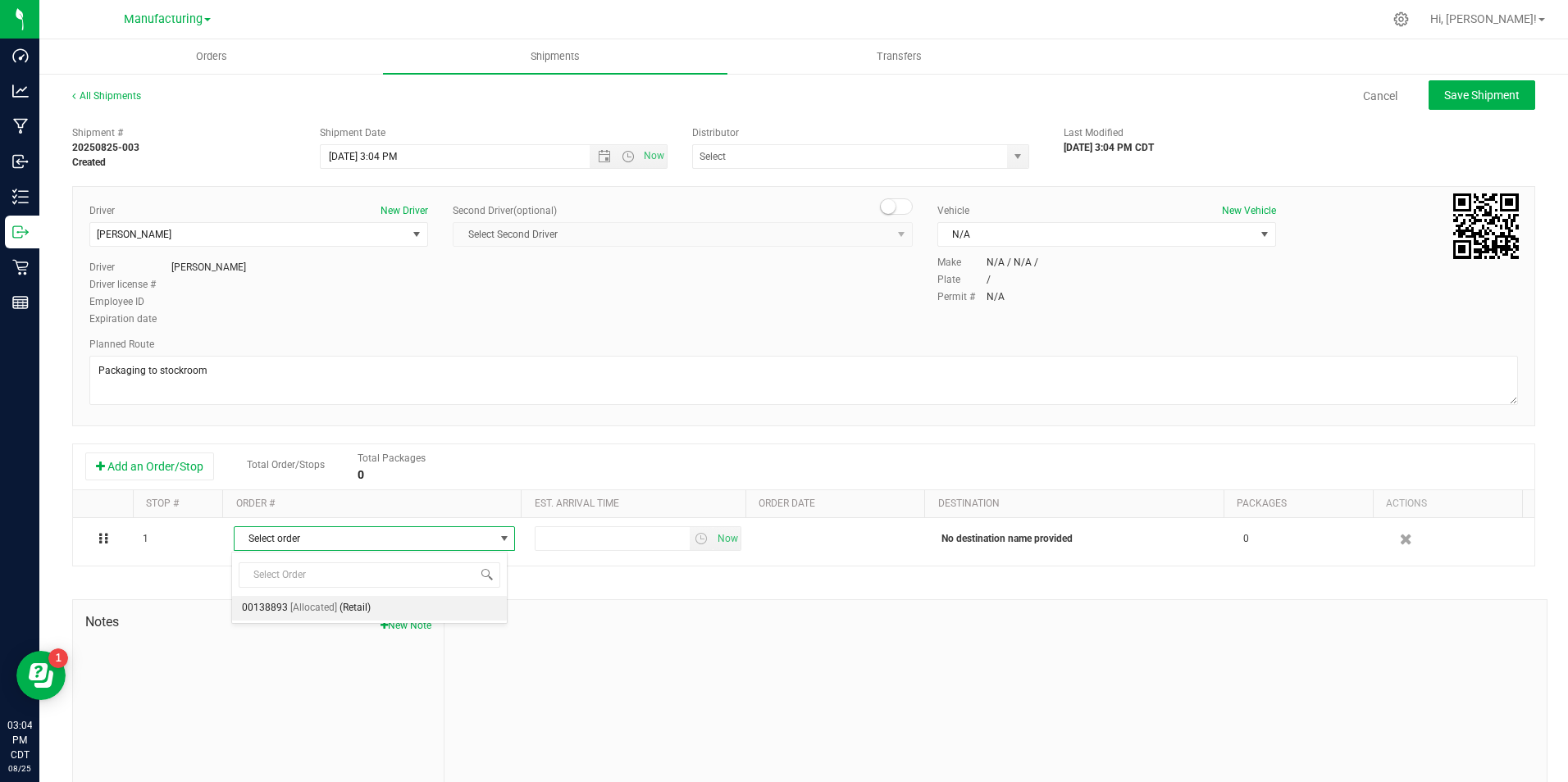
drag, startPoint x: 386, startPoint y: 615, endPoint x: 435, endPoint y: 603, distance: 50.4
click at [387, 614] on li "00138893 [Allocated] (Retail)" at bounding box center [369, 608] width 275 height 25
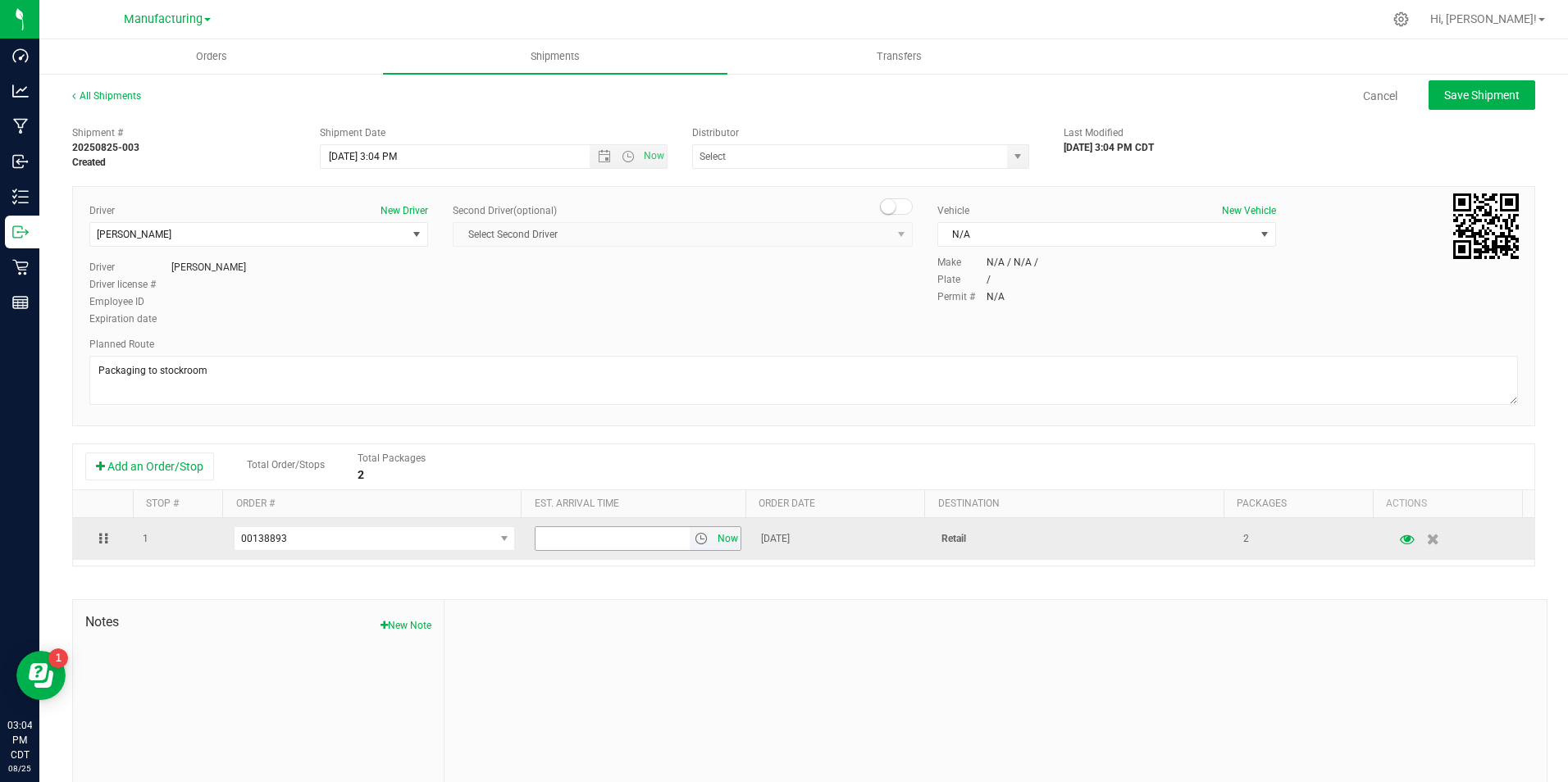
click at [726, 534] on span "Now" at bounding box center [728, 539] width 28 height 24
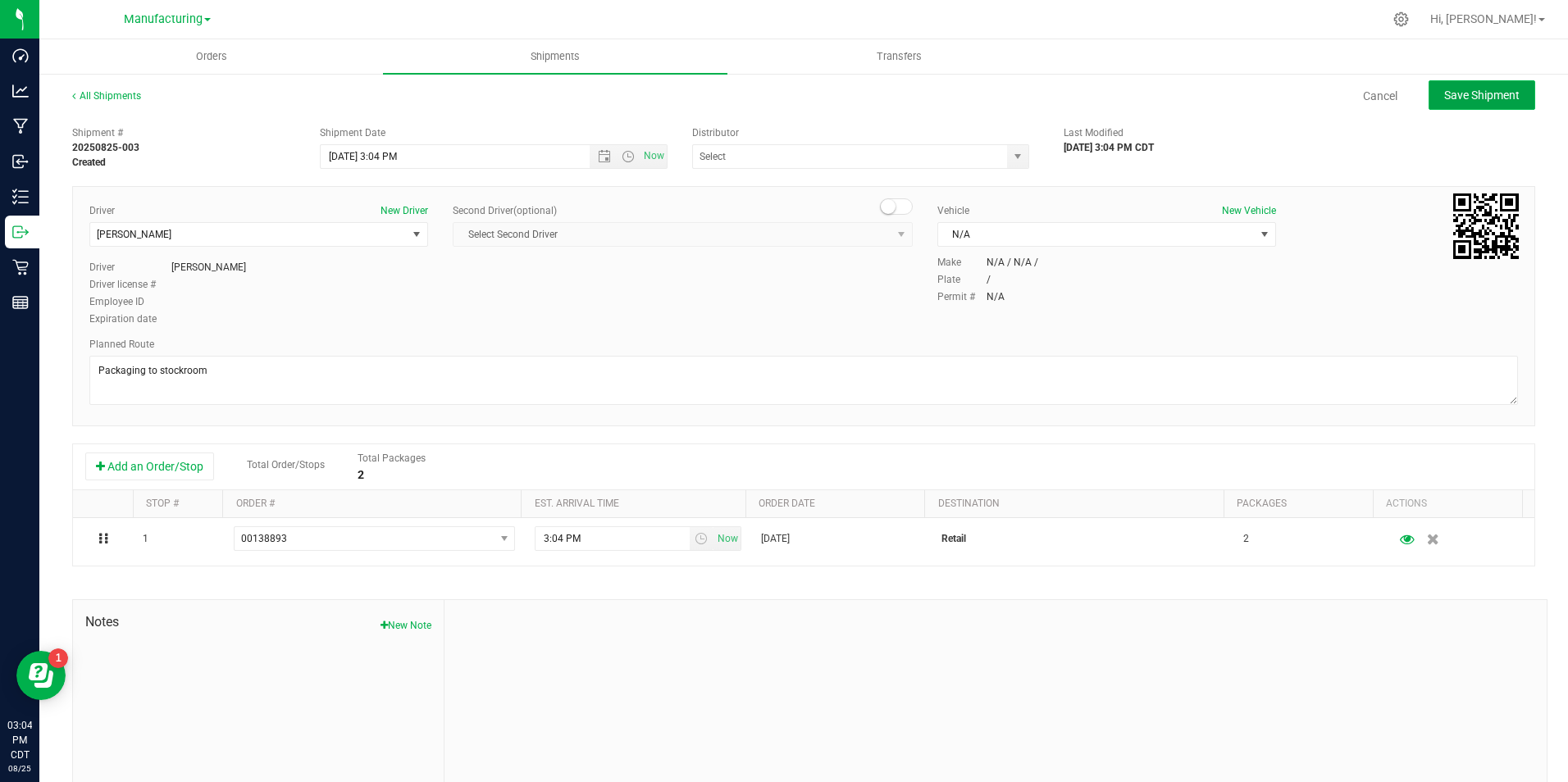
click at [1444, 101] on span "Save Shipment" at bounding box center [1482, 95] width 76 height 13
type input "[DATE] 8:04 PM"
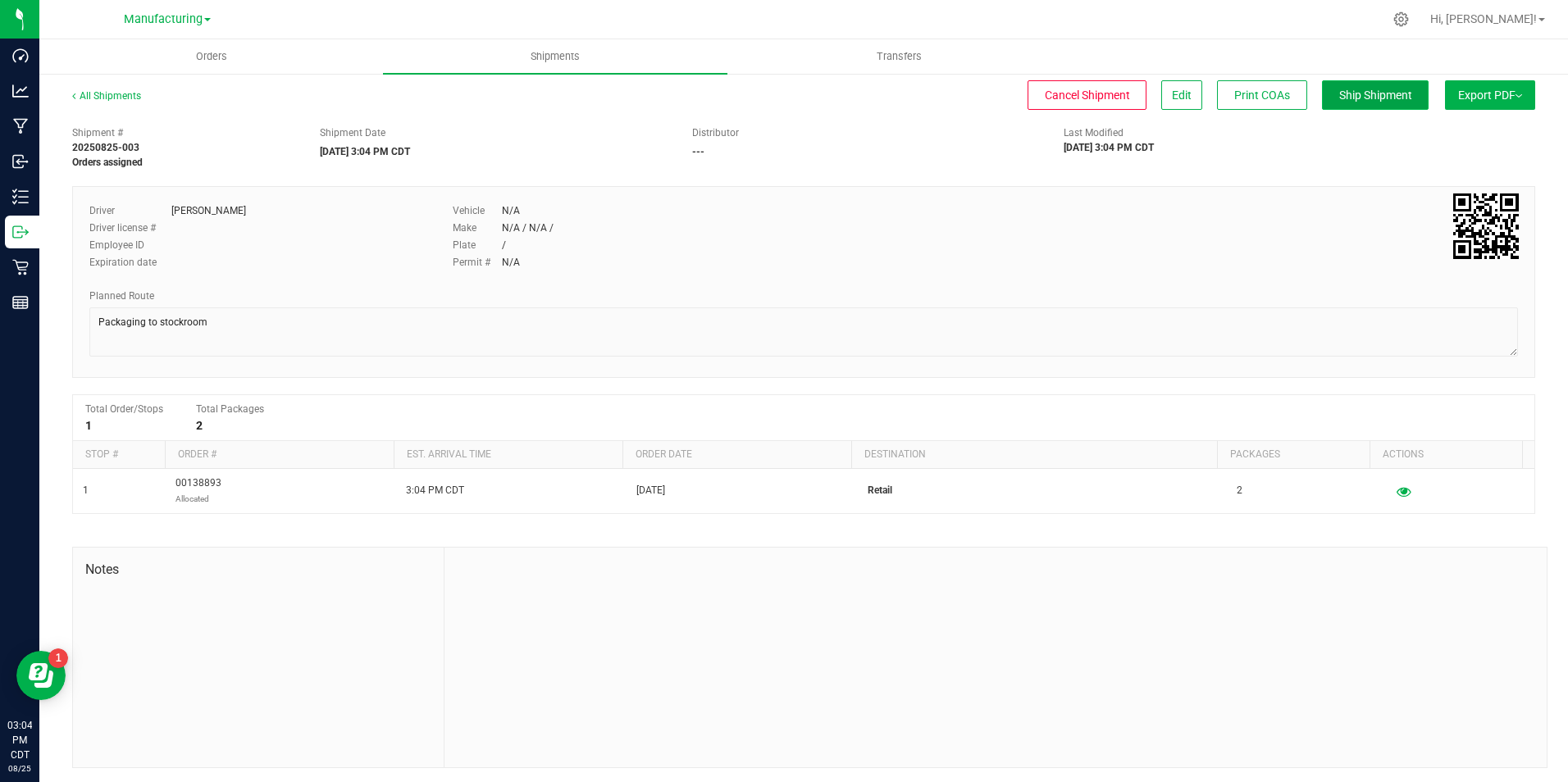
click at [1366, 94] on span "Ship Shipment" at bounding box center [1375, 95] width 73 height 13
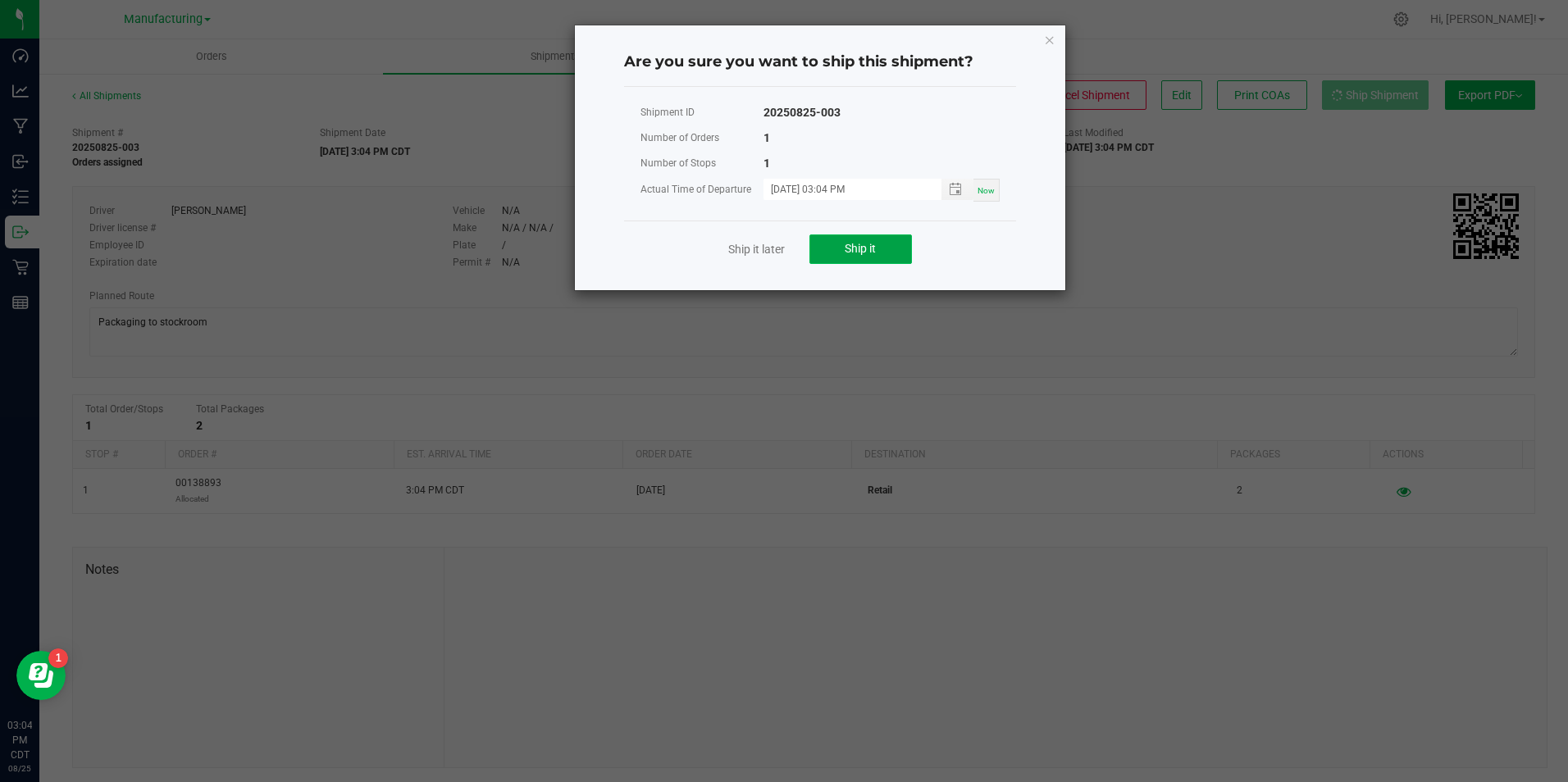
click at [865, 262] on button "Ship it" at bounding box center [860, 249] width 103 height 30
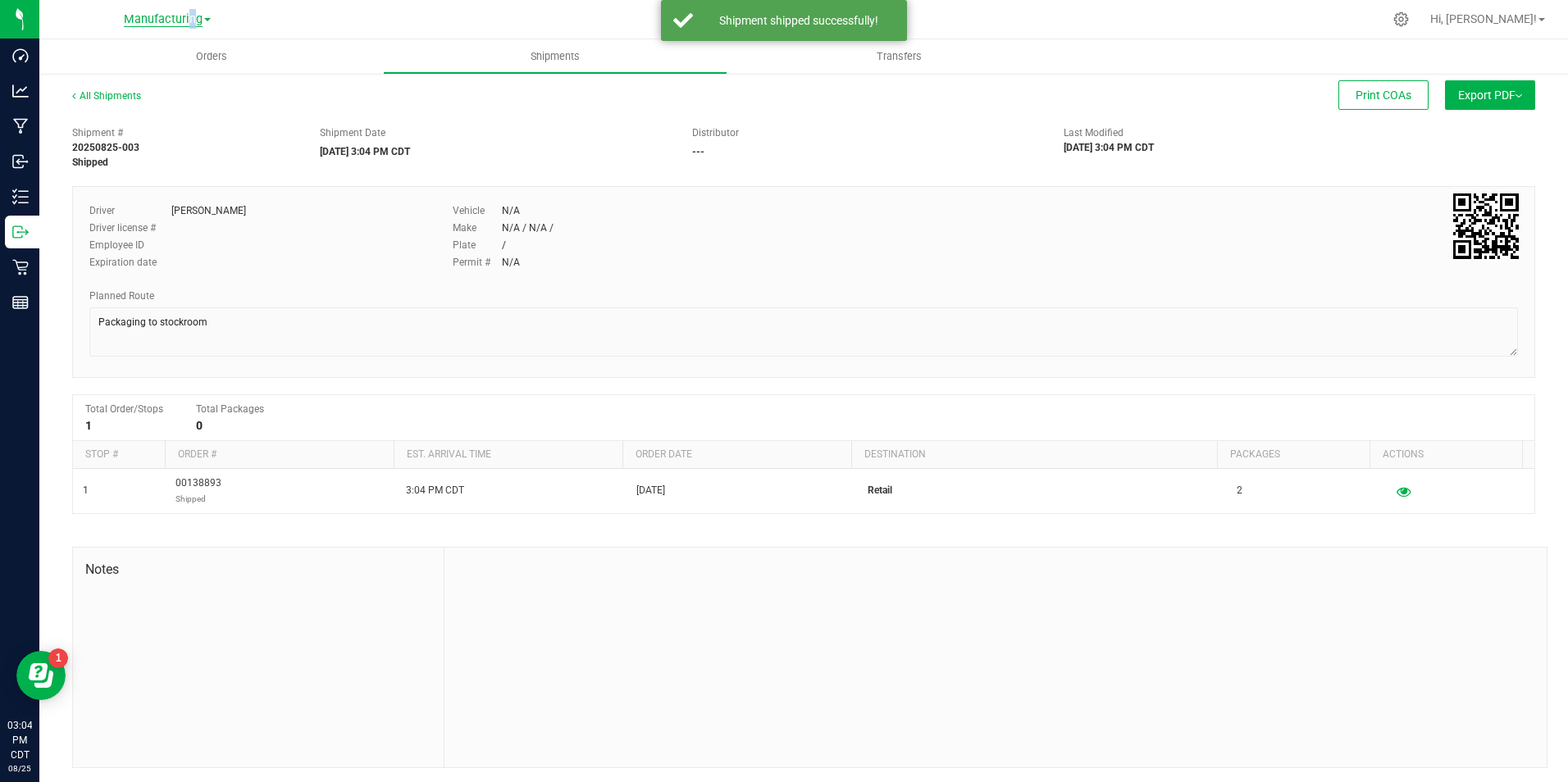
click at [186, 18] on span "Manufacturing" at bounding box center [163, 19] width 79 height 15
drag, startPoint x: 186, startPoint y: 18, endPoint x: 95, endPoint y: 104, distance: 125.2
click at [95, 104] on link "Retail" at bounding box center [167, 101] width 240 height 22
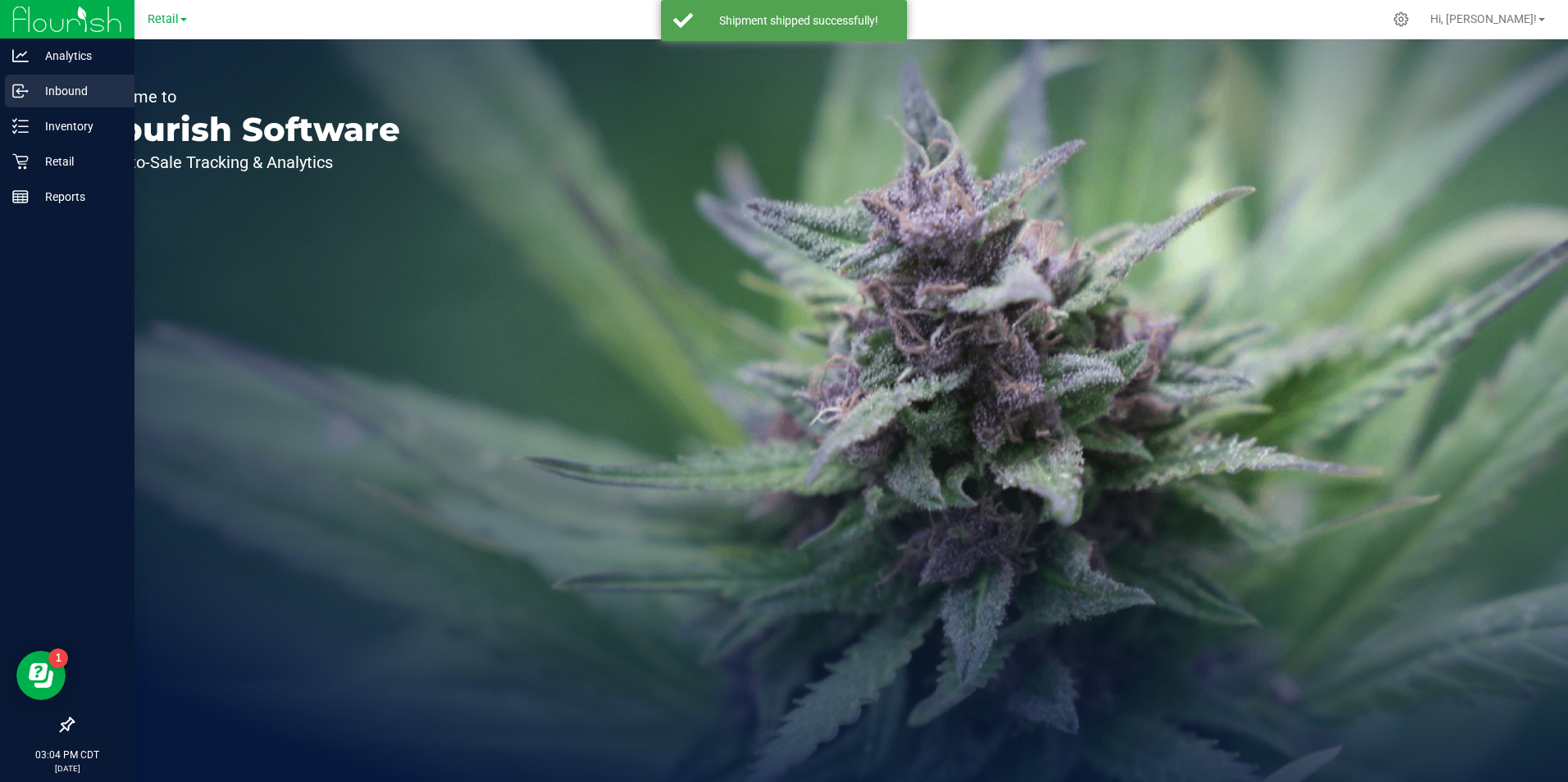
click at [0, 97] on html "Analytics Inbound Inventory Retail Reports 03:04 PM CDT [DATE] 08/25 Retail Cul…" at bounding box center [784, 391] width 1568 height 782
click at [13, 91] on icon at bounding box center [18, 91] width 10 height 12
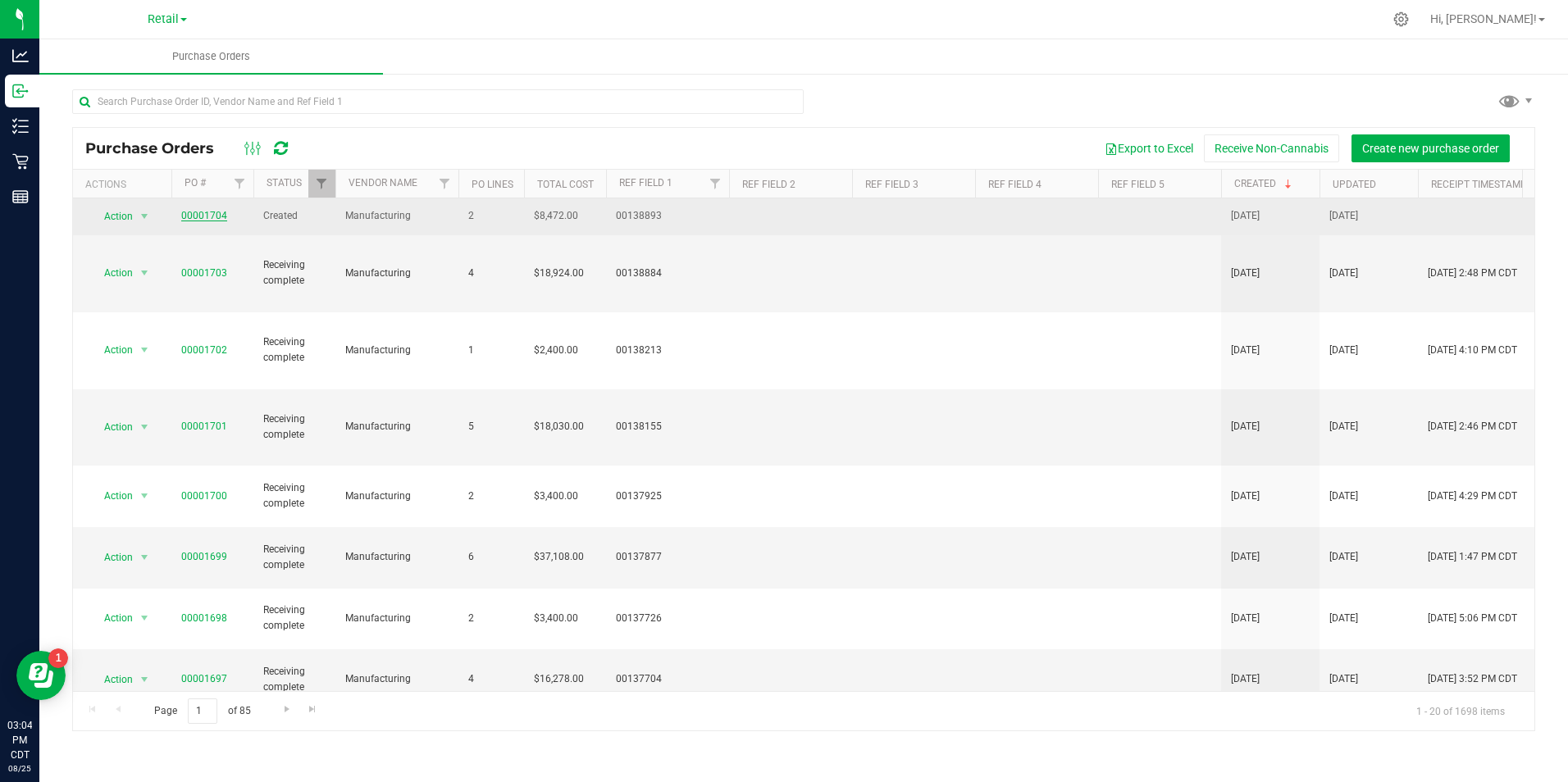
click at [213, 212] on link "00001704" at bounding box center [204, 215] width 46 height 11
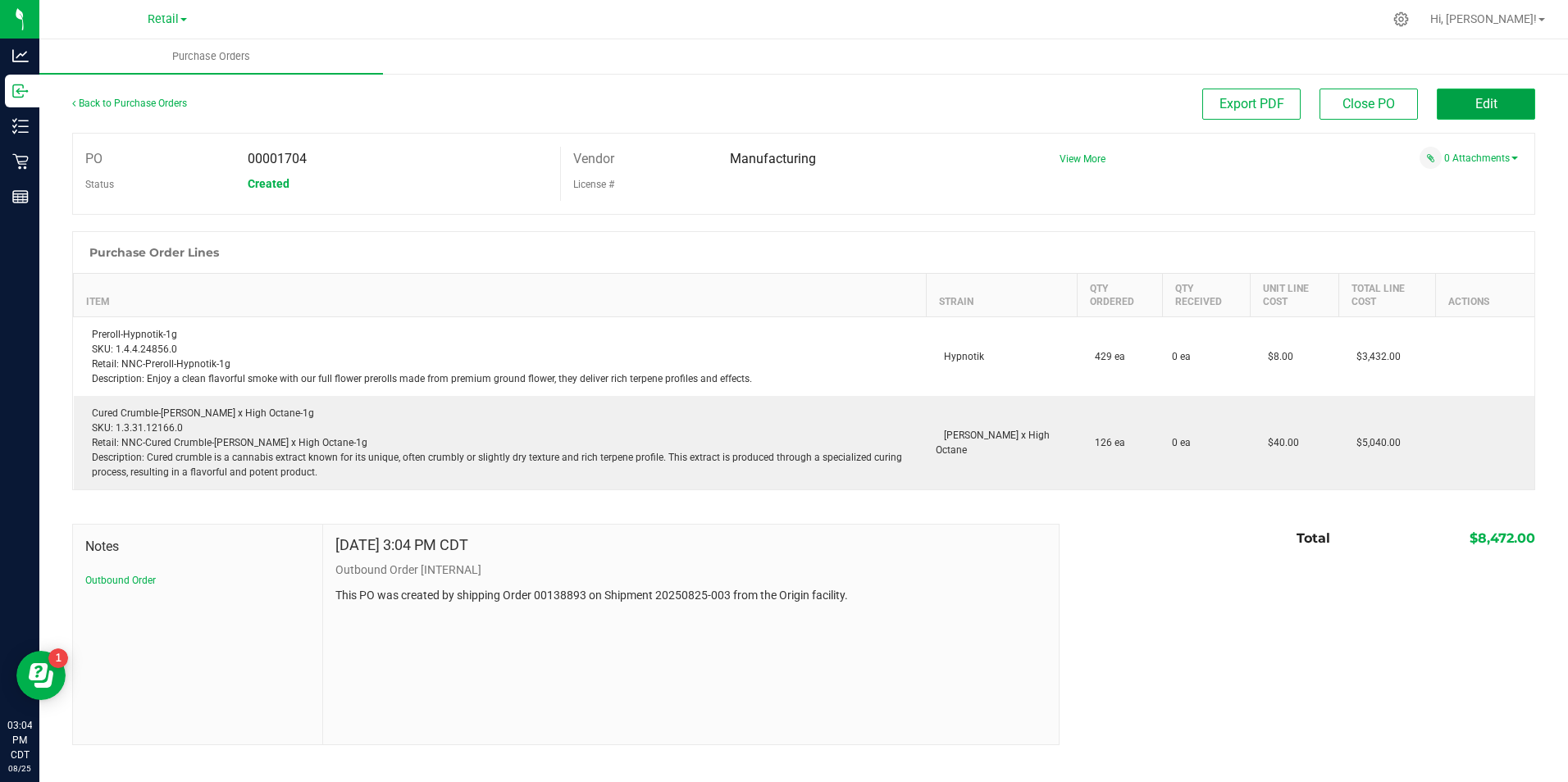
click at [1521, 103] on button "Edit" at bounding box center [1485, 104] width 98 height 31
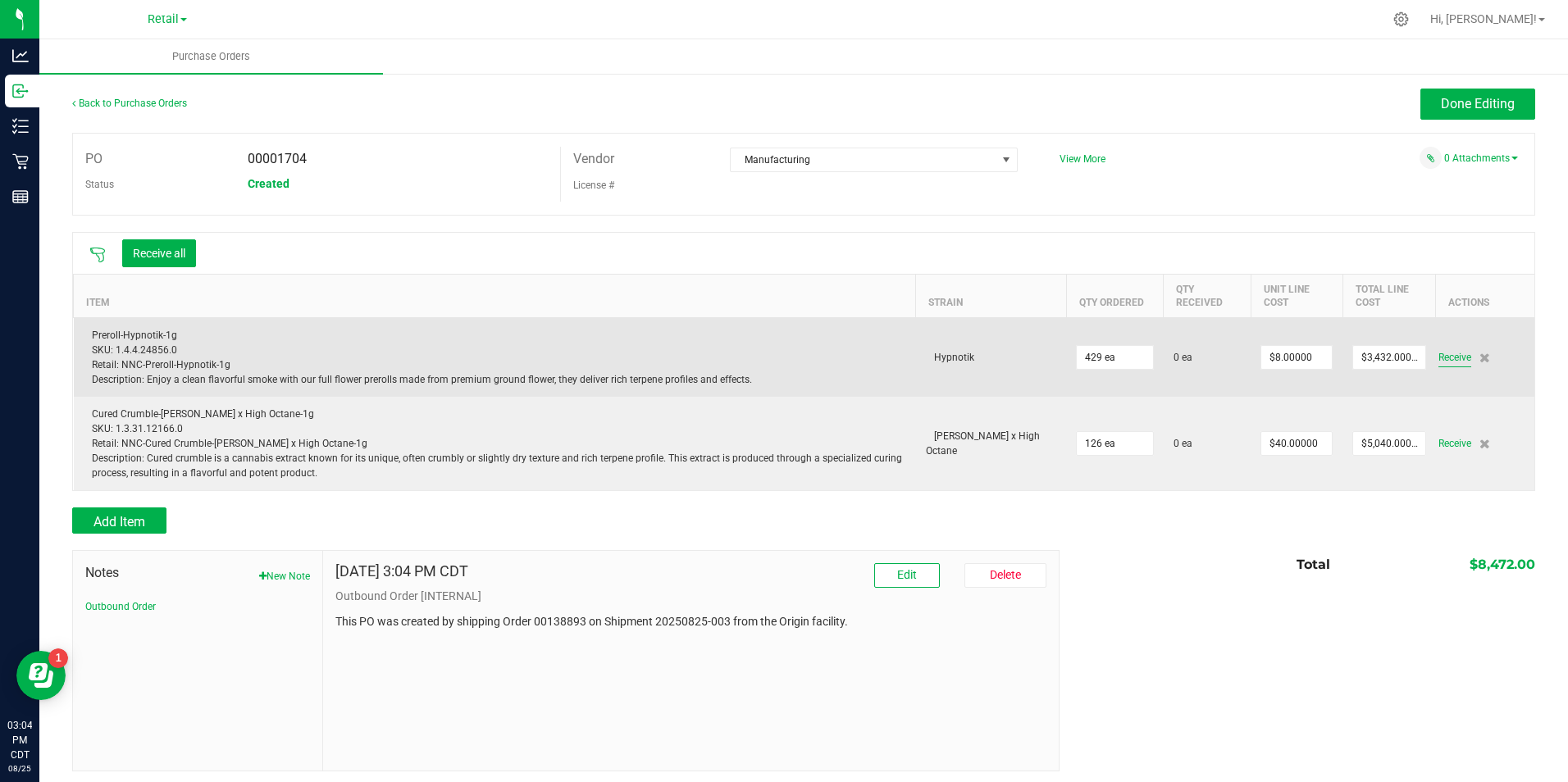
click at [1438, 356] on span "Receive" at bounding box center [1454, 357] width 32 height 19
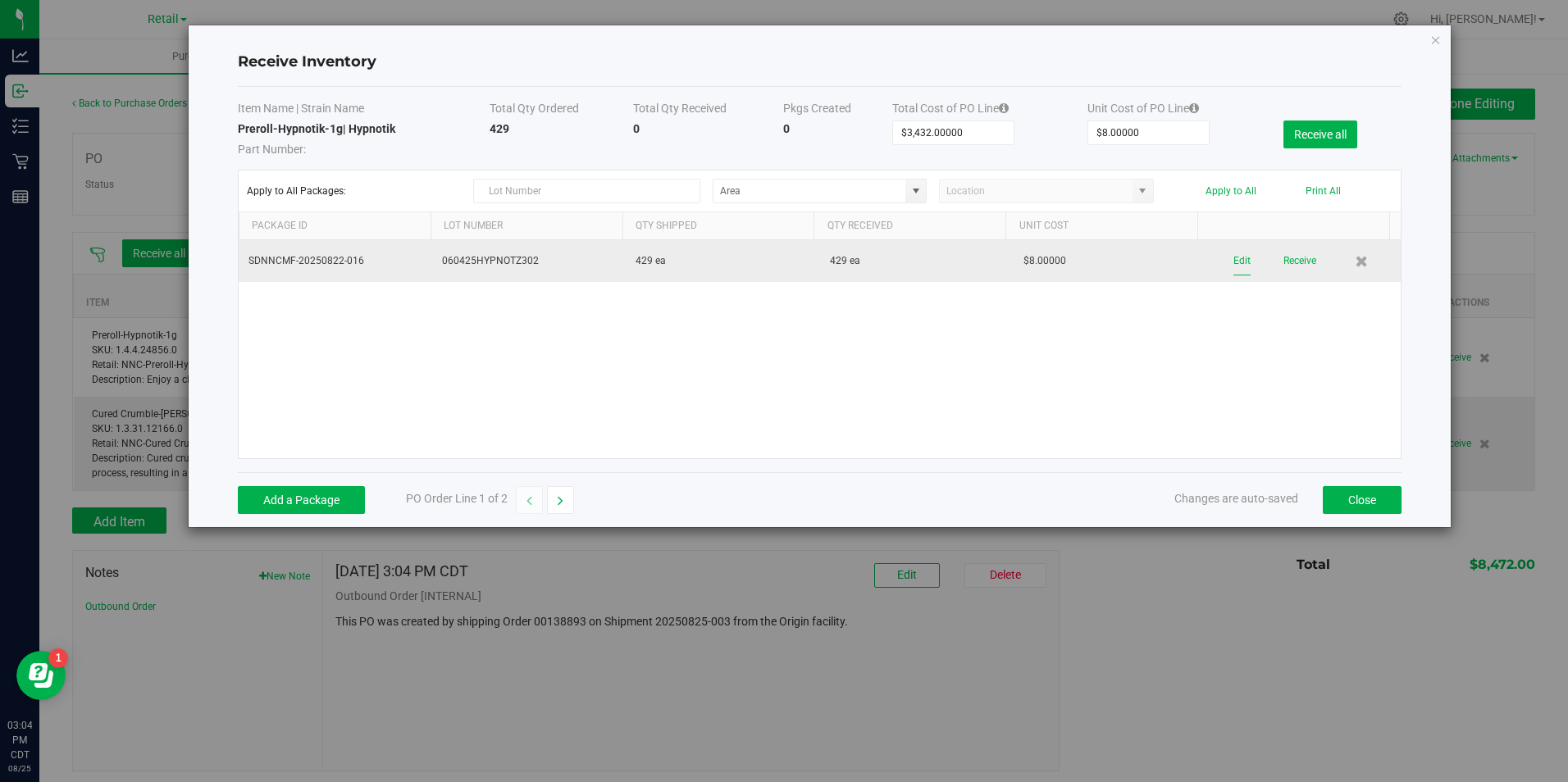
click at [1238, 262] on button "Edit" at bounding box center [1242, 261] width 18 height 29
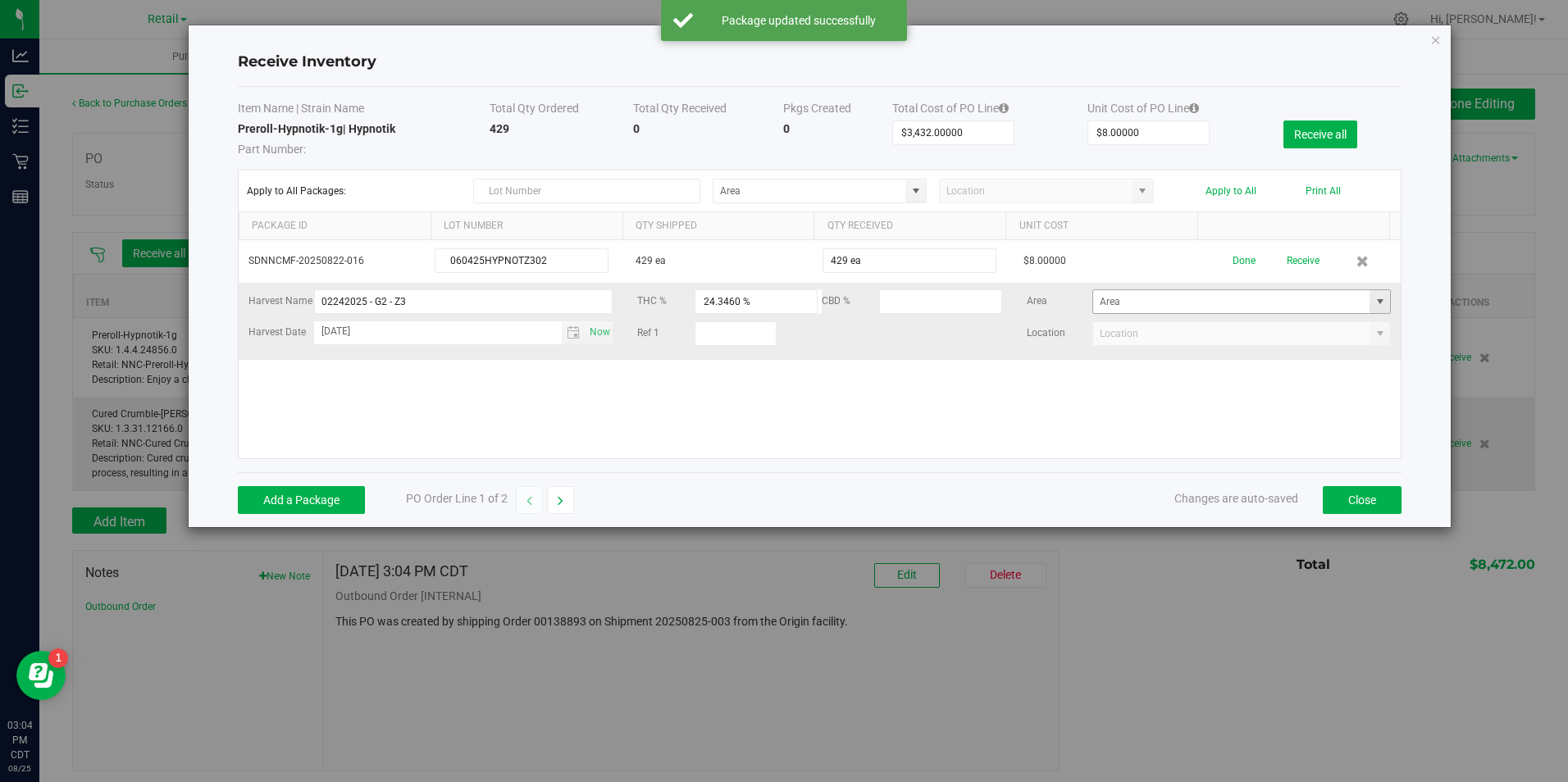
click at [1374, 300] on span at bounding box center [1380, 301] width 13 height 13
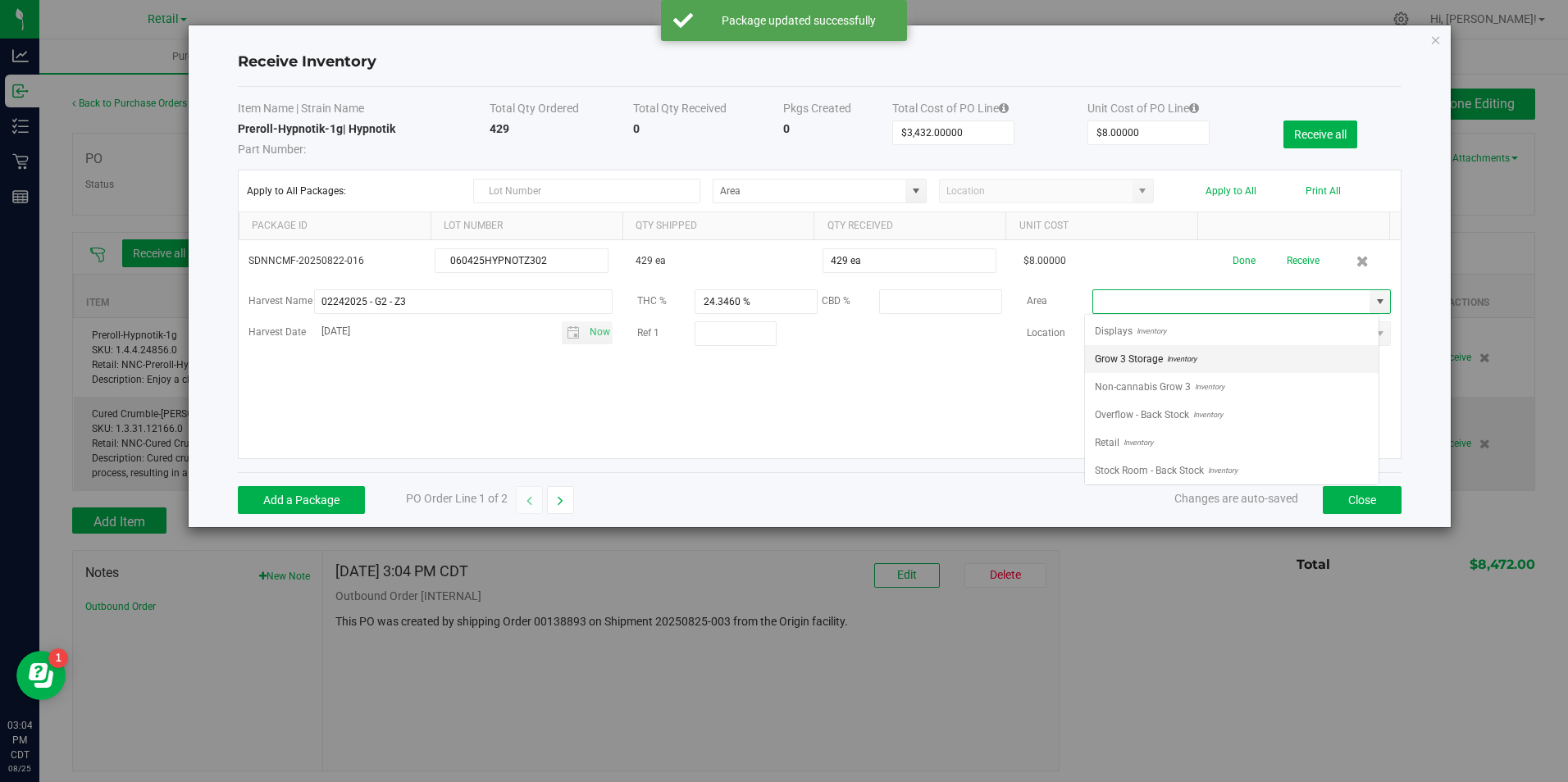
scroll to position [25, 294]
click at [1254, 441] on li "Retail Inventory" at bounding box center [1232, 442] width 293 height 28
type input "Retail"
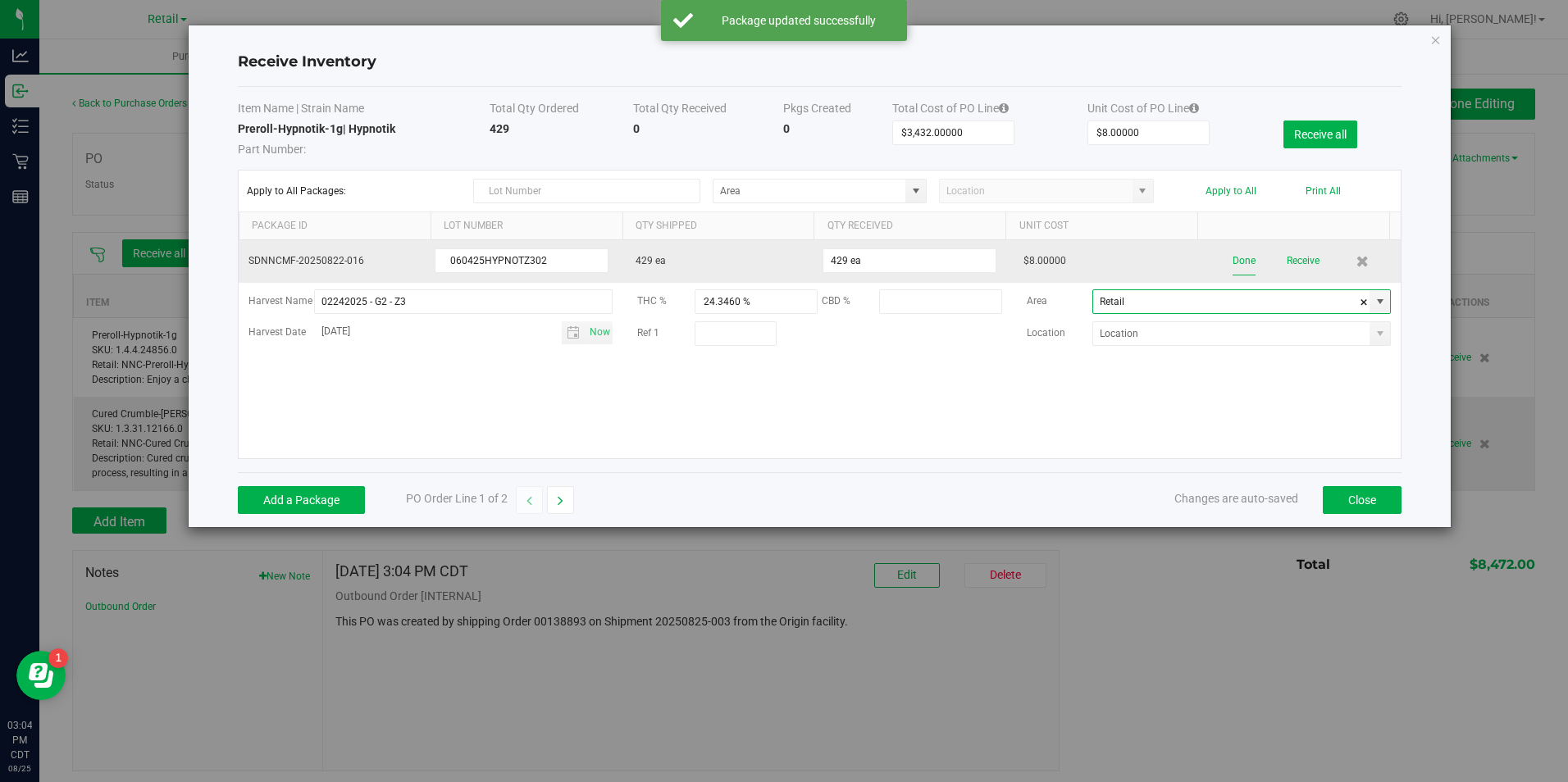
click at [1234, 262] on button "Done" at bounding box center [1244, 261] width 23 height 29
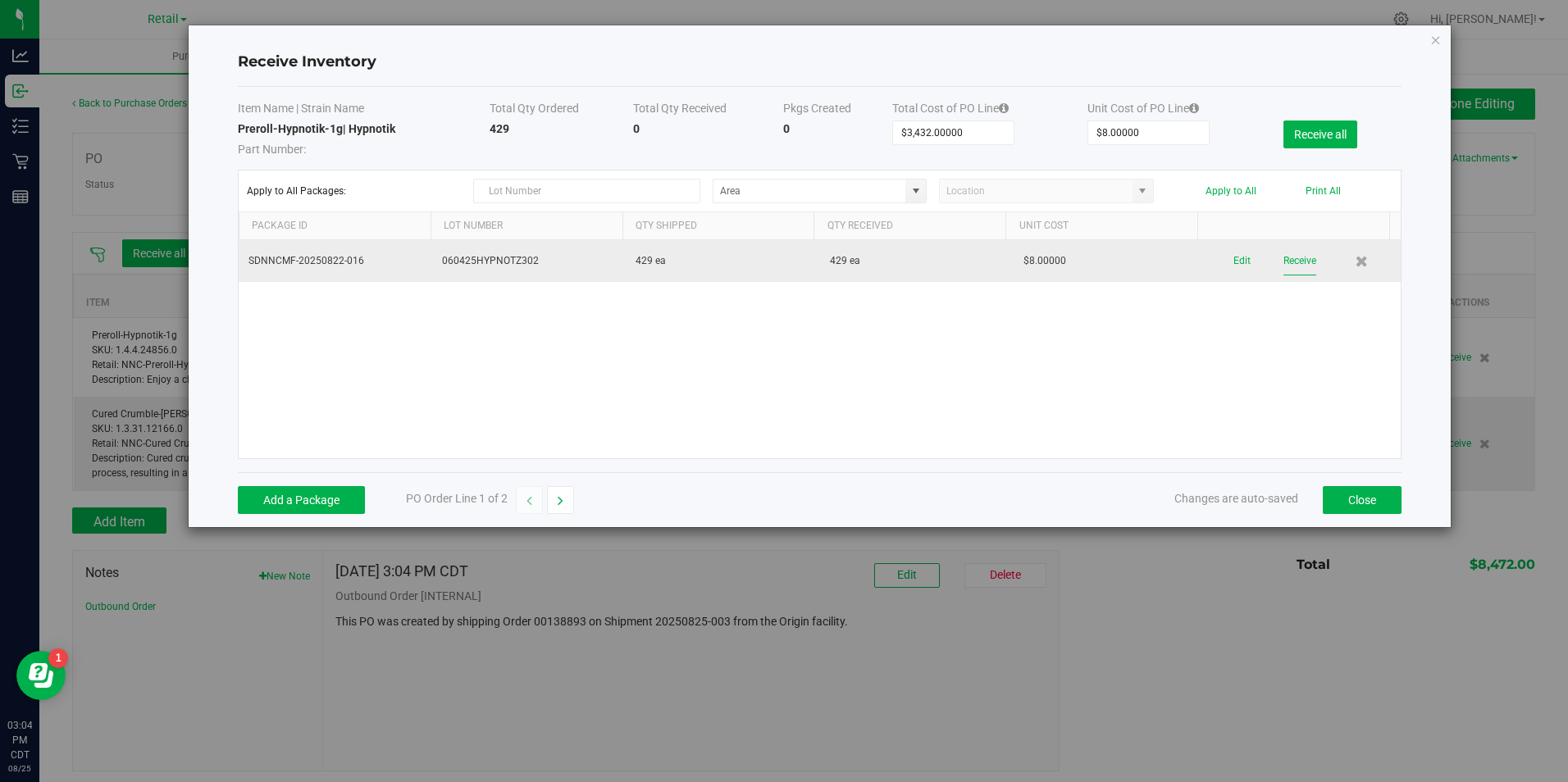
click at [1286, 258] on button "Receive" at bounding box center [1299, 261] width 32 height 29
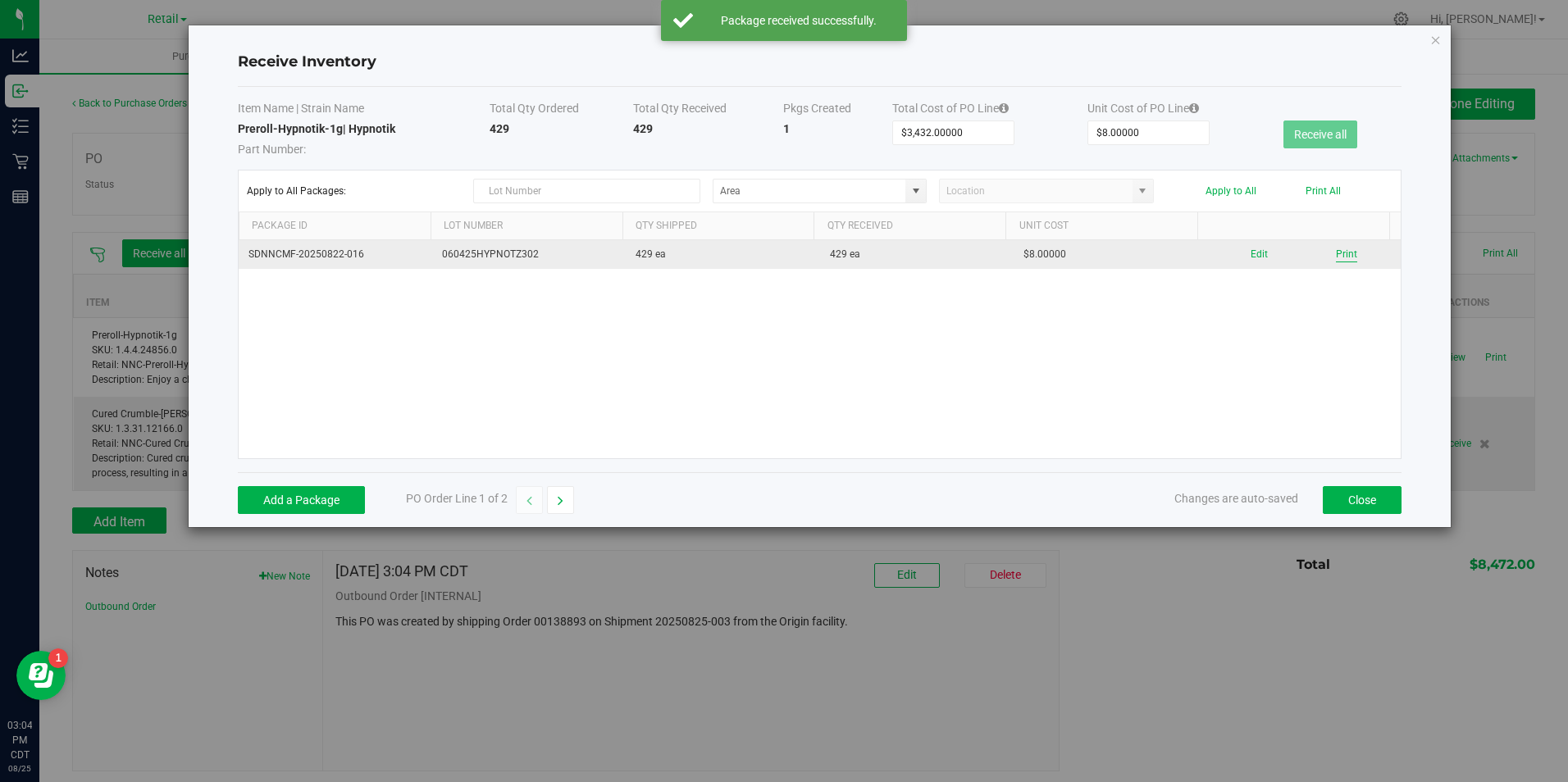
click at [1336, 253] on button "Print" at bounding box center [1347, 255] width 21 height 16
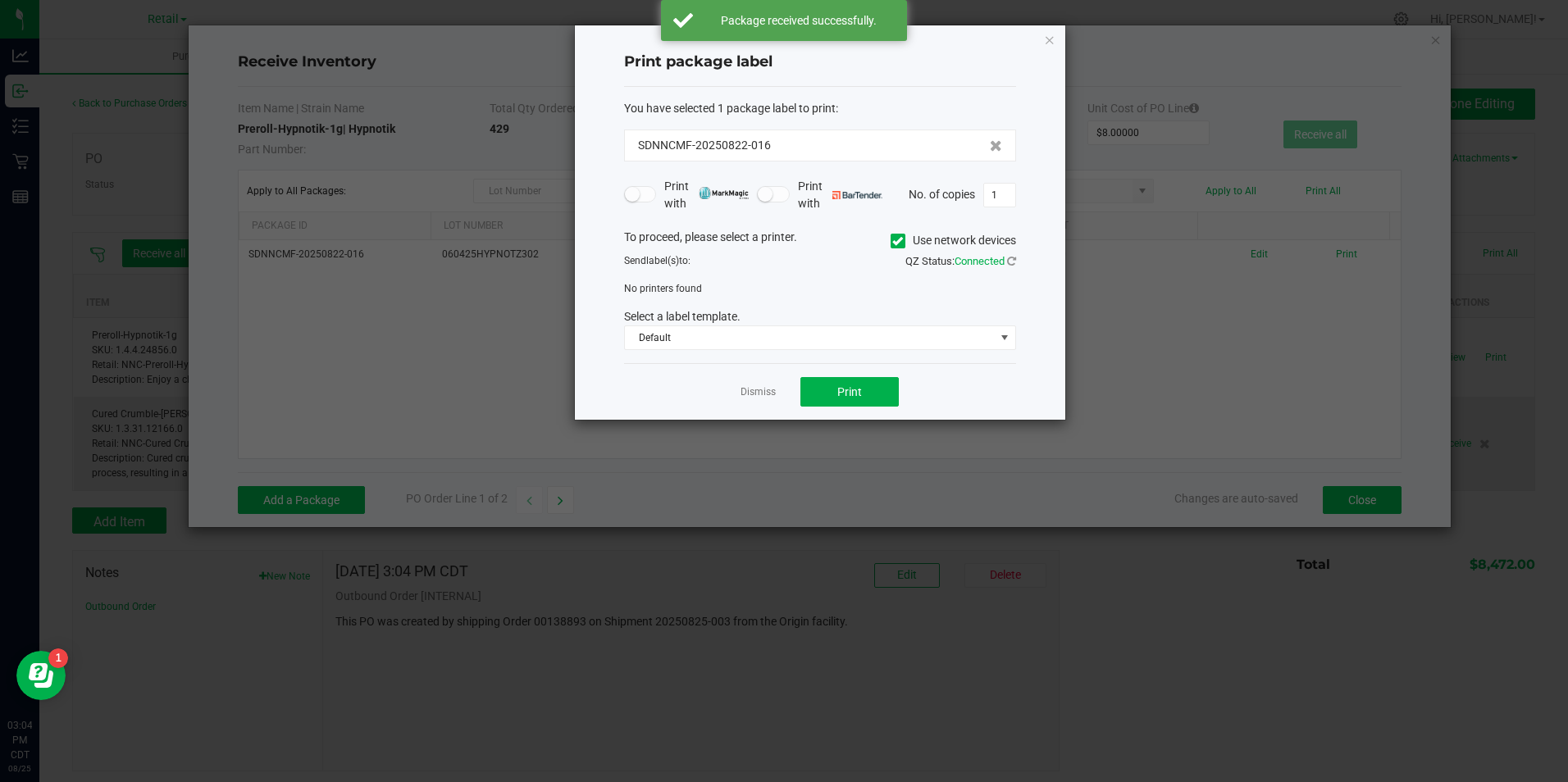
click at [900, 241] on icon at bounding box center [897, 241] width 11 height 0
click at [0, 0] on input "Use network devices" at bounding box center [0, 0] width 0 height 0
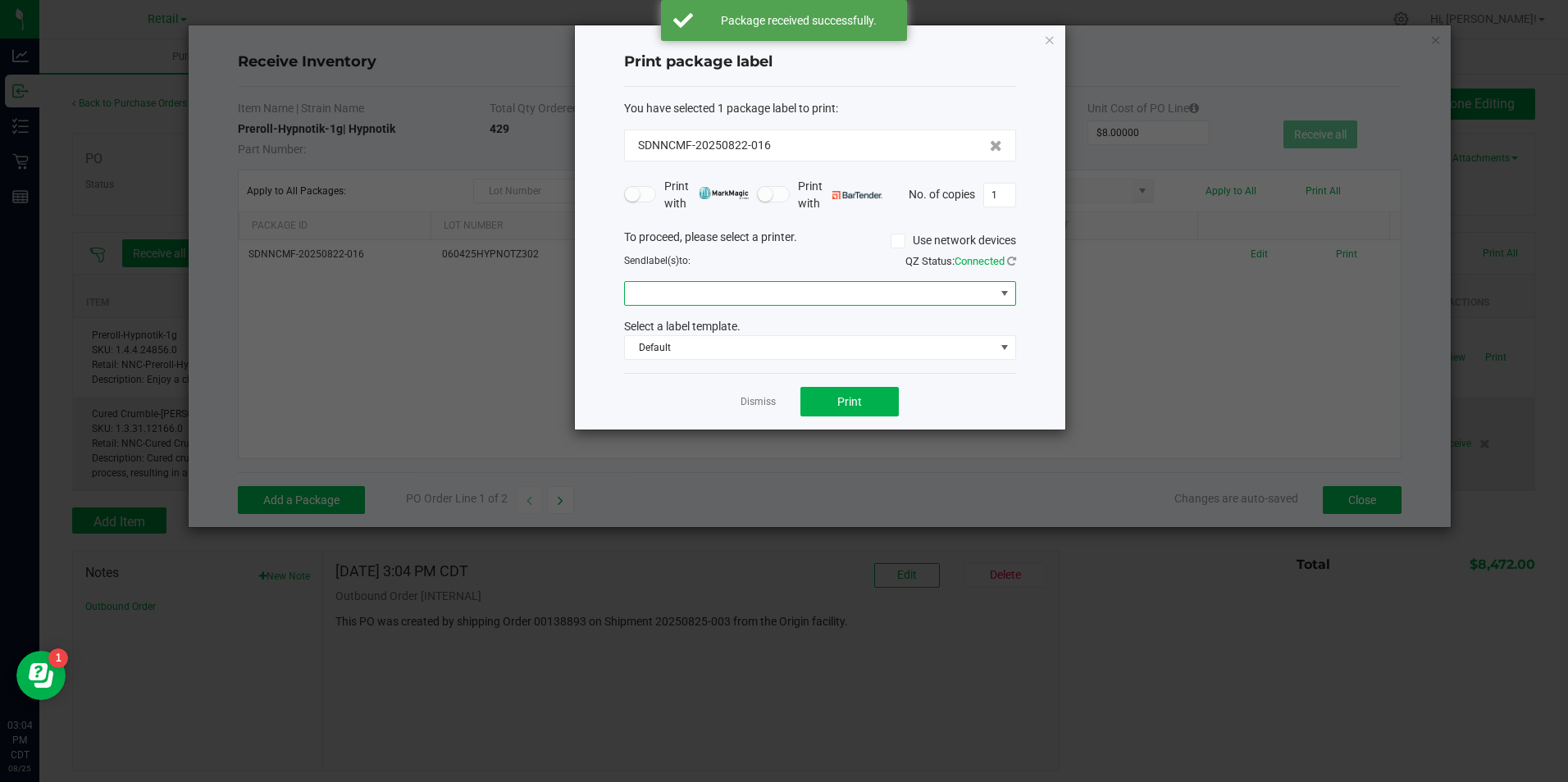
click at [904, 299] on span at bounding box center [809, 293] width 370 height 23
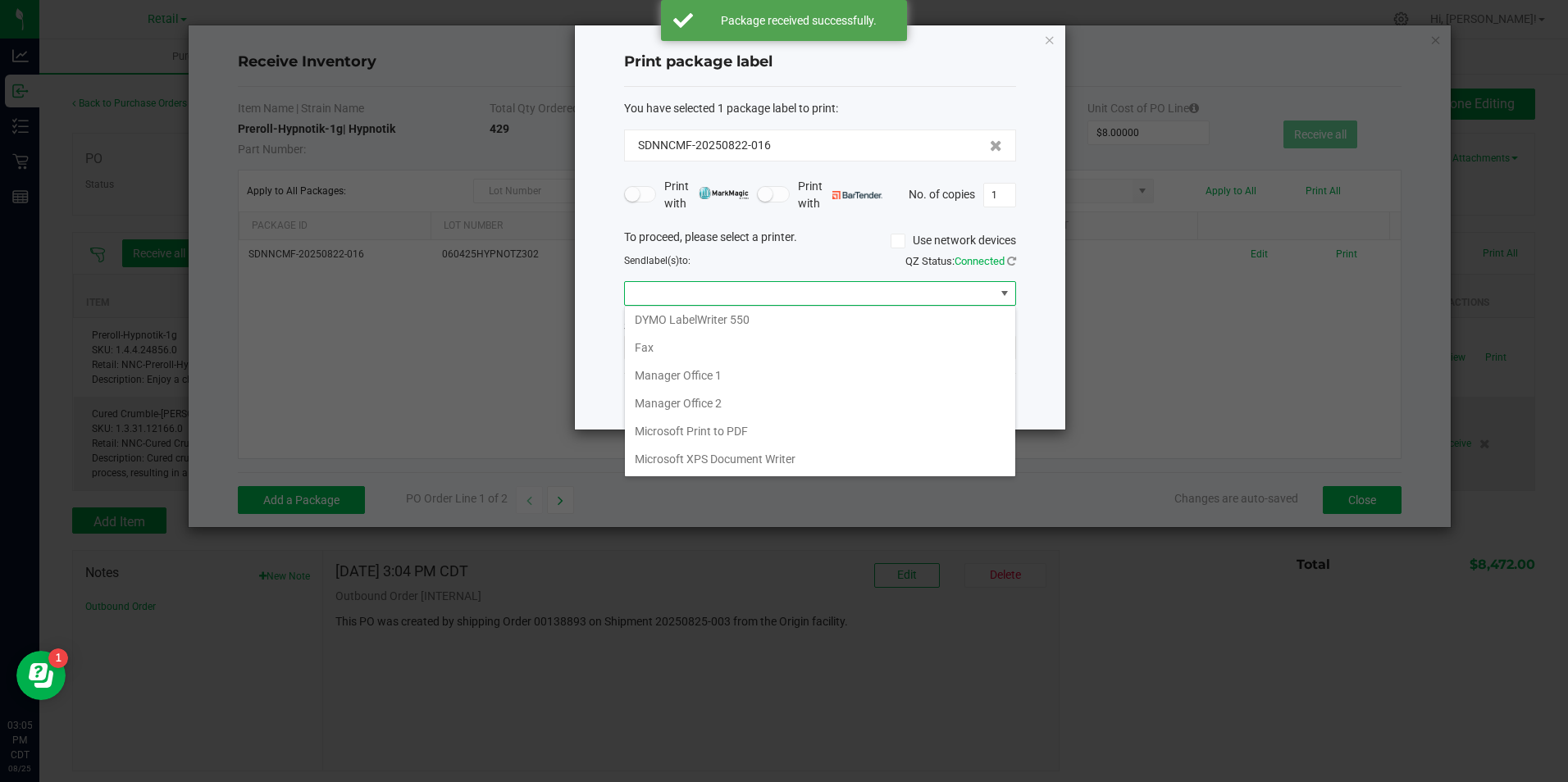
scroll to position [170, 0]
drag, startPoint x: 901, startPoint y: 454, endPoint x: 929, endPoint y: 409, distance: 53.0
click at [901, 451] on 1\) "ZDesigner ZD410-203dpi ZPL (Copy 1)" at bounding box center [820, 460] width 391 height 28
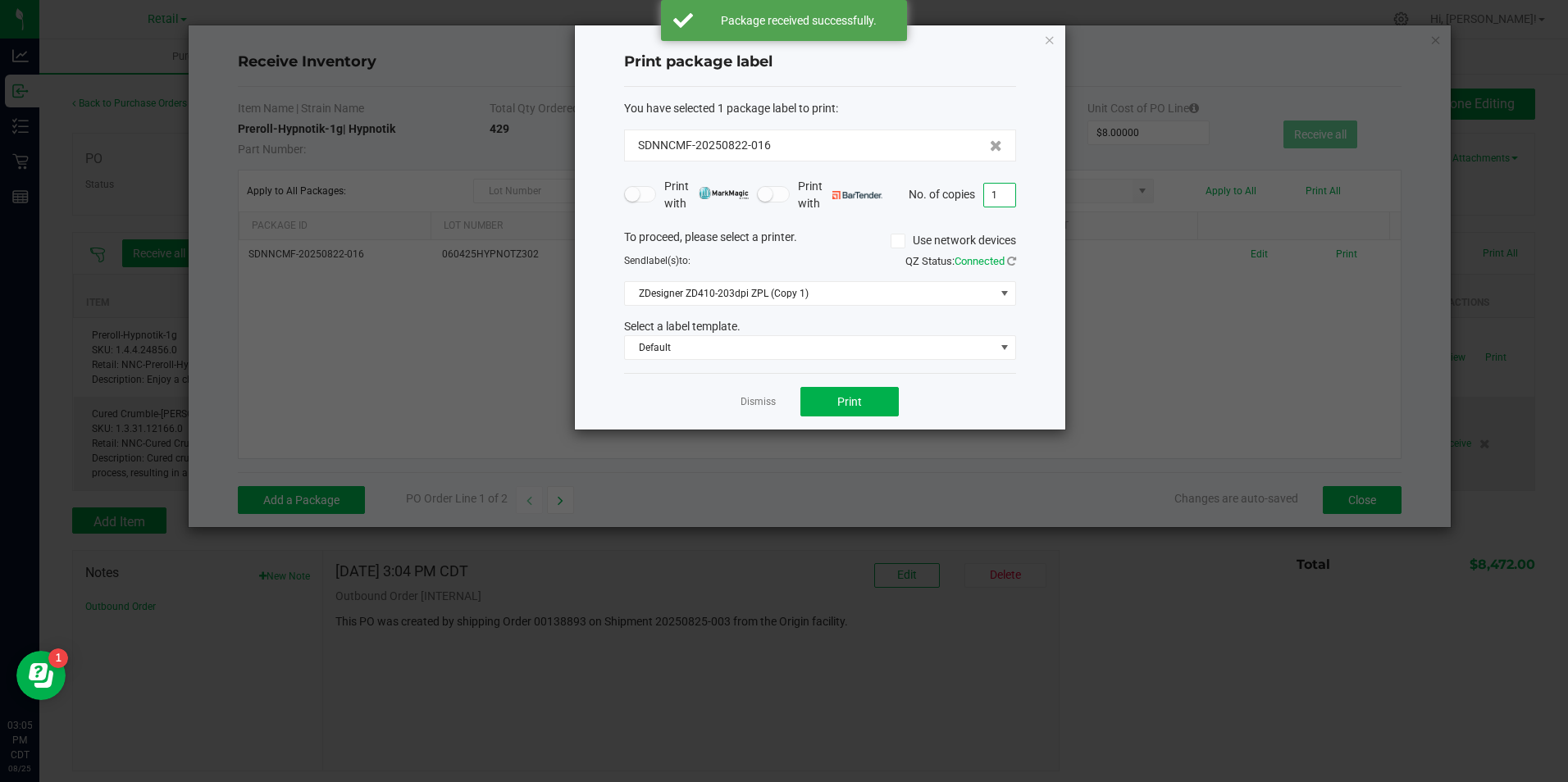
click at [1009, 187] on input "1" at bounding box center [999, 195] width 31 height 23
type input "4"
click at [832, 245] on div "To proceed, please select a printer. Use network devices" at bounding box center [820, 241] width 416 height 25
click at [828, 394] on button "Print" at bounding box center [850, 402] width 98 height 30
drag, startPoint x: 763, startPoint y: 405, endPoint x: 1035, endPoint y: 443, distance: 274.6
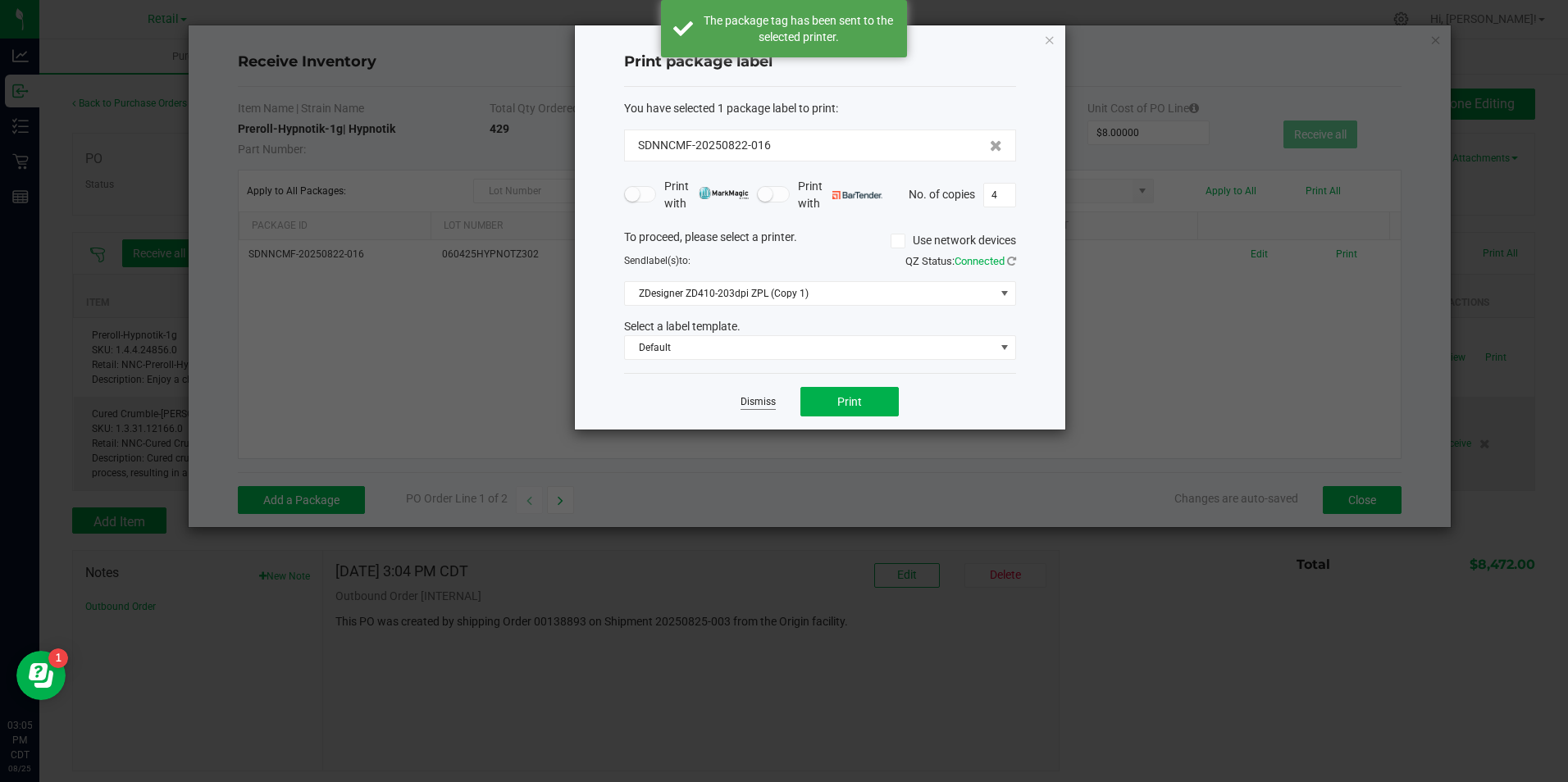
click at [763, 405] on link "Dismiss" at bounding box center [758, 402] width 35 height 14
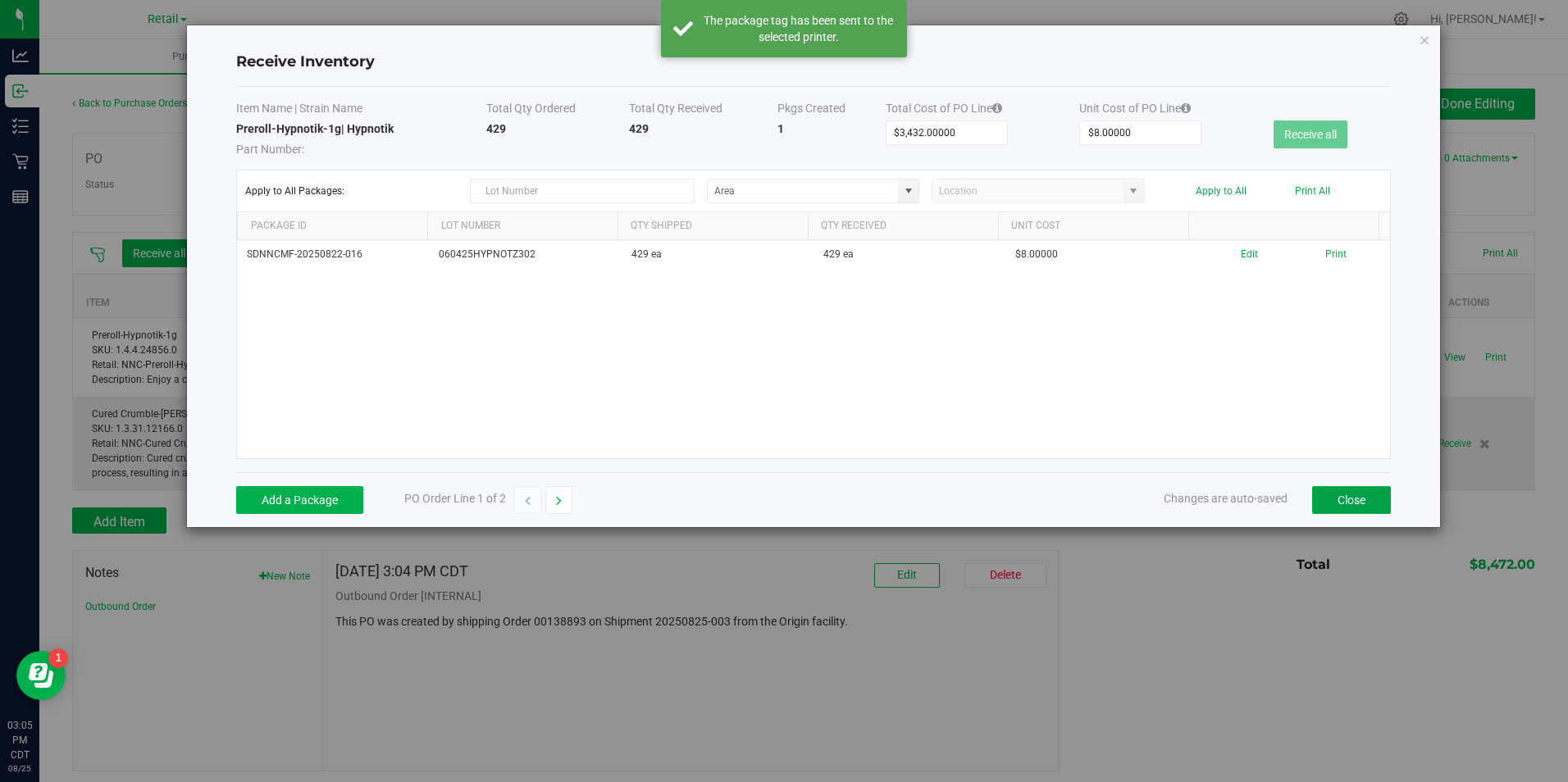
drag, startPoint x: 1383, startPoint y: 510, endPoint x: 1382, endPoint y: 502, distance: 8.1
click at [1383, 507] on button "Close" at bounding box center [1351, 500] width 79 height 28
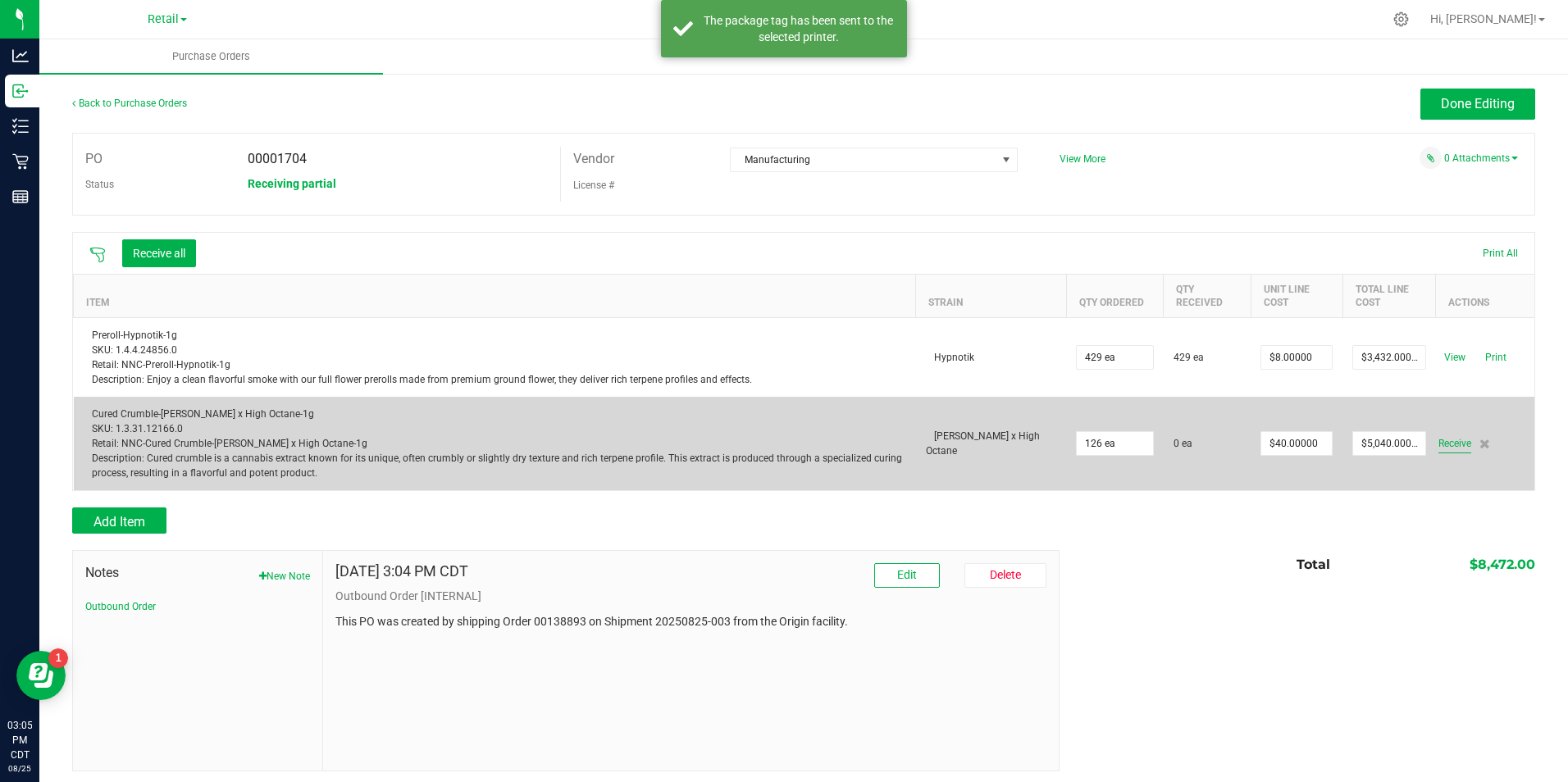
click at [1438, 437] on span "Receive" at bounding box center [1454, 443] width 32 height 19
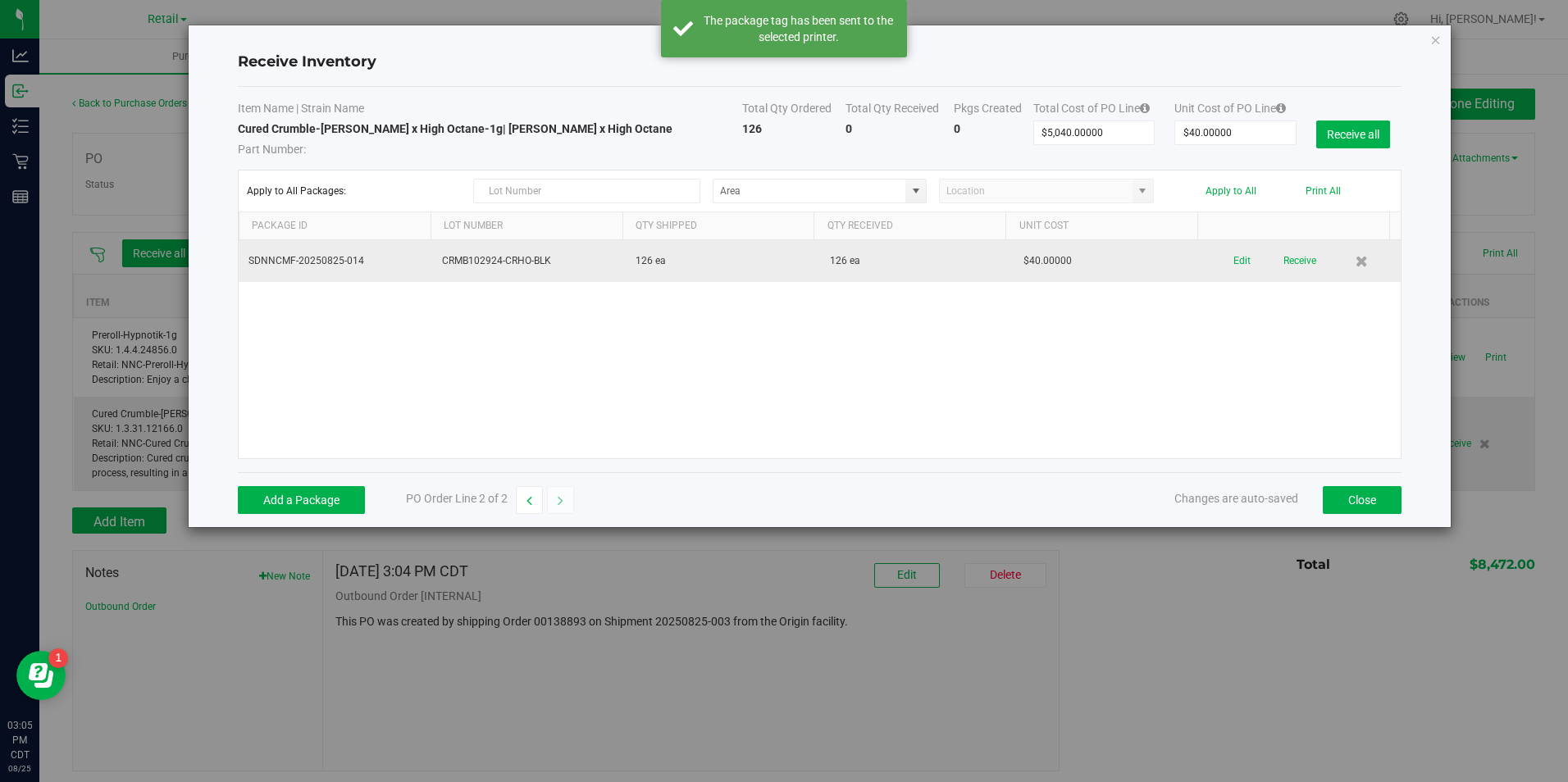
click at [1220, 255] on div "Edit Receive" at bounding box center [1304, 261] width 174 height 29
click at [1226, 258] on div "Edit Receive" at bounding box center [1304, 261] width 174 height 29
drag, startPoint x: 1226, startPoint y: 258, endPoint x: 1234, endPoint y: 263, distance: 9.4
click at [1234, 263] on button "Edit" at bounding box center [1242, 261] width 18 height 29
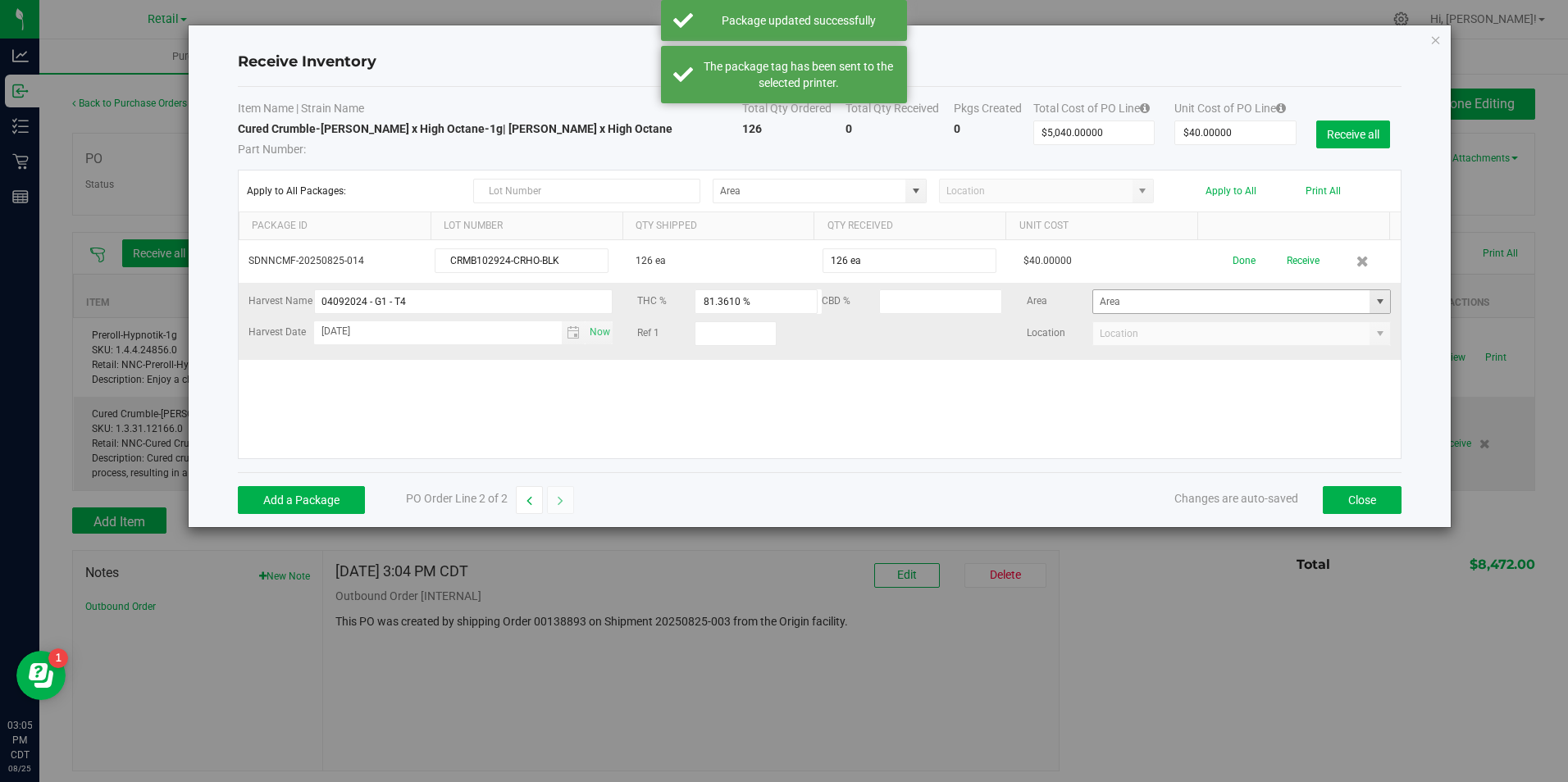
click at [1374, 299] on span at bounding box center [1380, 301] width 13 height 13
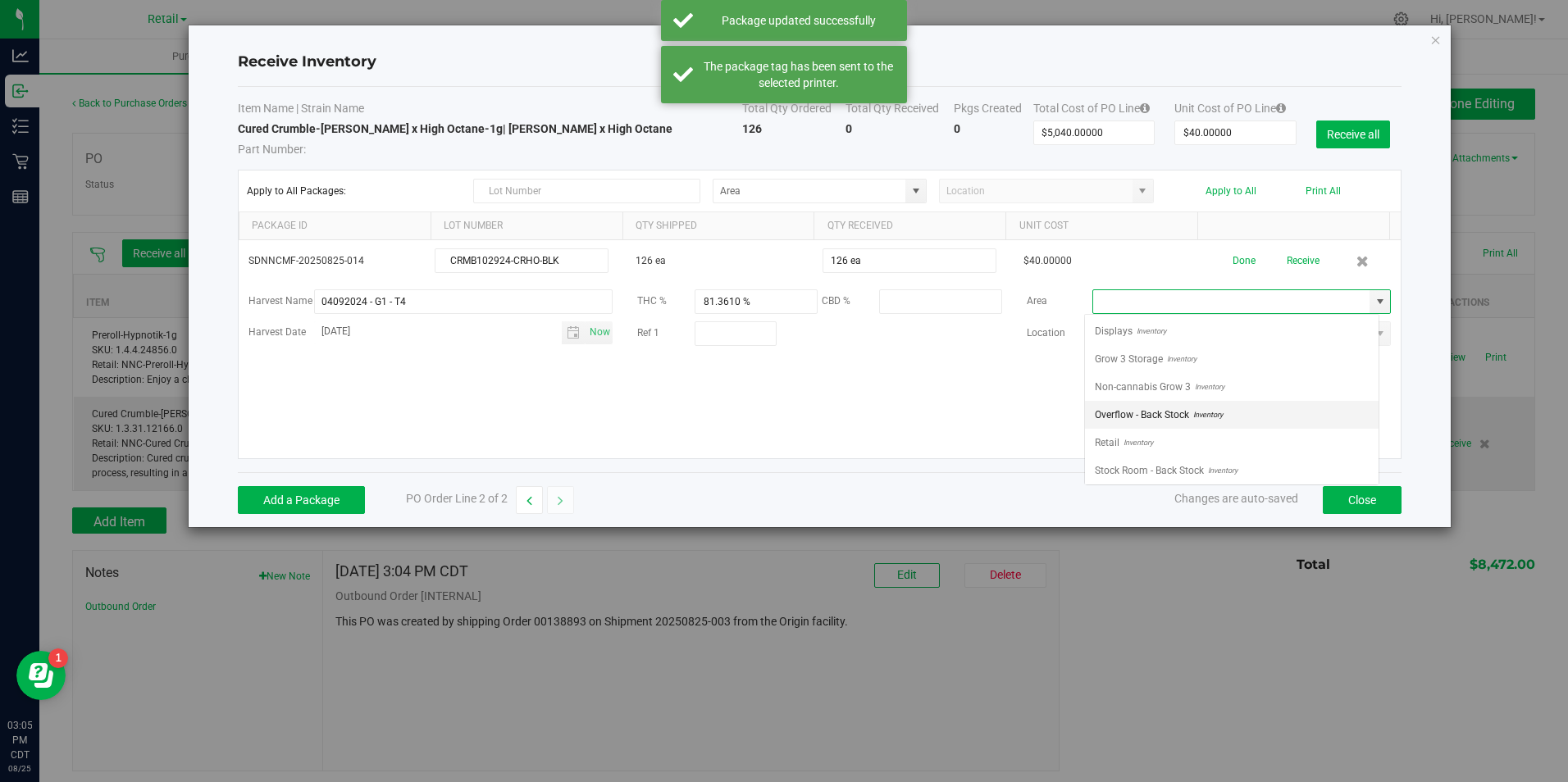
scroll to position [25, 294]
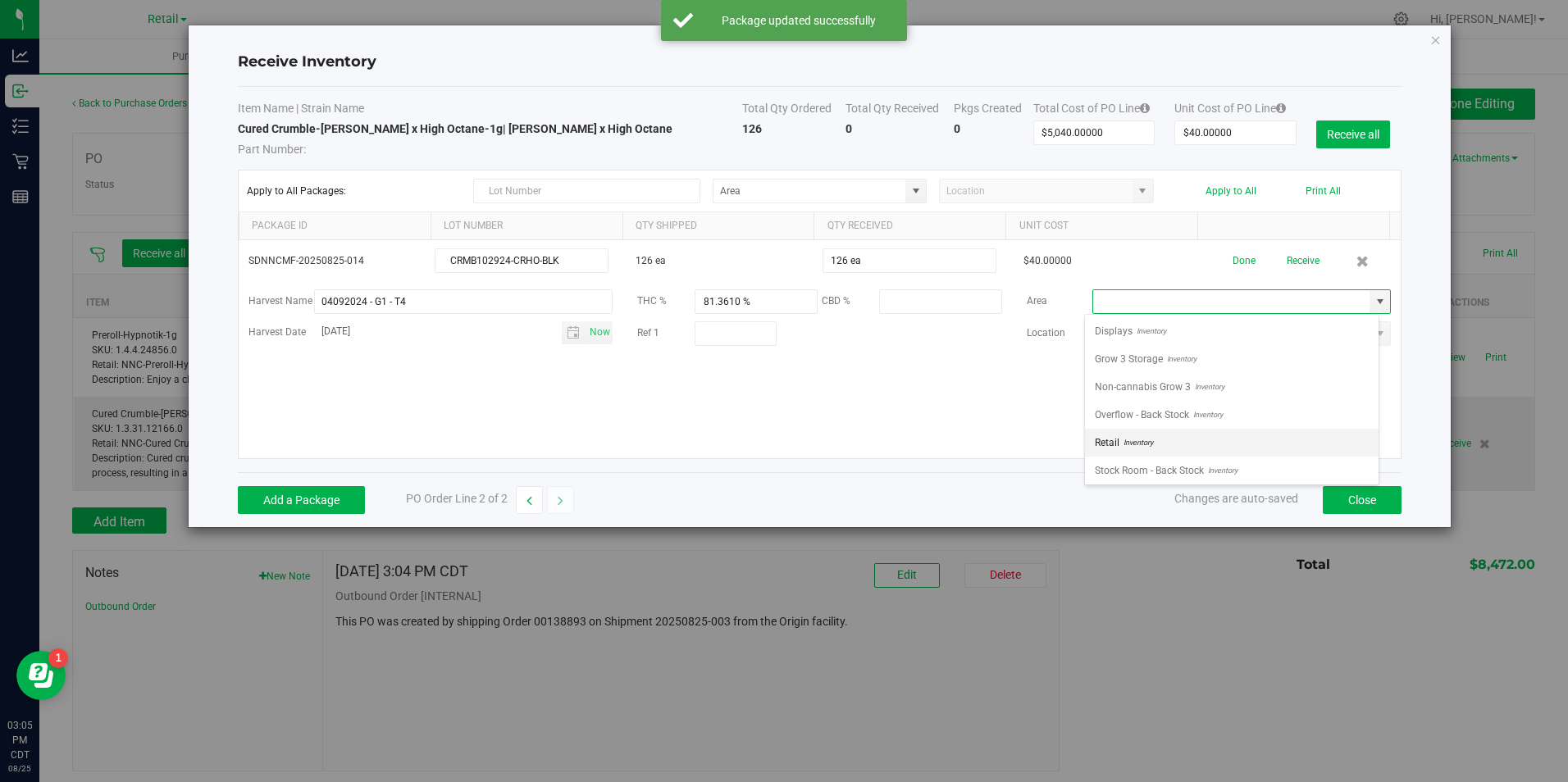
click at [1282, 437] on li "Retail Inventory" at bounding box center [1232, 442] width 293 height 28
type input "Retail"
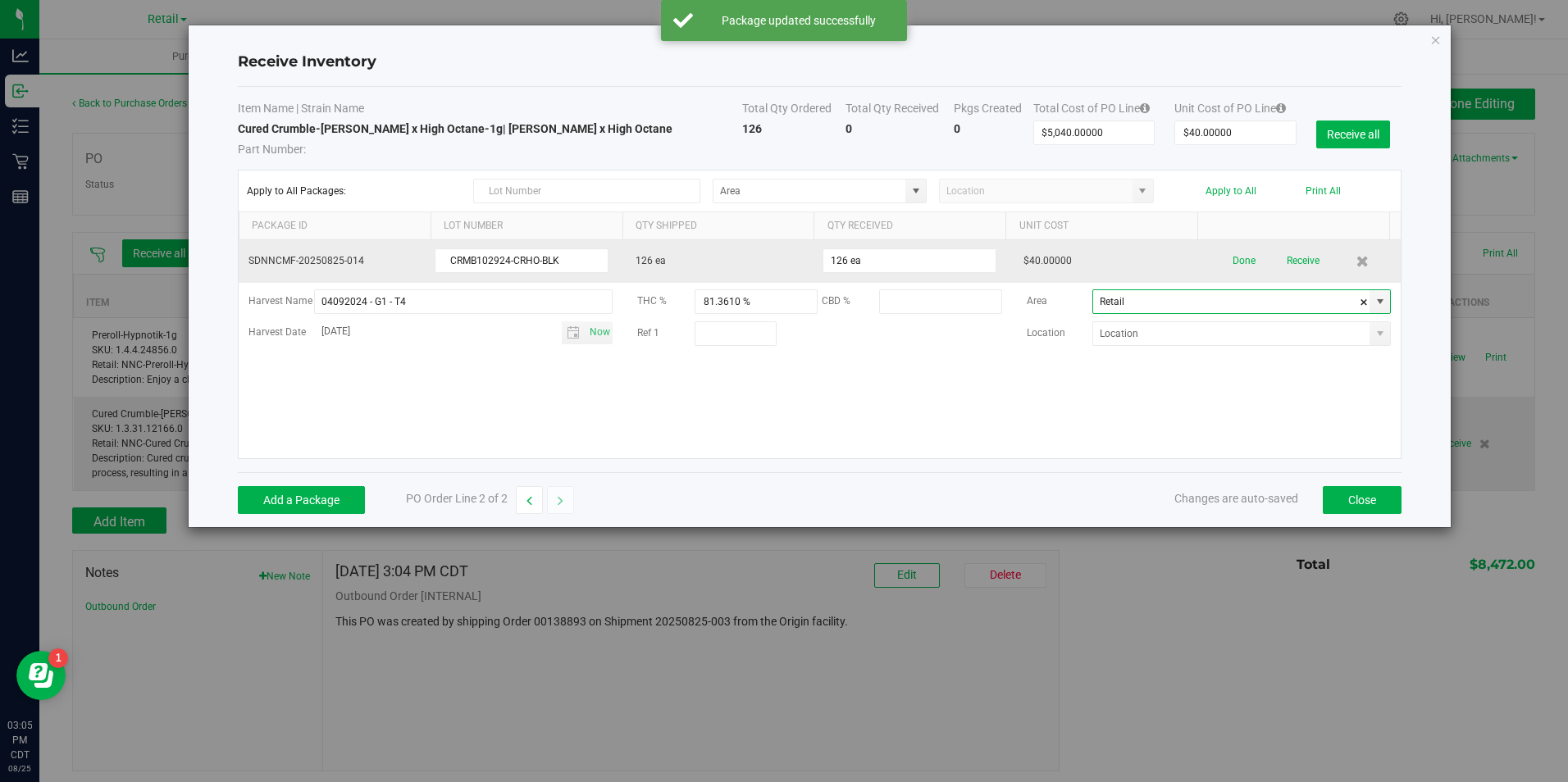
drag, startPoint x: 1249, startPoint y: 265, endPoint x: 1240, endPoint y: 261, distance: 9.8
click at [1248, 264] on div "Done Receive" at bounding box center [1304, 261] width 174 height 29
click at [1242, 261] on button "Done" at bounding box center [1244, 261] width 23 height 29
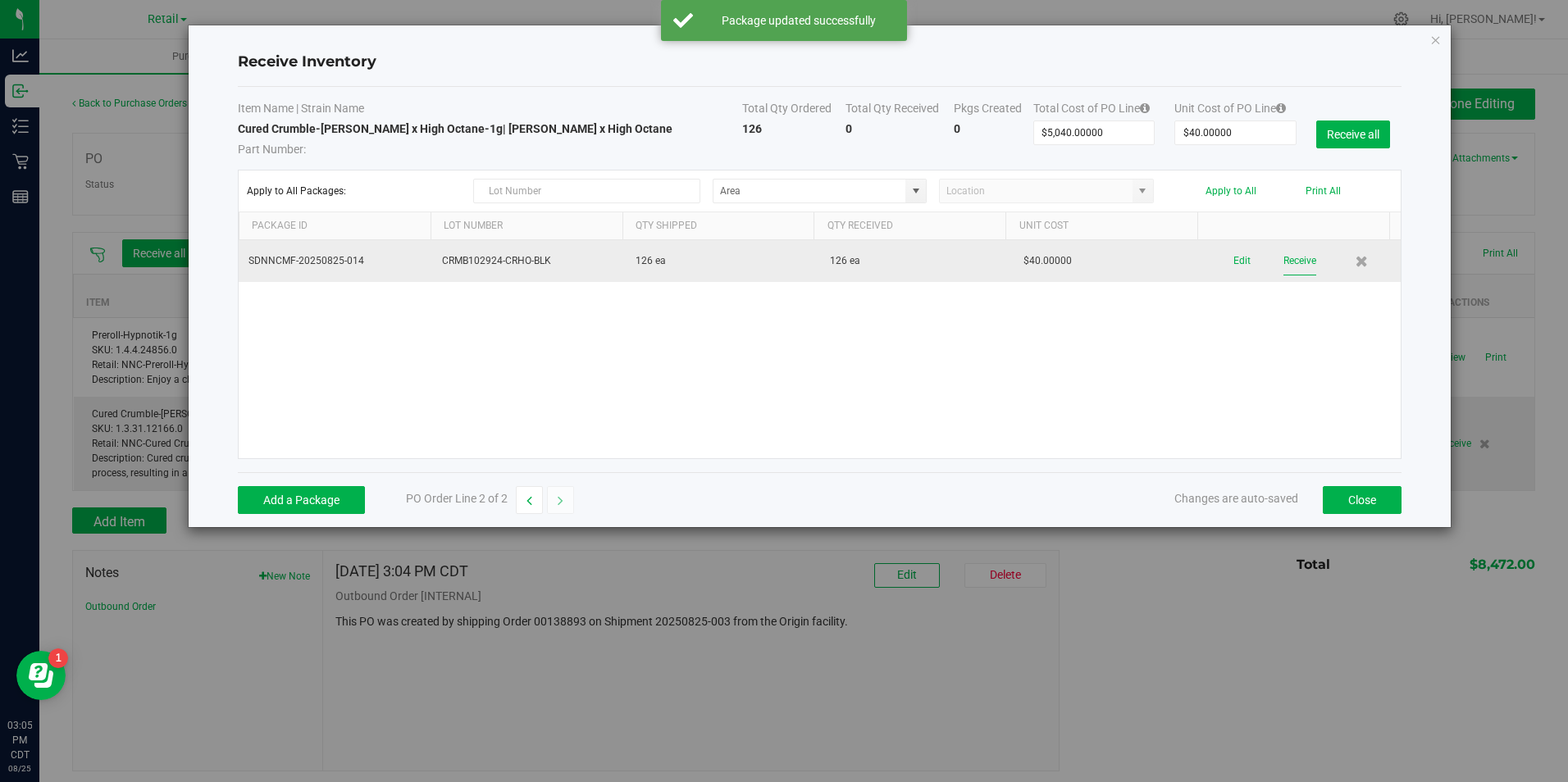
click at [1284, 260] on button "Receive" at bounding box center [1299, 261] width 32 height 29
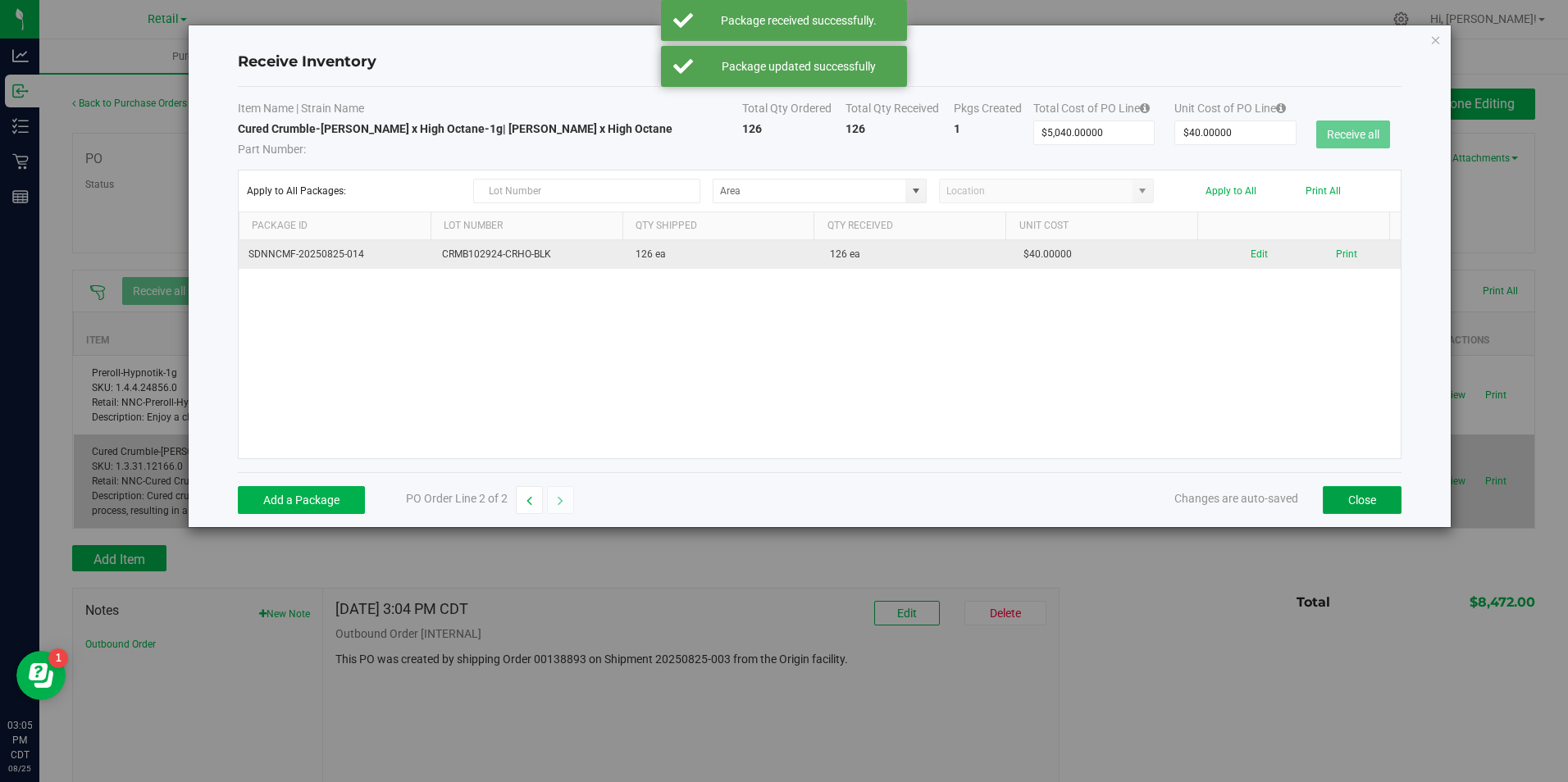
click at [1349, 503] on button "Close" at bounding box center [1363, 500] width 79 height 28
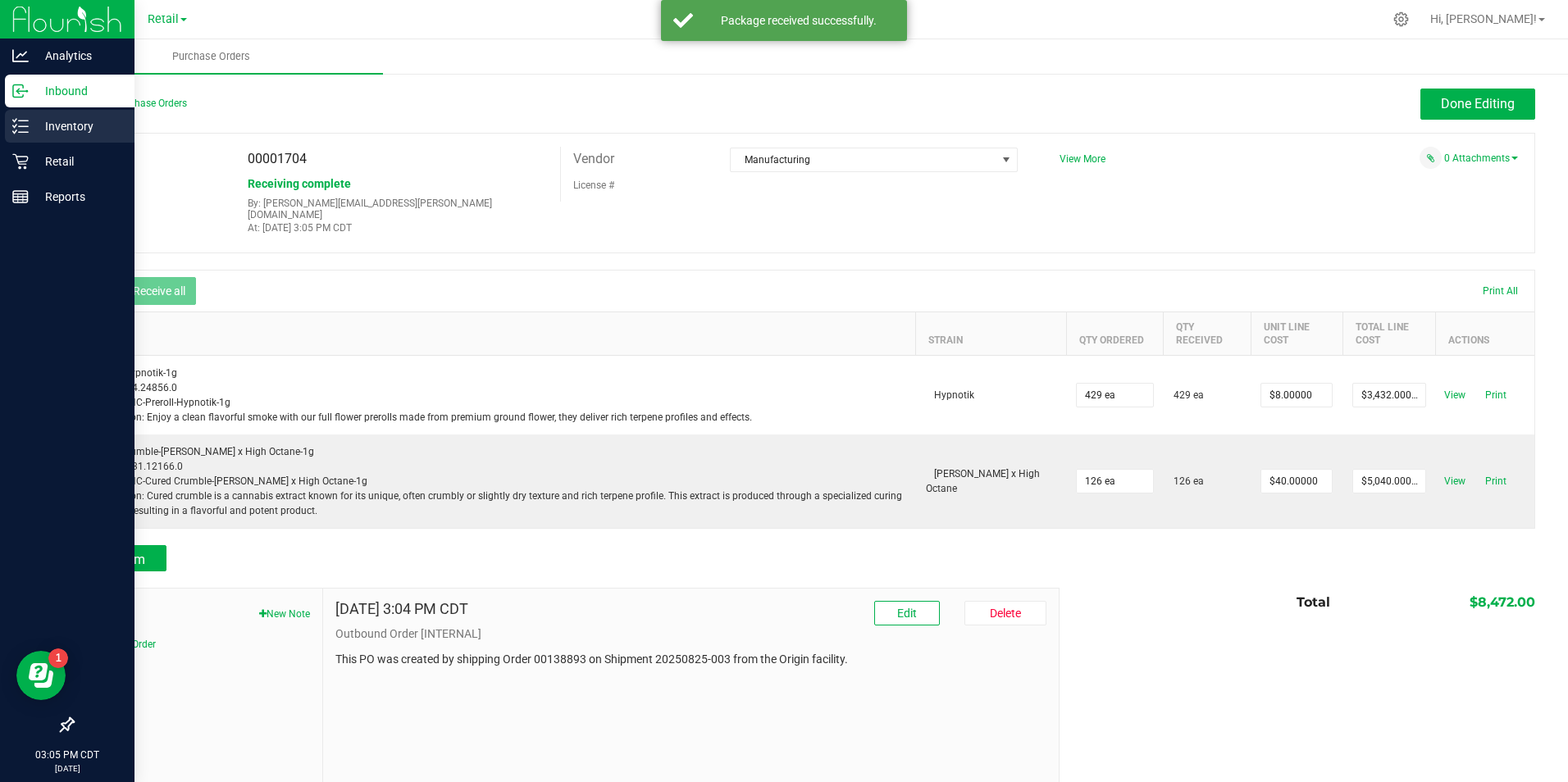
click at [31, 134] on p "Inventory" at bounding box center [78, 126] width 98 height 19
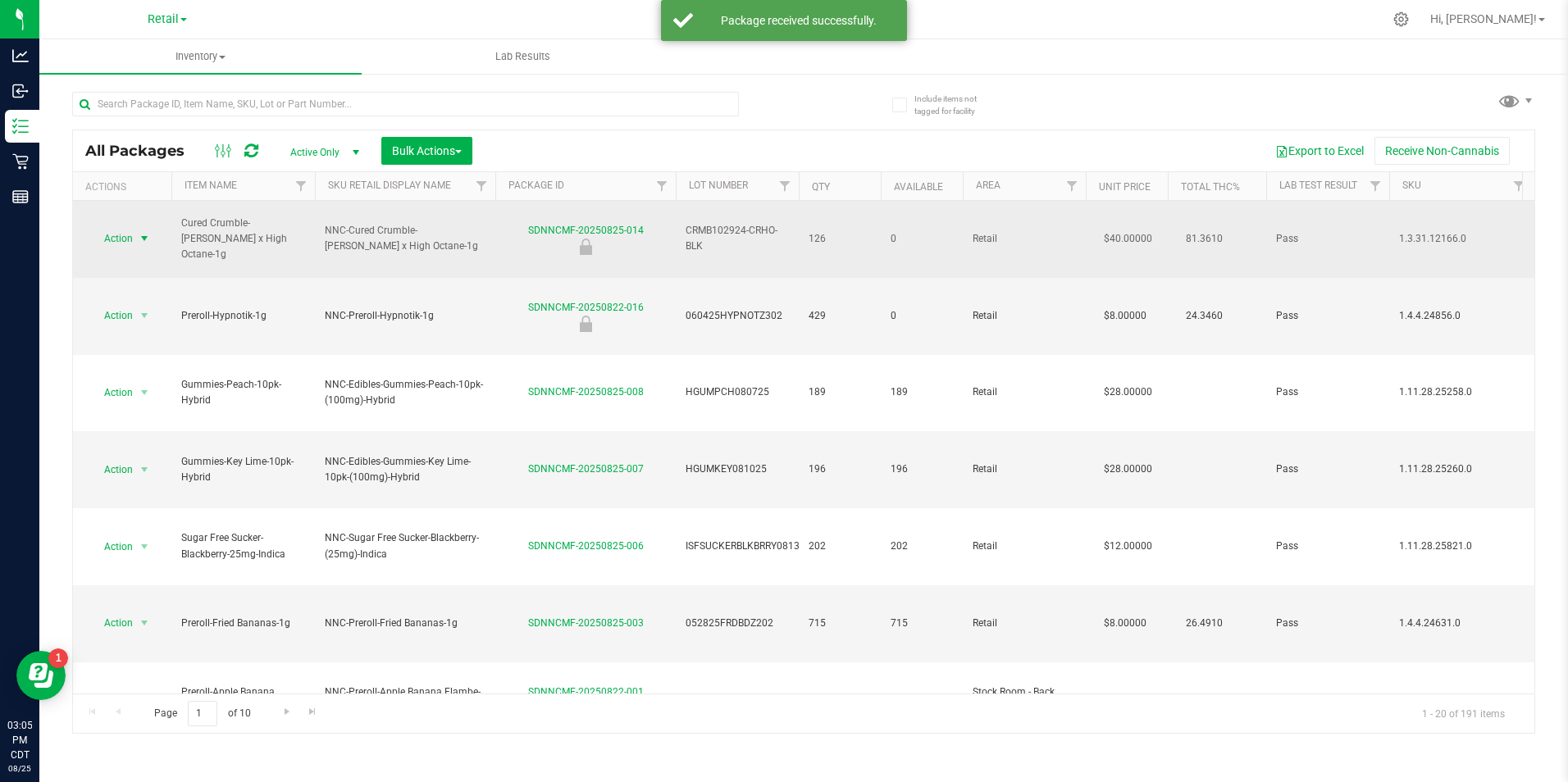
click at [139, 232] on span "select" at bounding box center [144, 238] width 13 height 13
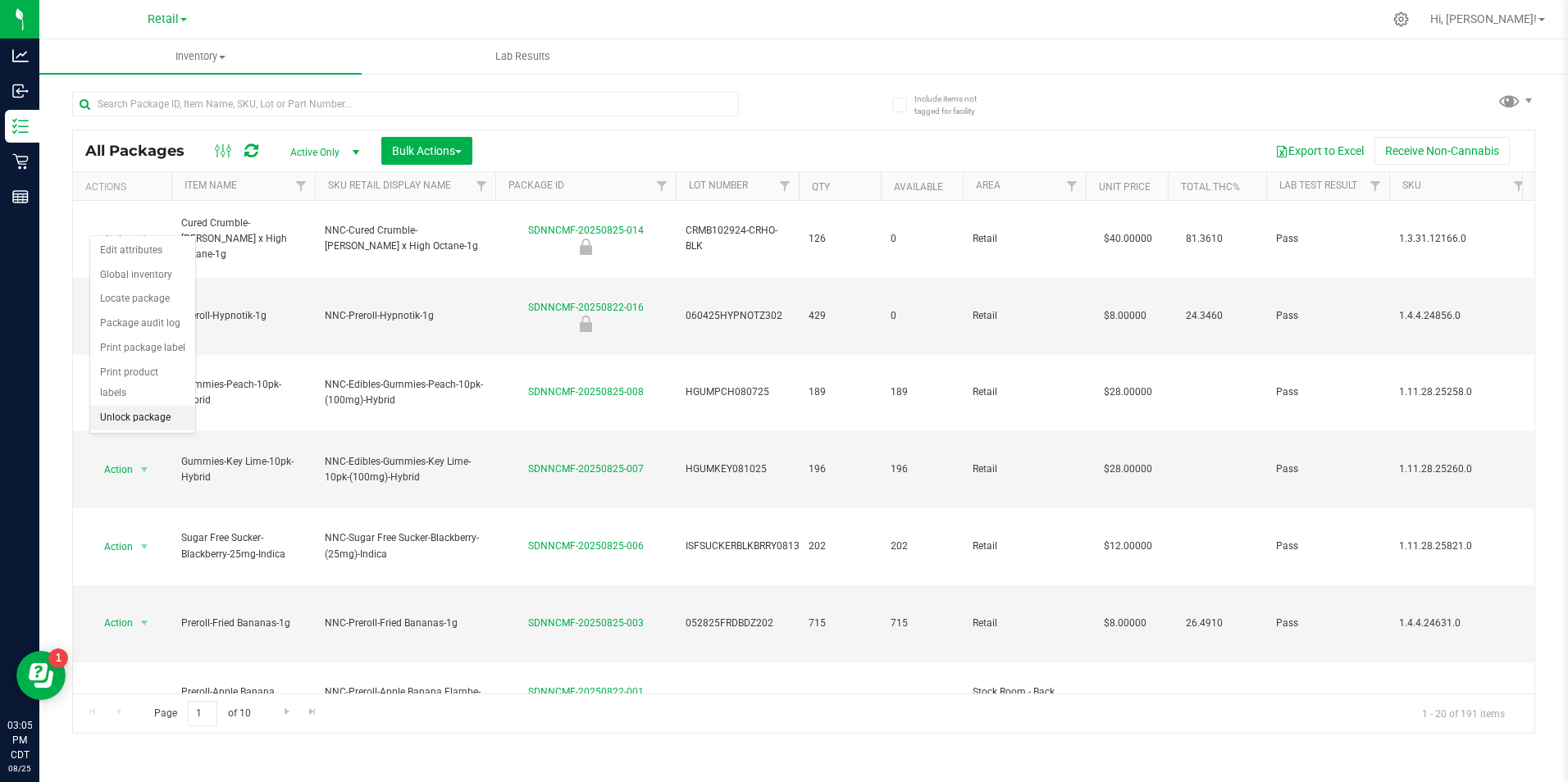
click at [149, 405] on li "Unlock package" at bounding box center [143, 418] width 105 height 25
drag, startPoint x: 103, startPoint y: 267, endPoint x: 113, endPoint y: 269, distance: 10.2
click at [108, 305] on span "Action" at bounding box center [111, 316] width 44 height 23
click at [146, 451] on li "Unlock package" at bounding box center [143, 463] width 105 height 25
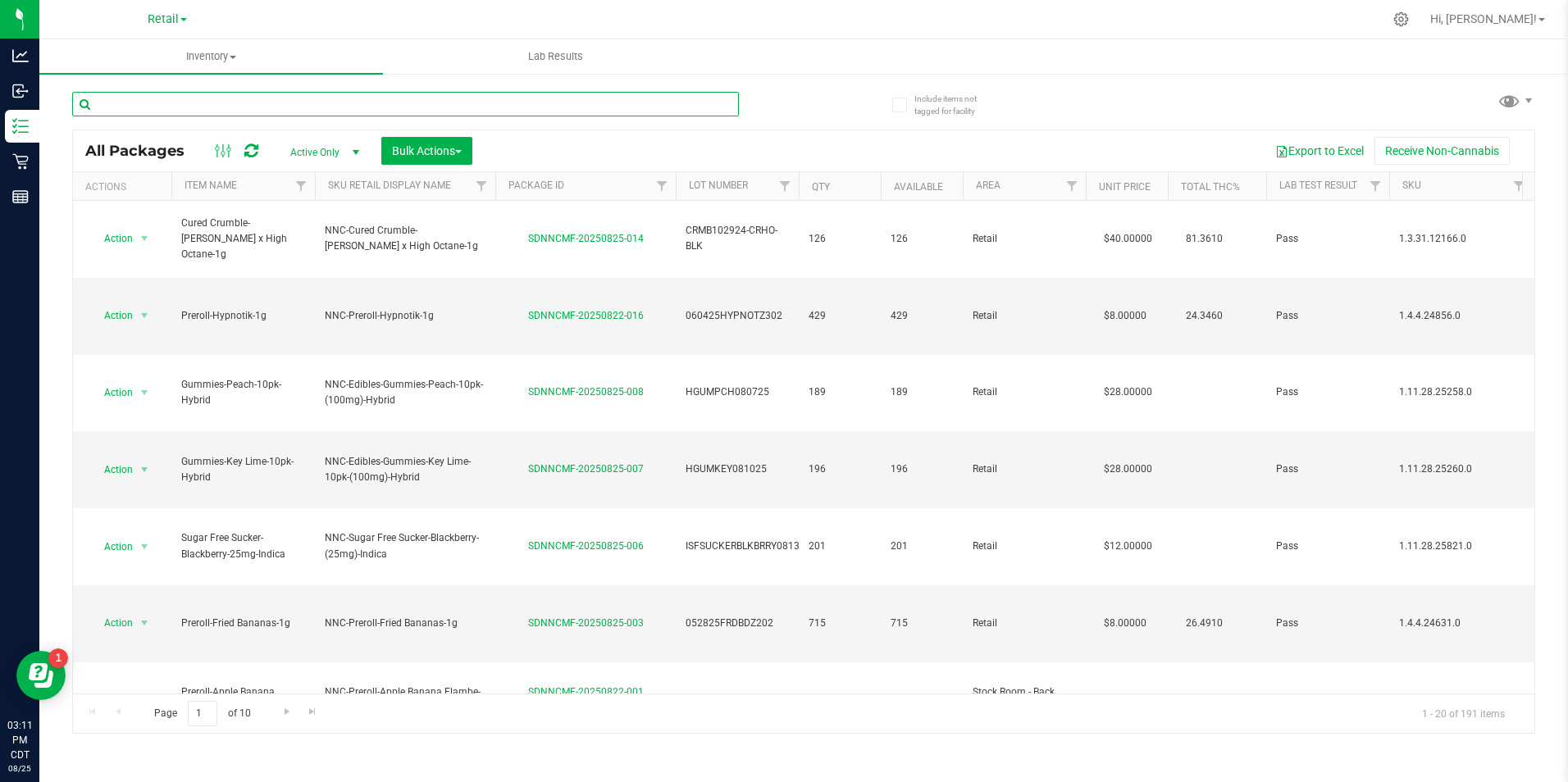
click at [649, 104] on input "text" at bounding box center [405, 104] width 666 height 25
type input "[GEOGRAPHIC_DATA]"
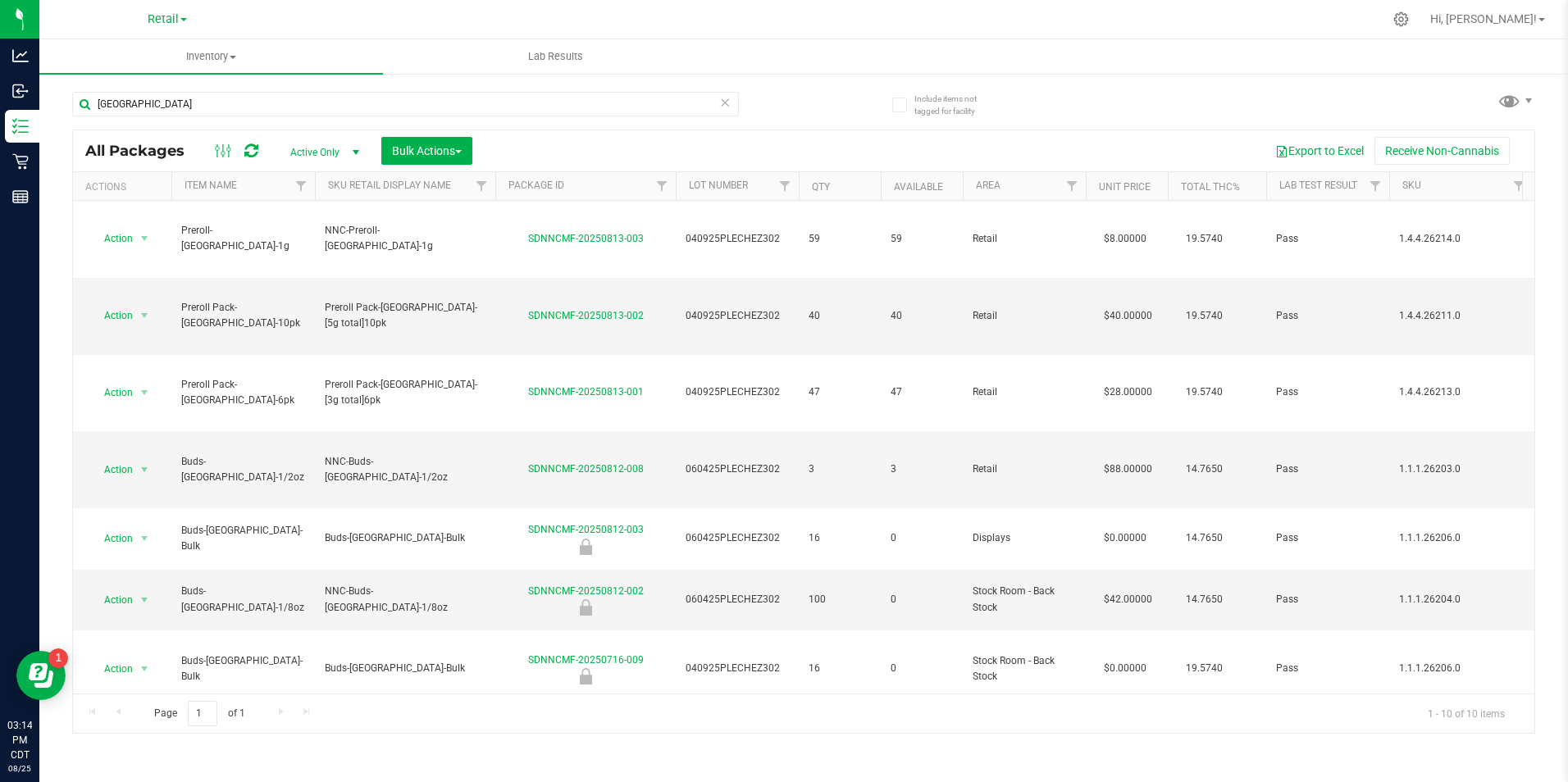
drag, startPoint x: 1524, startPoint y: 62, endPoint x: 1513, endPoint y: 56, distance: 12.5
